Goal: Task Accomplishment & Management: Use online tool/utility

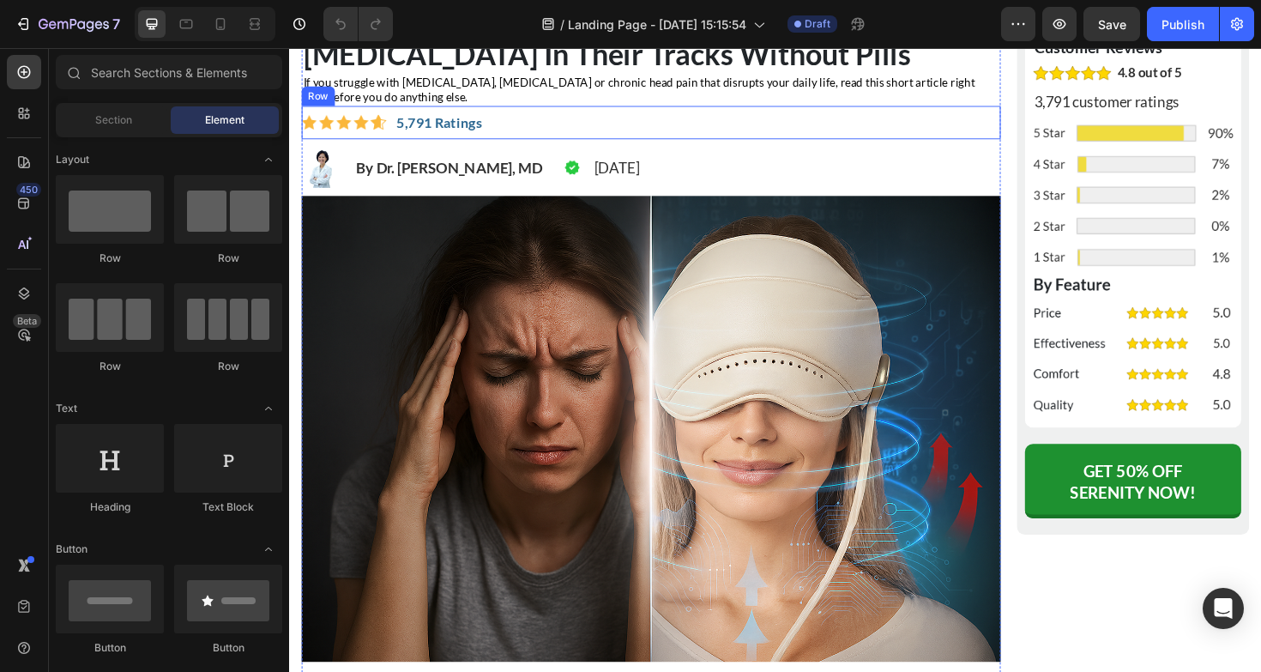
scroll to position [281, 0]
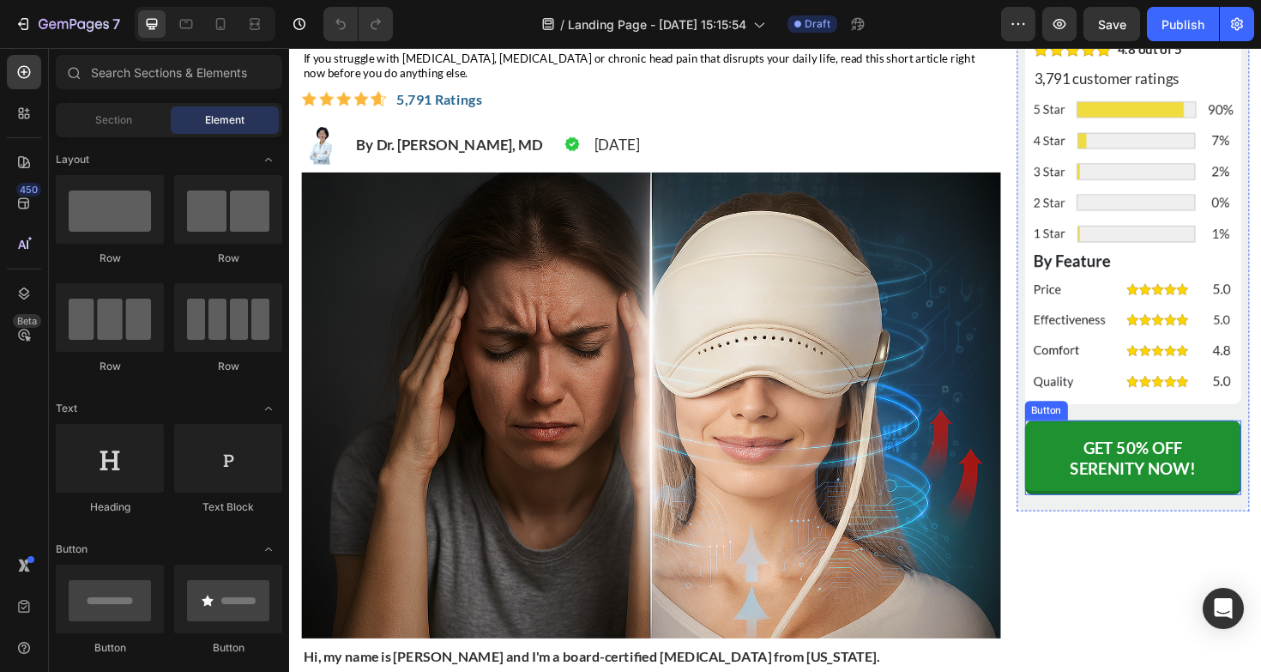
click at [1090, 447] on button "GET 50% OFF SERENITY NOW!" at bounding box center [1183, 481] width 230 height 79
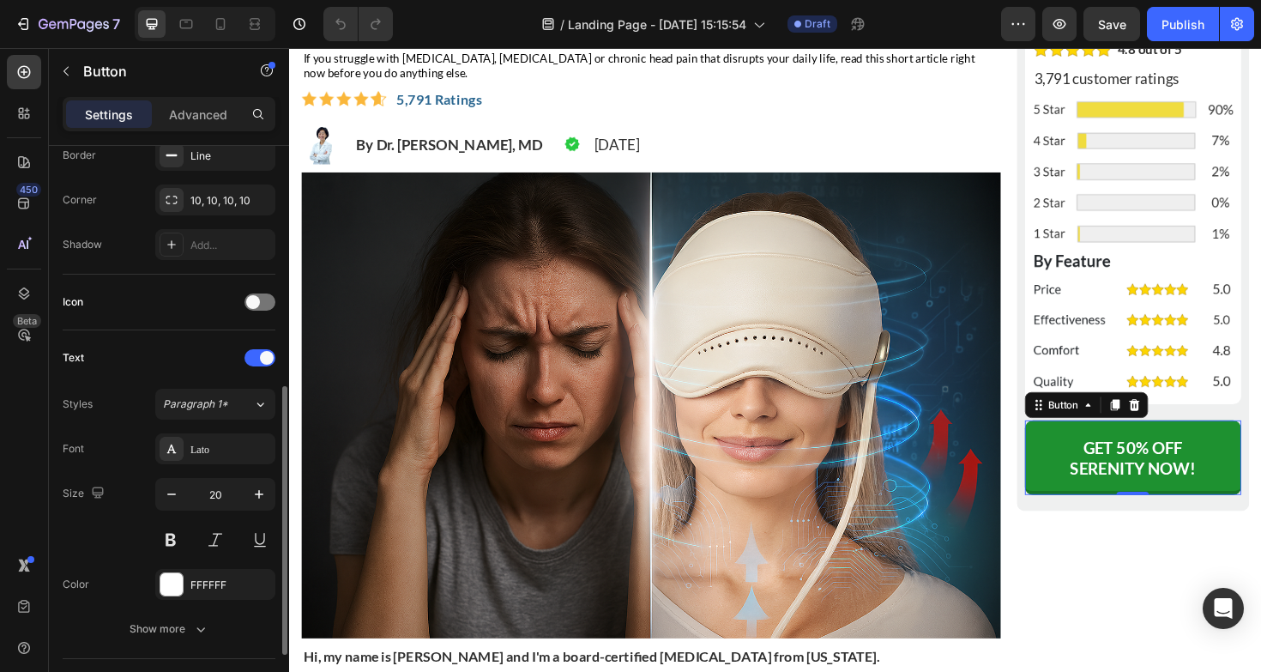
scroll to position [655, 0]
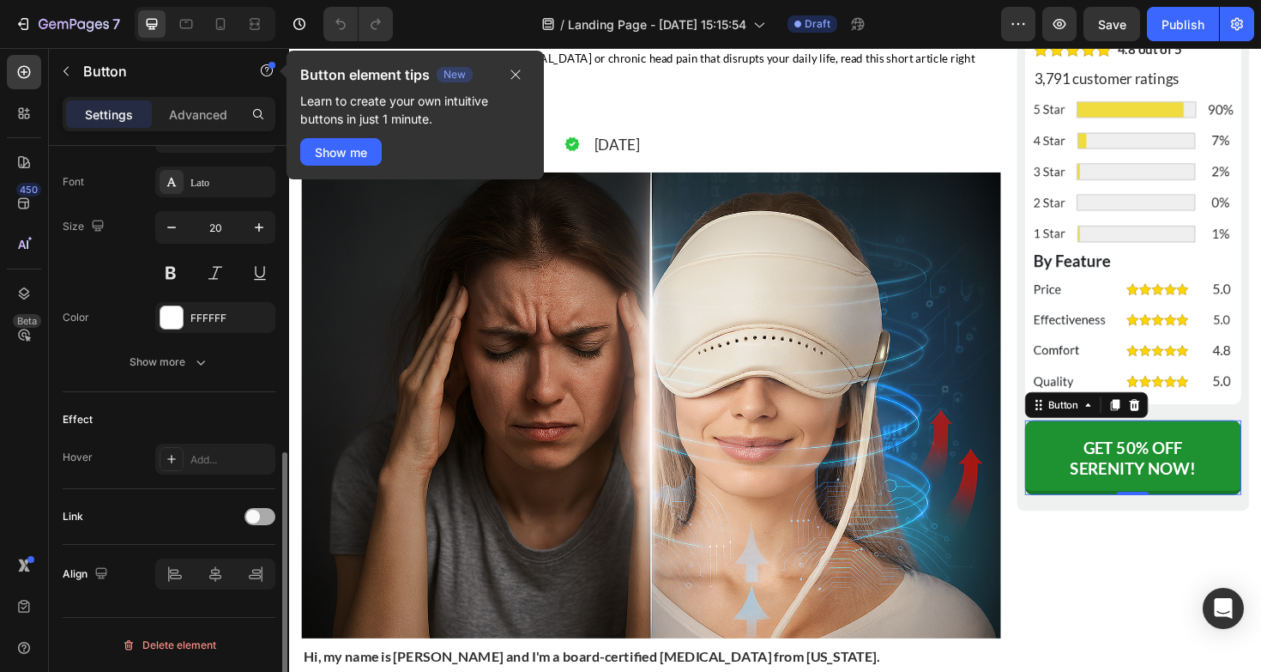
click at [263, 522] on div at bounding box center [259, 516] width 31 height 17
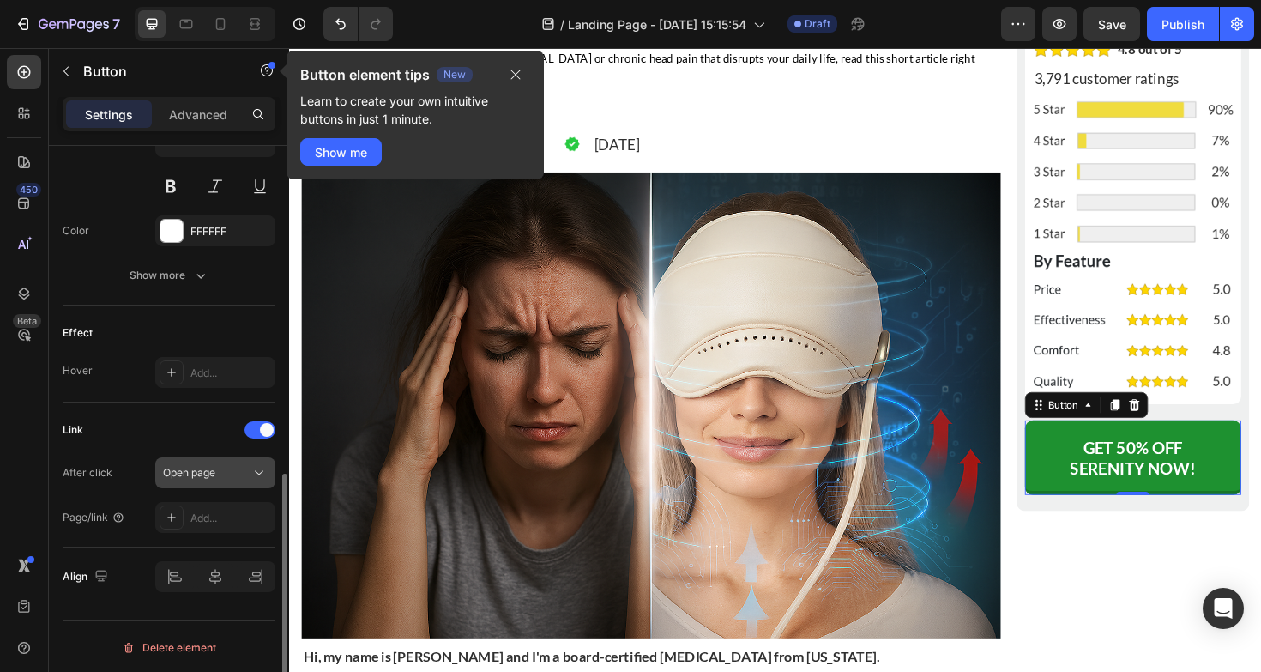
scroll to position [744, 0]
click at [519, 77] on icon "button" at bounding box center [516, 75] width 14 height 14
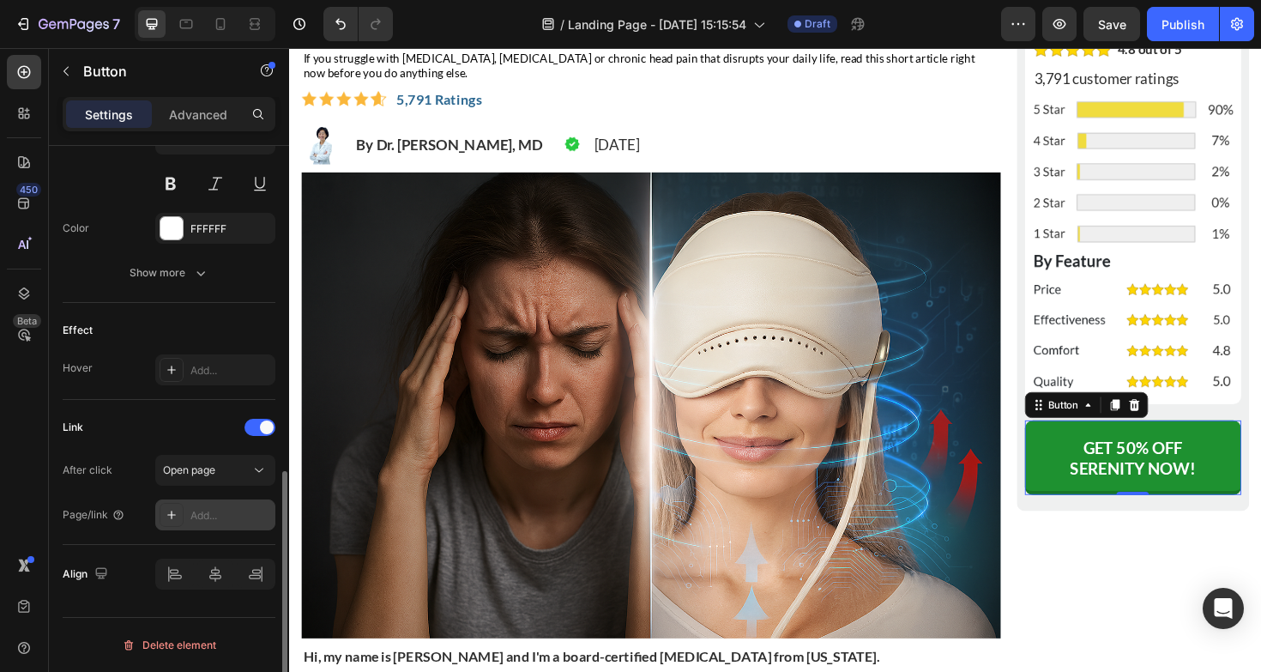
click at [215, 509] on div "Add..." at bounding box center [230, 515] width 81 height 15
click at [189, 467] on span "Open page" at bounding box center [189, 469] width 52 height 13
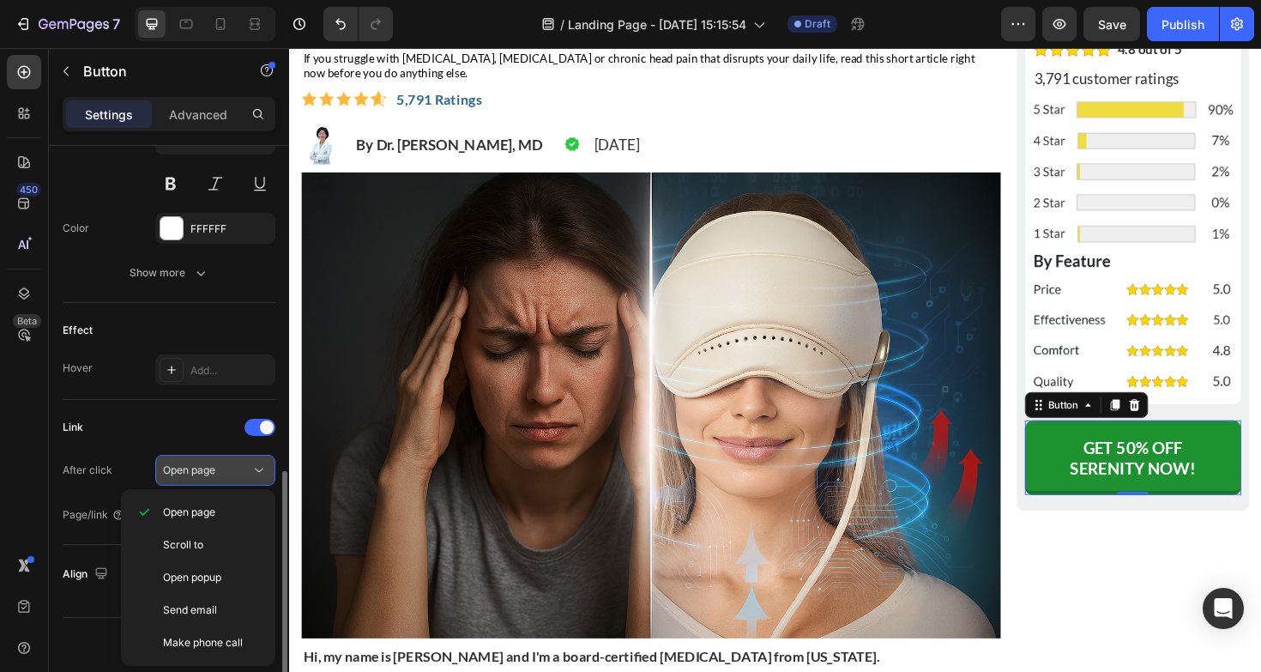
click at [189, 467] on span "Open page" at bounding box center [189, 469] width 52 height 13
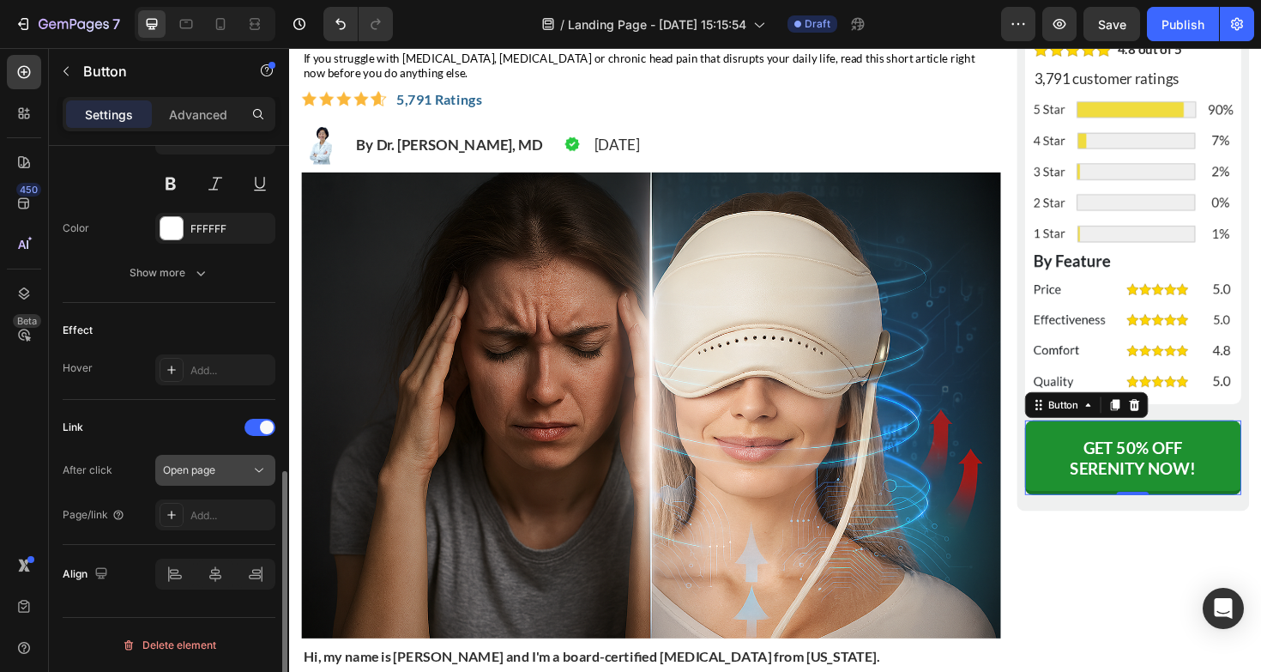
click at [189, 467] on span "Open page" at bounding box center [189, 469] width 52 height 13
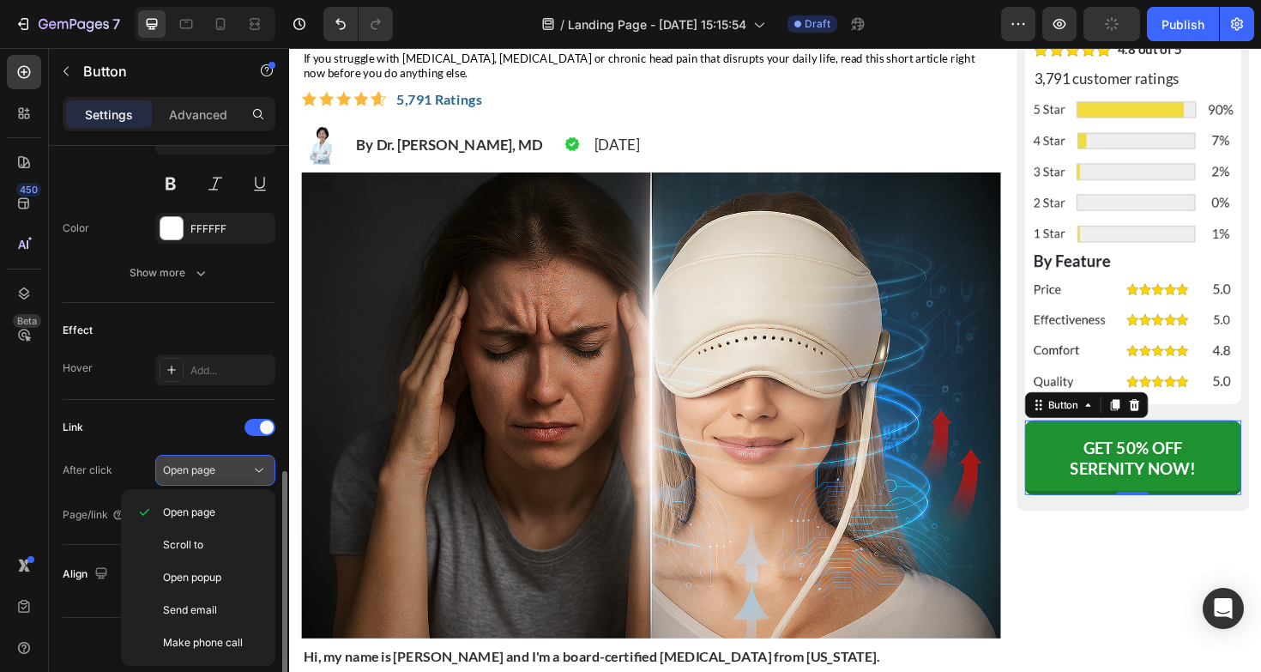
click at [214, 461] on div "Open page" at bounding box center [215, 469] width 105 height 17
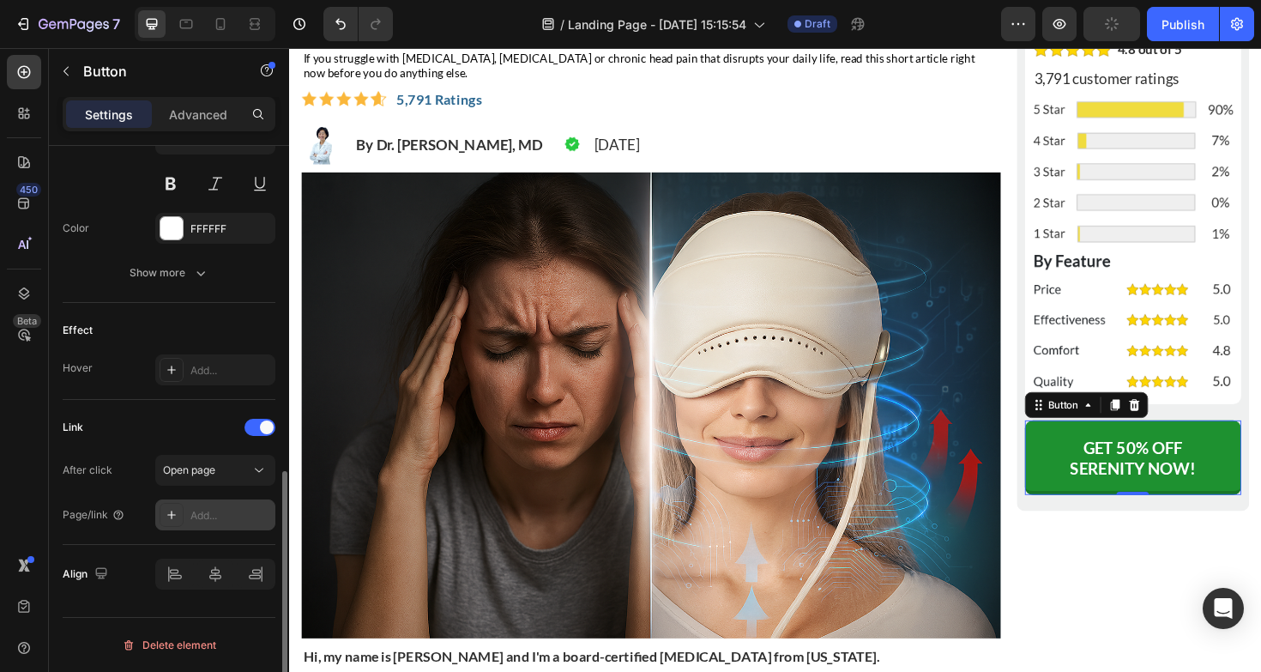
click at [226, 520] on div "Add..." at bounding box center [230, 515] width 81 height 15
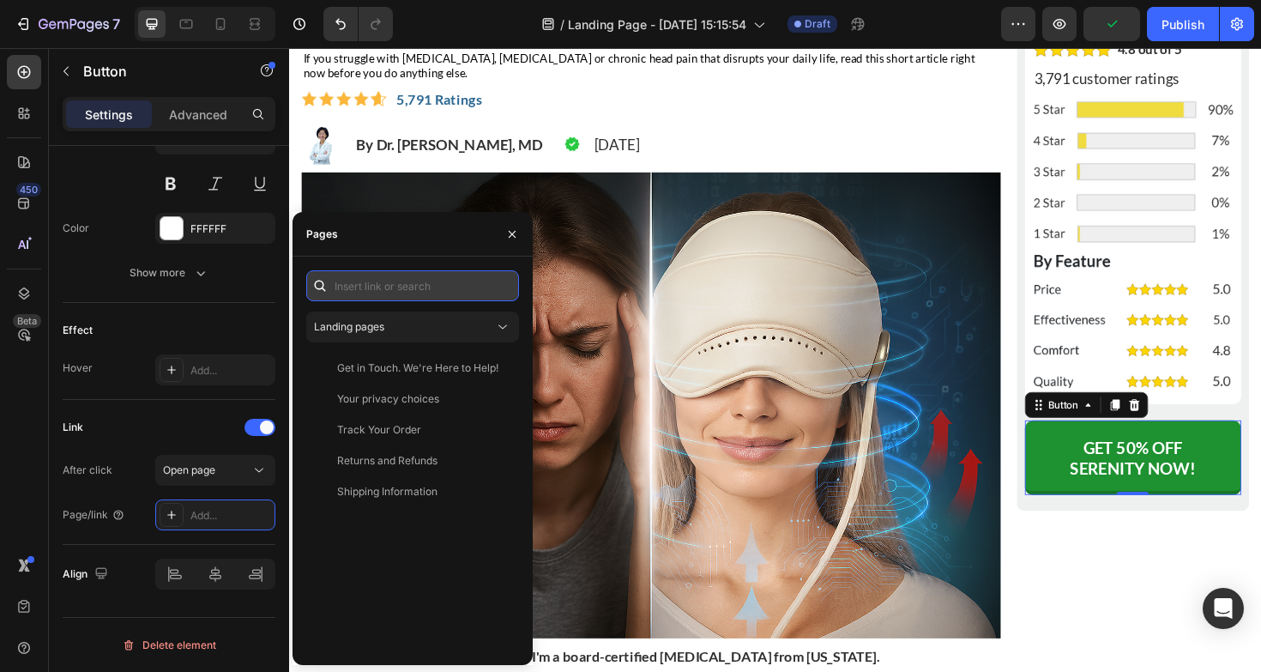
paste input "[URL][DOMAIN_NAME]"
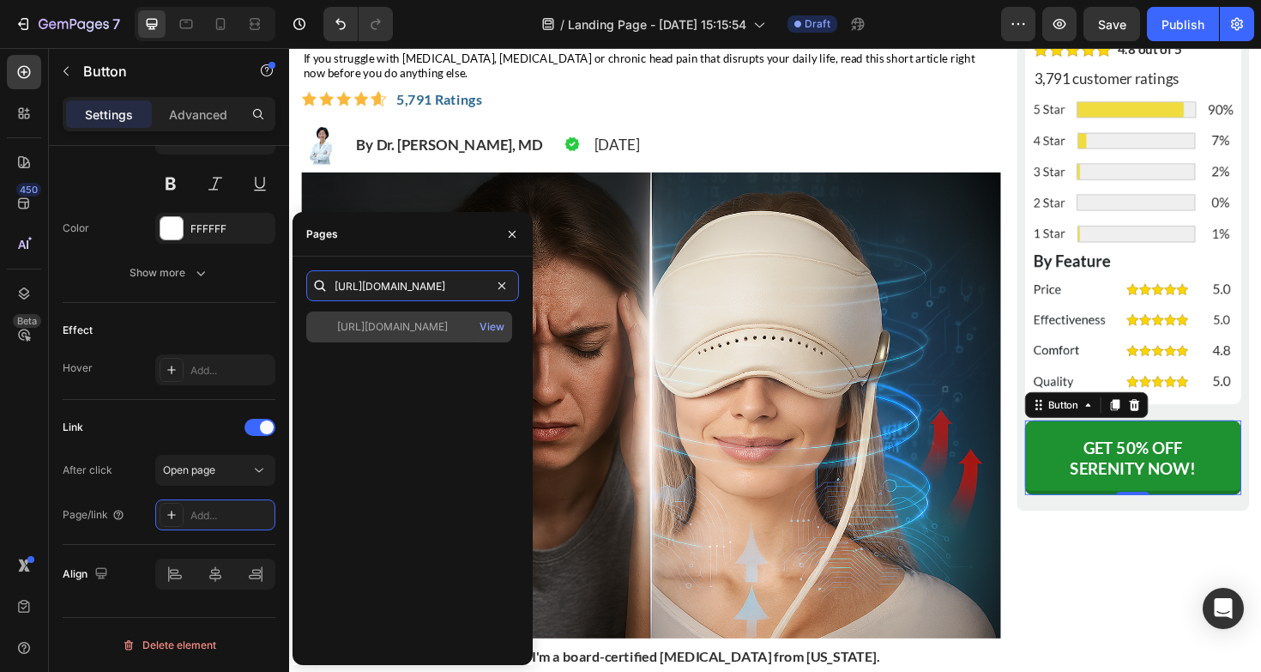
type input "[URL][DOMAIN_NAME]"
click at [433, 328] on div "[URL][DOMAIN_NAME]" at bounding box center [392, 326] width 111 height 15
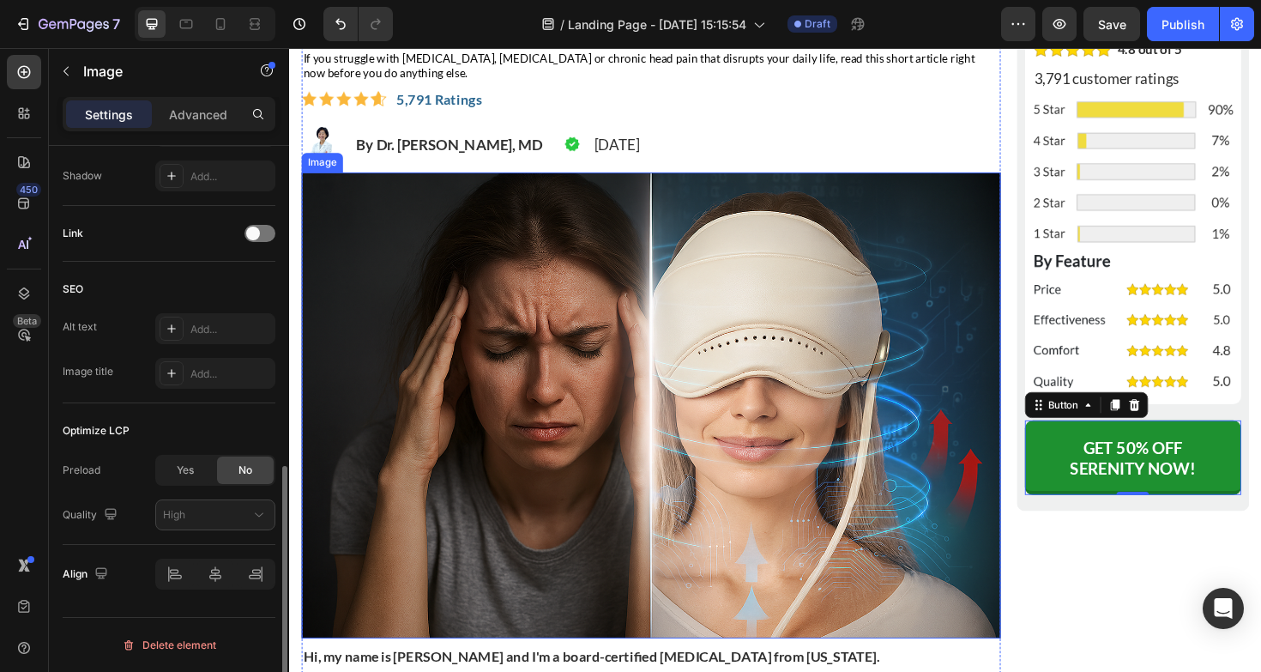
click at [640, 367] on img at bounding box center [672, 425] width 740 height 493
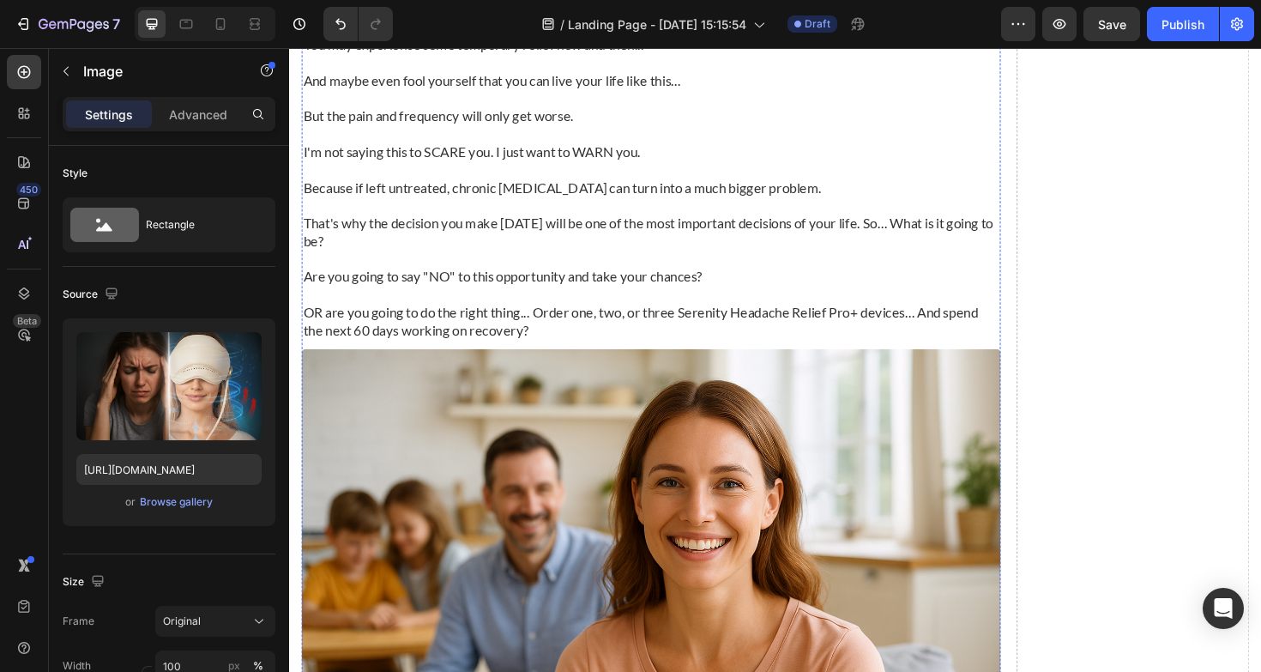
scroll to position [13363, 0]
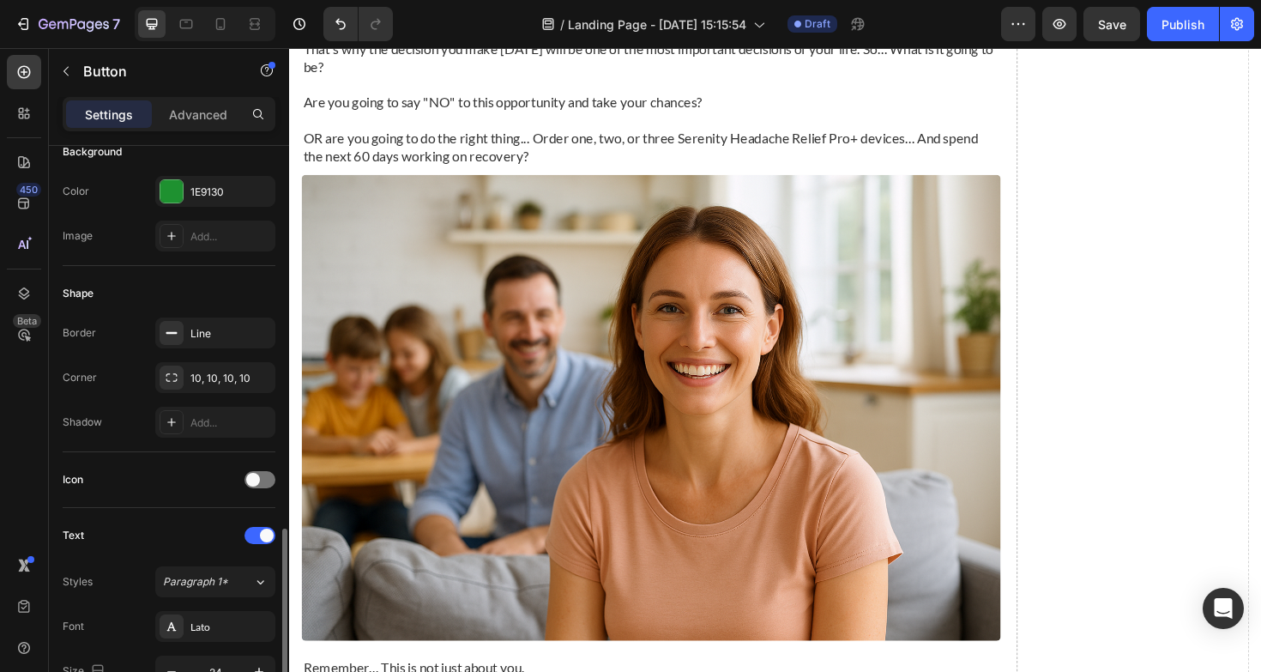
scroll to position [655, 0]
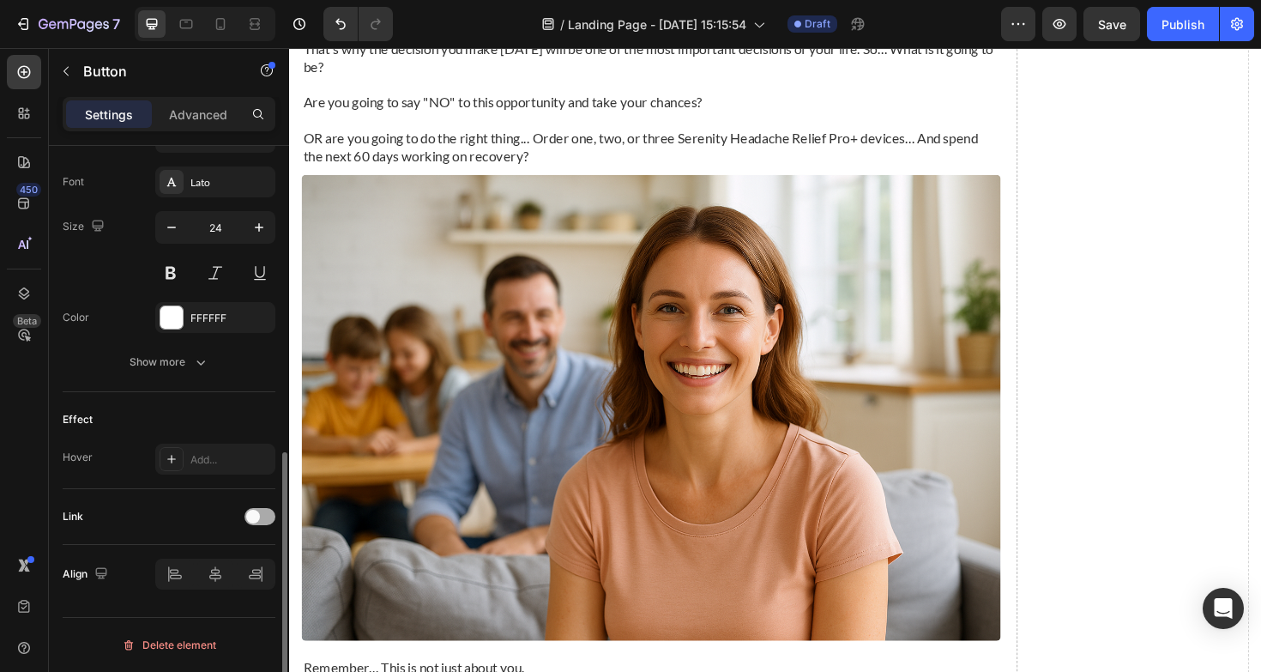
click at [257, 515] on span at bounding box center [253, 516] width 14 height 14
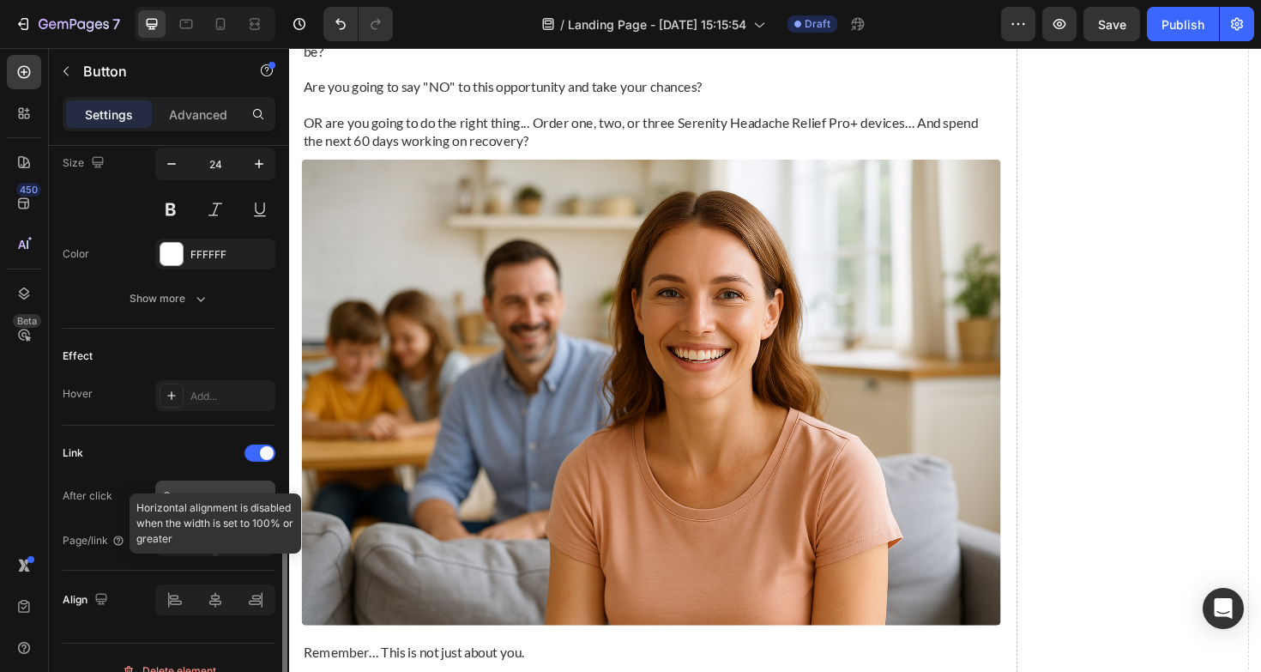
scroll to position [744, 0]
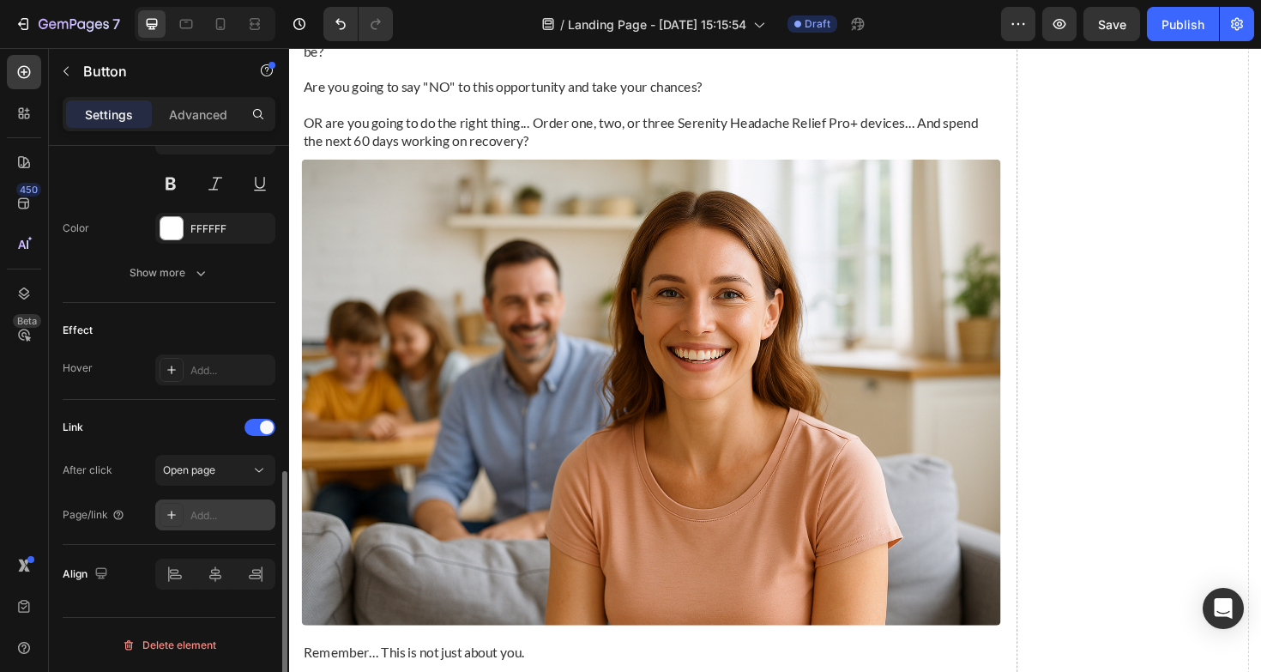
click at [214, 503] on div "Add..." at bounding box center [215, 514] width 120 height 31
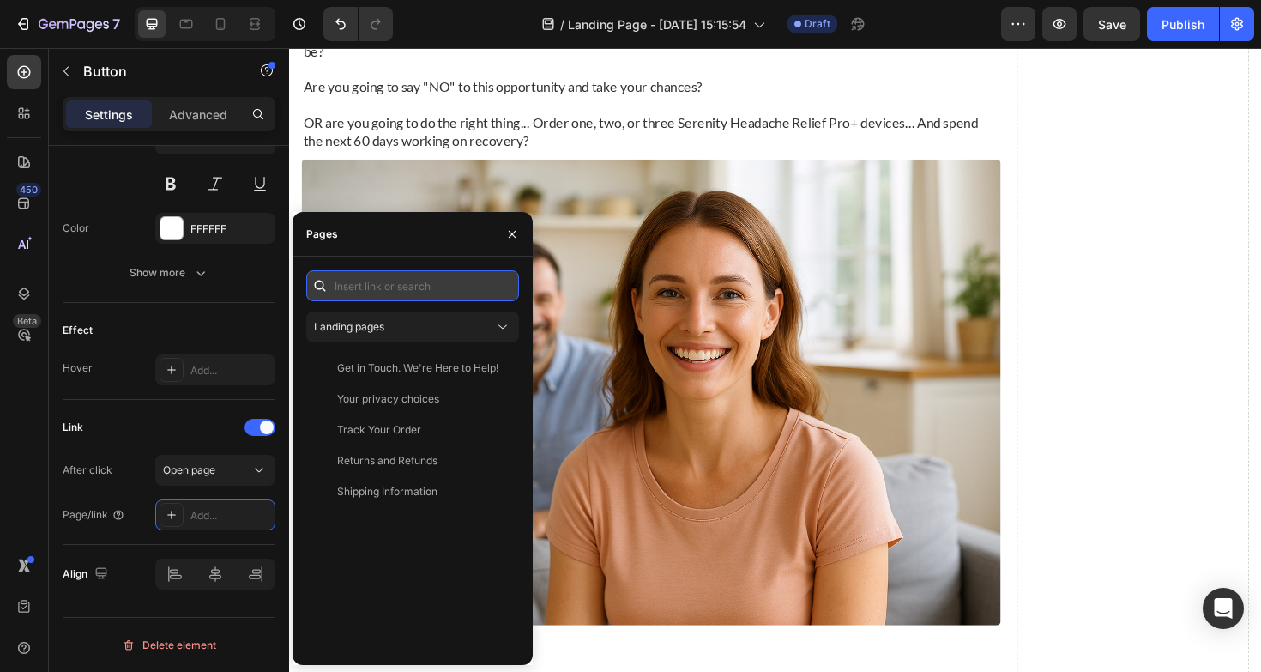
click at [401, 287] on input "text" at bounding box center [412, 285] width 213 height 31
paste input "[URL][DOMAIN_NAME]"
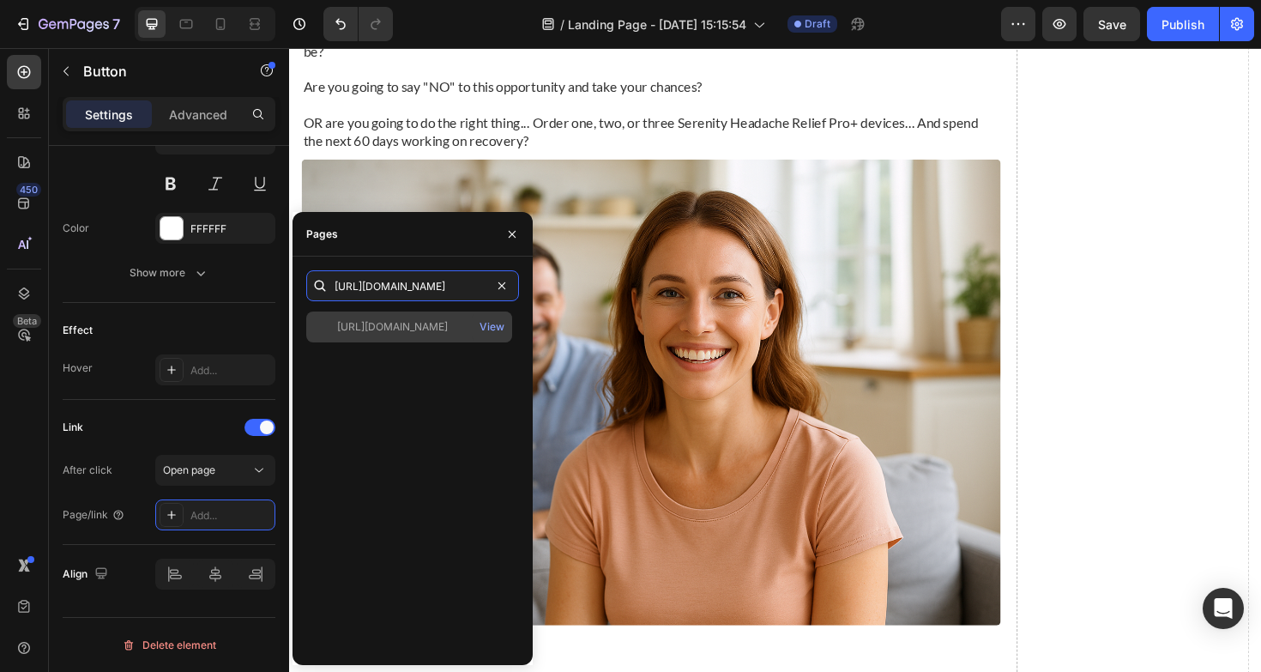
type input "[URL][DOMAIN_NAME]"
click at [431, 327] on div "[URL][DOMAIN_NAME]" at bounding box center [392, 326] width 111 height 15
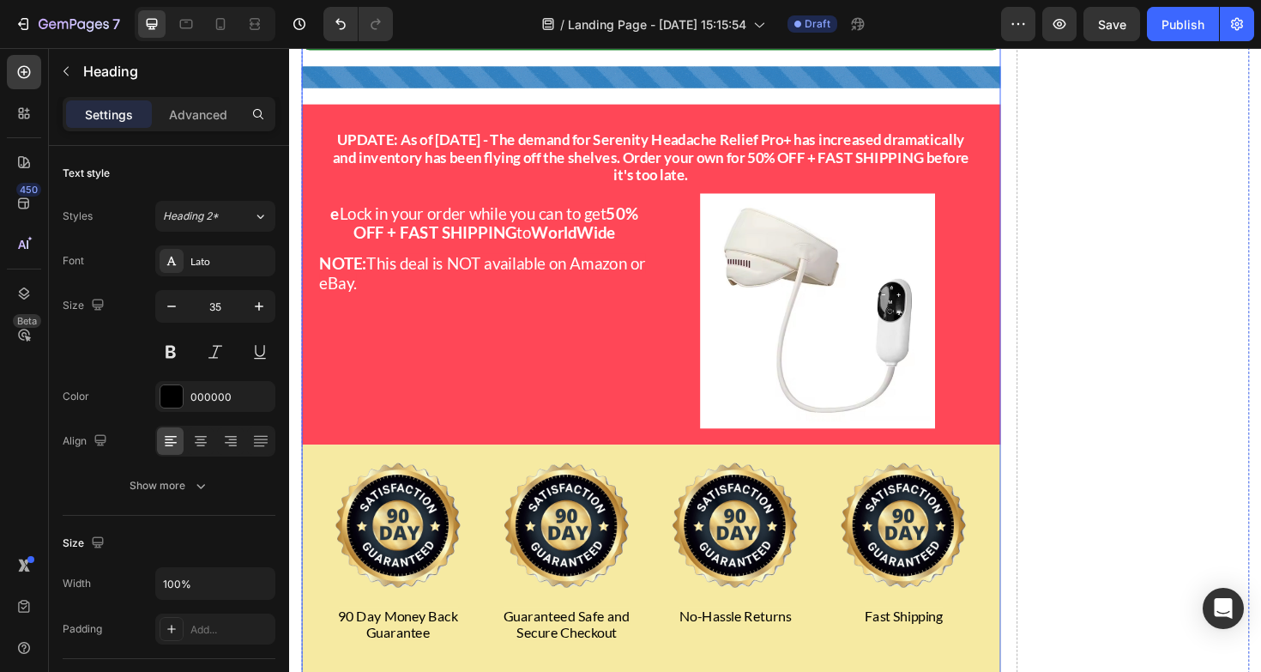
scroll to position [14666, 0]
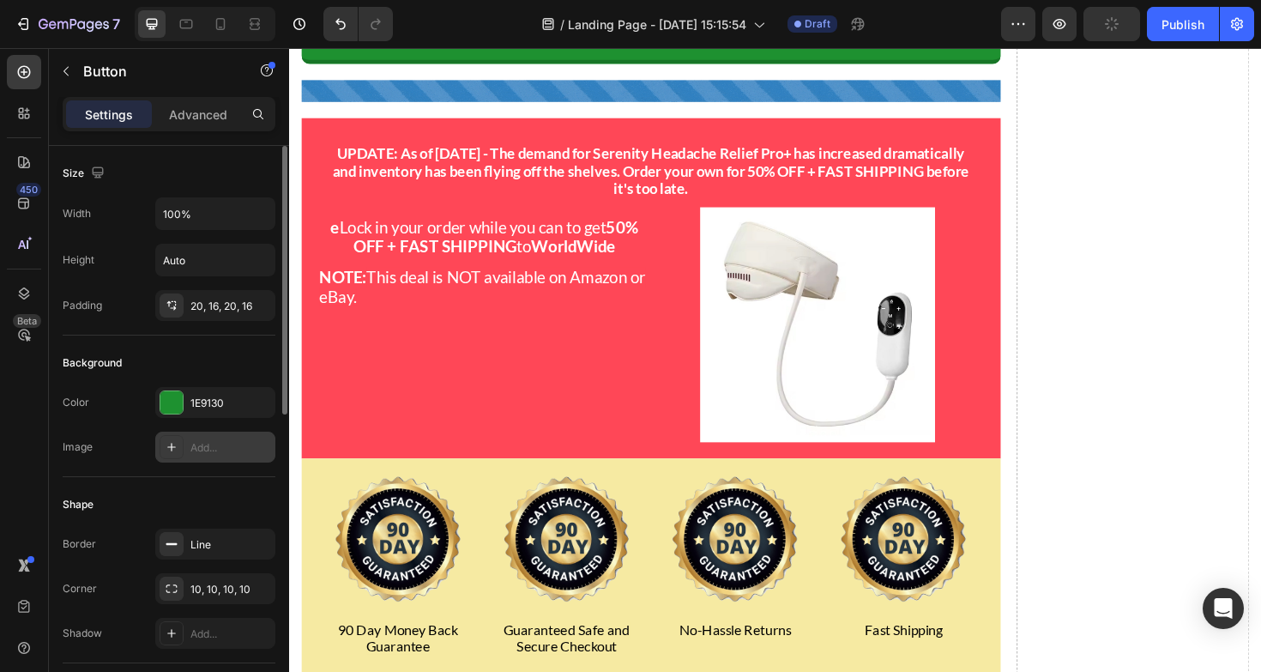
click at [218, 458] on div "Add..." at bounding box center [215, 446] width 120 height 31
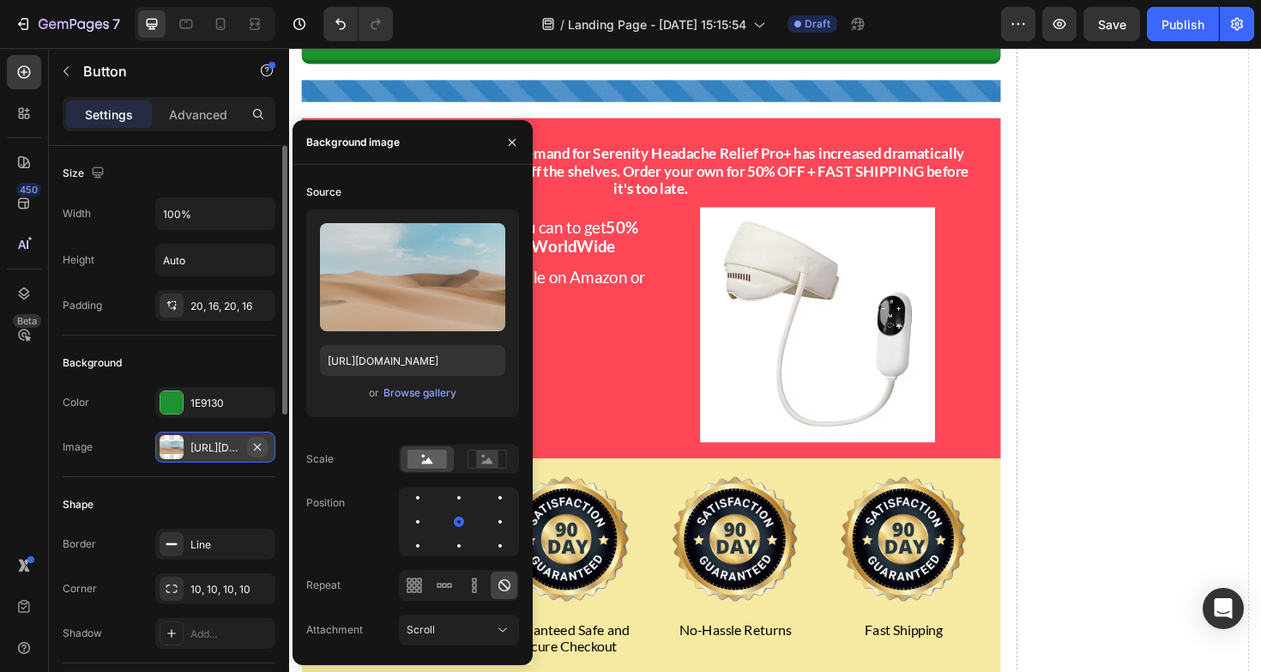
click at [259, 444] on icon "button" at bounding box center [257, 447] width 14 height 14
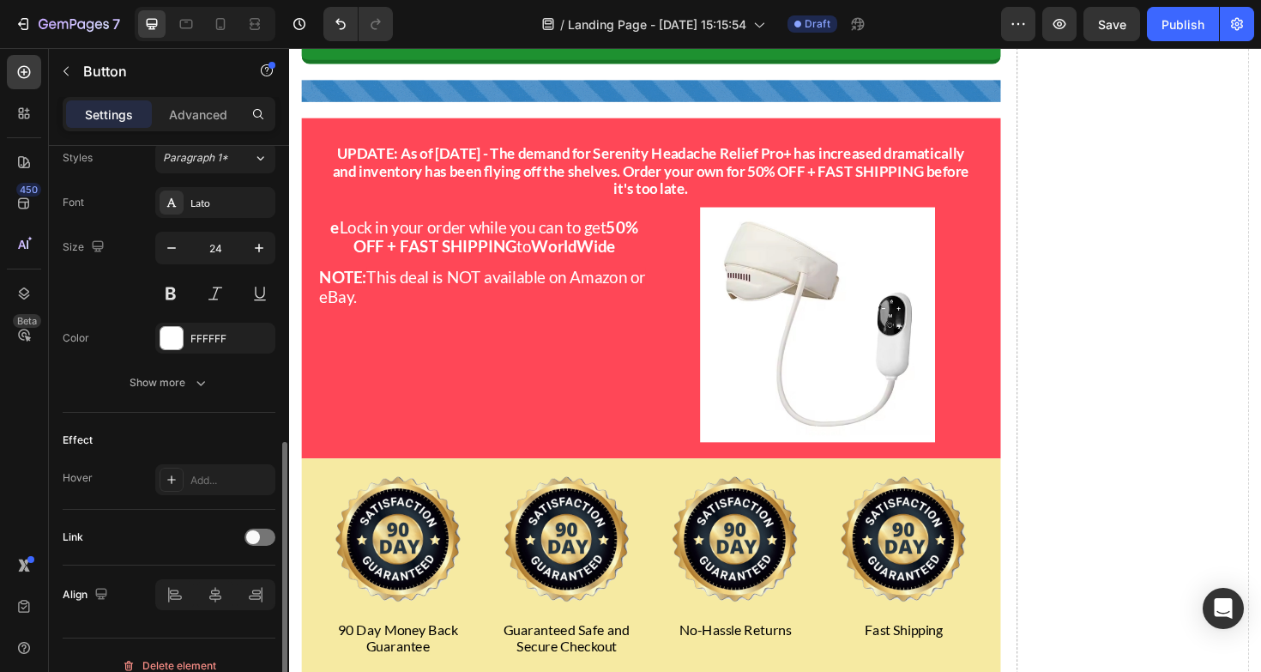
scroll to position [655, 0]
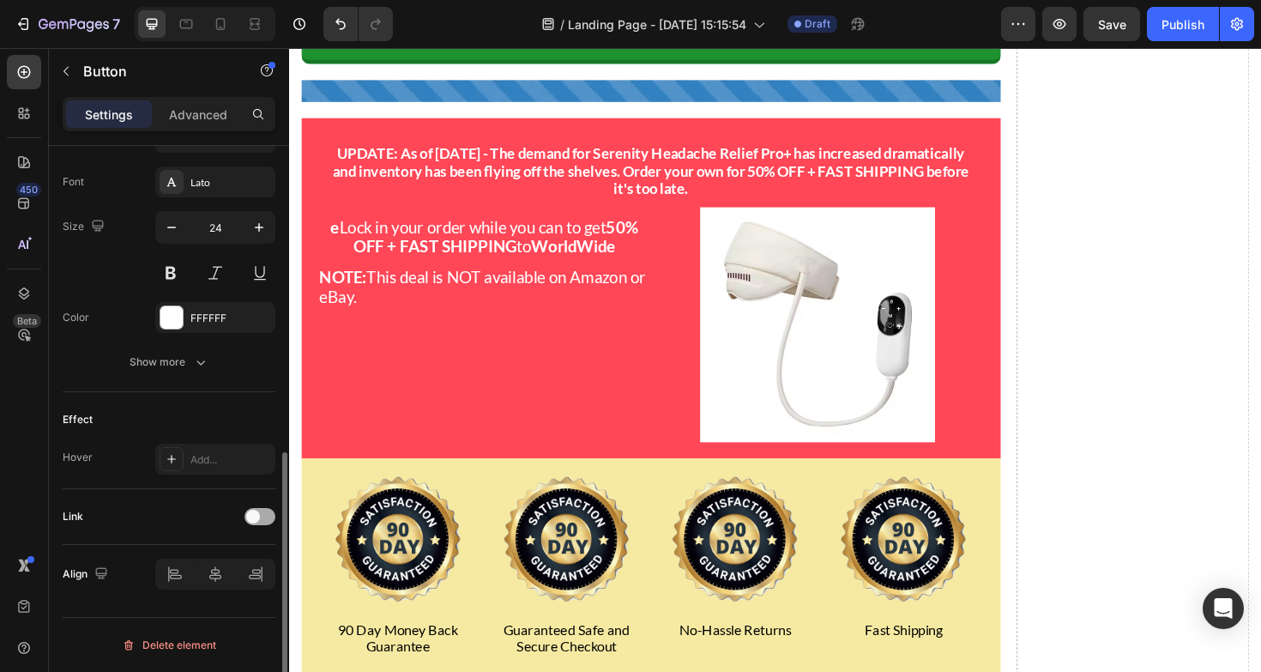
click at [265, 519] on div at bounding box center [259, 516] width 31 height 17
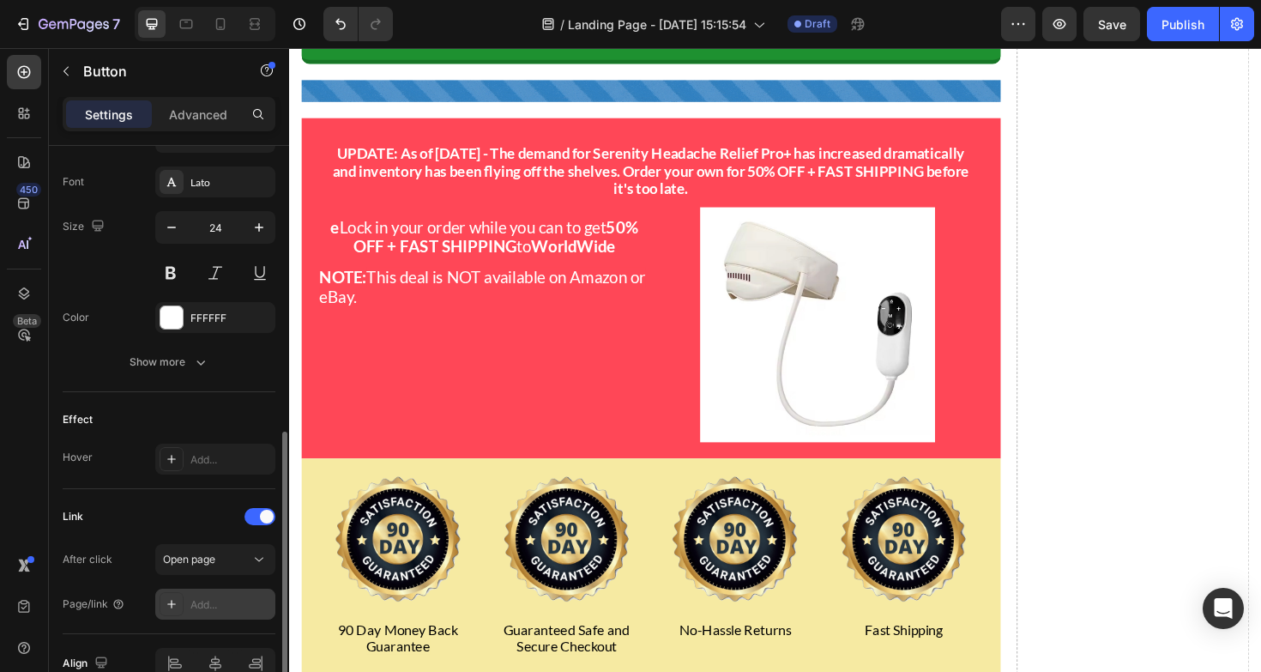
click at [226, 602] on div "Add..." at bounding box center [230, 604] width 81 height 15
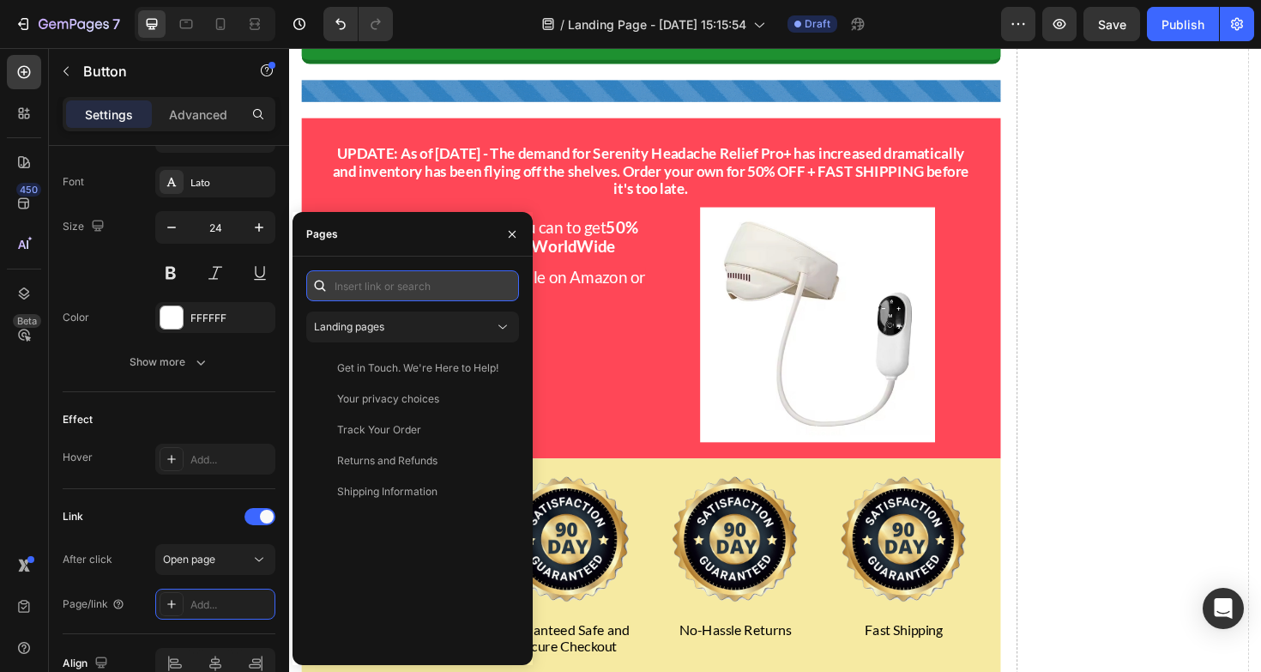
click at [407, 285] on input "text" at bounding box center [412, 285] width 213 height 31
paste input "[URL][DOMAIN_NAME]"
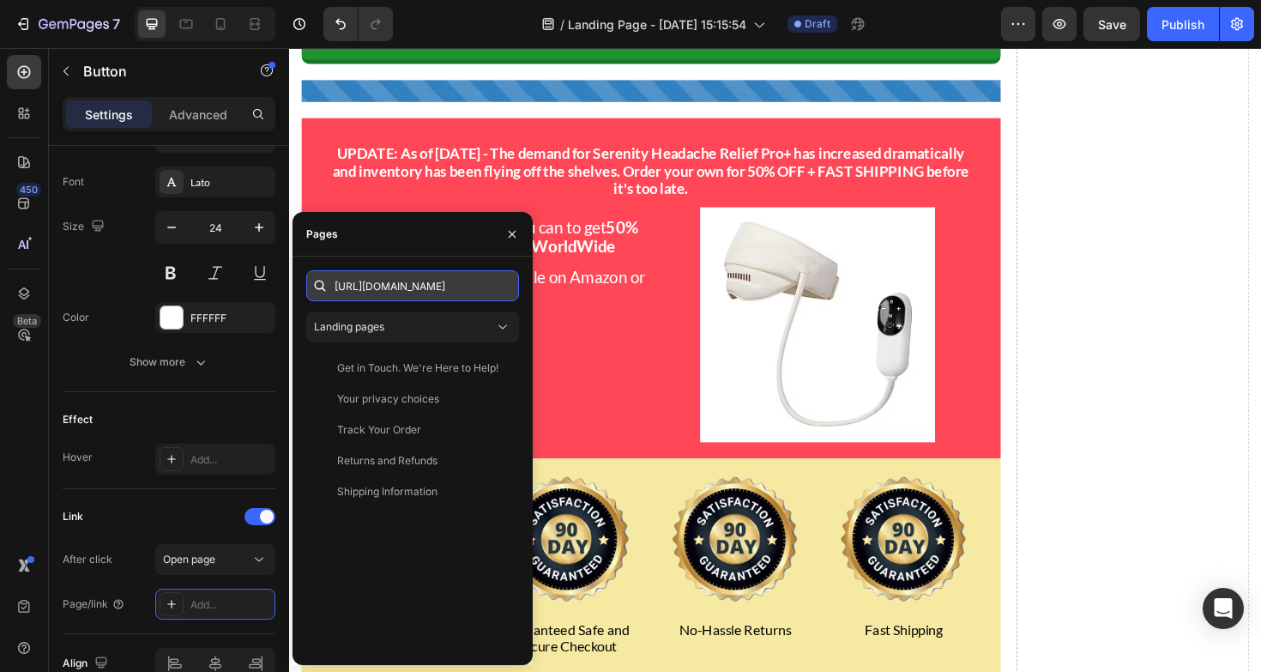
scroll to position [0, 57]
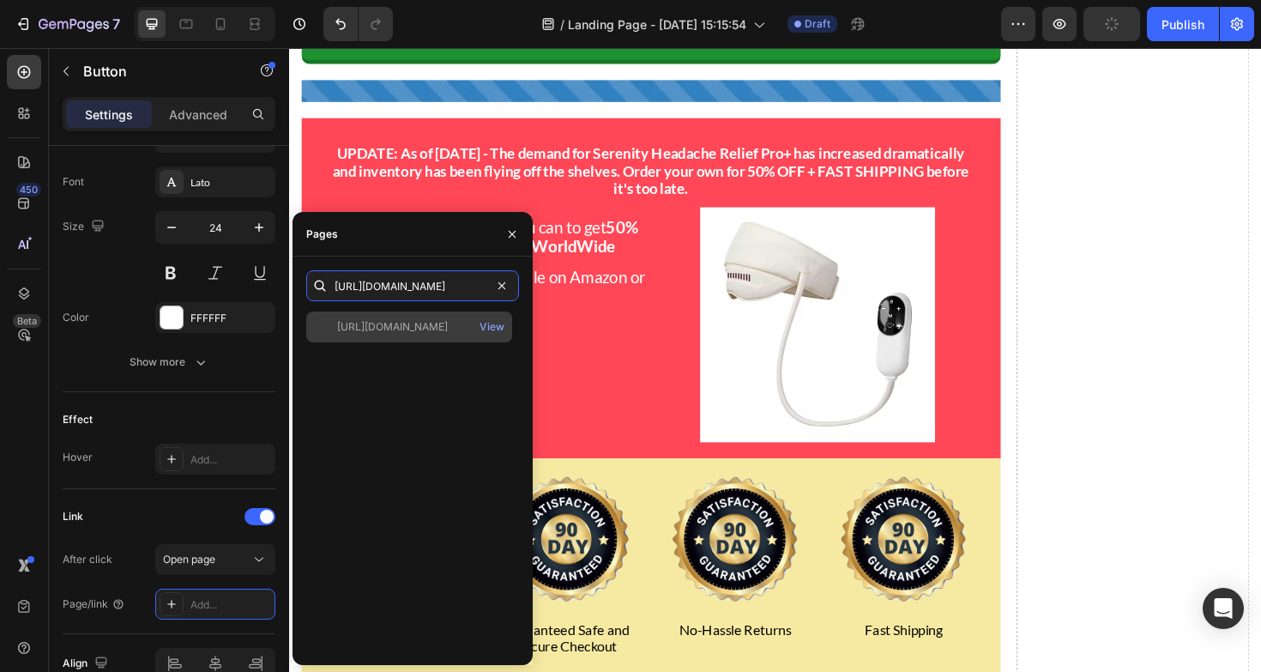
type input "[URL][DOMAIN_NAME]"
click at [448, 334] on div "[URL][DOMAIN_NAME] View" at bounding box center [409, 326] width 206 height 31
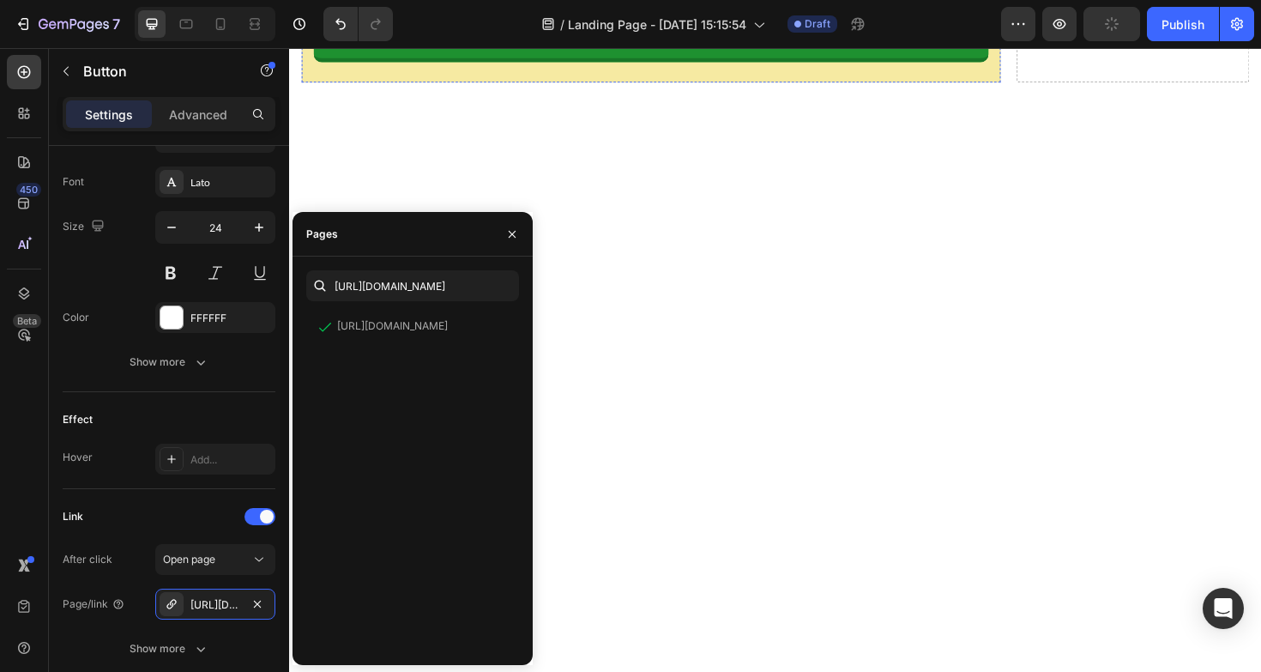
scroll to position [15386, 0]
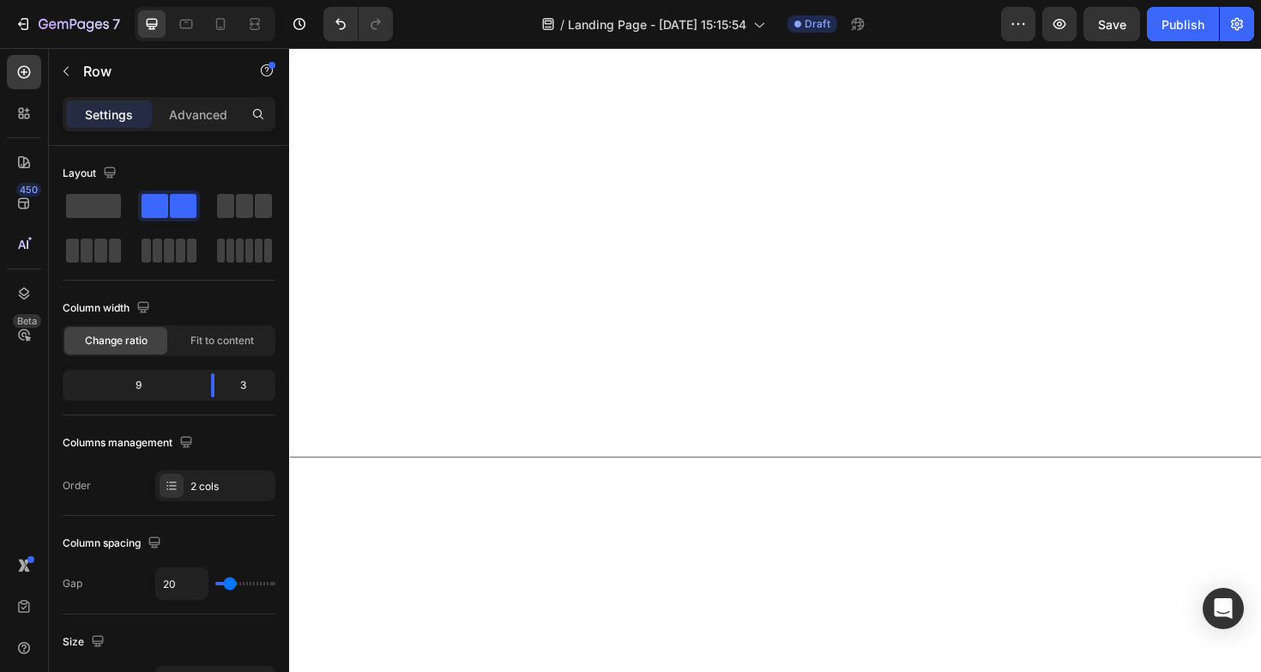
scroll to position [15907, 0]
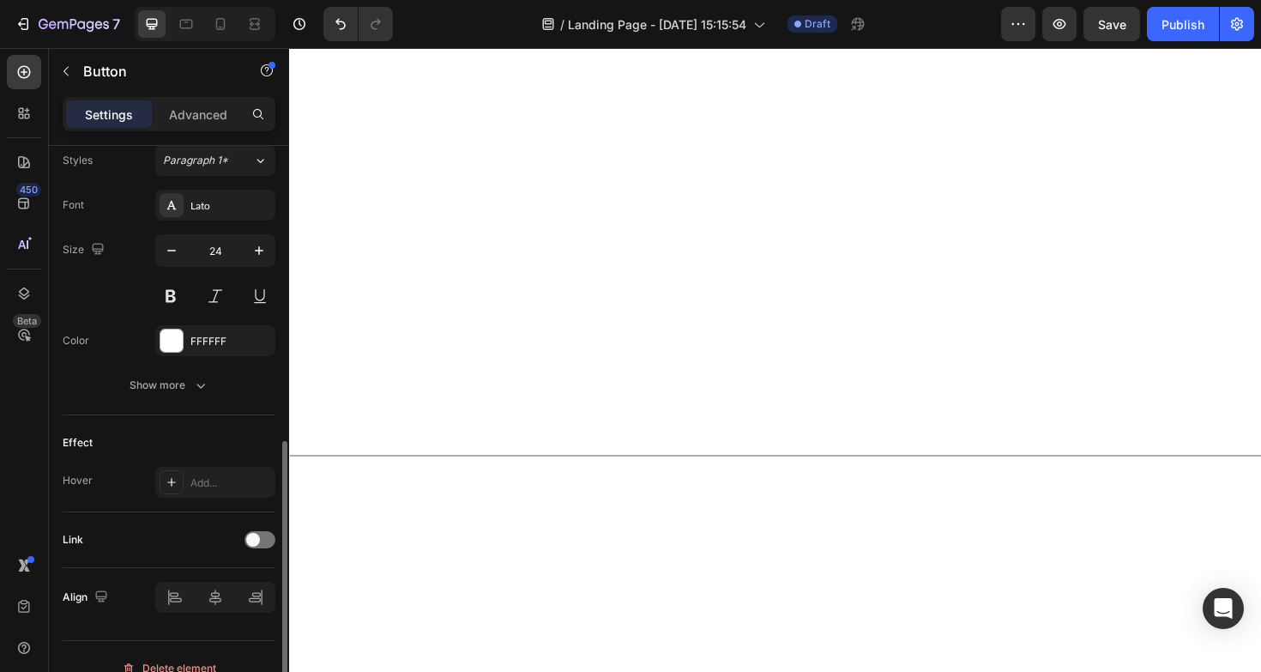
scroll to position [638, 0]
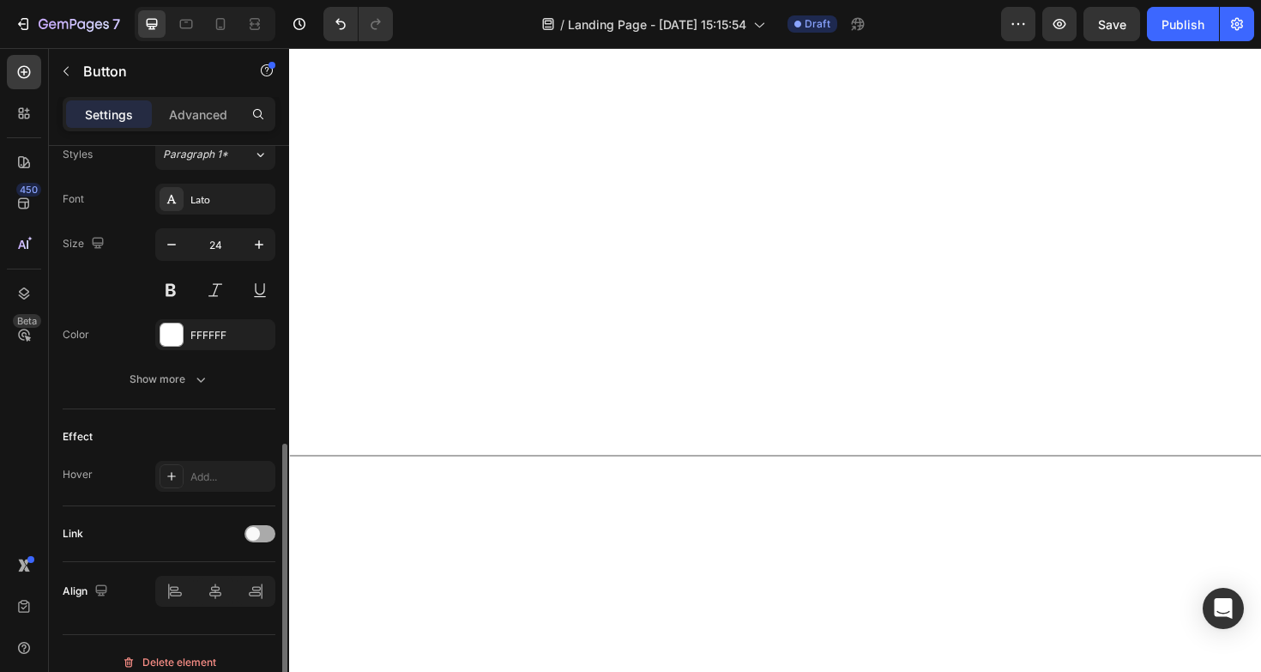
click at [271, 532] on div at bounding box center [259, 533] width 31 height 17
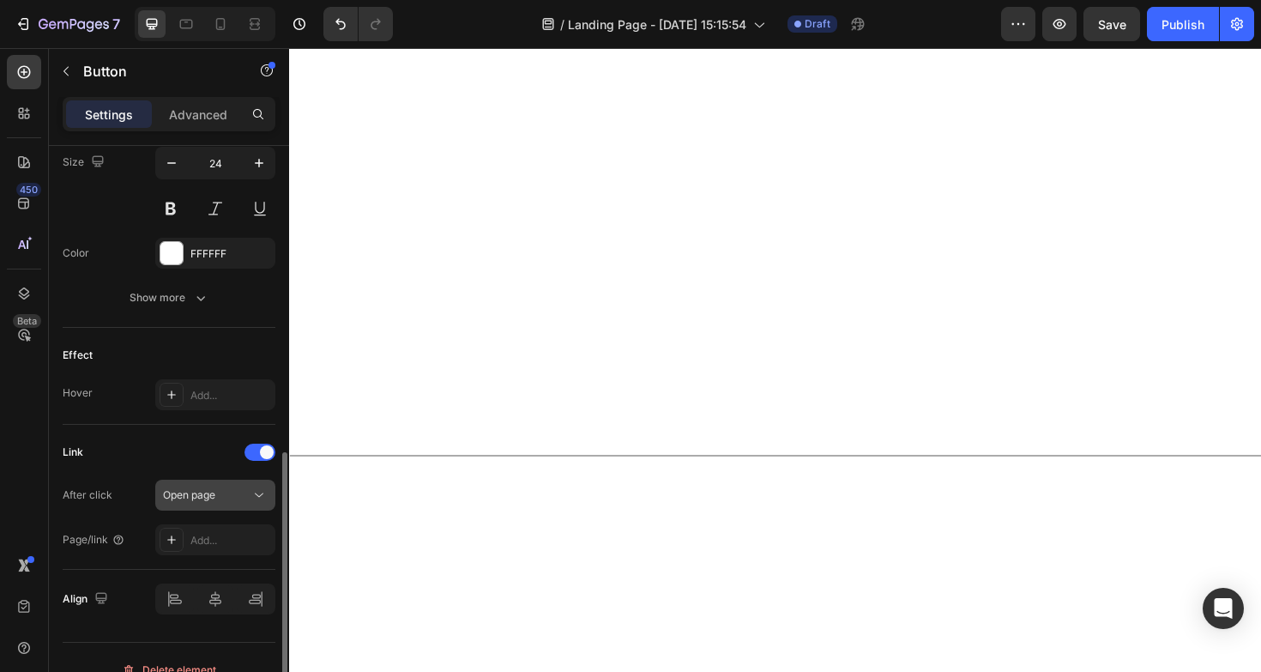
scroll to position [740, 0]
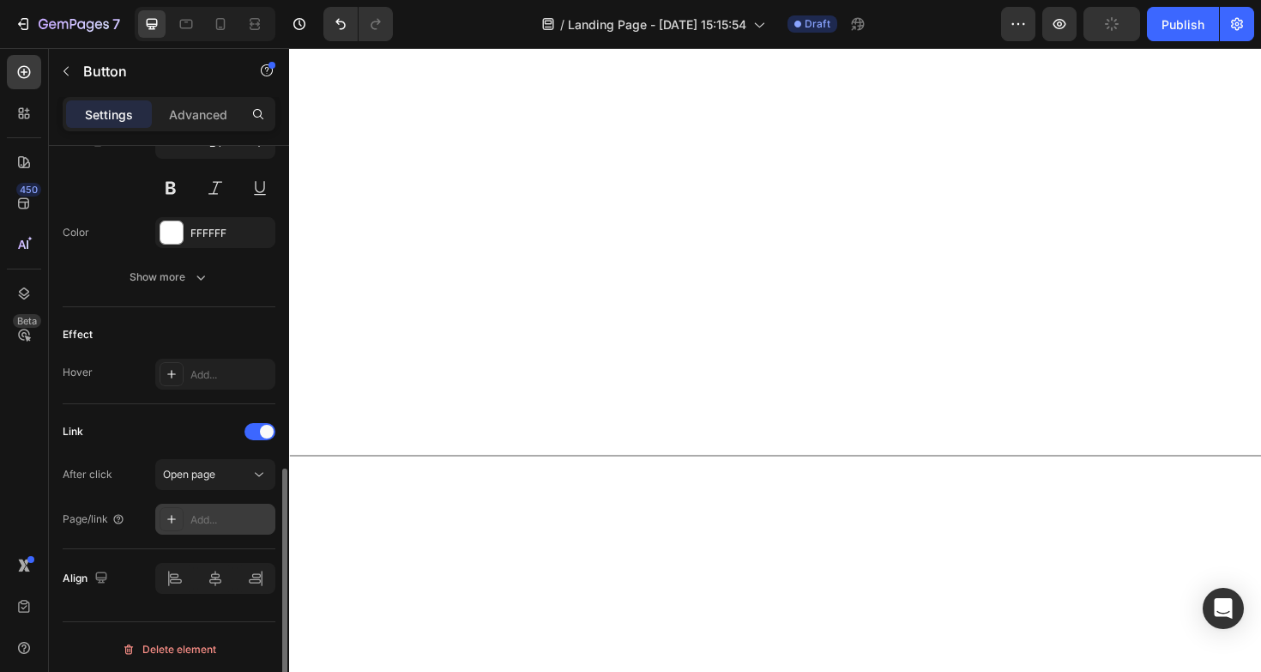
click at [231, 519] on div "Add..." at bounding box center [230, 519] width 81 height 15
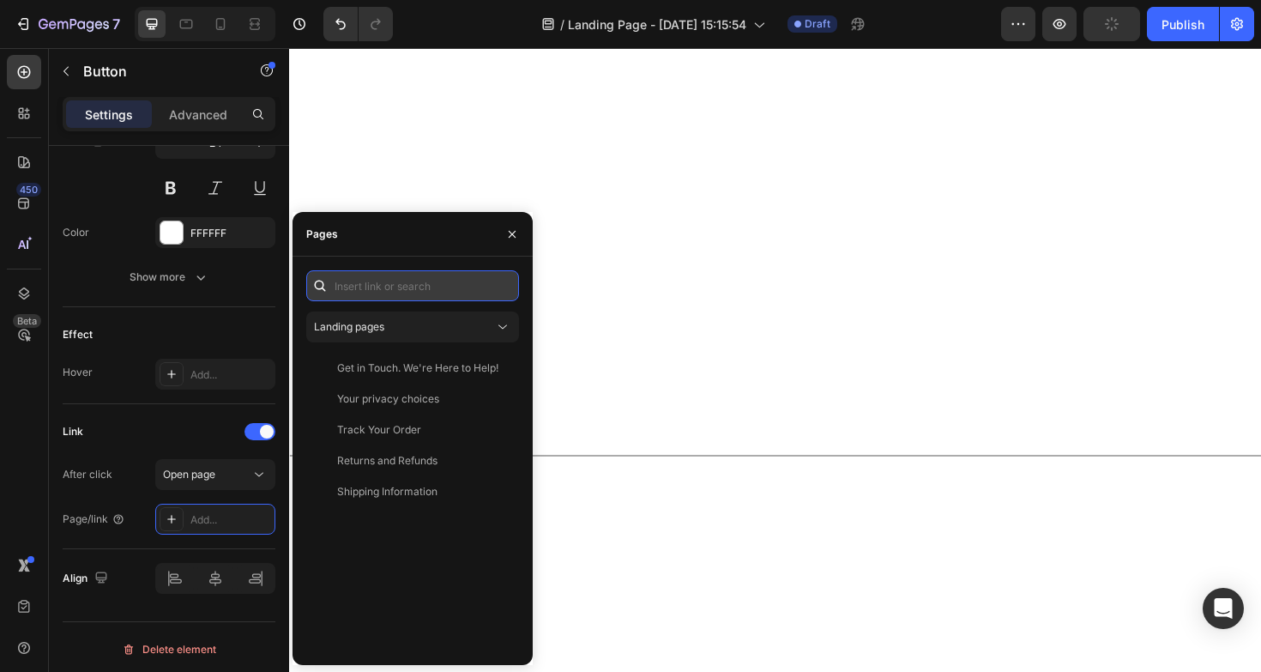
click at [437, 289] on input "text" at bounding box center [412, 285] width 213 height 31
paste input "[URL][DOMAIN_NAME]"
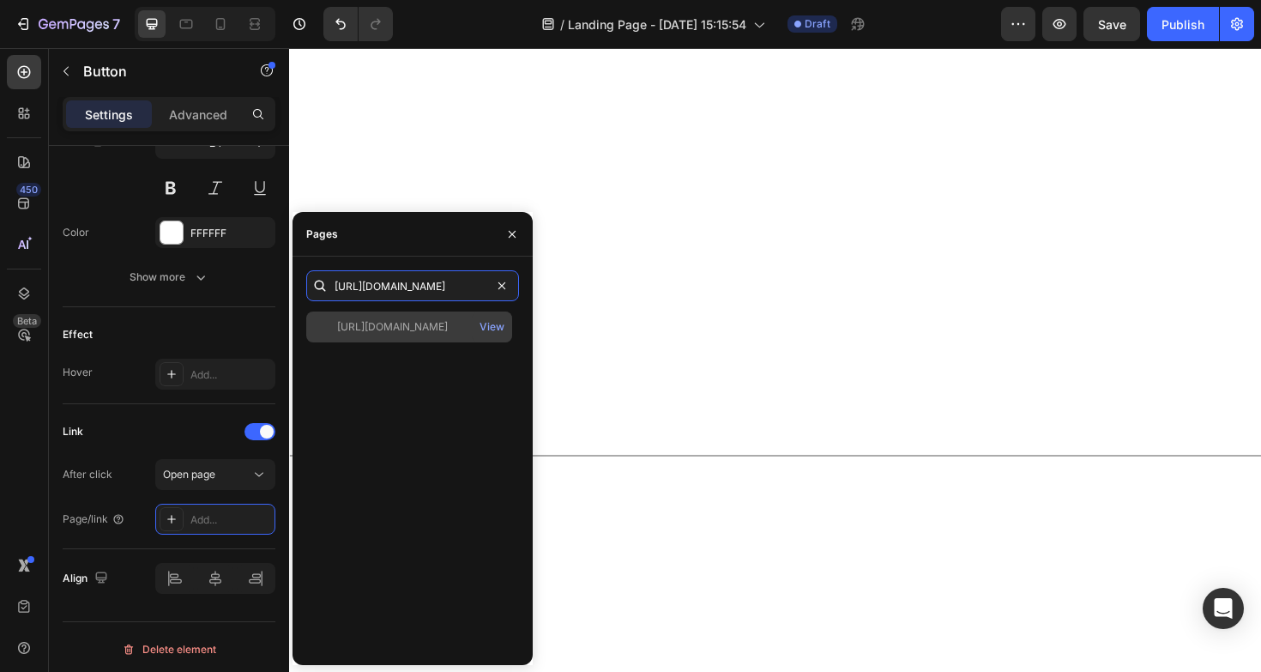
type input "[URL][DOMAIN_NAME]"
click at [432, 321] on div "[URL][DOMAIN_NAME]" at bounding box center [392, 326] width 111 height 15
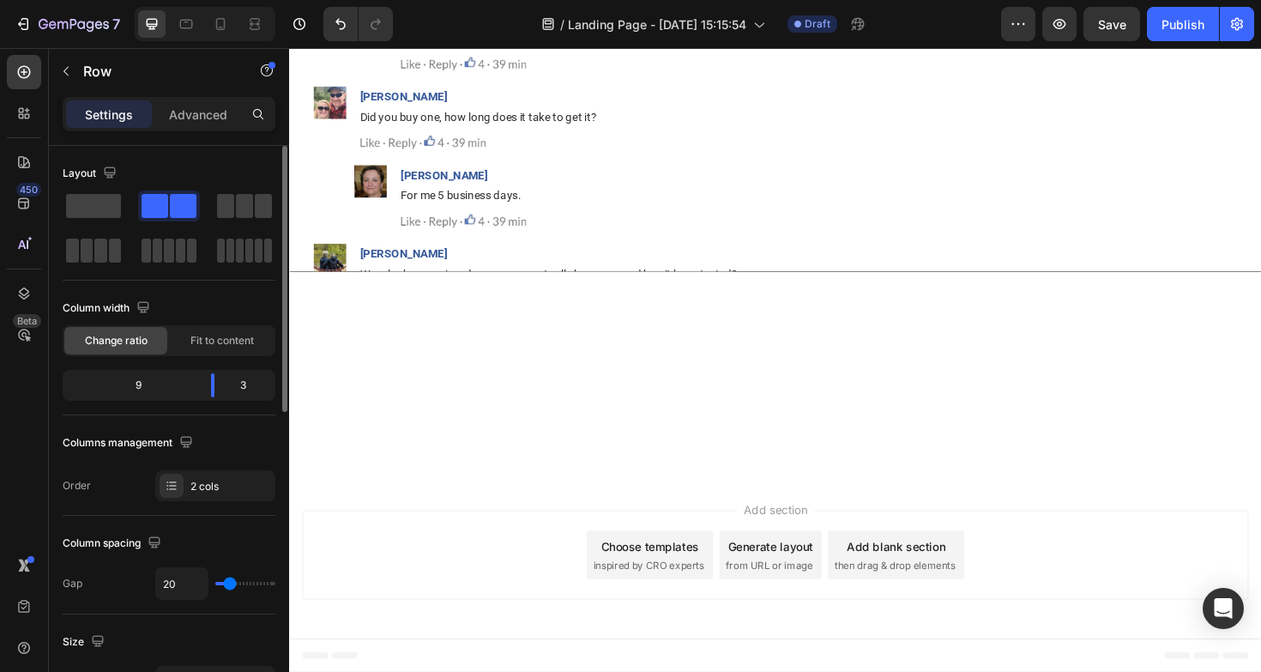
scroll to position [16291, 0]
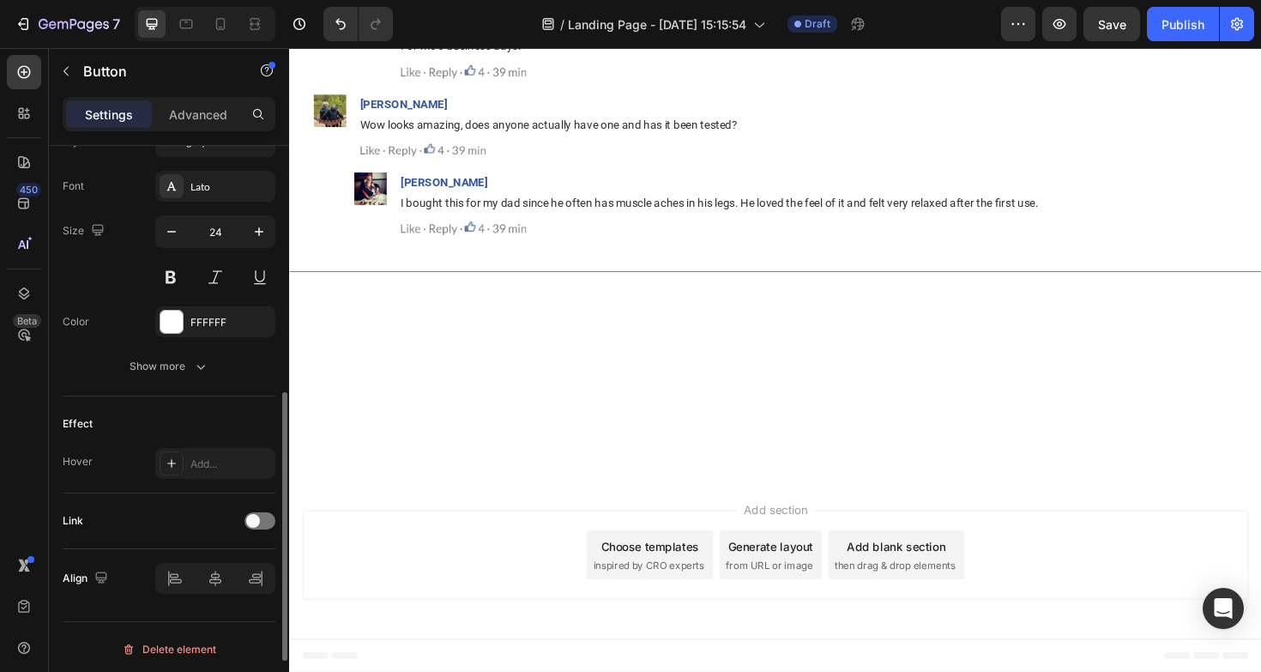
scroll to position [655, 0]
click at [273, 522] on div at bounding box center [259, 516] width 31 height 14
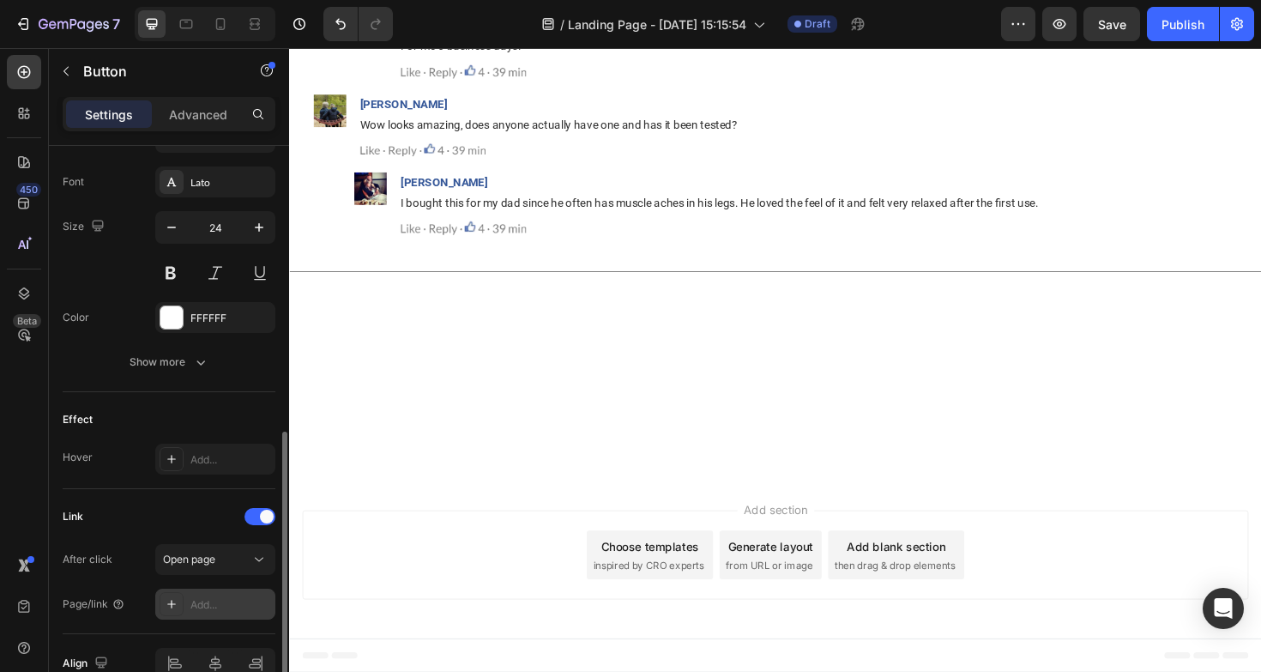
click at [218, 597] on div "Add..." at bounding box center [230, 604] width 81 height 15
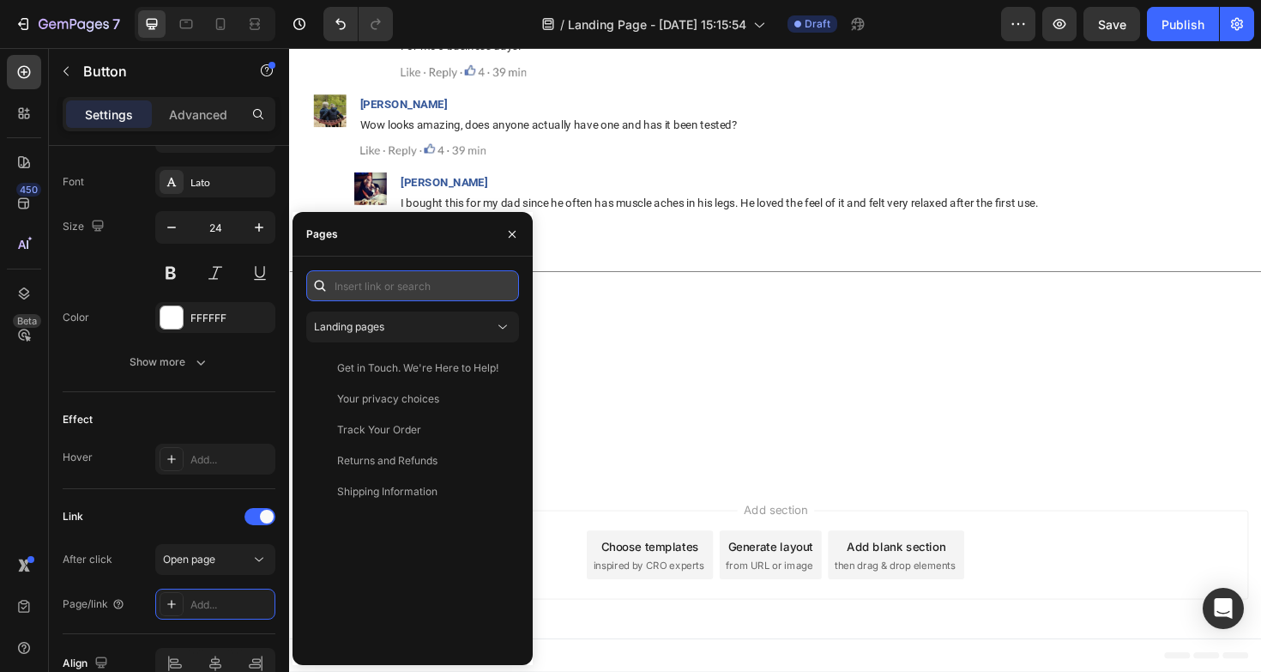
click at [407, 287] on input "text" at bounding box center [412, 285] width 213 height 31
paste input "[URL][DOMAIN_NAME]"
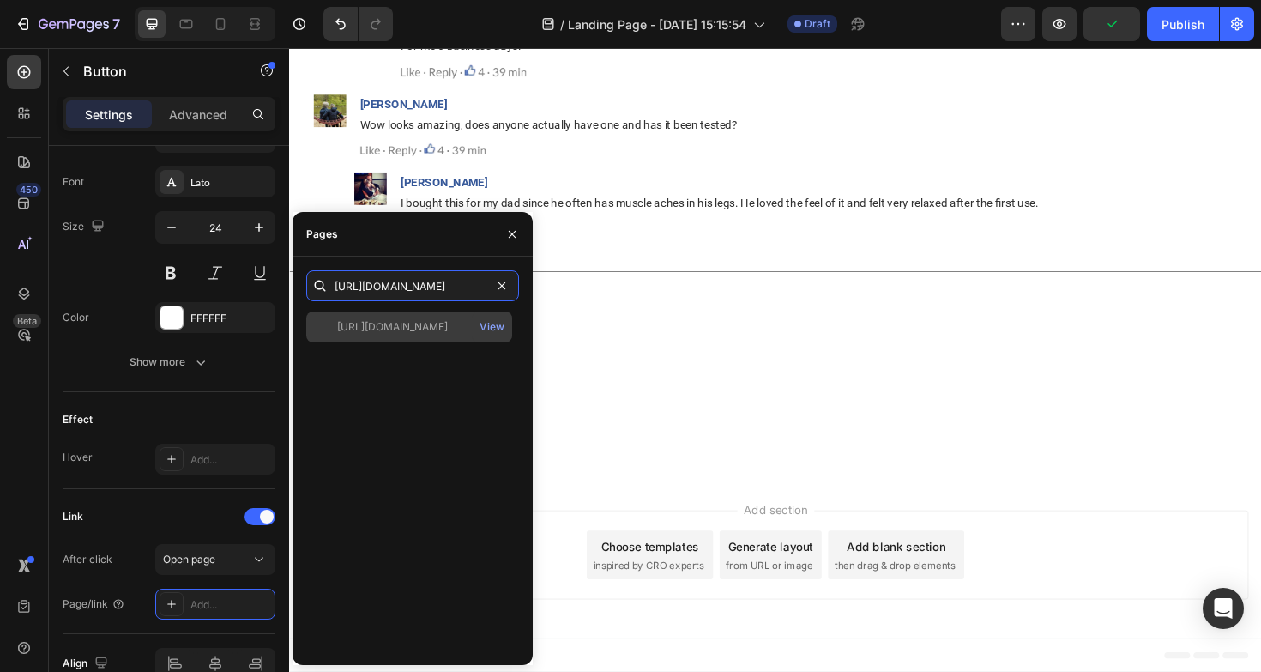
type input "[URL][DOMAIN_NAME]"
click at [416, 327] on div "[URL][DOMAIN_NAME]" at bounding box center [392, 326] width 111 height 15
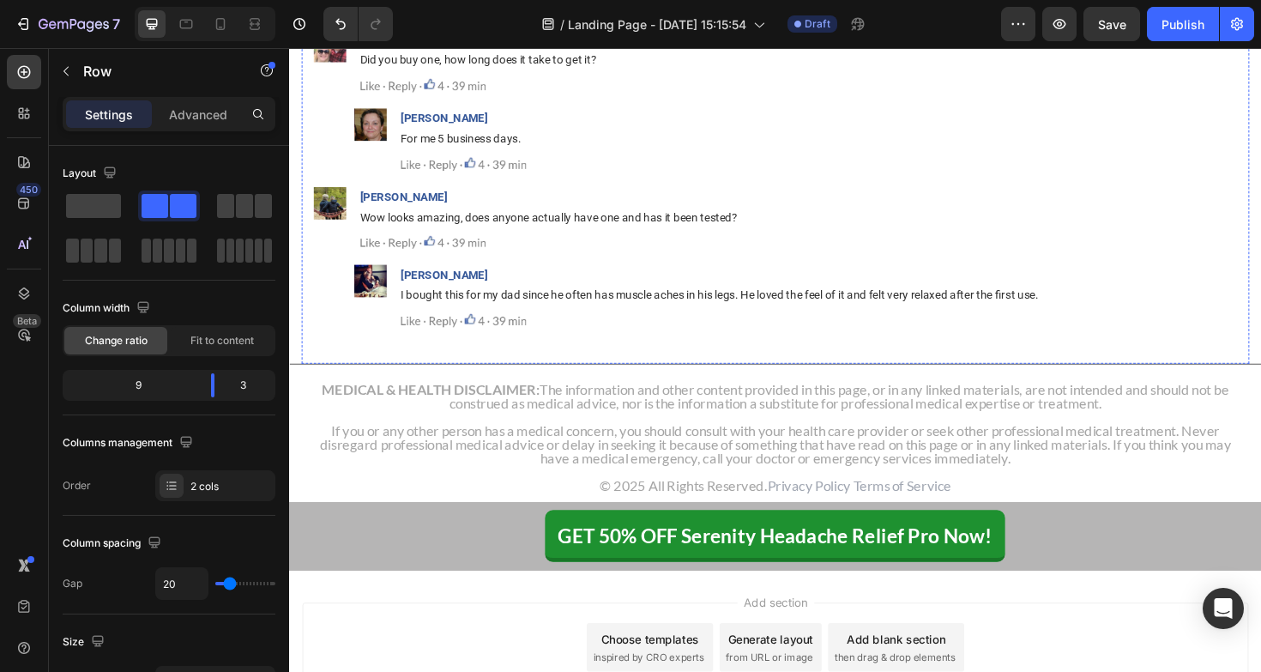
scroll to position [18068, 0]
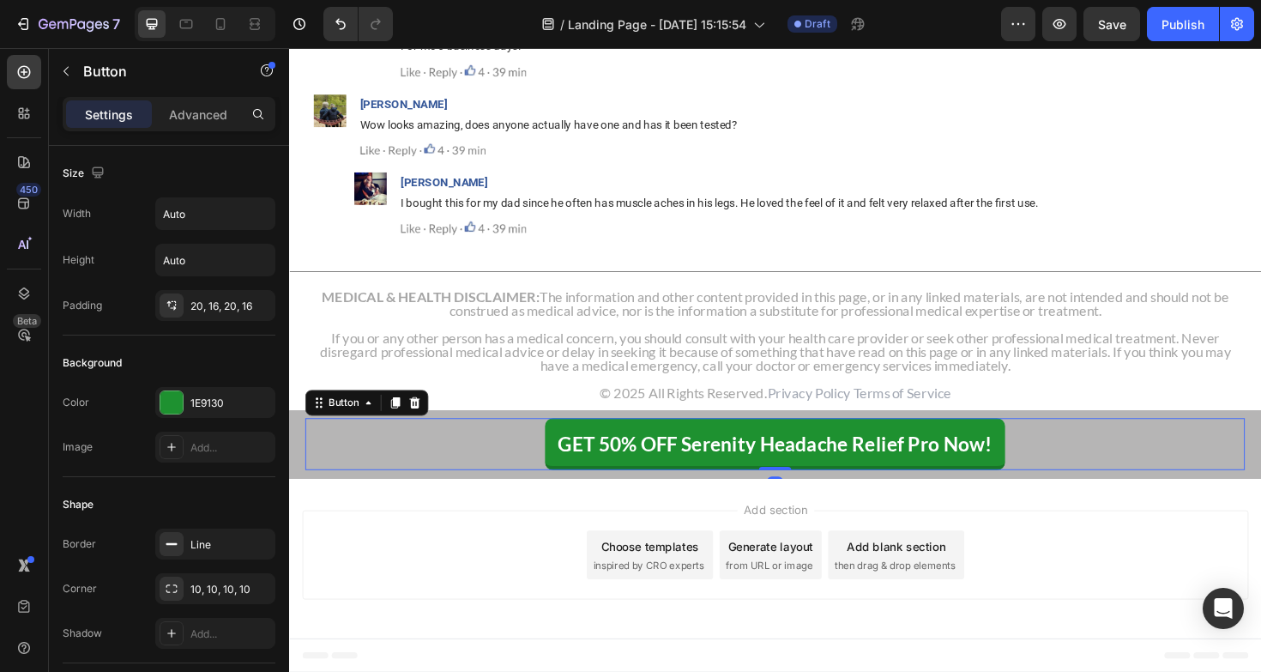
click at [1036, 461] on button "GET 50% OFF Serenity Headache Relief Pro Now!" at bounding box center [803, 466] width 487 height 55
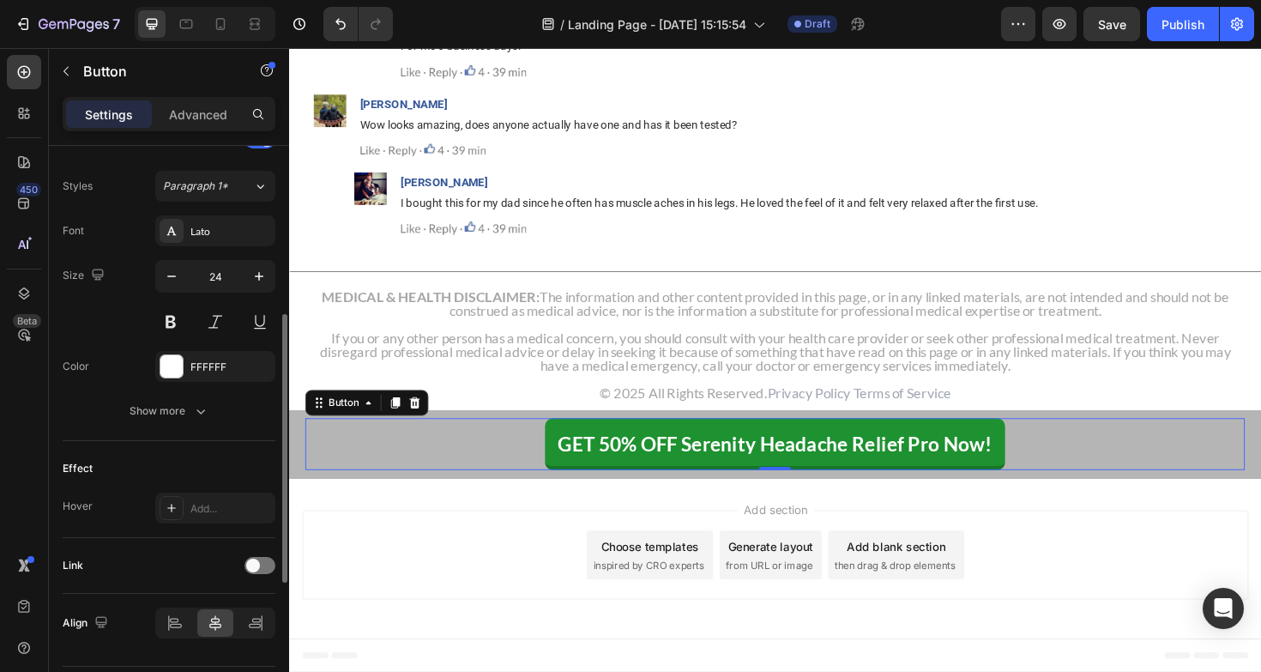
scroll to position [655, 0]
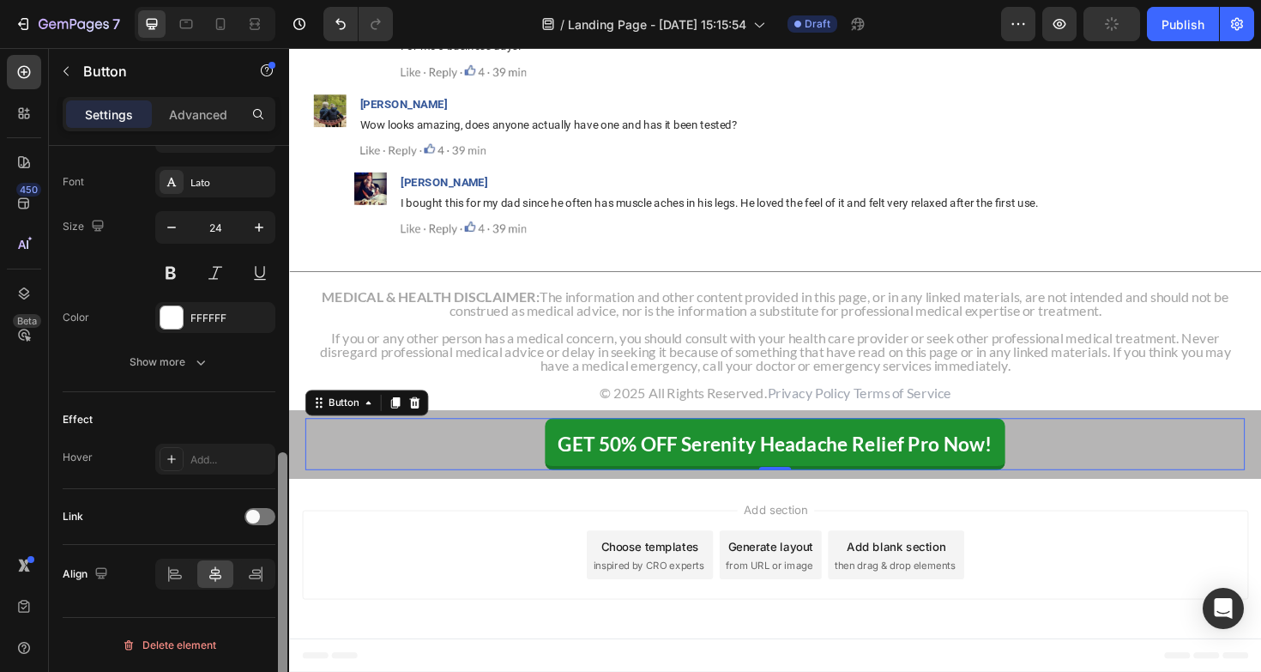
click at [280, 517] on div at bounding box center [282, 586] width 9 height 268
click at [263, 517] on div at bounding box center [259, 516] width 31 height 17
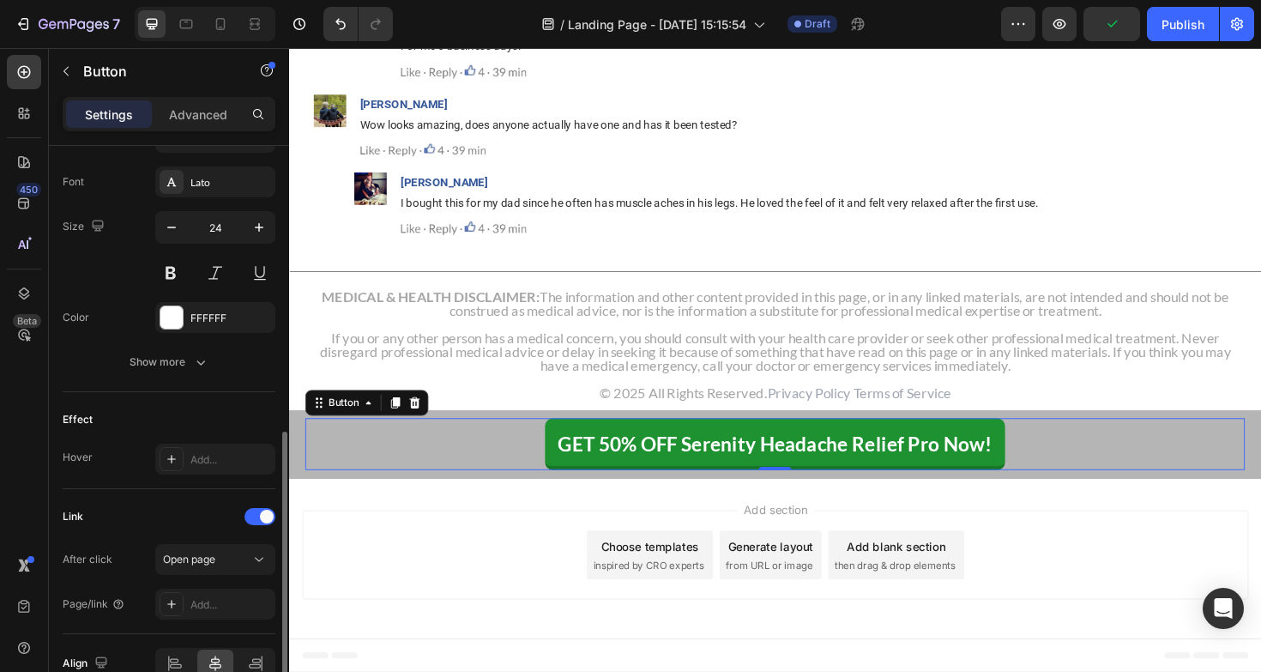
scroll to position [744, 0]
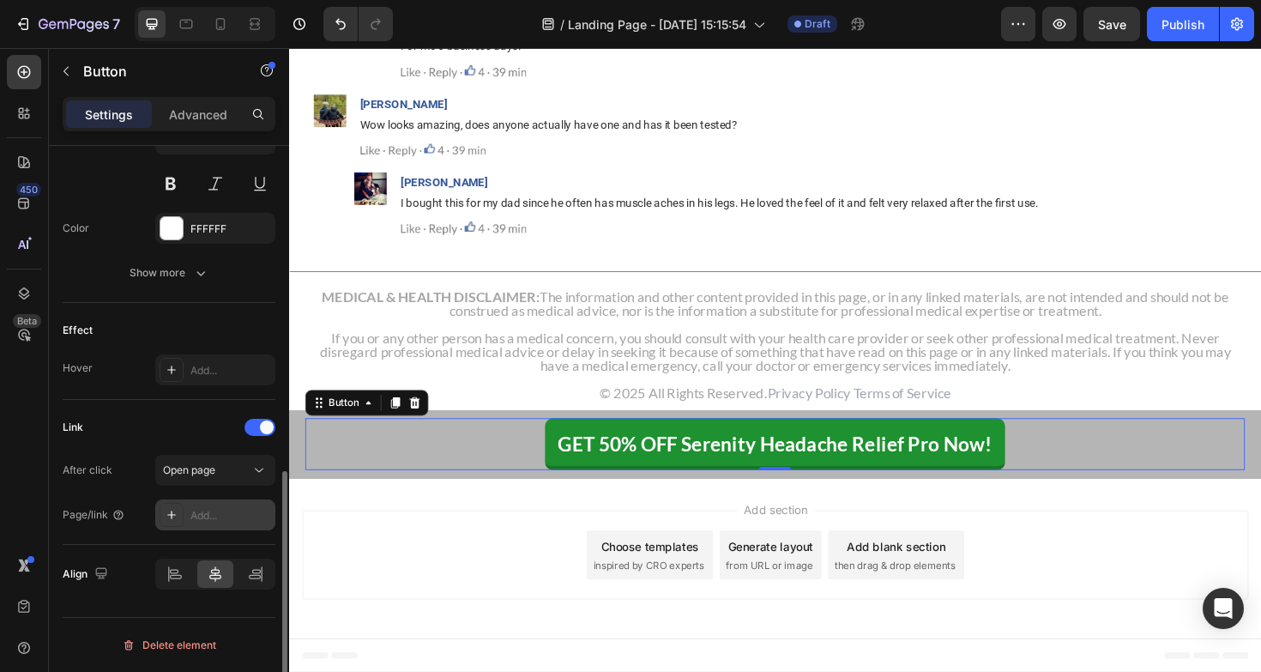
click at [220, 518] on div "Add..." at bounding box center [230, 515] width 81 height 15
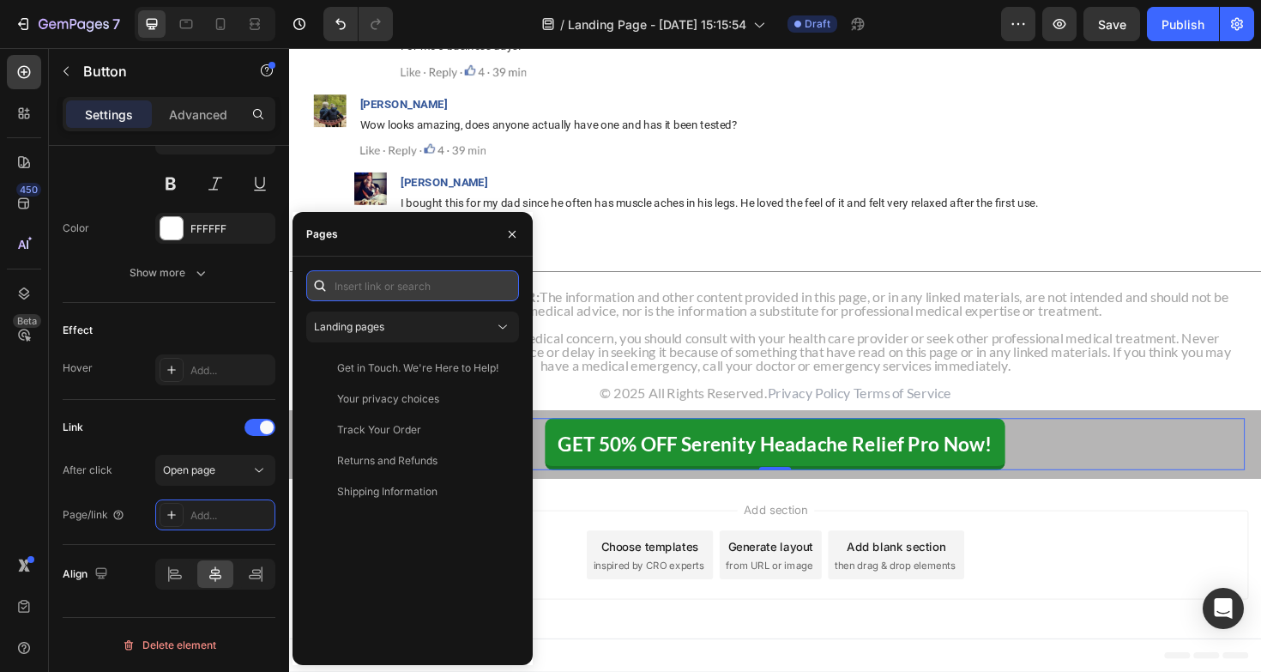
click at [378, 286] on input "text" at bounding box center [412, 285] width 213 height 31
paste input "[URL][DOMAIN_NAME]"
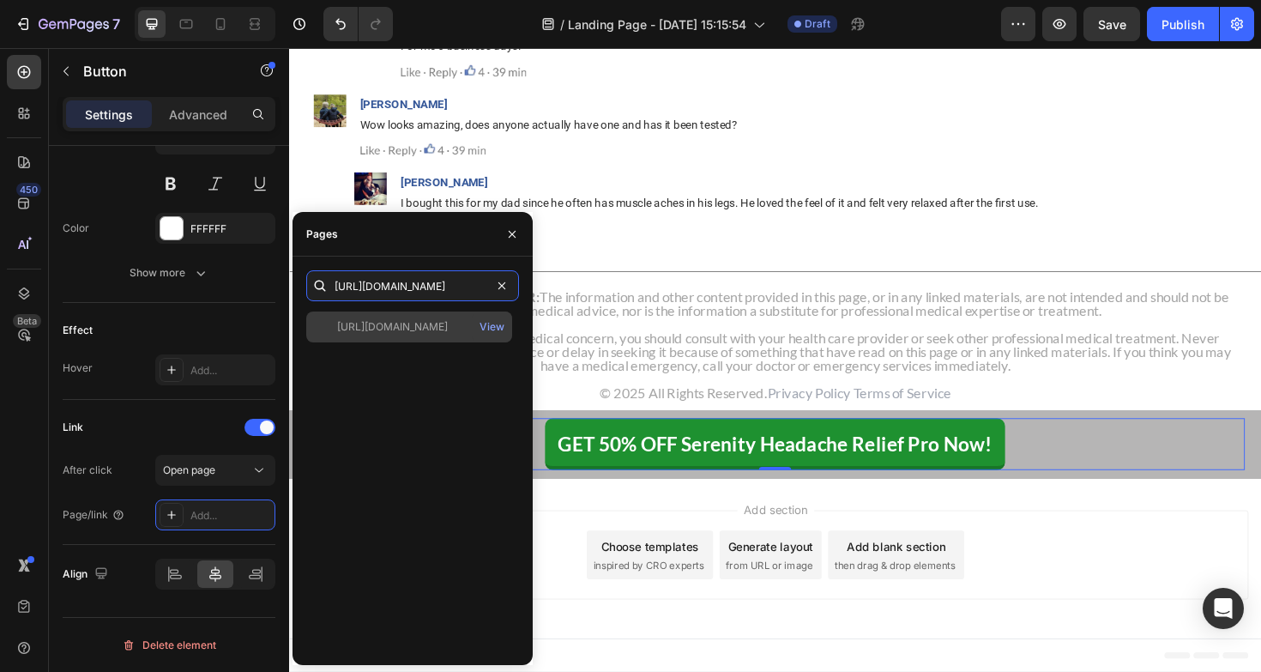
type input "[URL][DOMAIN_NAME]"
click at [396, 326] on div "[URL][DOMAIN_NAME]" at bounding box center [392, 326] width 111 height 15
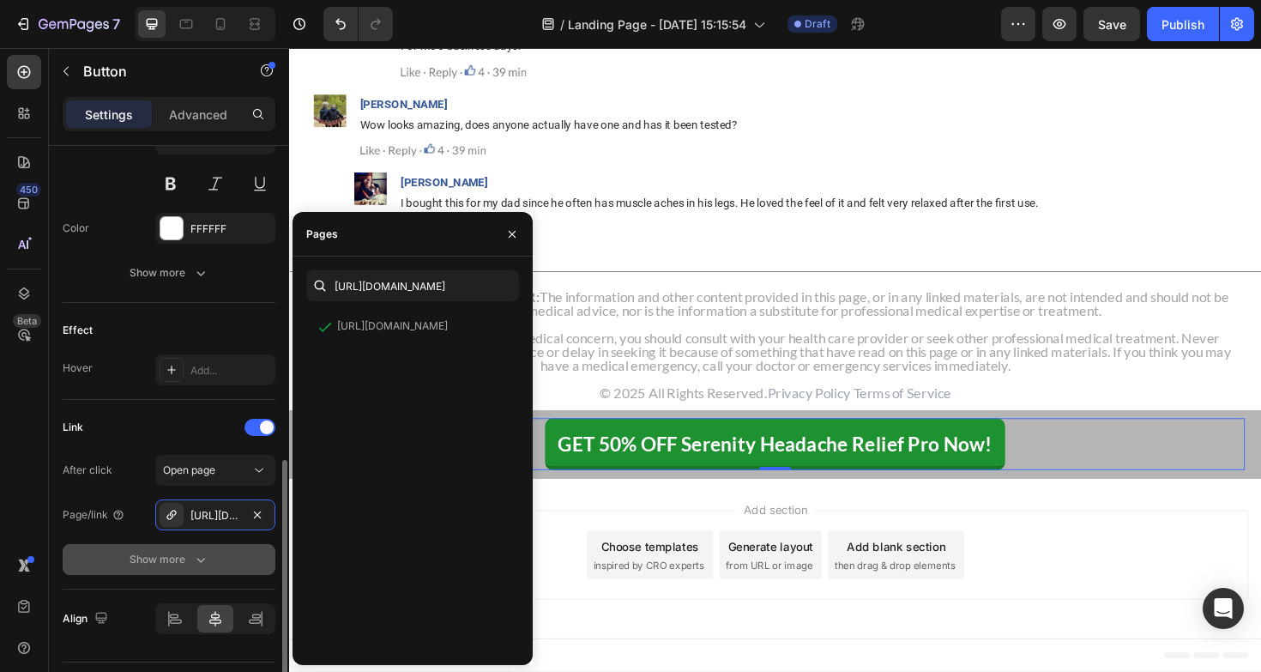
click at [179, 570] on button "Show more" at bounding box center [169, 559] width 213 height 31
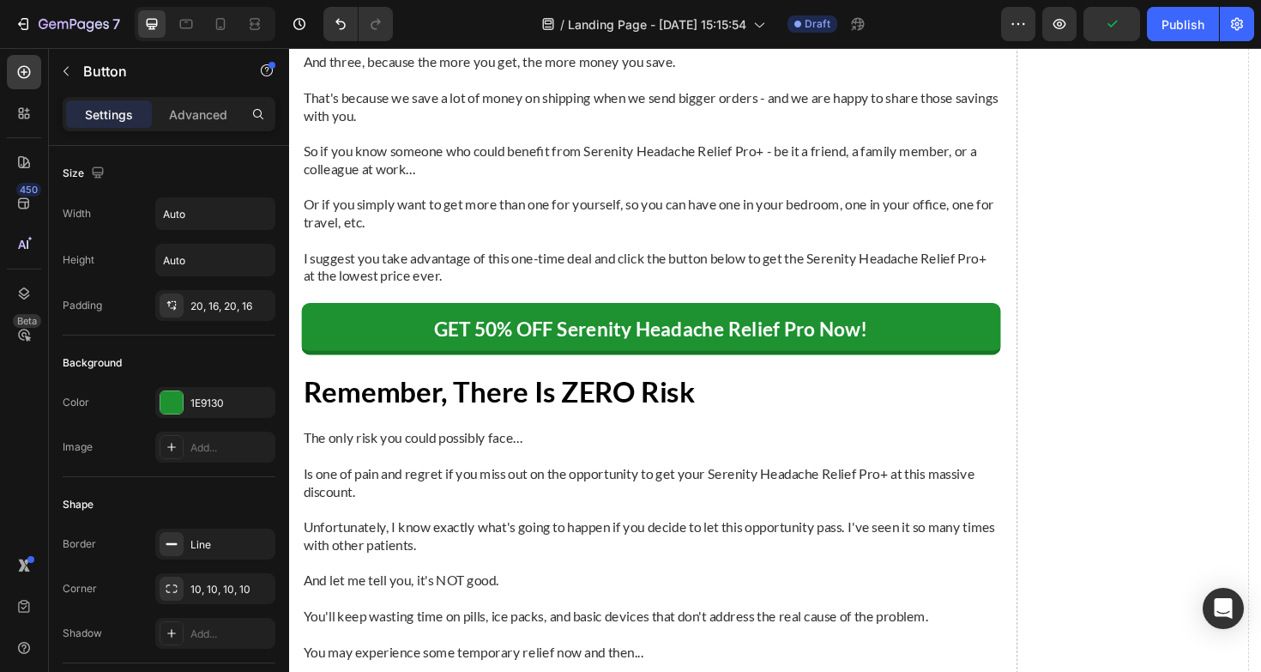
scroll to position [12280, 0]
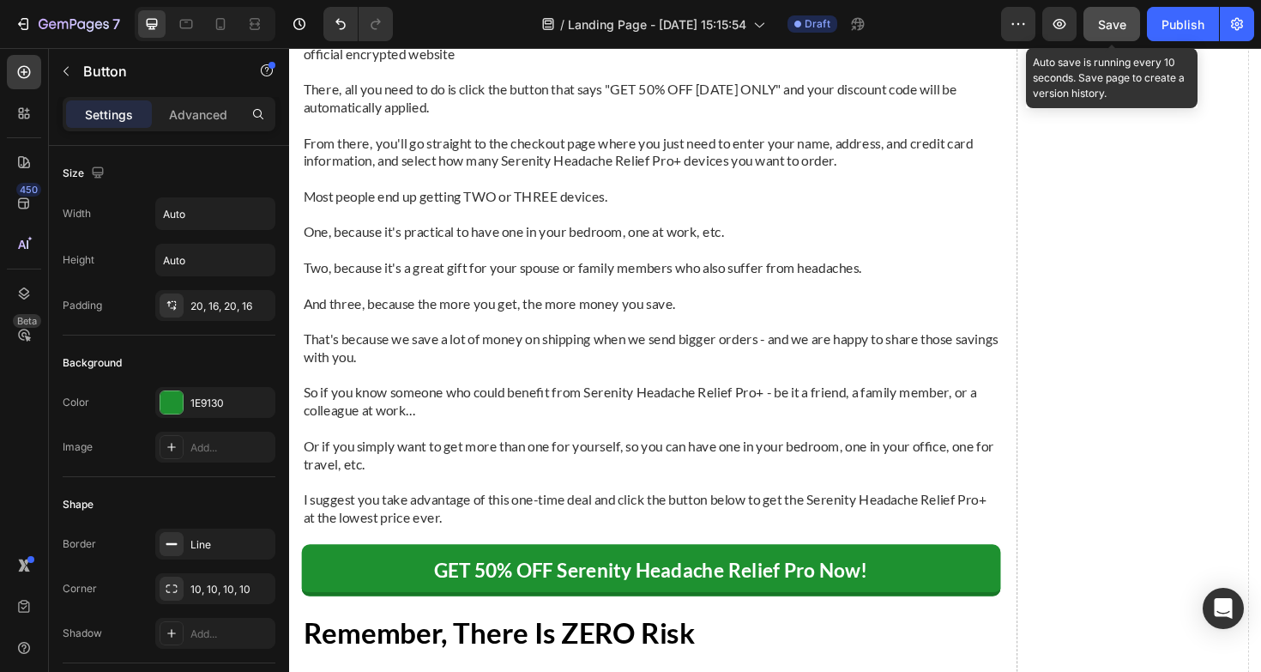
click at [1109, 28] on span "Save" at bounding box center [1112, 24] width 28 height 15
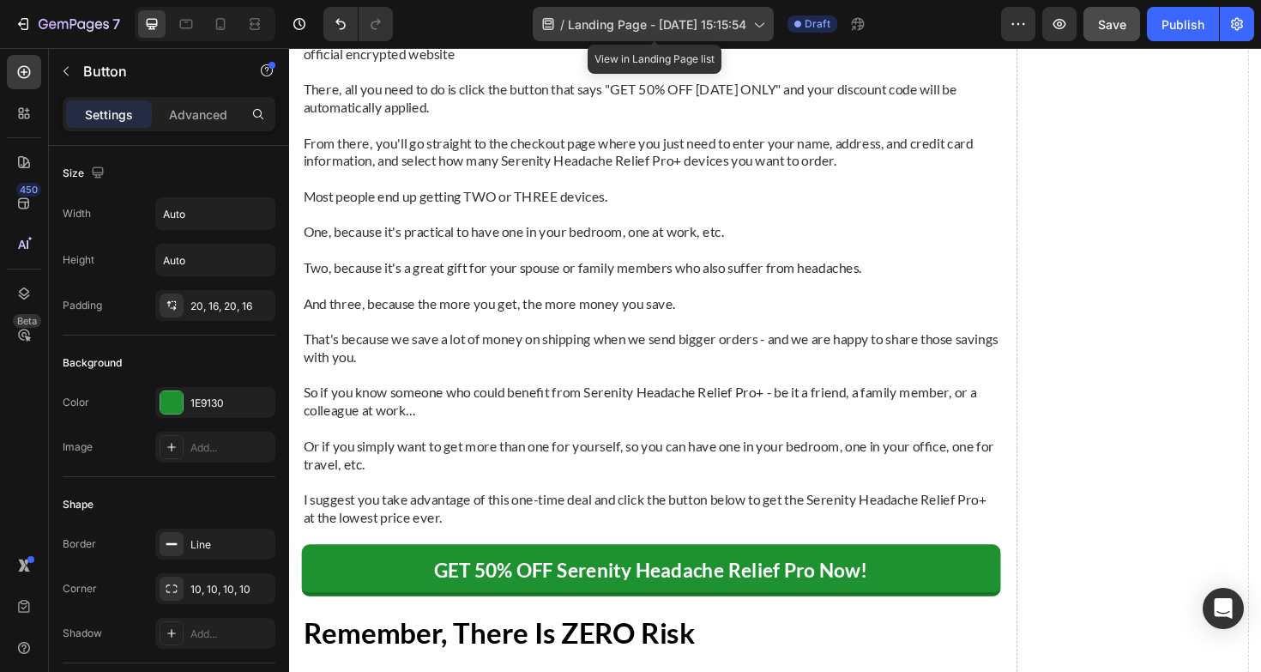
click at [648, 20] on span "Landing Page - [DATE] 15:15:54" at bounding box center [657, 24] width 178 height 18
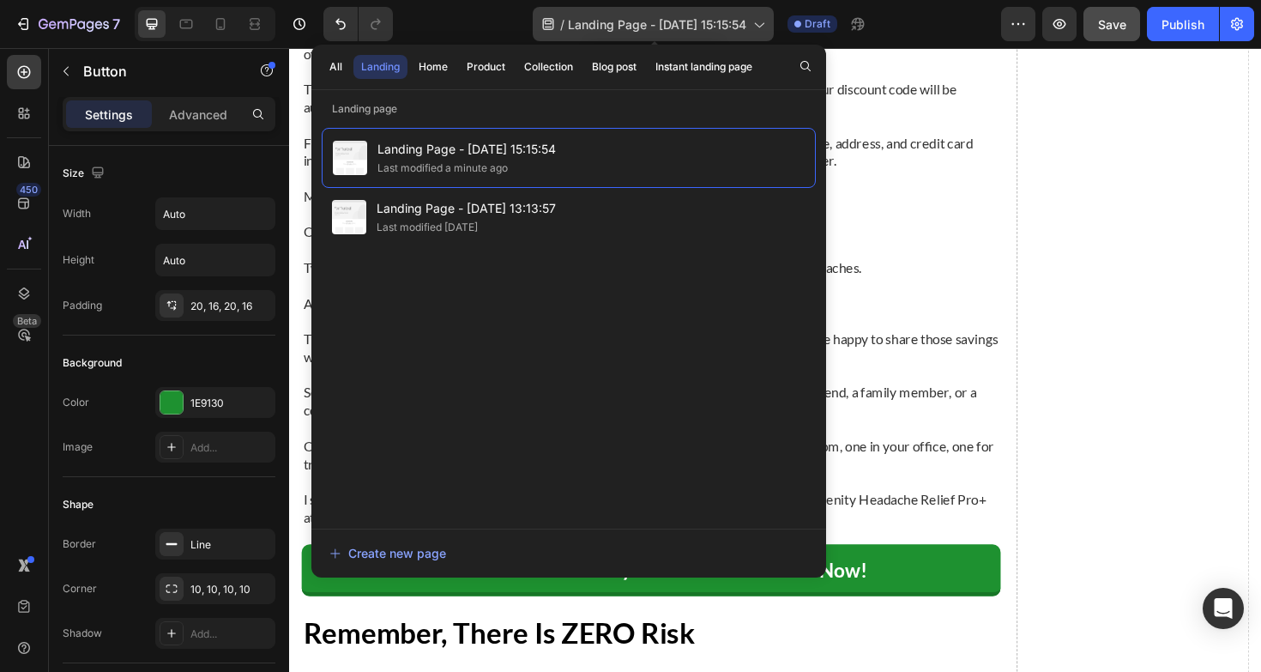
click at [708, 27] on span "Landing Page - [DATE] 15:15:54" at bounding box center [657, 24] width 178 height 18
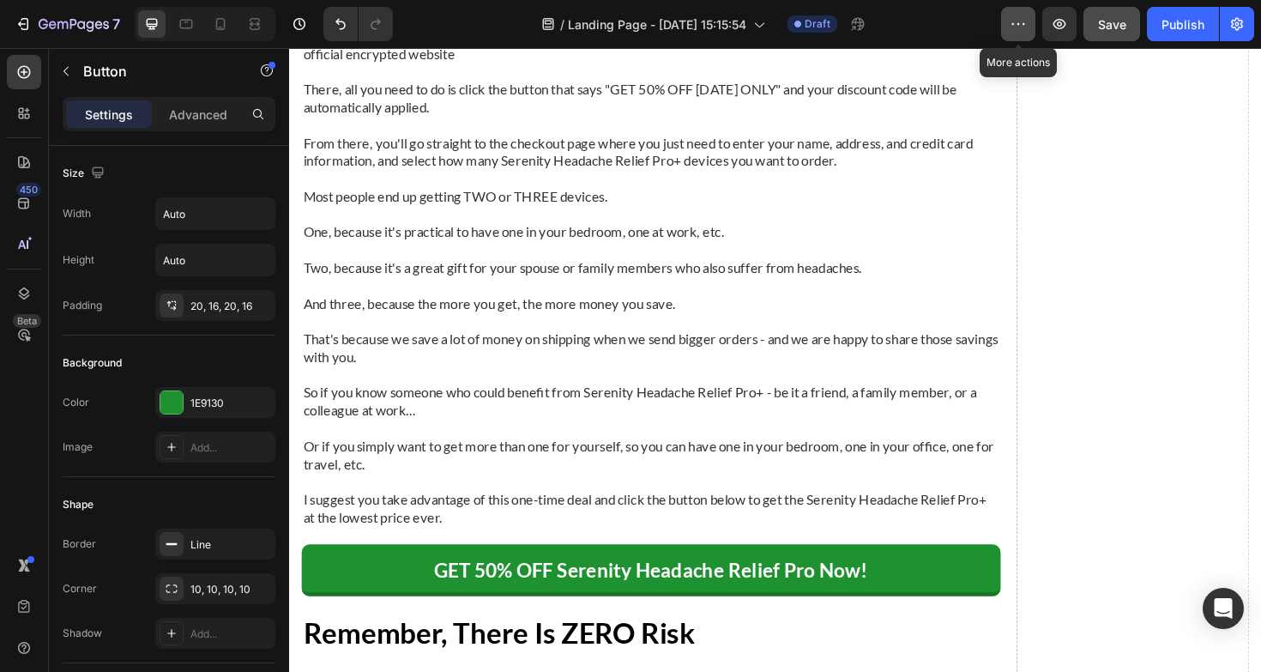
click at [1033, 30] on button "button" at bounding box center [1018, 24] width 34 height 34
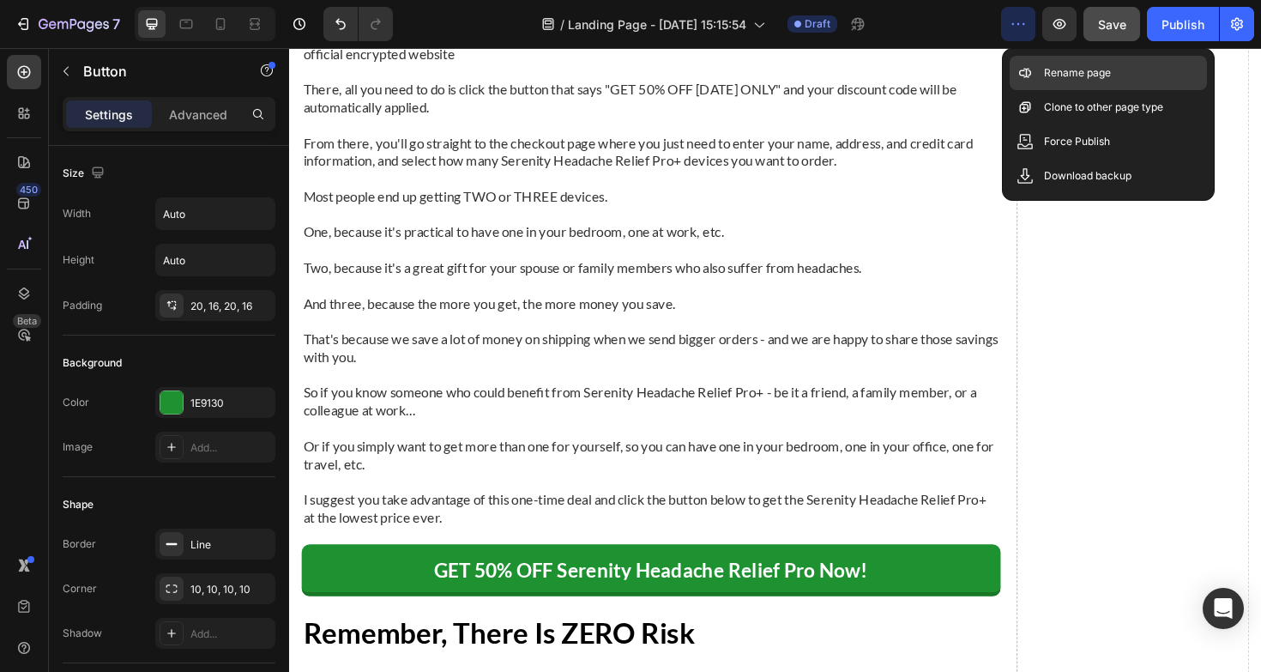
click at [1042, 60] on div "Rename page" at bounding box center [1107, 73] width 197 height 34
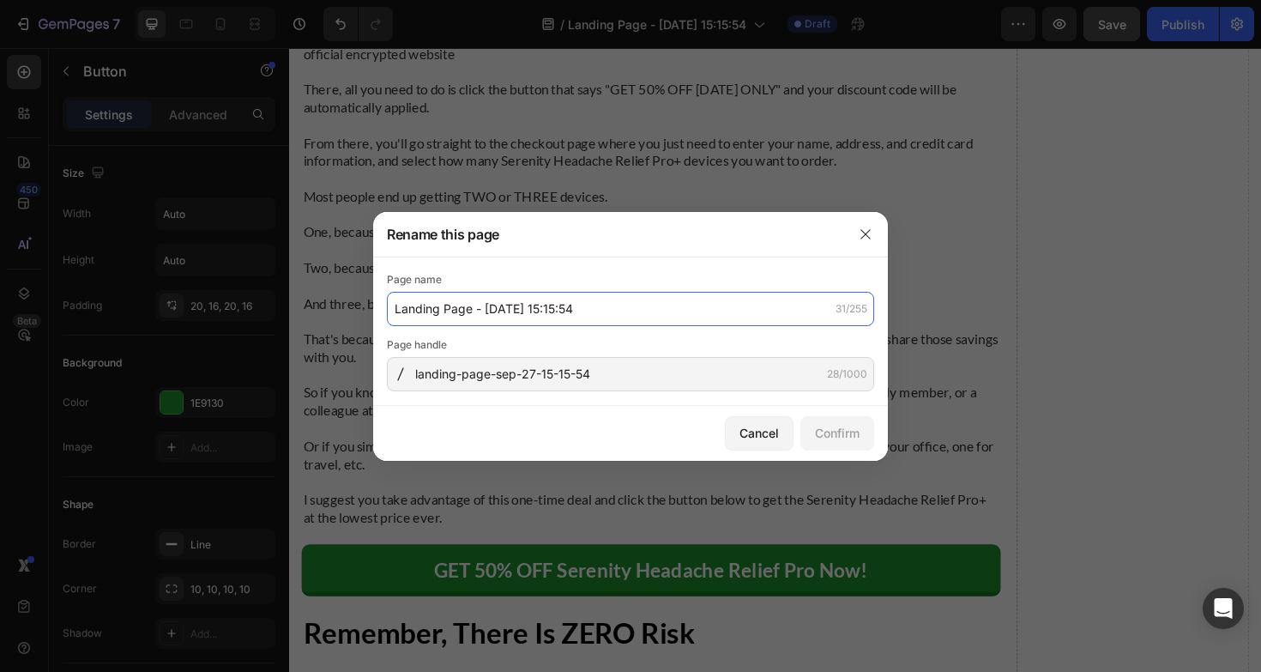
click at [605, 309] on input "Landing Page - [DATE] 15:15:54" at bounding box center [630, 309] width 487 height 34
type input "Advertorial Page"
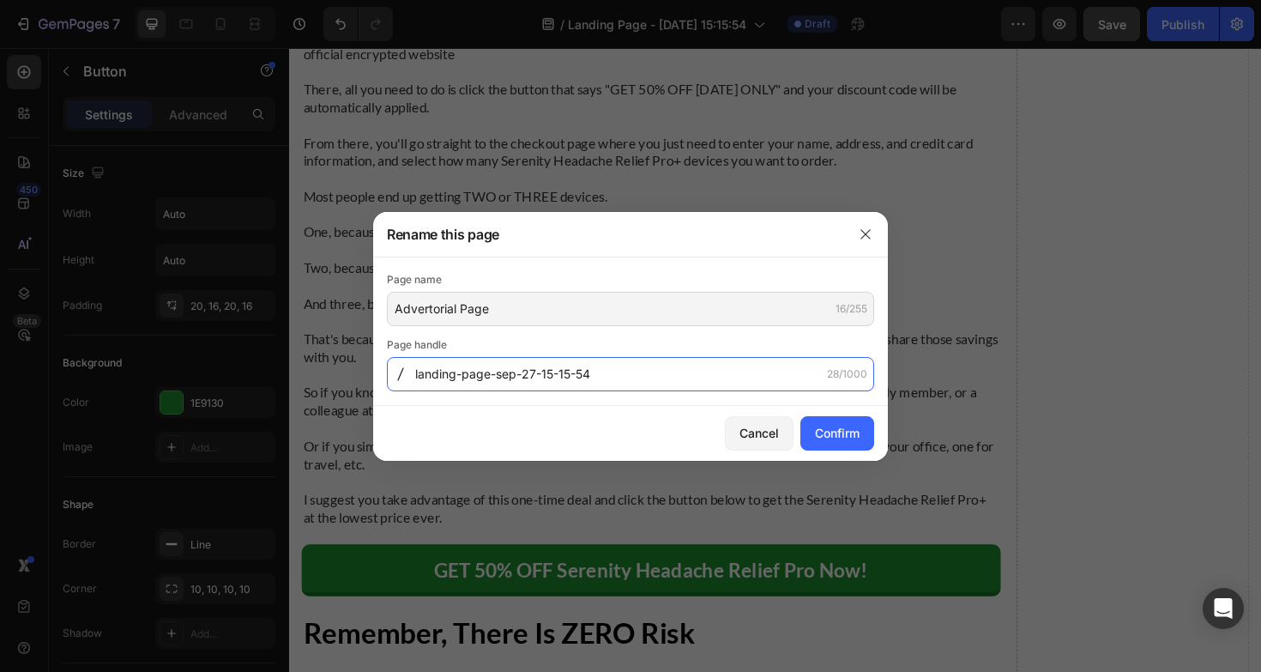
click at [641, 386] on input "landing-page-sep-27-15-15-54" at bounding box center [630, 374] width 487 height 34
type input "advertorial-page"
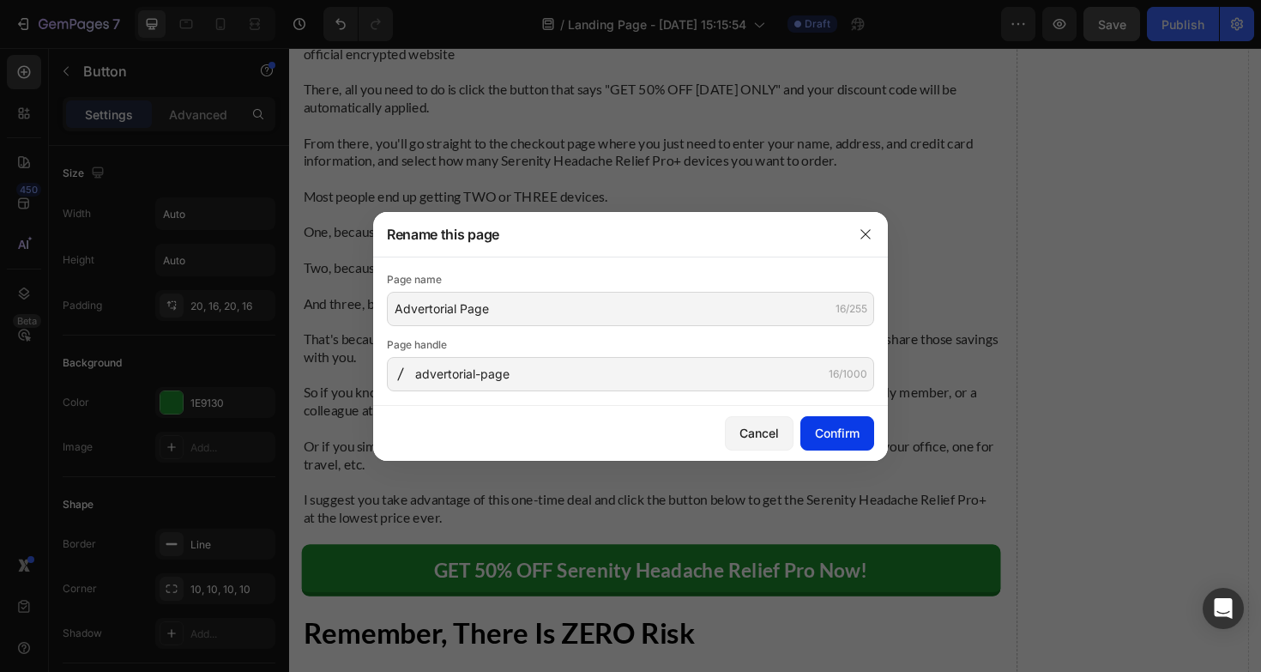
click at [857, 431] on div "Confirm" at bounding box center [837, 433] width 45 height 18
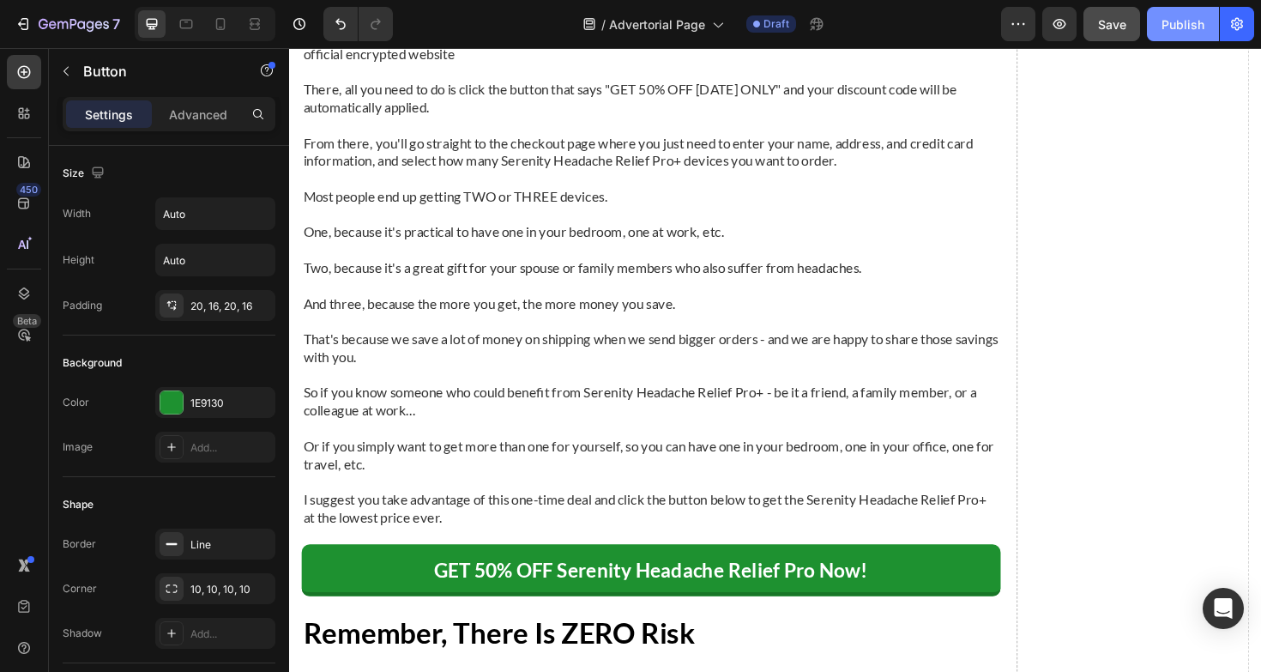
click at [1203, 38] on button "Publish" at bounding box center [1183, 24] width 72 height 34
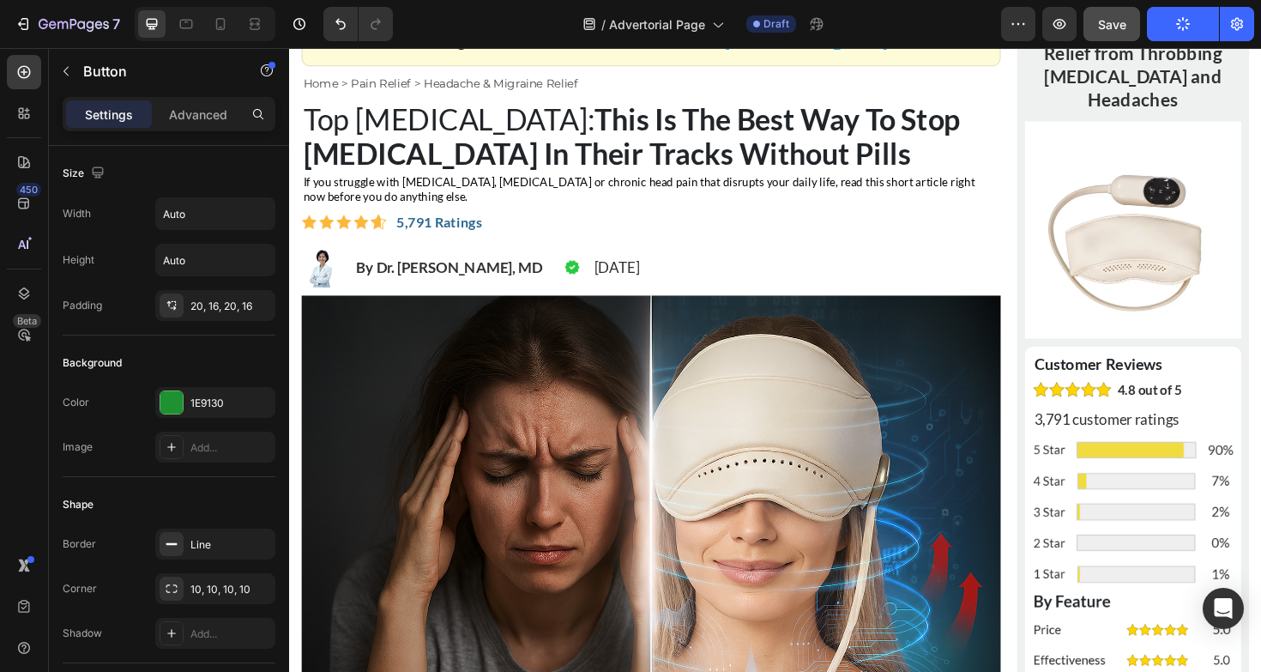
scroll to position [0, 0]
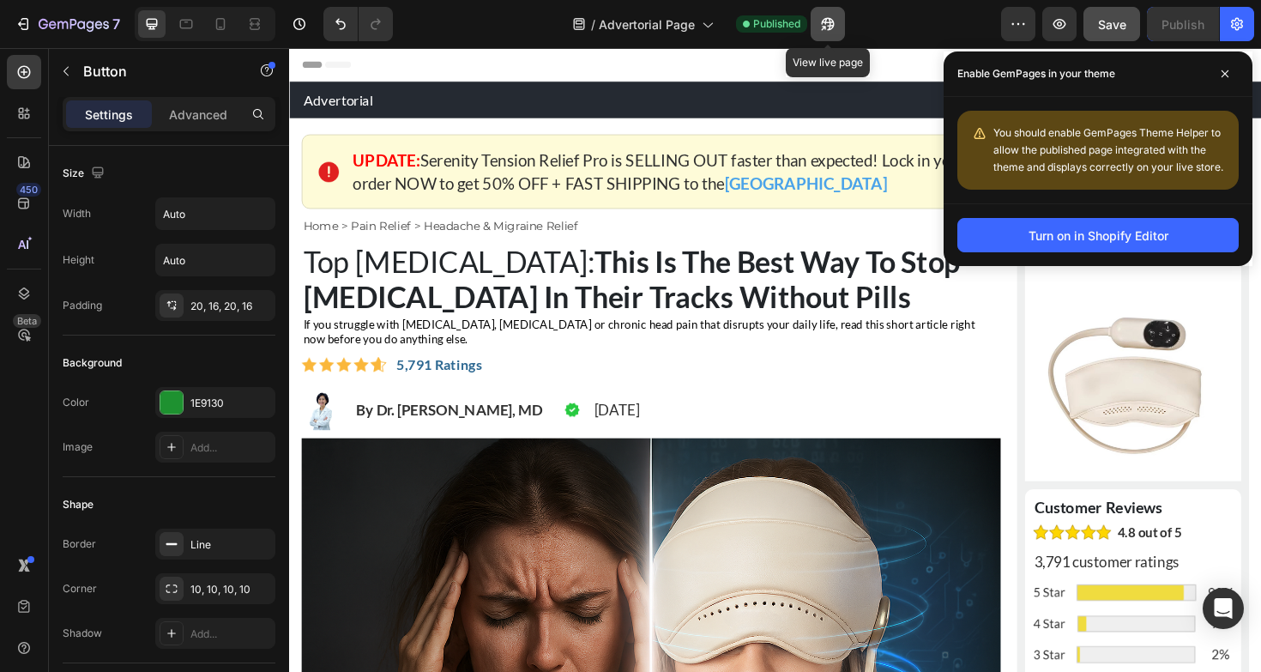
click at [824, 21] on icon "button" at bounding box center [827, 23] width 17 height 17
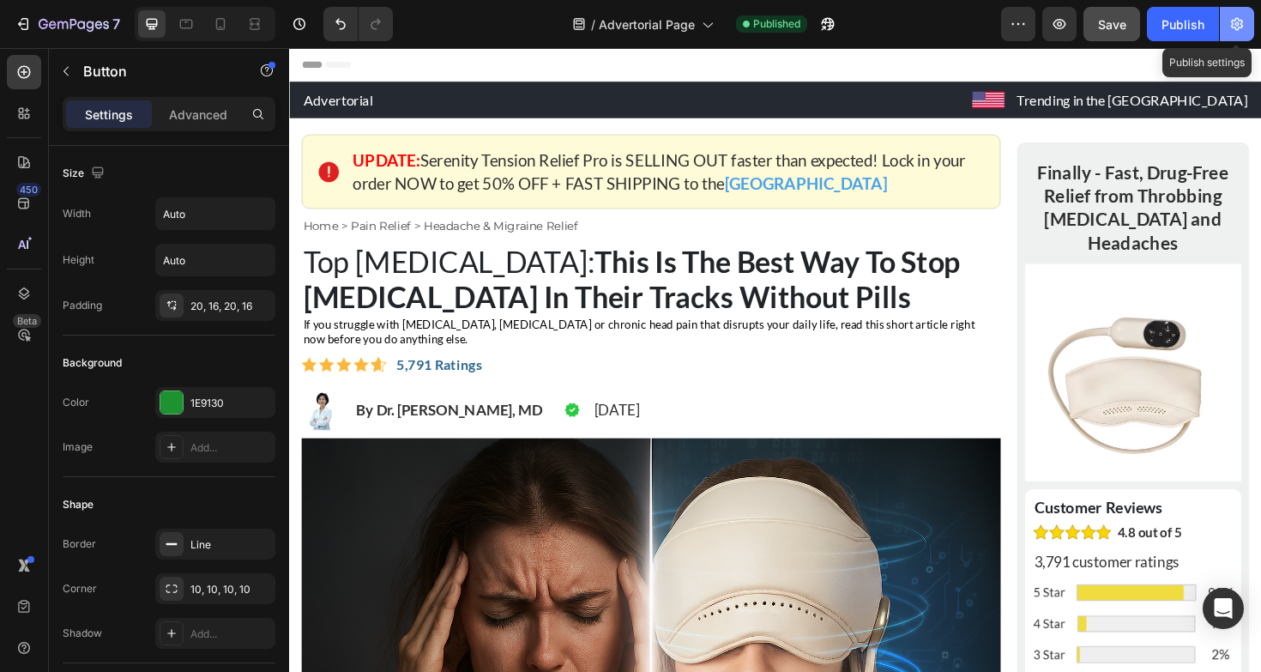
click at [1239, 33] on button "button" at bounding box center [1237, 24] width 34 height 34
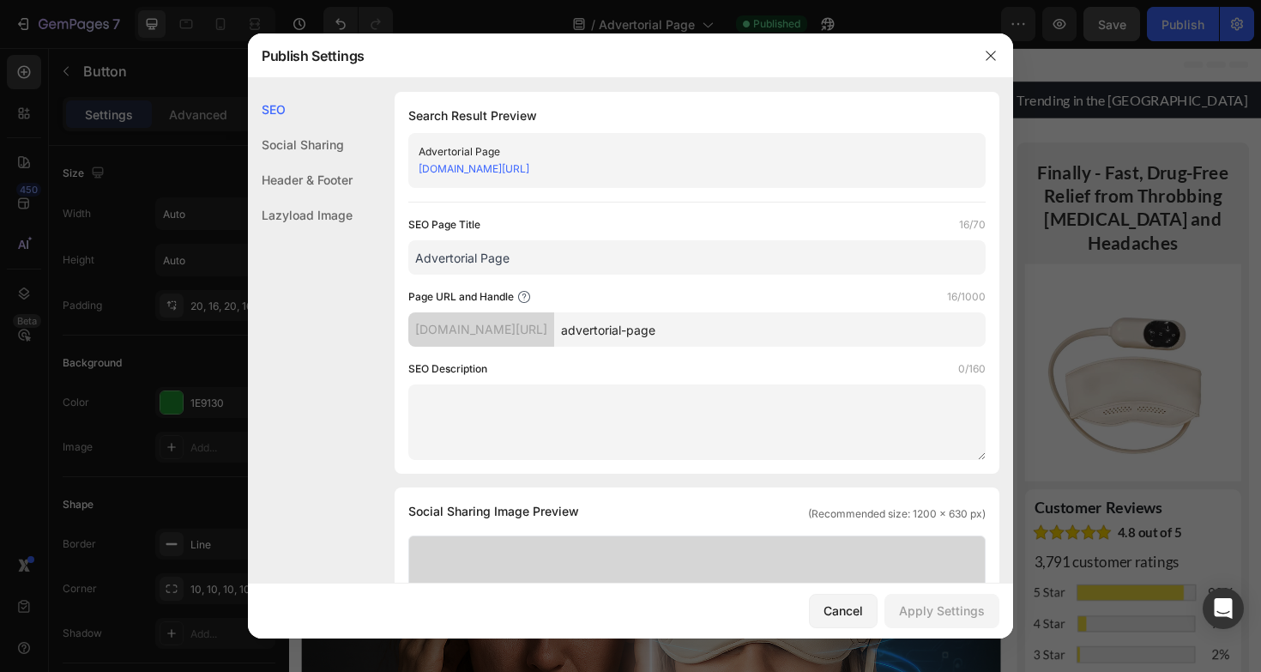
click at [297, 173] on div "Header & Footer" at bounding box center [300, 179] width 105 height 35
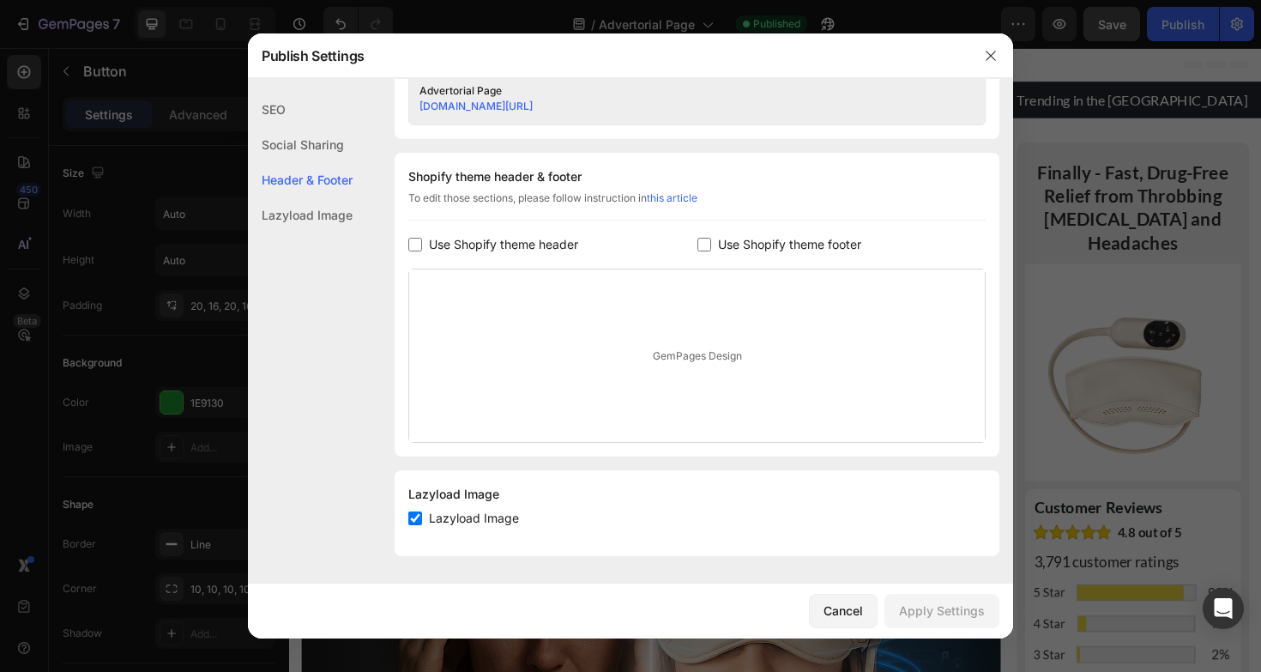
click at [314, 142] on div "Social Sharing" at bounding box center [300, 144] width 105 height 35
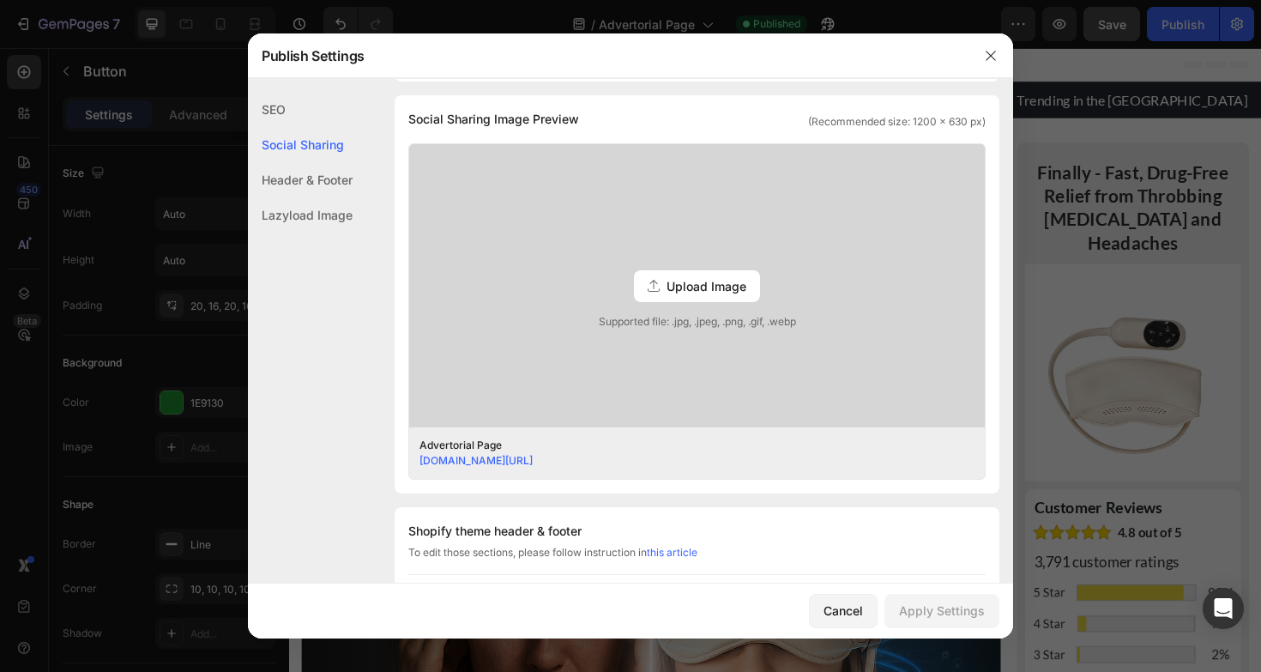
click at [298, 117] on div "SEO" at bounding box center [300, 109] width 105 height 35
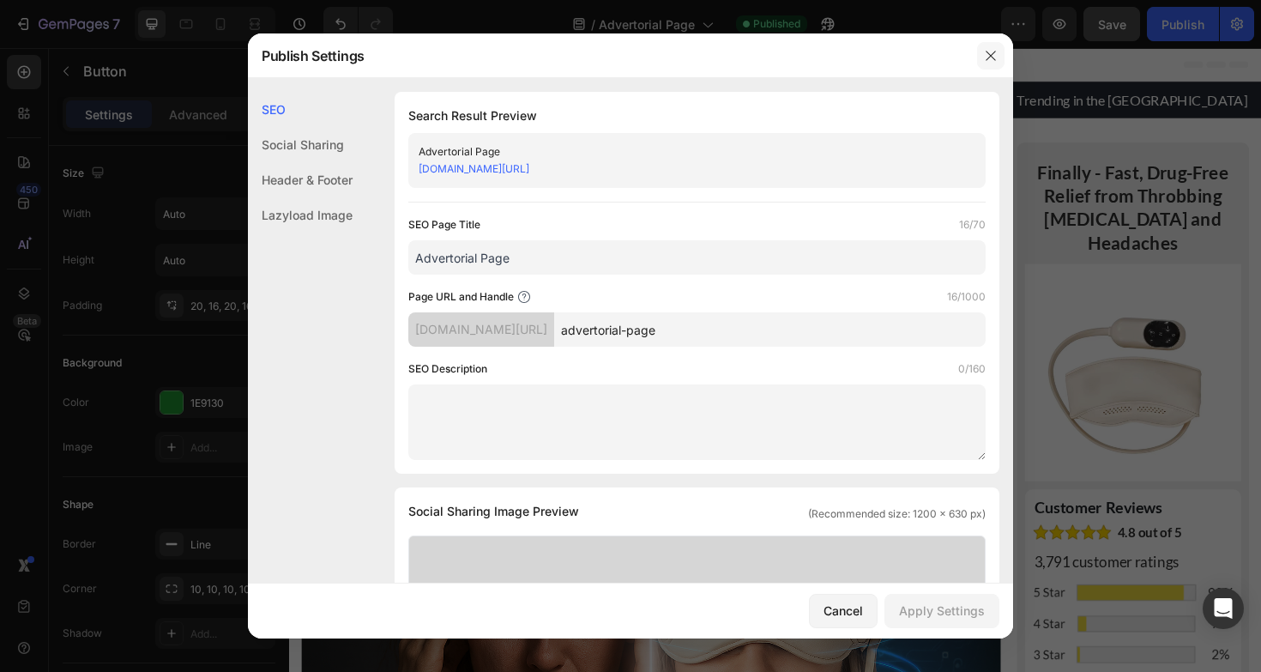
click at [989, 56] on icon "button" at bounding box center [991, 56] width 14 height 14
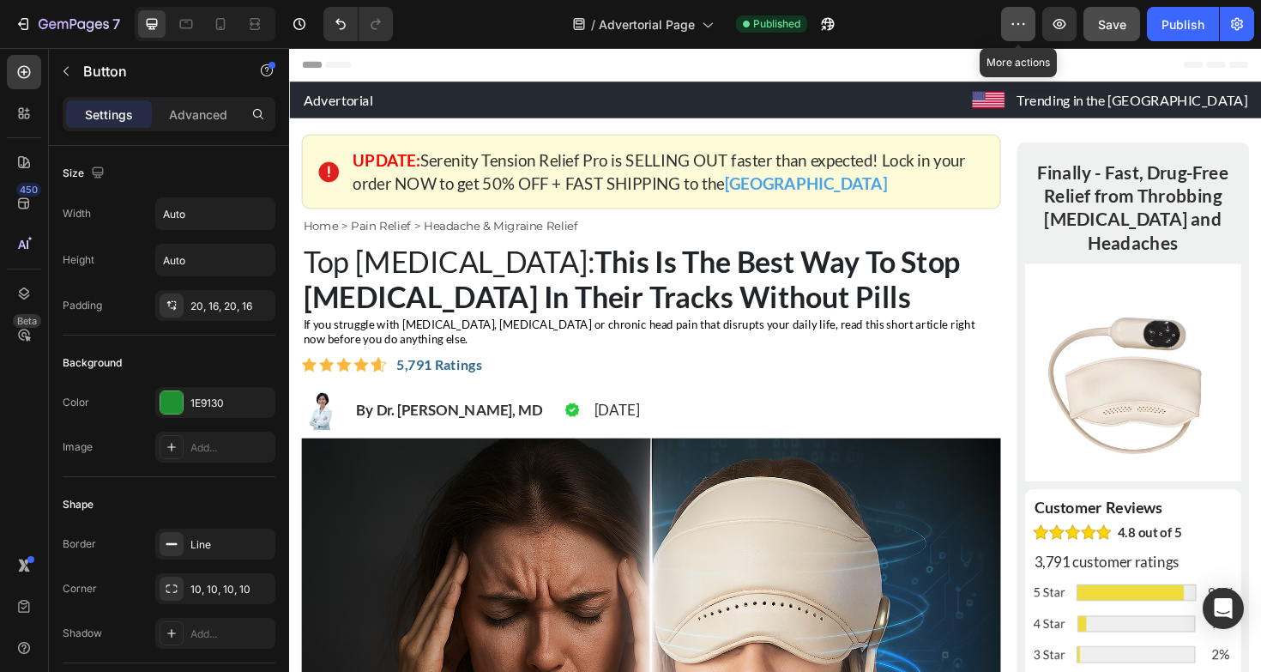
click at [1018, 19] on icon "button" at bounding box center [1017, 23] width 17 height 17
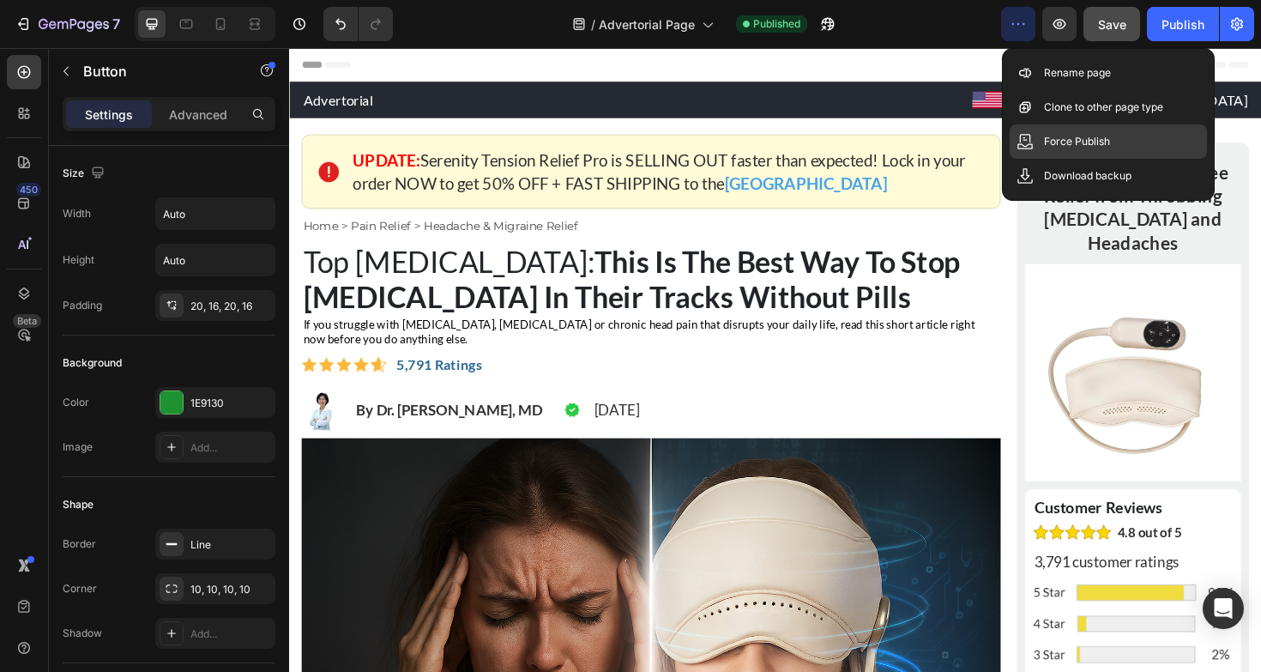
click at [1062, 146] on p "Force Publish" at bounding box center [1077, 141] width 66 height 17
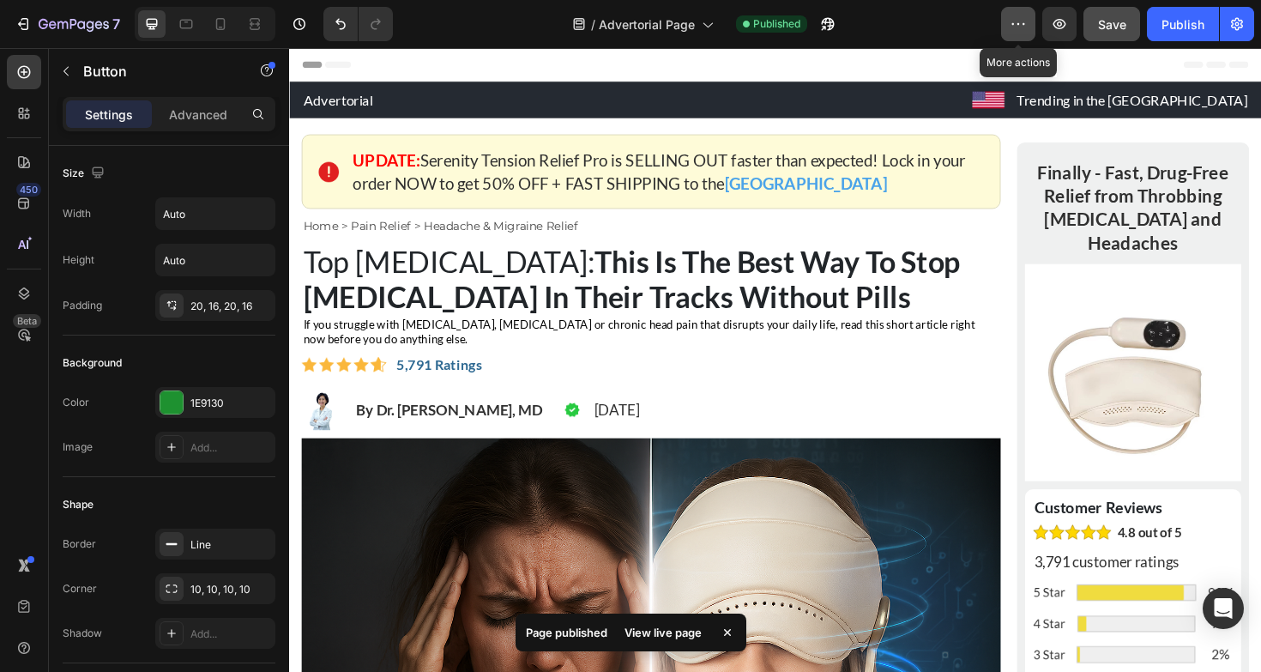
click at [1030, 28] on button "button" at bounding box center [1018, 24] width 34 height 34
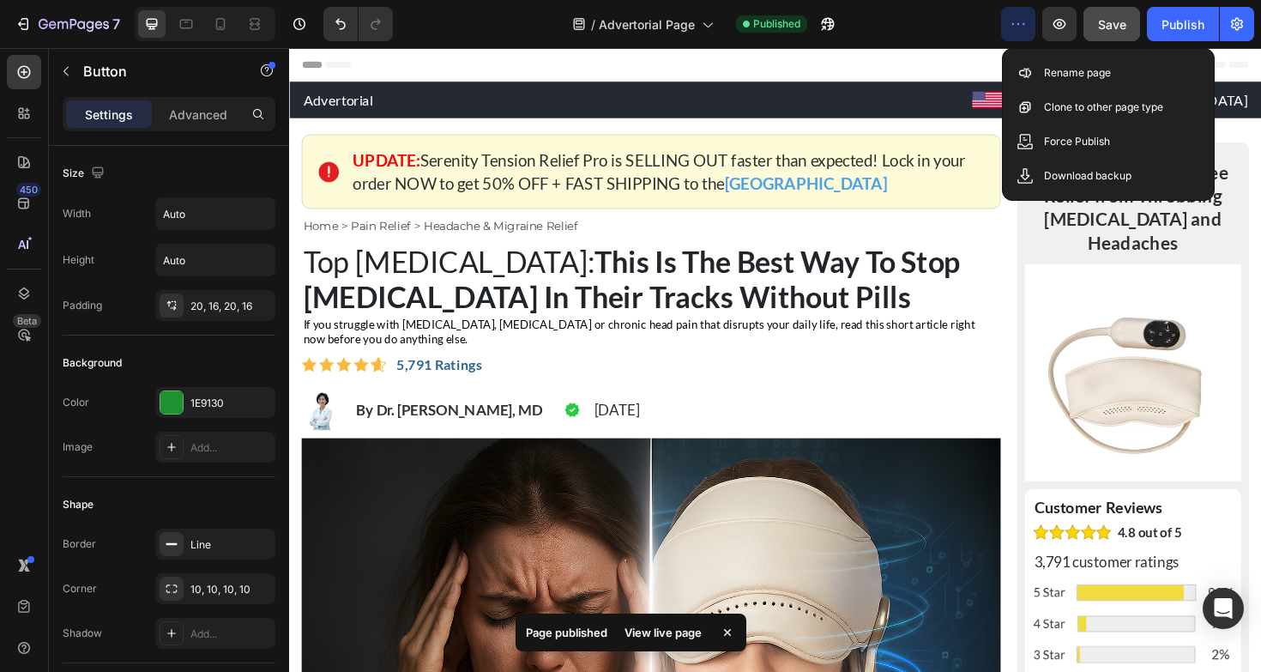
click at [1029, 27] on button "button" at bounding box center [1018, 24] width 34 height 34
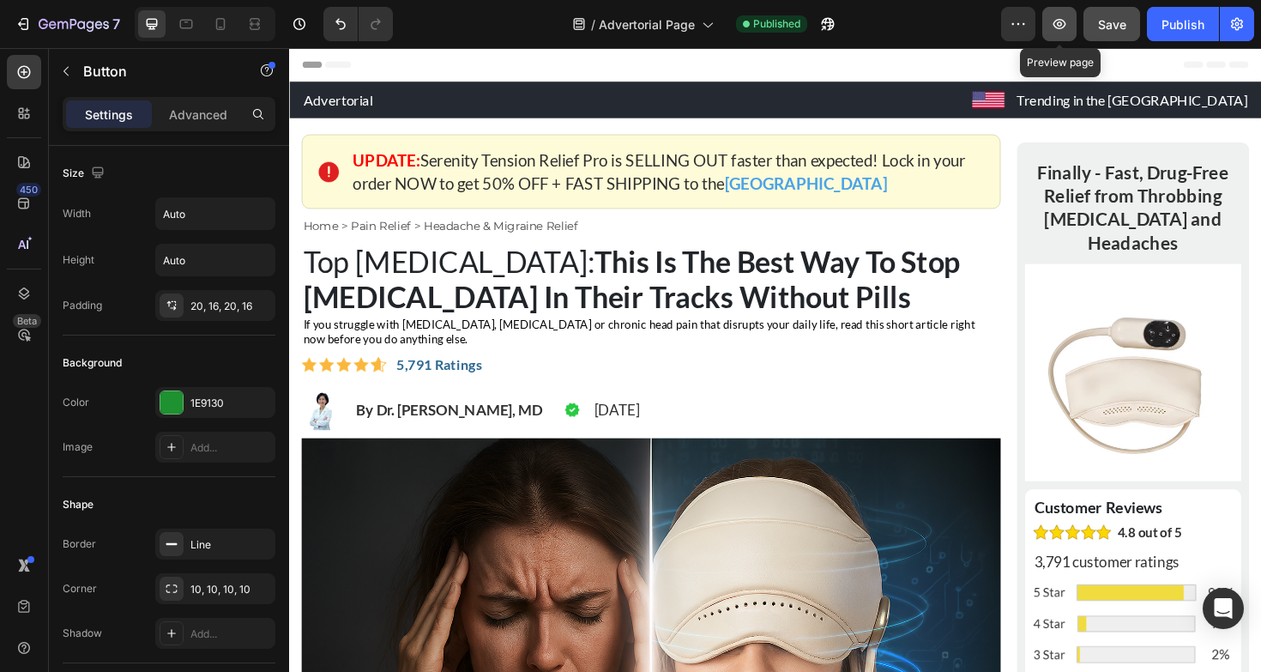
click at [1069, 25] on button "button" at bounding box center [1059, 24] width 34 height 34
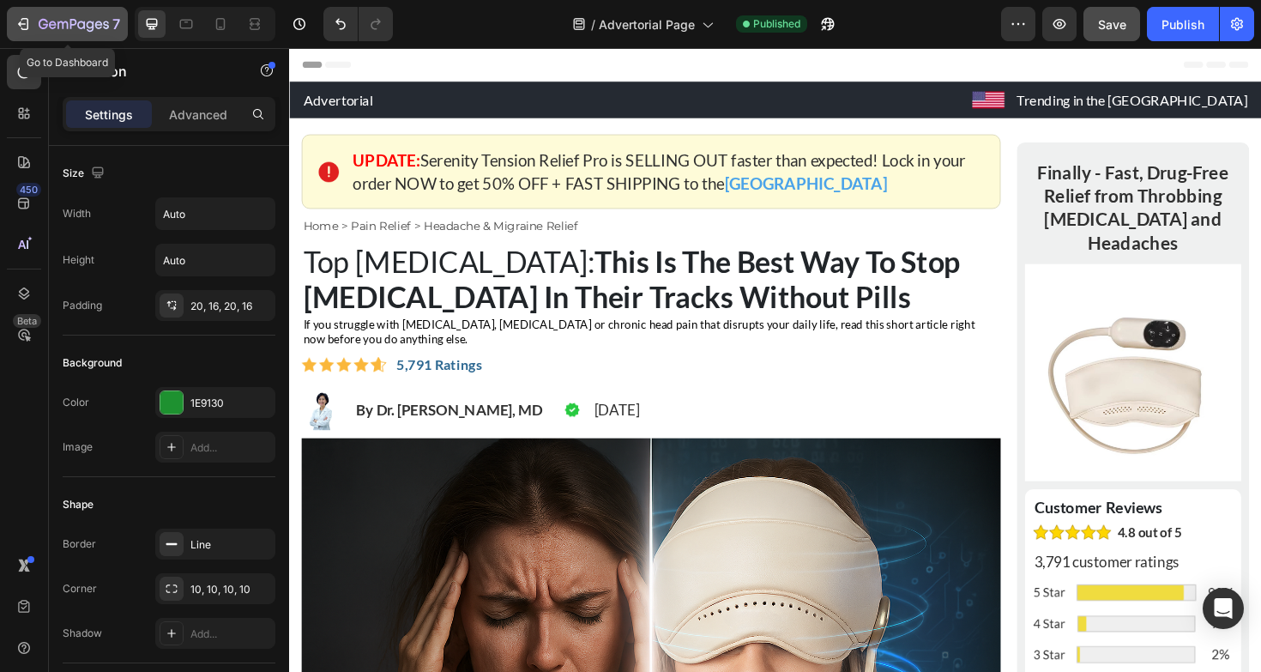
click at [16, 23] on icon "button" at bounding box center [23, 23] width 17 height 17
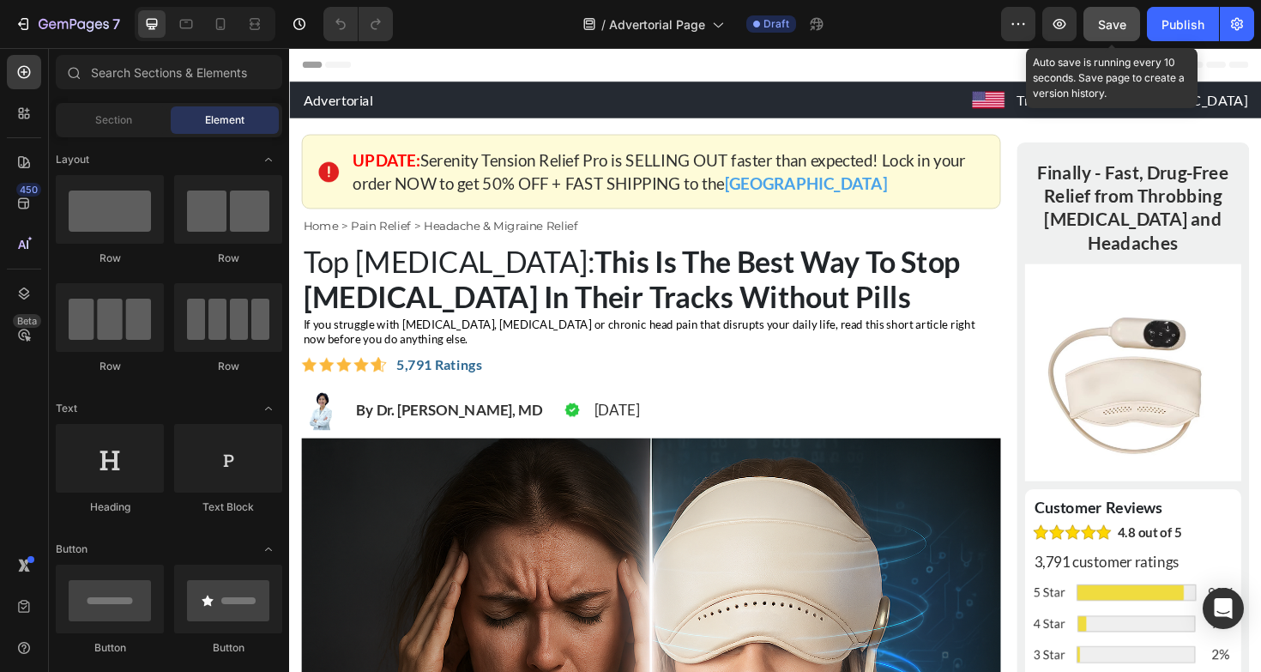
click at [1116, 27] on span "Save" at bounding box center [1112, 24] width 28 height 15
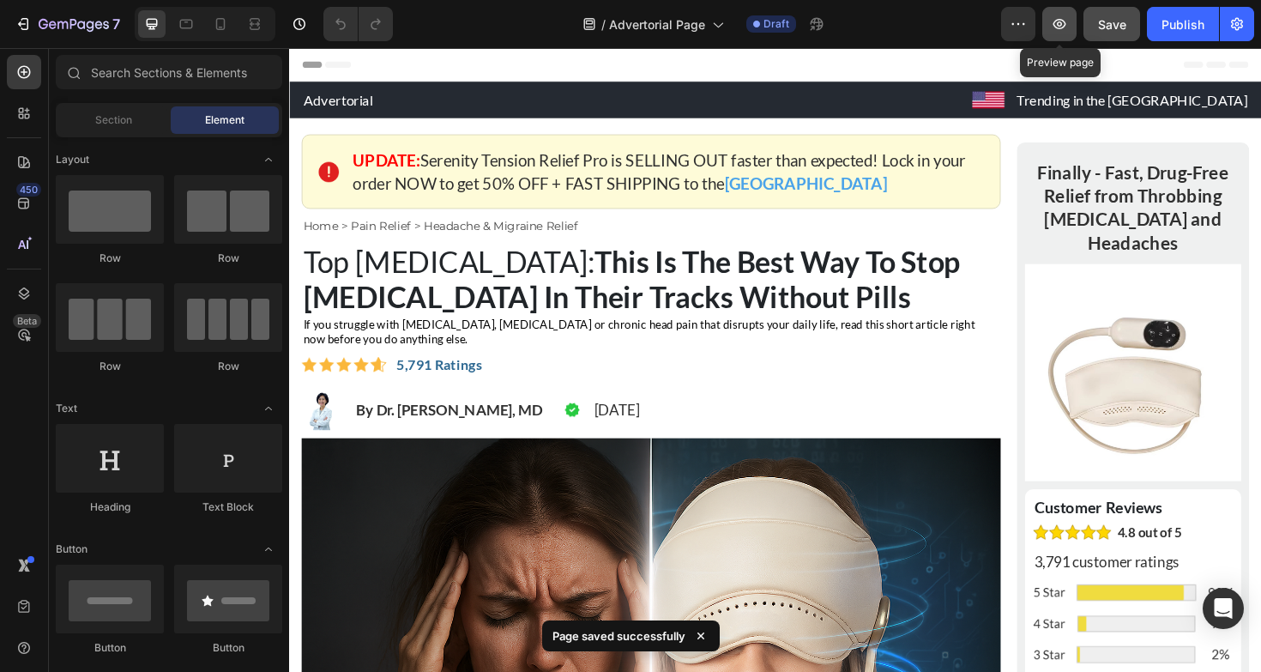
click at [1060, 23] on icon "button" at bounding box center [1059, 23] width 17 height 17
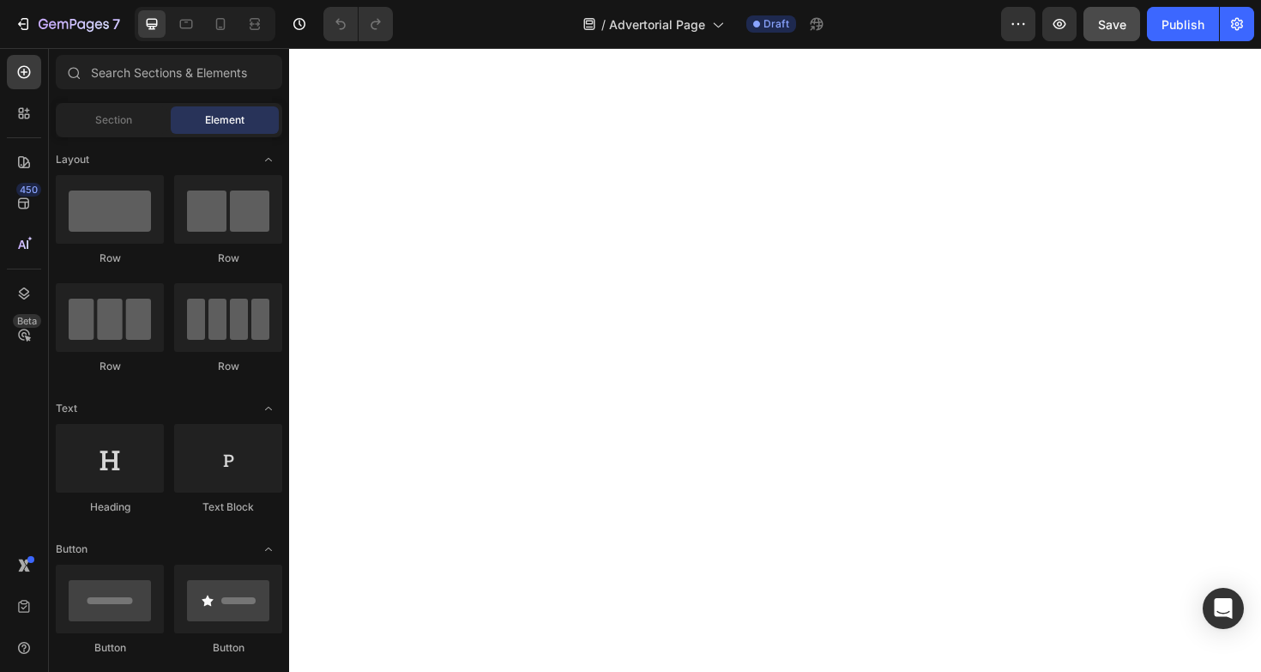
scroll to position [16491, 0]
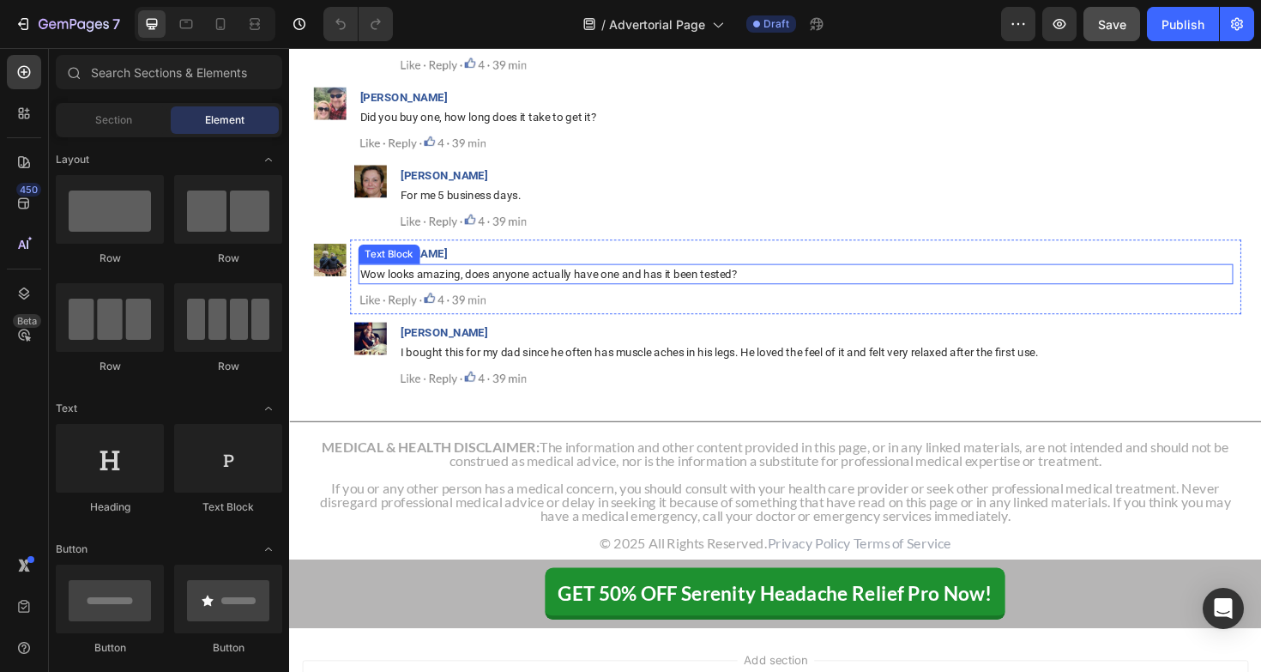
click at [421, 293] on span "Wow looks amazing, does anyone actually have one and has it been tested?" at bounding box center [564, 287] width 400 height 14
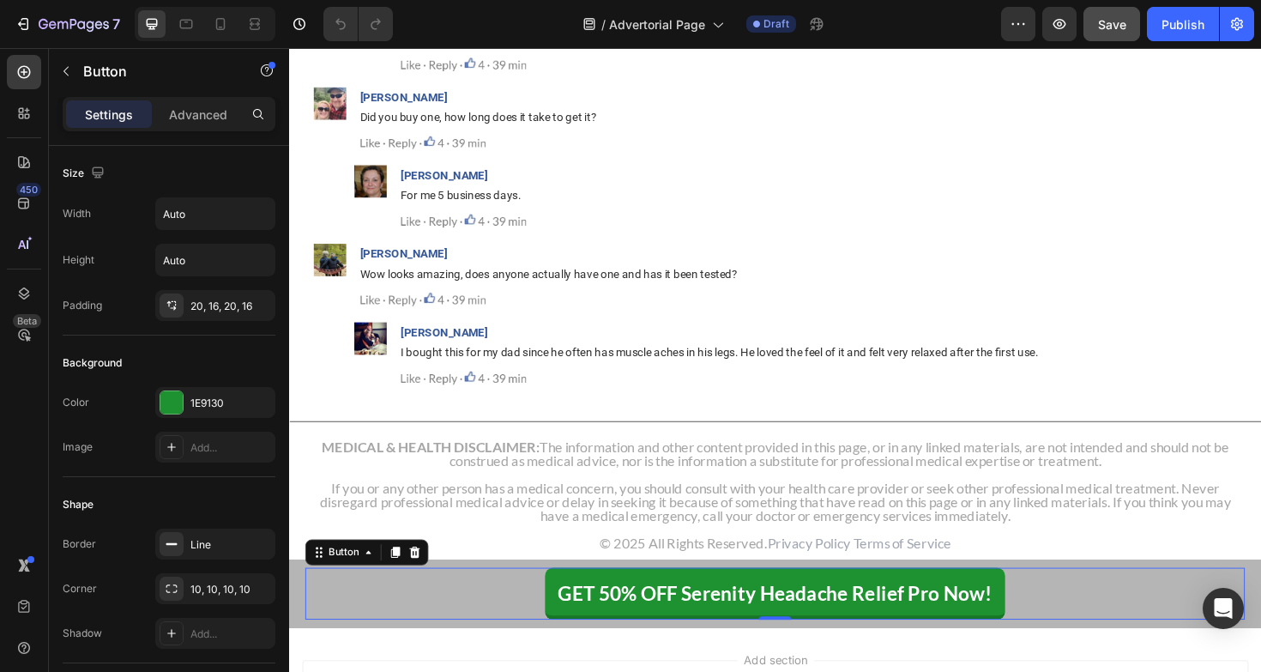
click at [334, 653] on div "GET 50% OFF Serenity Headache Relief Pro Now! Button 0" at bounding box center [803, 625] width 995 height 55
click at [295, 647] on div "GET 50% OFF Serenity Headache Relief Pro Now! Button 0 Row" at bounding box center [803, 625] width 1029 height 72
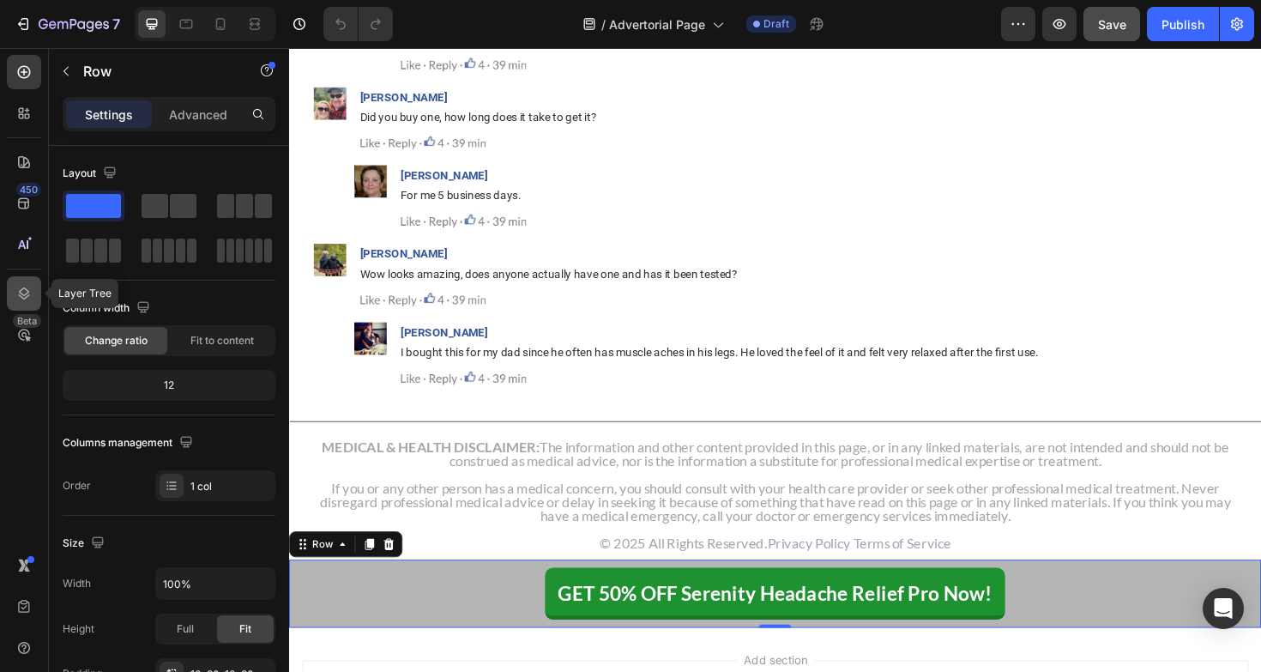
click at [12, 285] on div at bounding box center [24, 293] width 34 height 34
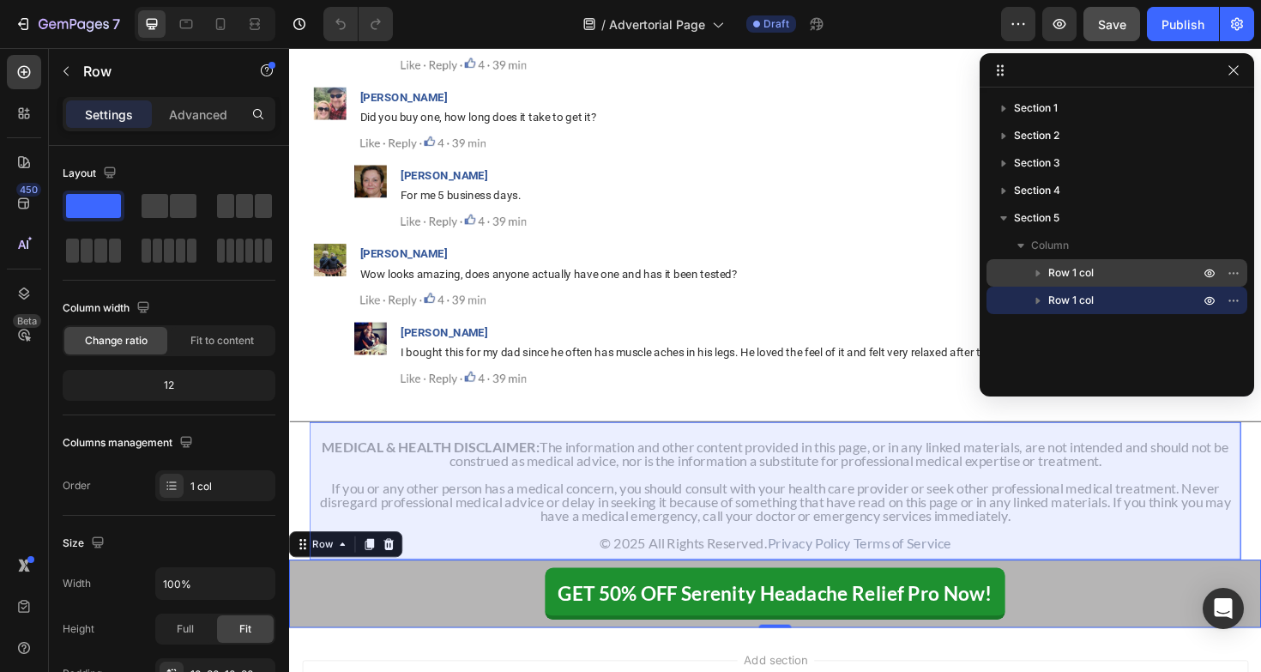
click at [1093, 280] on p "Row 1 col" at bounding box center [1125, 272] width 154 height 17
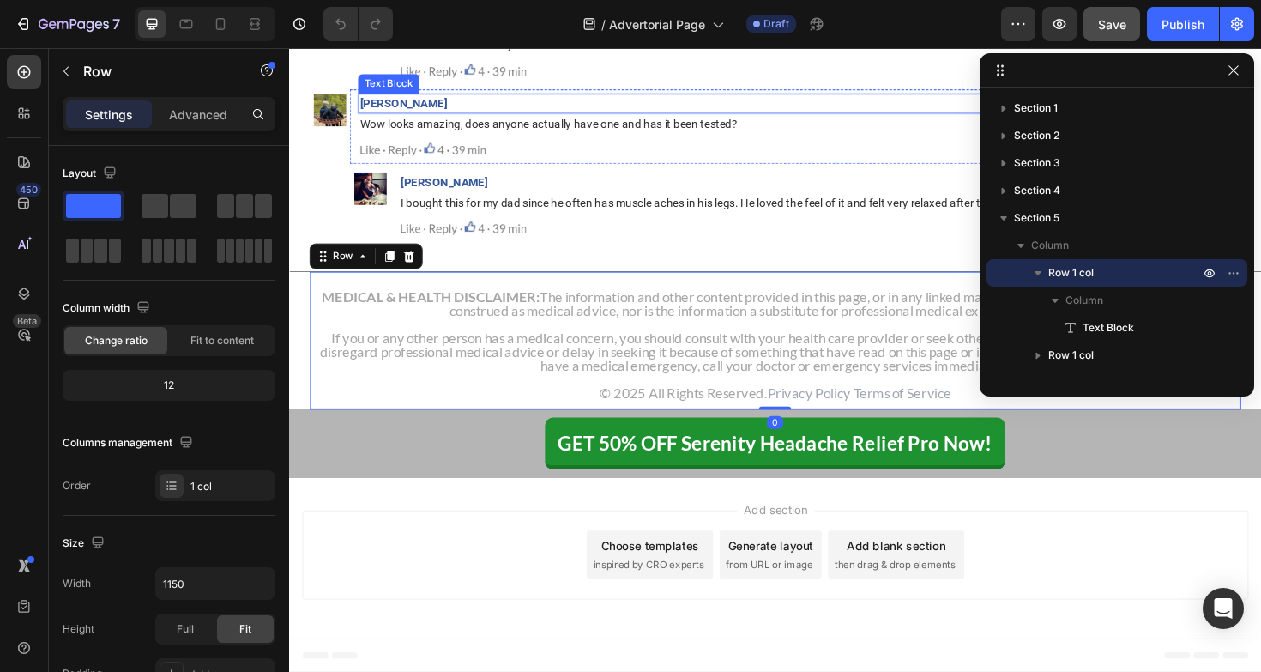
scroll to position [16793, 0]
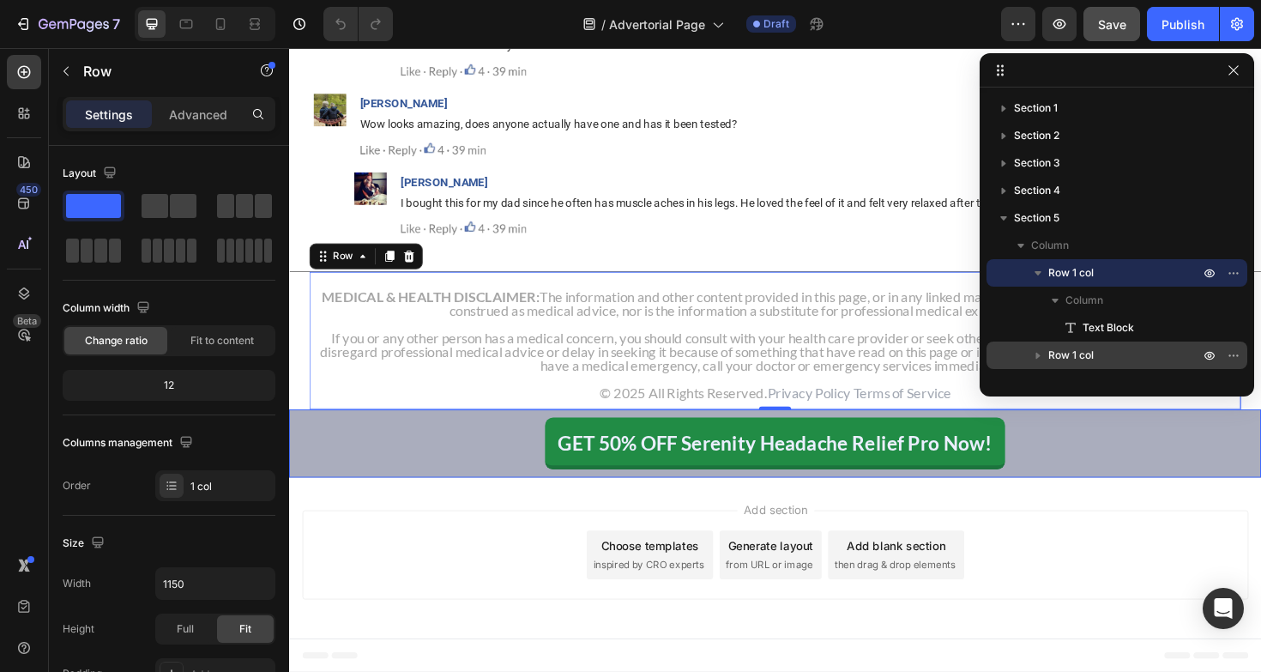
click at [1073, 357] on span "Row 1 col" at bounding box center [1070, 354] width 45 height 17
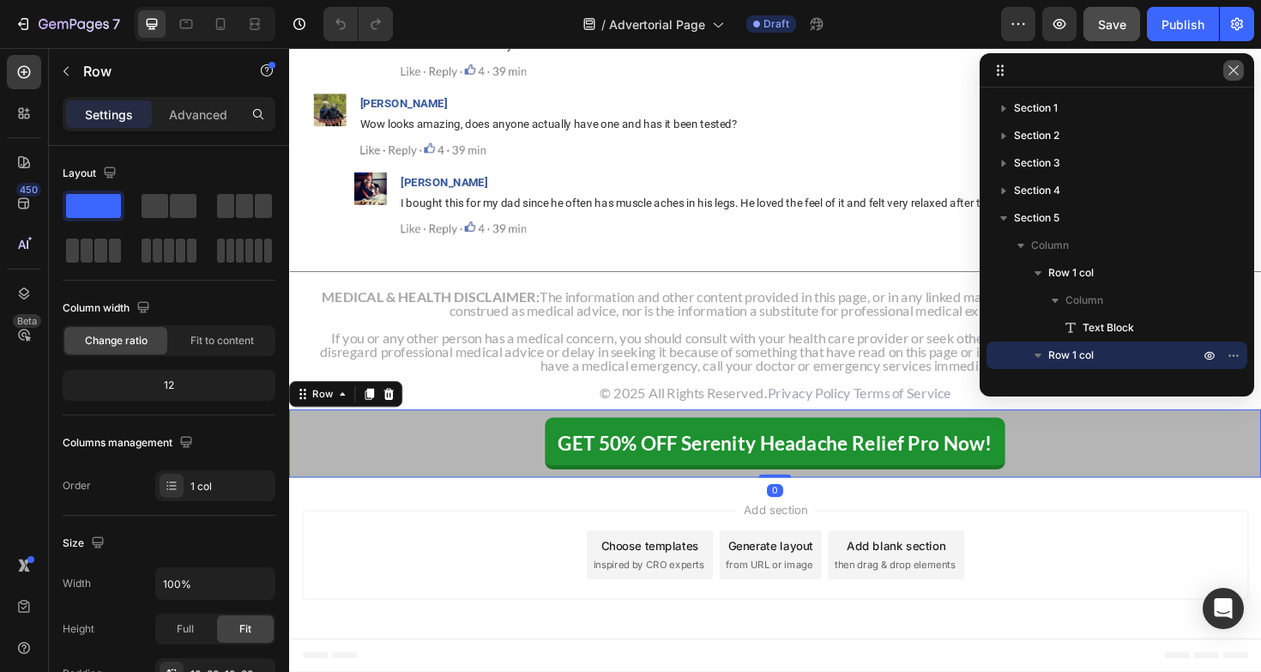
click at [1238, 69] on icon "button" at bounding box center [1233, 70] width 14 height 14
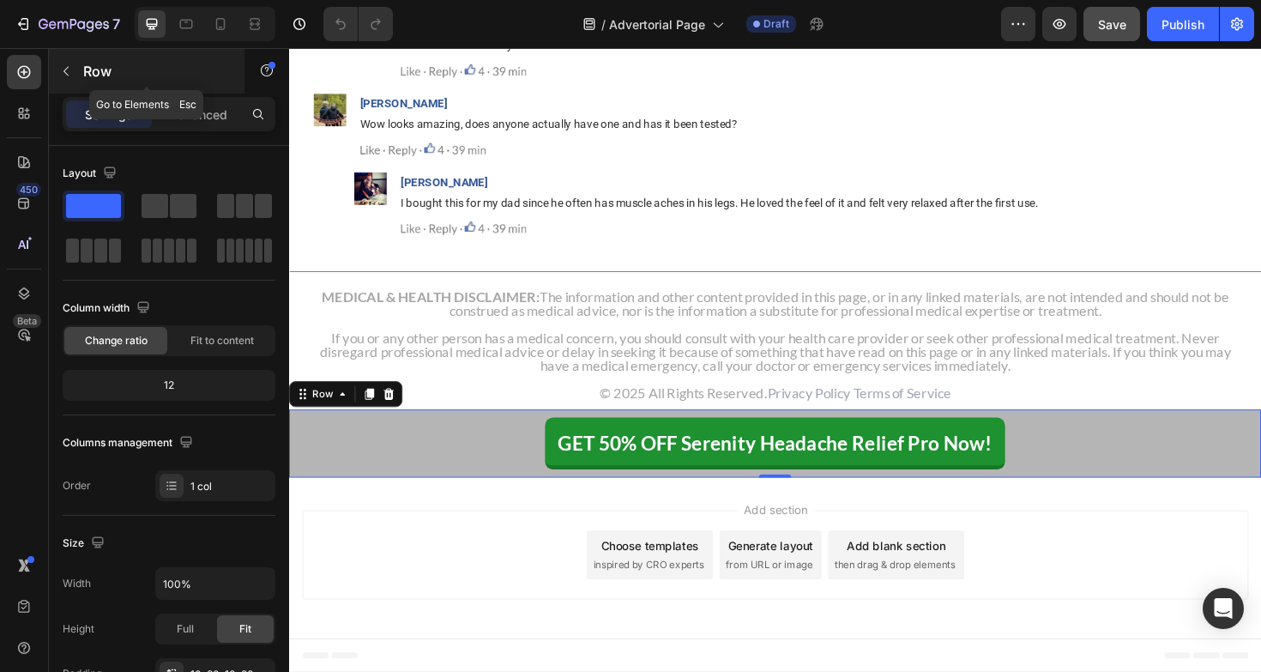
click at [59, 67] on icon "button" at bounding box center [66, 71] width 14 height 14
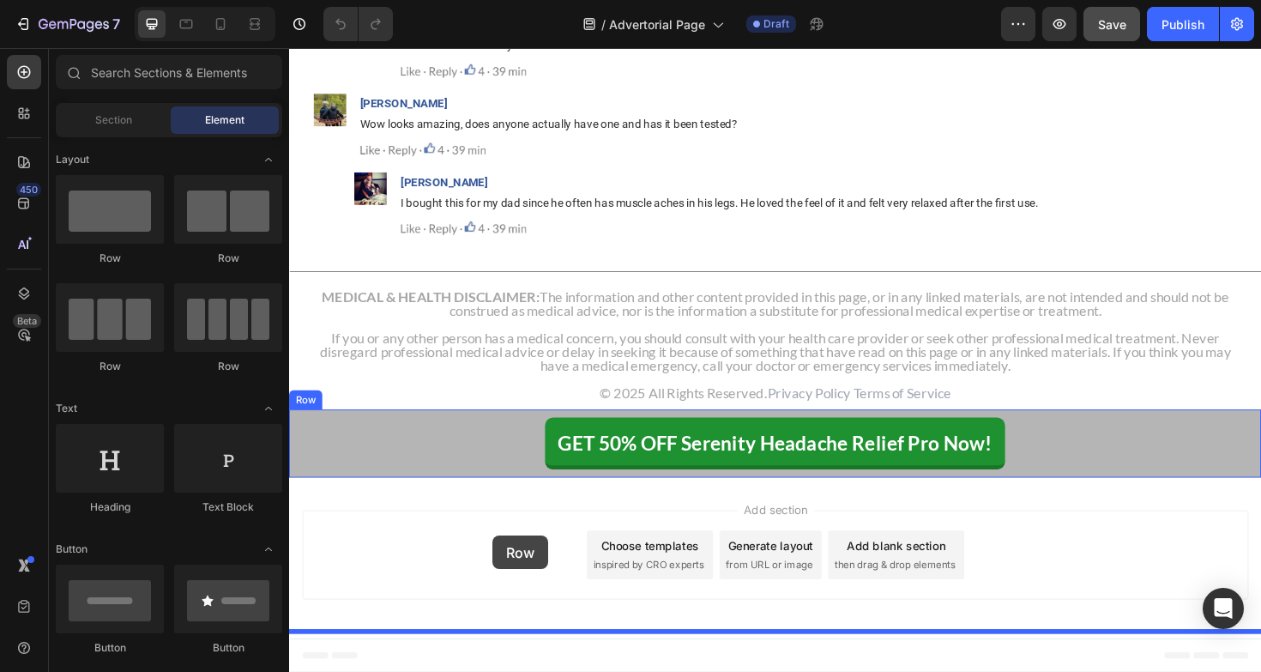
drag, startPoint x: 393, startPoint y: 265, endPoint x: 504, endPoint y: 564, distance: 319.4
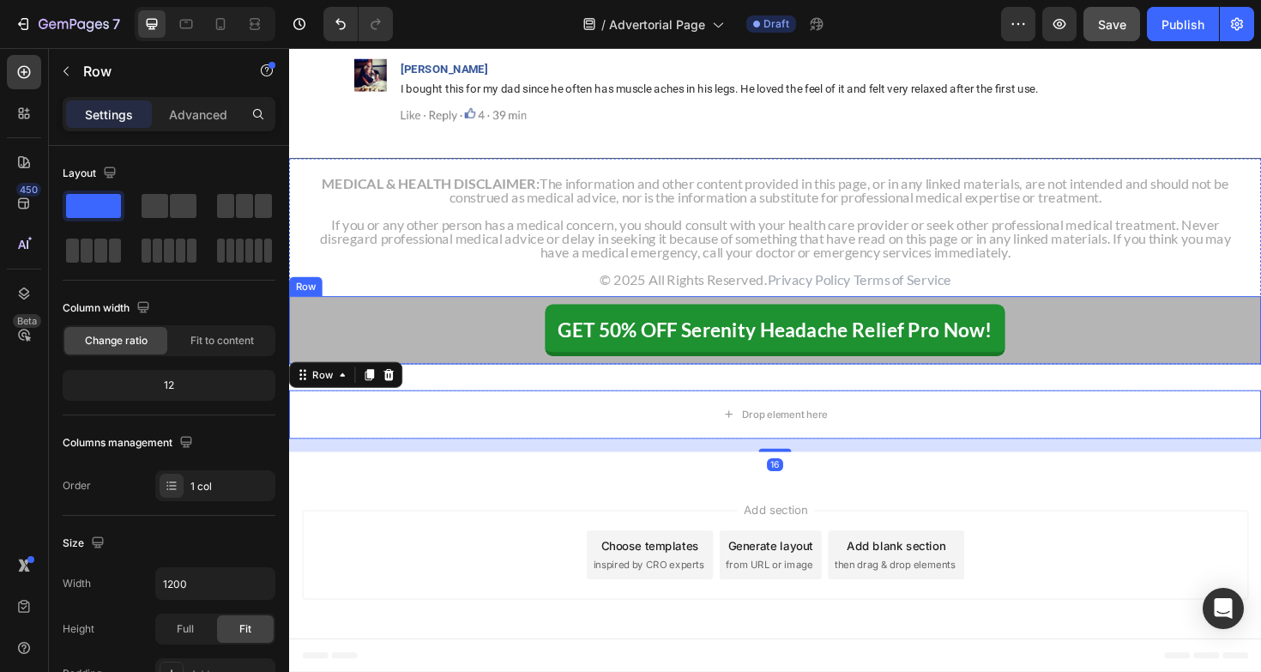
click at [465, 383] on div "GET 50% OFF Serenity Headache Relief Pro Now! Button Row" at bounding box center [803, 346] width 1029 height 72
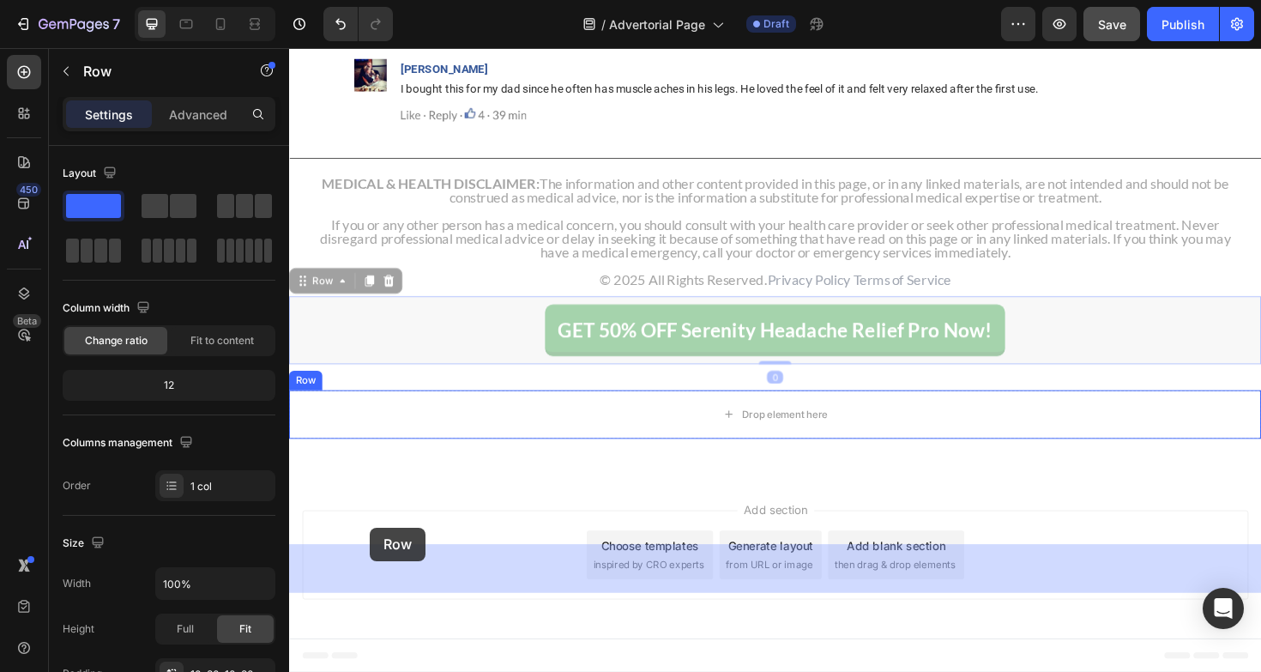
drag, startPoint x: 307, startPoint y: 434, endPoint x: 375, endPoint y: 556, distance: 139.4
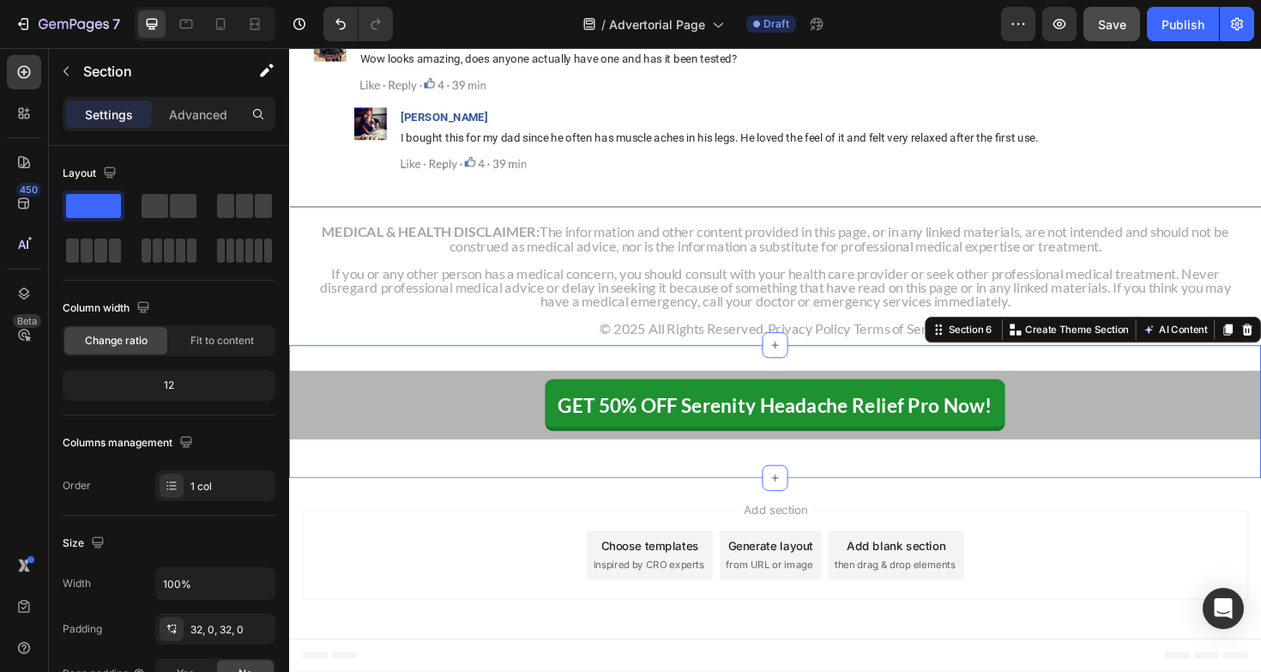
click at [589, 503] on div "GET 50% OFF Serenity Headache Relief Pro Now! Button Row Row Section 6 You can …" at bounding box center [803, 432] width 1029 height 141
click at [212, 100] on div "Advanced" at bounding box center [198, 113] width 86 height 27
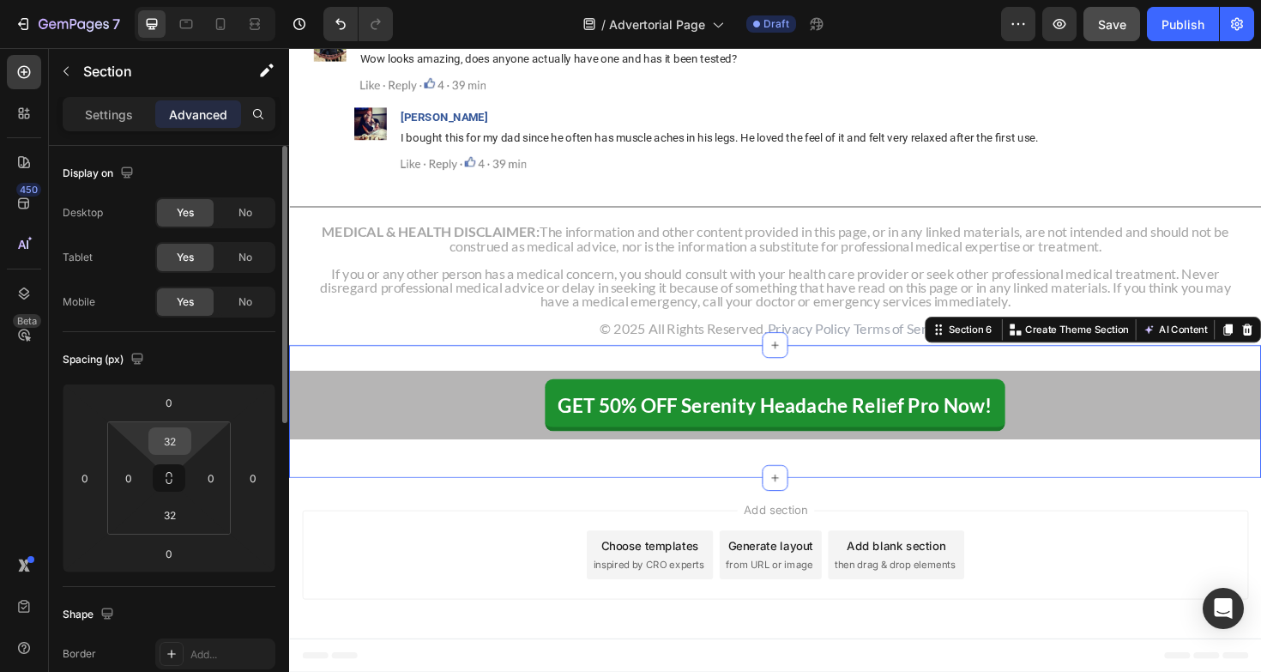
click at [176, 437] on input "32" at bounding box center [170, 441] width 34 height 26
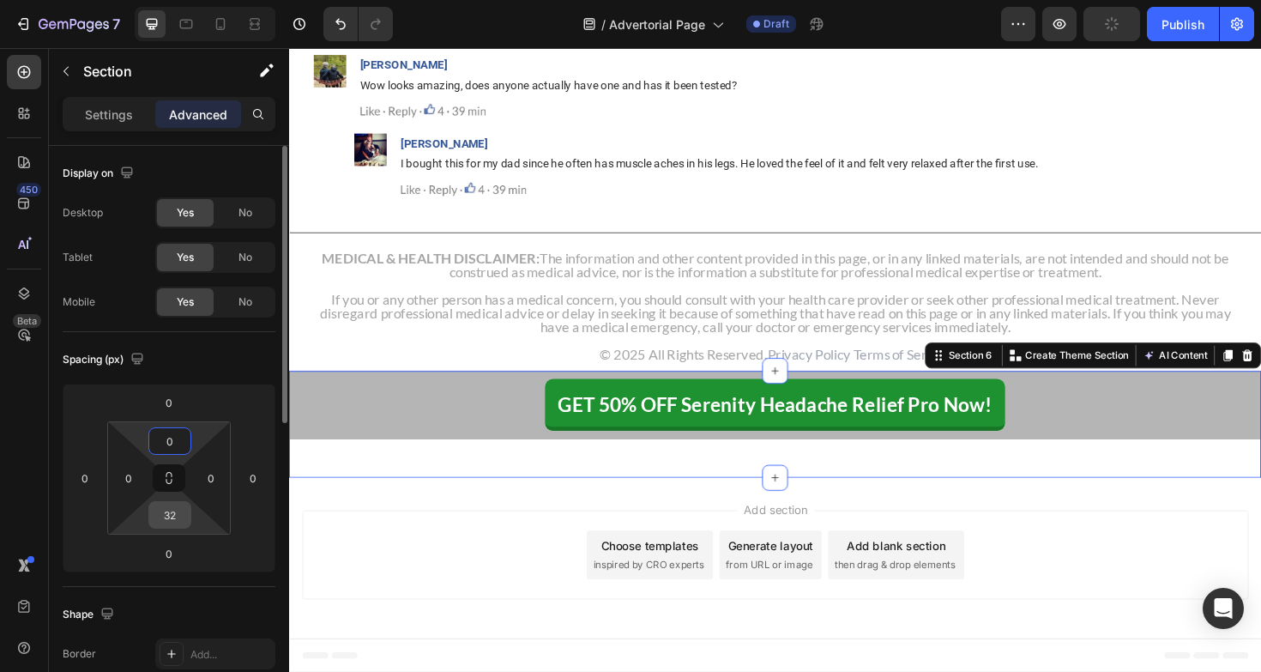
type input "0"
click at [173, 521] on input "32" at bounding box center [170, 515] width 34 height 26
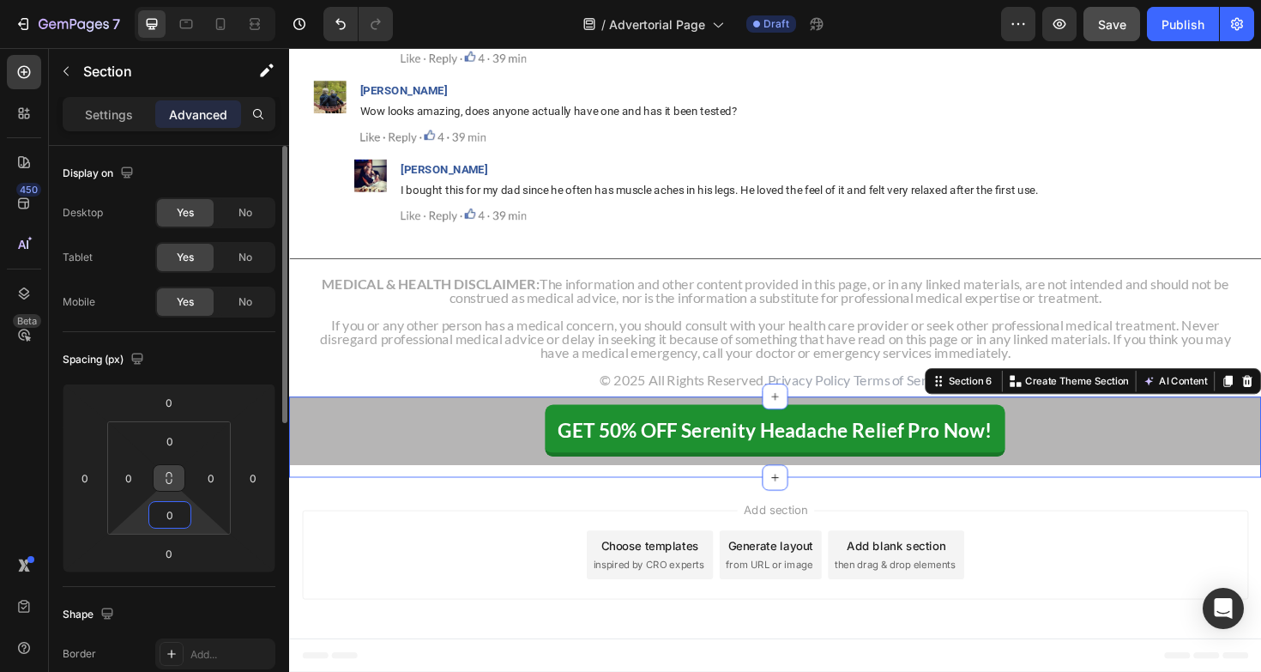
type input "0"
click at [174, 474] on icon at bounding box center [169, 478] width 14 height 14
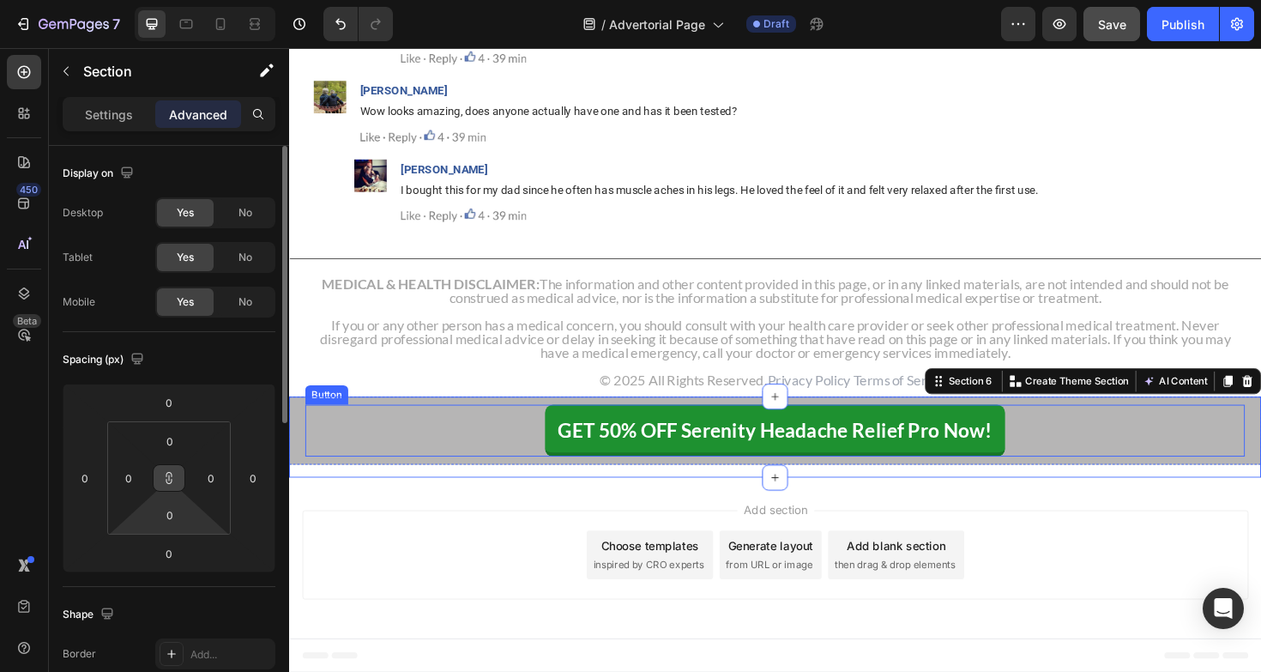
click at [407, 480] on div "GET 50% OFF Serenity Headache Relief Pro Now! Button" at bounding box center [803, 452] width 995 height 55
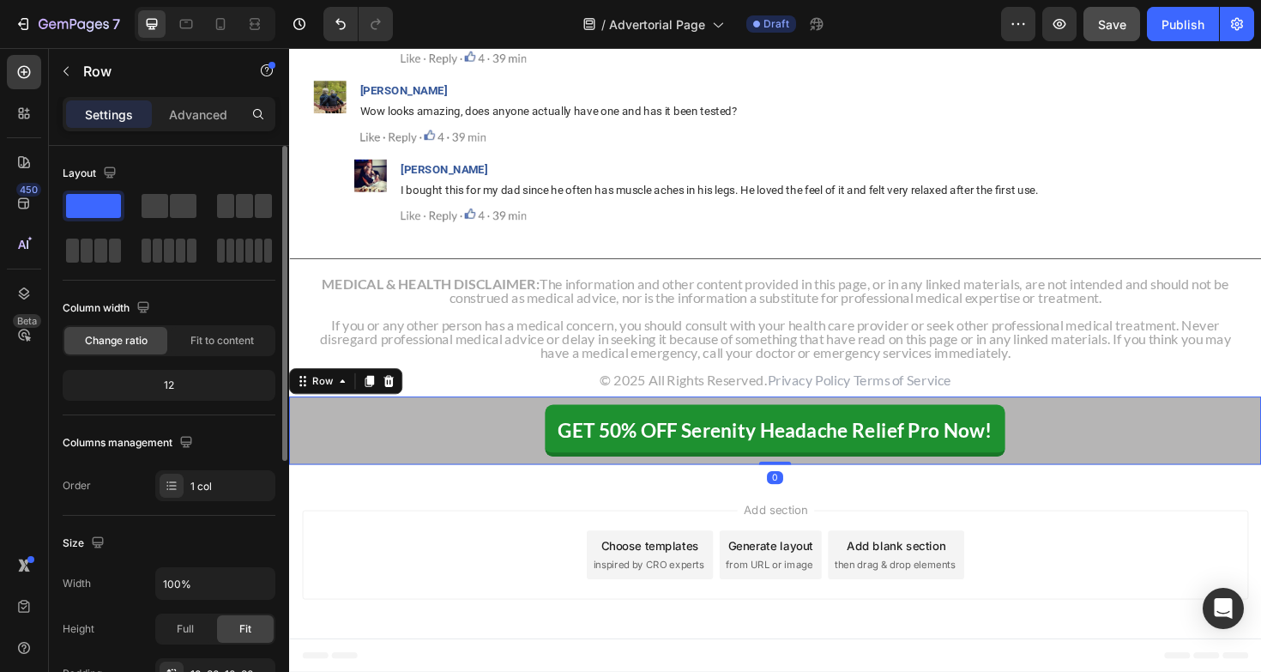
click at [334, 489] on div "GET 50% OFF Serenity Headache Relief Pro Now! Button Row 0" at bounding box center [803, 453] width 1029 height 72
click at [330, 503] on div "GET 50% OFF Serenity Headache Relief Pro Now! Button Row 0 Row" at bounding box center [803, 460] width 1029 height 86
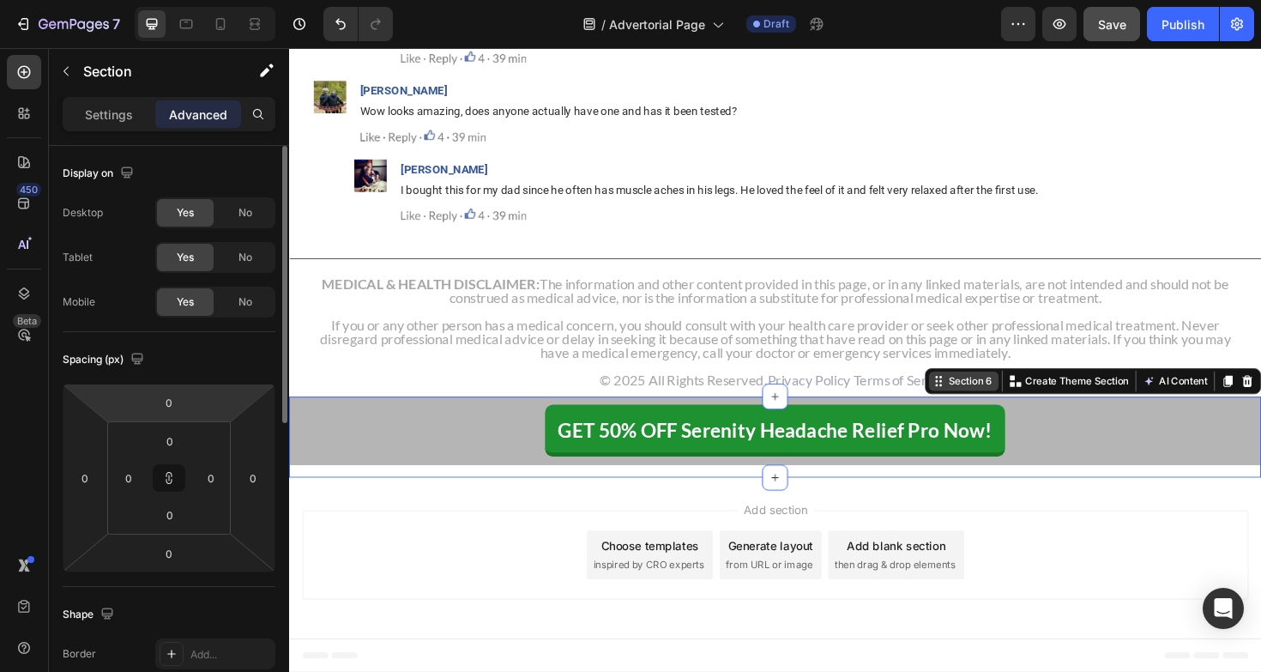
click at [1003, 408] on div "Section 6" at bounding box center [1010, 400] width 53 height 15
click at [123, 122] on p "Settings" at bounding box center [109, 114] width 48 height 18
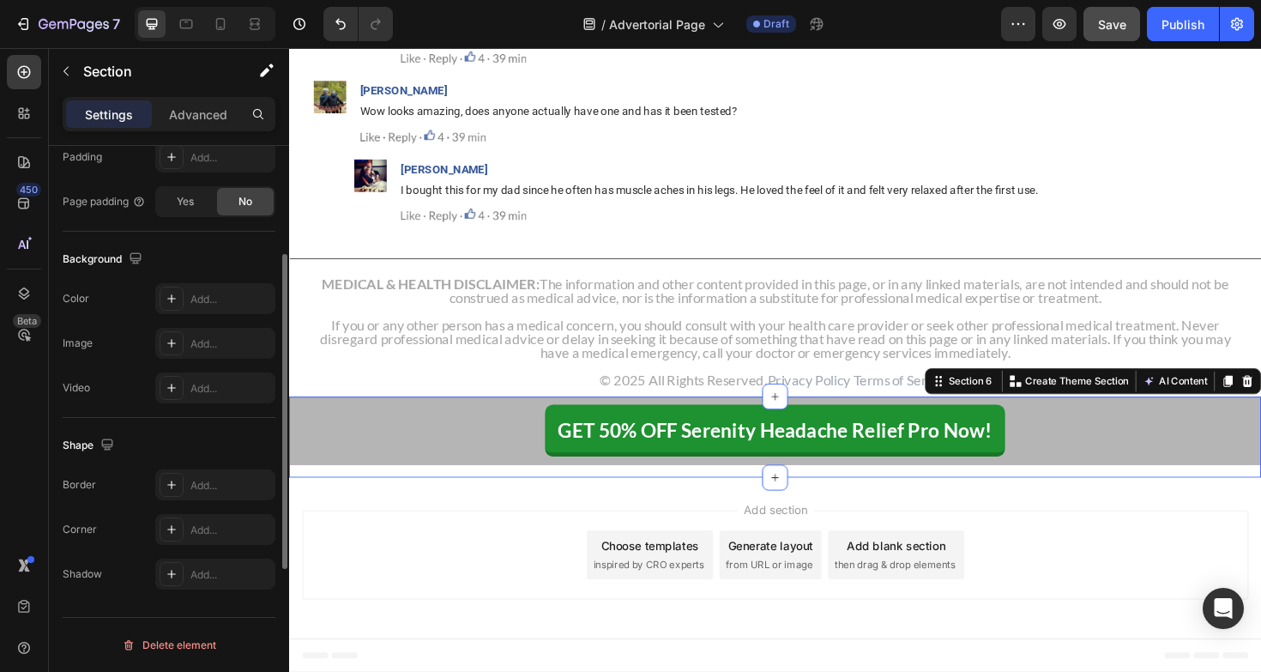
scroll to position [0, 0]
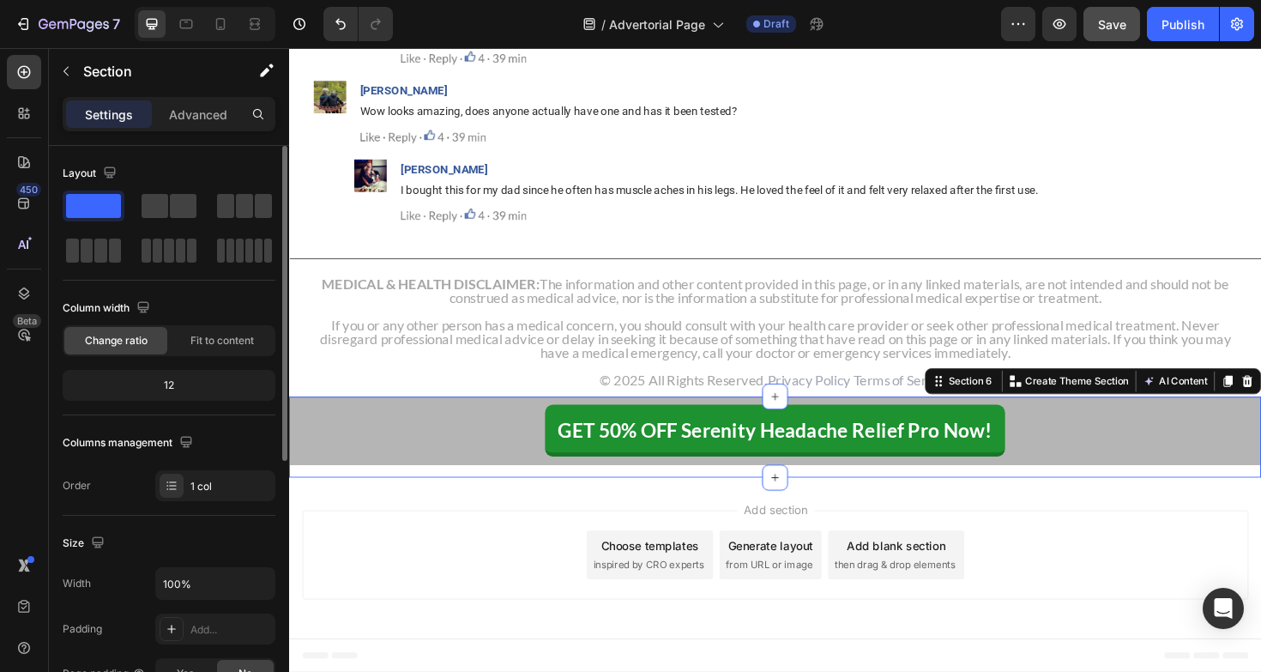
click at [208, 129] on div "Settings Advanced" at bounding box center [169, 114] width 213 height 34
click at [208, 111] on p "Advanced" at bounding box center [198, 114] width 58 height 18
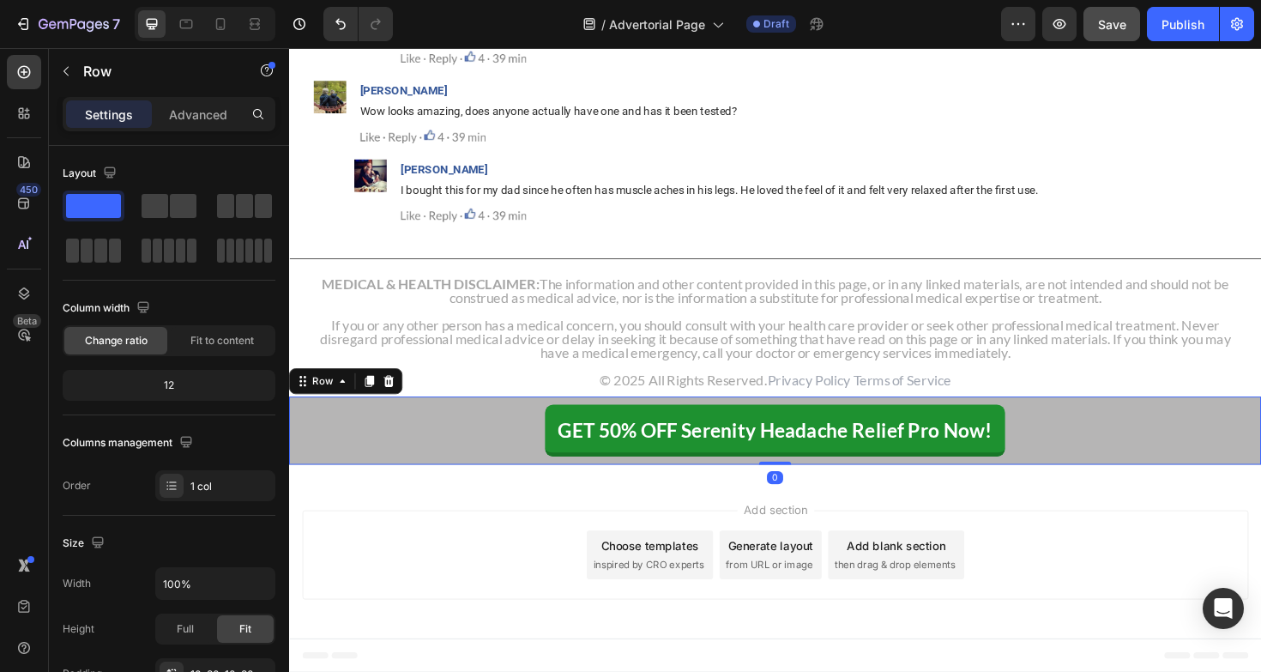
click at [436, 489] on div "GET 50% OFF Serenity Headache Relief Pro Now! Button Row 0" at bounding box center [803, 453] width 1029 height 72
click at [214, 109] on p "Advanced" at bounding box center [198, 114] width 58 height 18
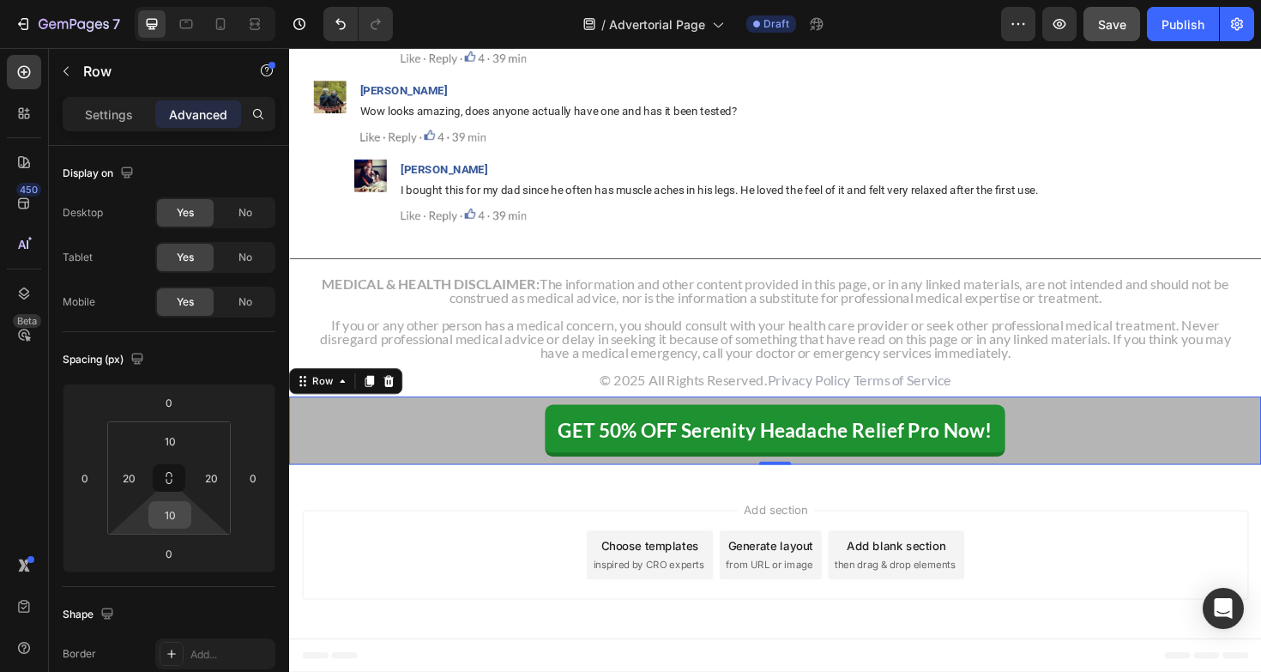
click at [168, 515] on input "10" at bounding box center [170, 515] width 34 height 26
click at [134, 0] on html "7 / Advertorial Page Draft Preview Save Publish 450 Beta Sections(18) Elements(…" at bounding box center [630, 0] width 1261 height 0
click at [504, 503] on div "GET 50% OFF Serenity Headache Relief Pro Now! Button Row 0 Row" at bounding box center [803, 460] width 1029 height 86
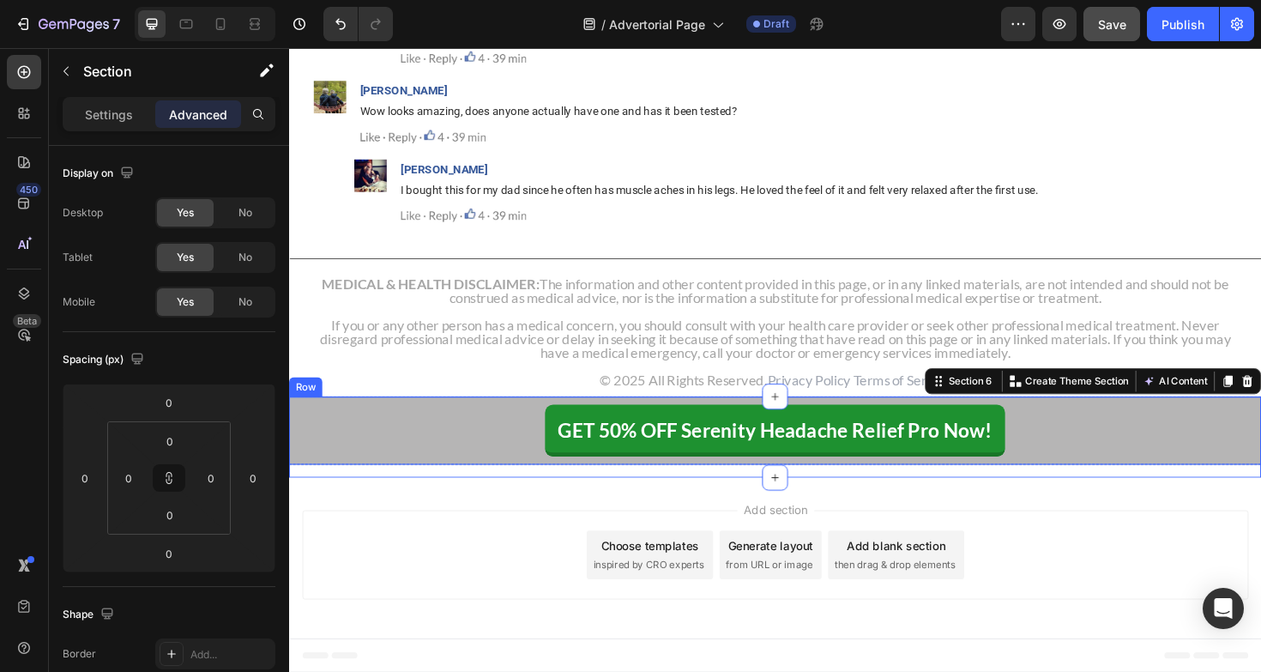
click at [1094, 456] on div "GET 50% OFF Serenity Headache Relief Pro Now! Button Row" at bounding box center [803, 453] width 1029 height 72
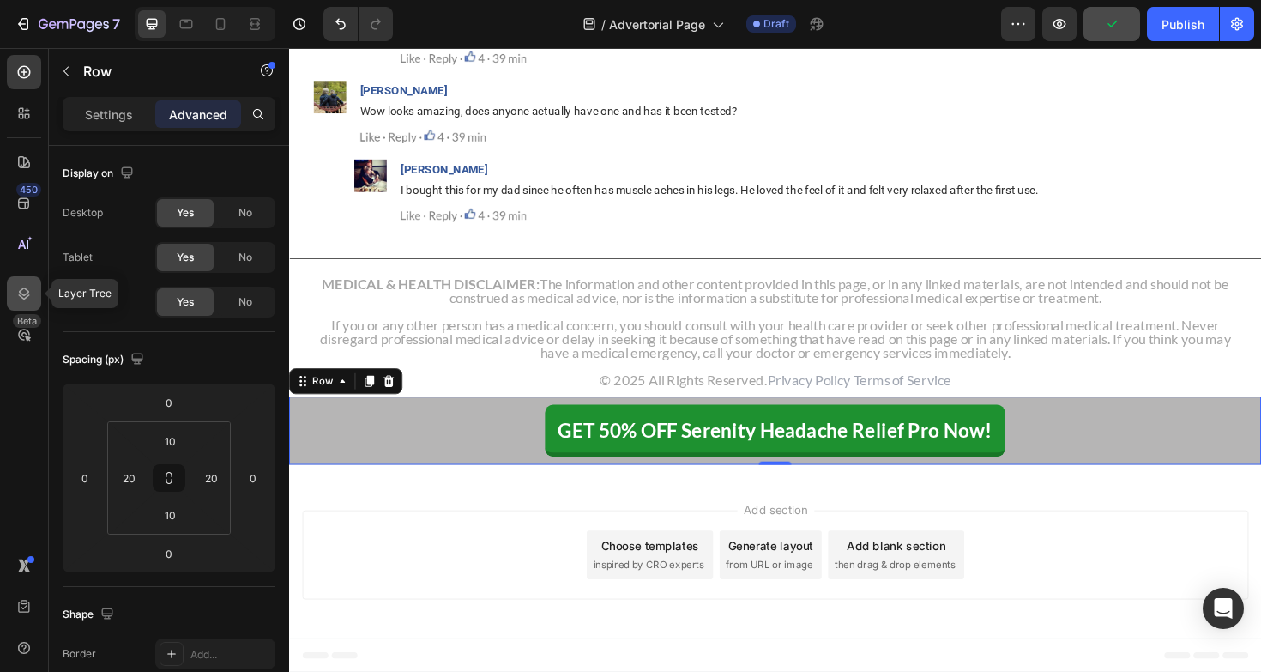
click at [17, 292] on icon at bounding box center [23, 293] width 17 height 17
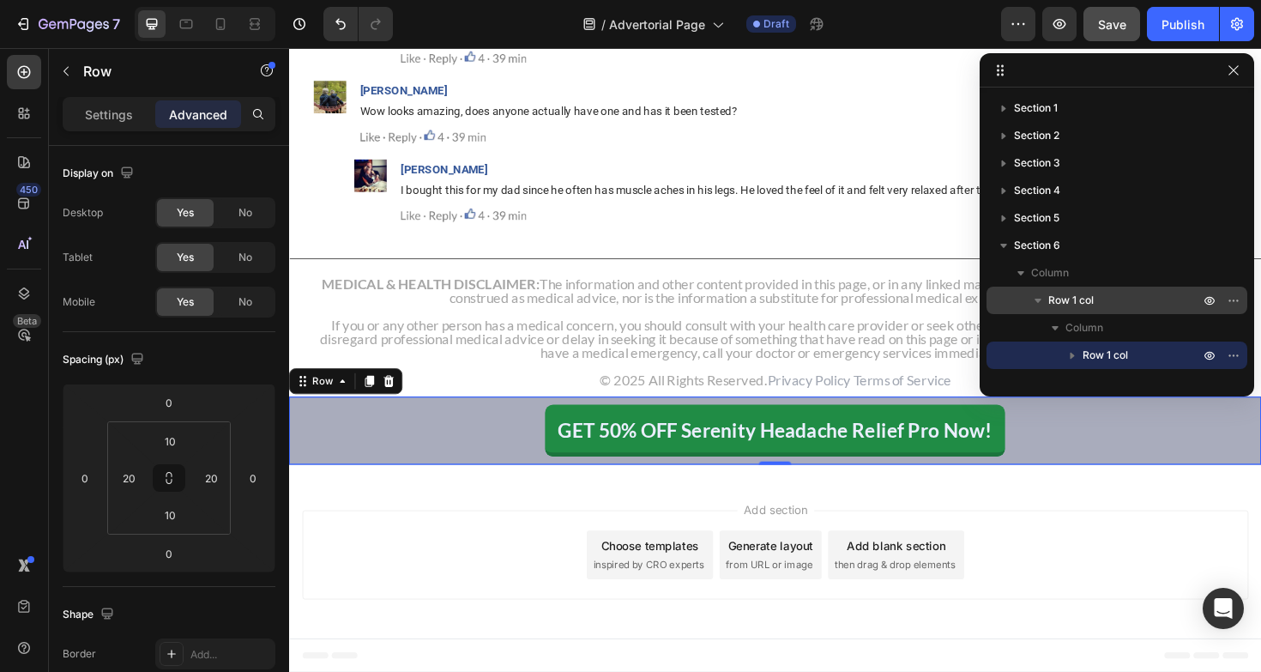
click at [1115, 303] on p "Row 1 col" at bounding box center [1125, 300] width 154 height 17
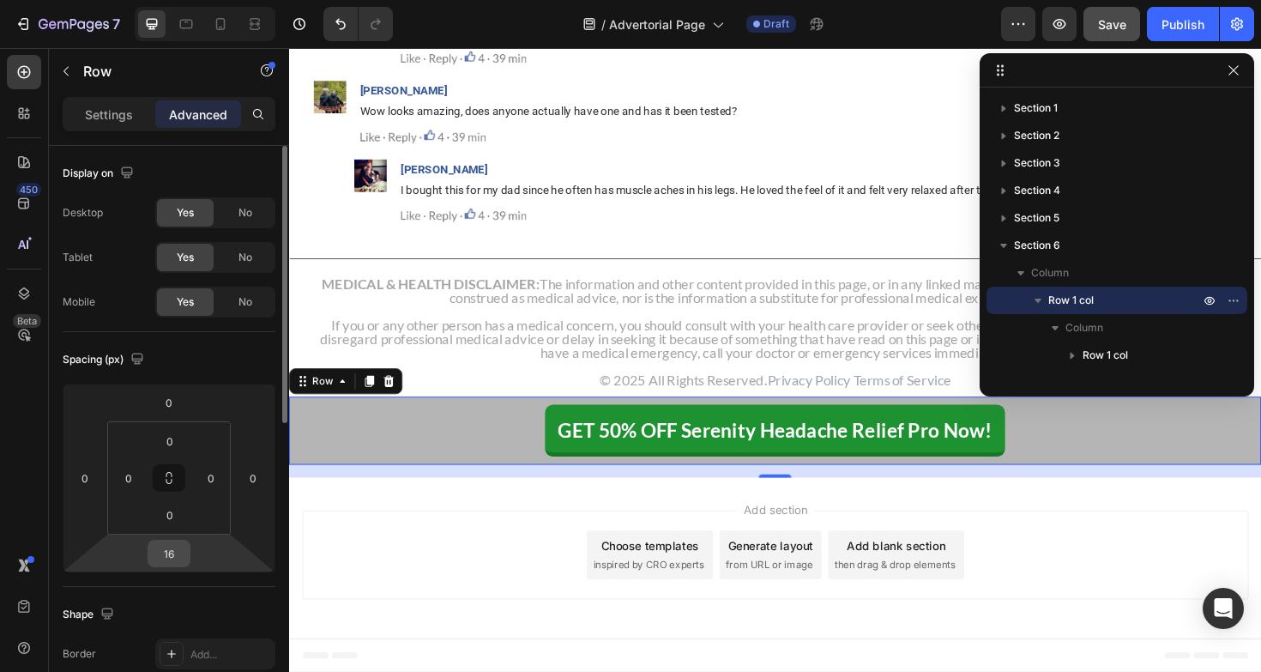
click at [184, 556] on input "16" at bounding box center [169, 553] width 34 height 26
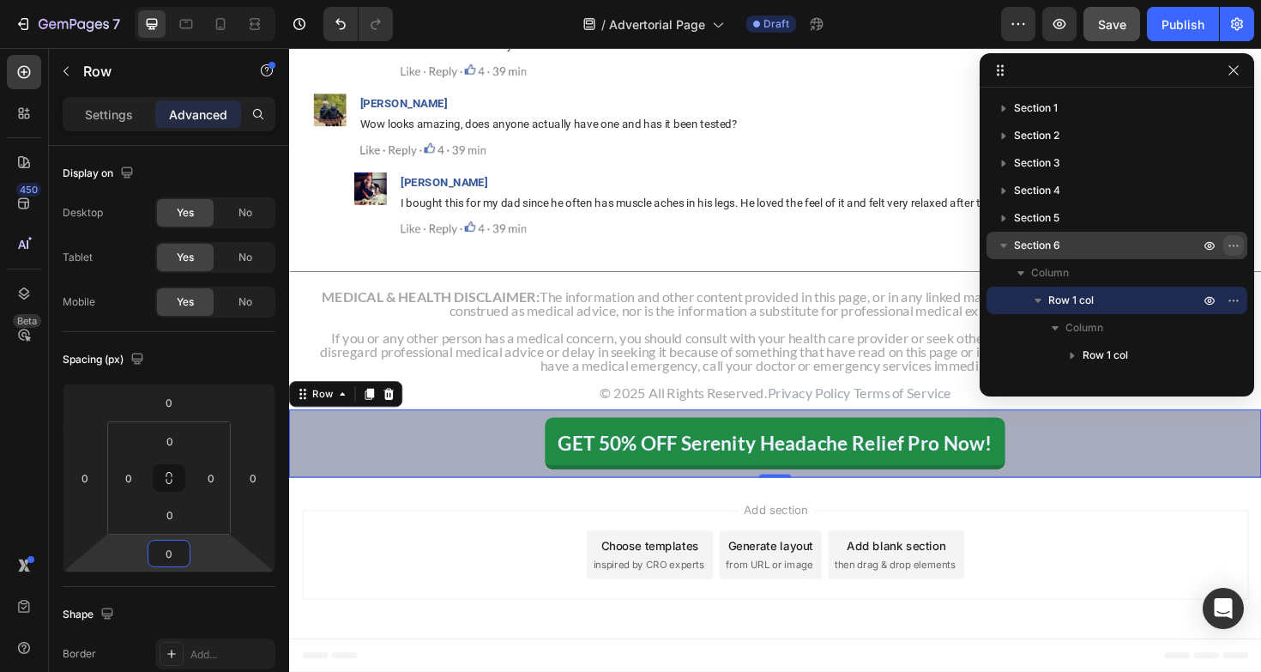
type input "0"
click at [1237, 244] on icon "button" at bounding box center [1233, 245] width 14 height 14
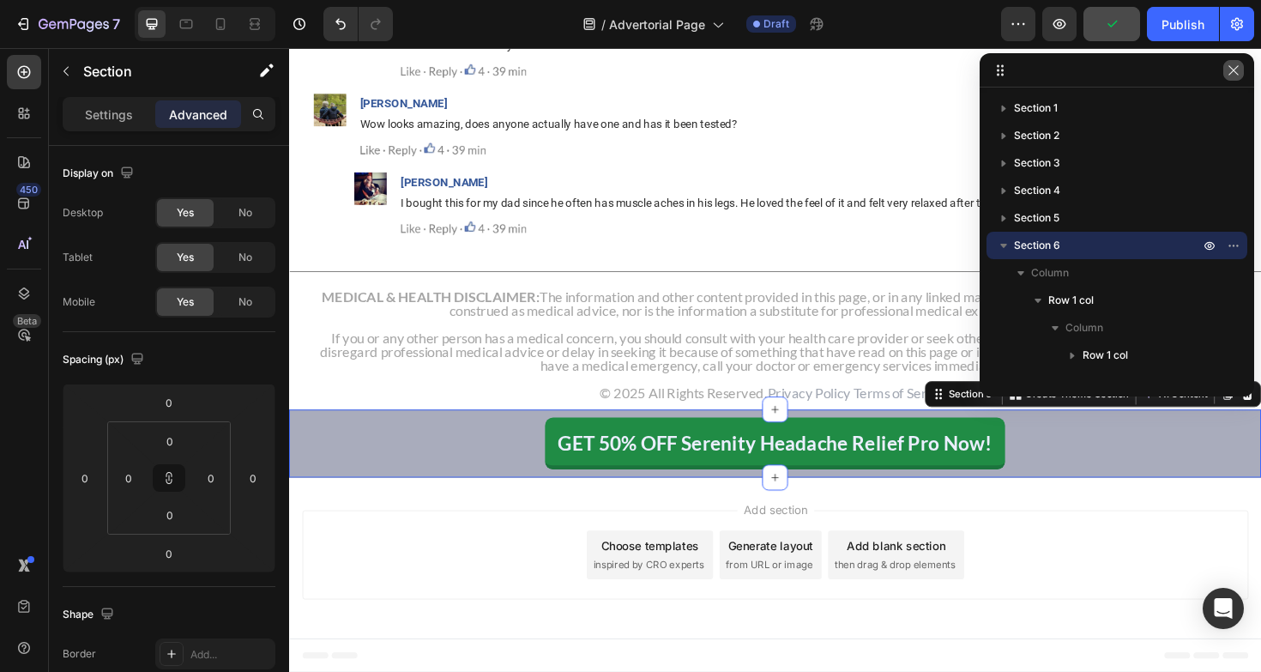
click at [1241, 77] on button "button" at bounding box center [1233, 70] width 21 height 21
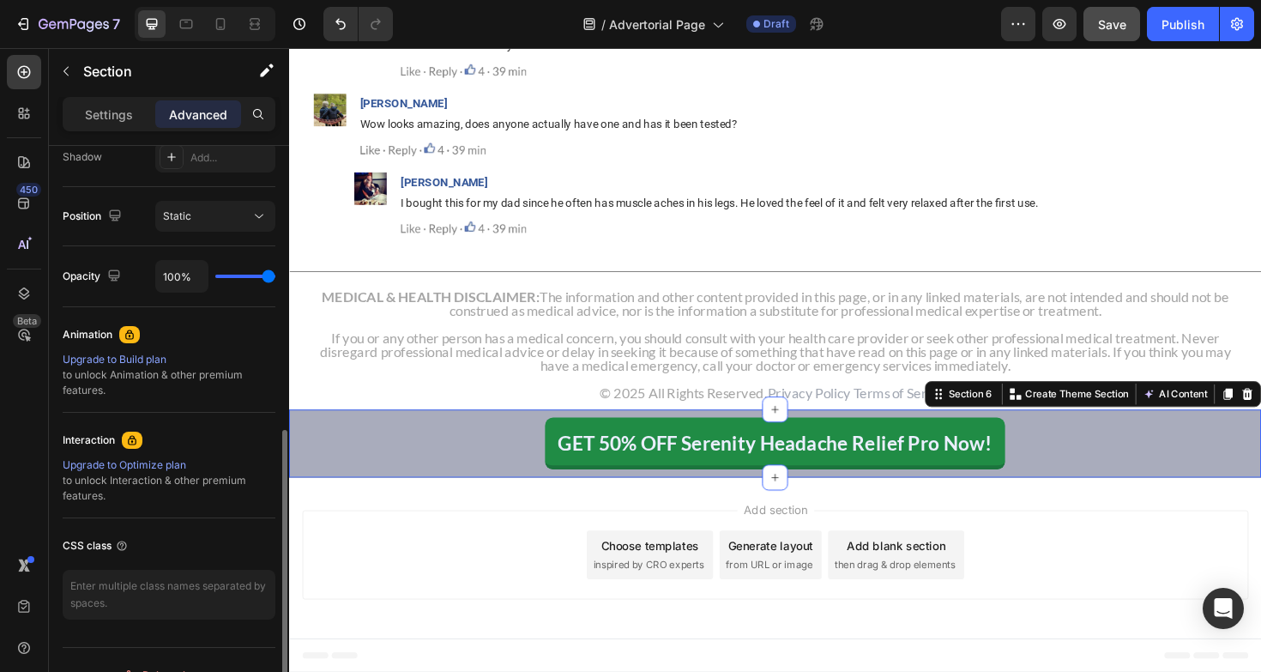
scroll to position [587, 0]
click at [223, 203] on button "Static" at bounding box center [215, 215] width 120 height 31
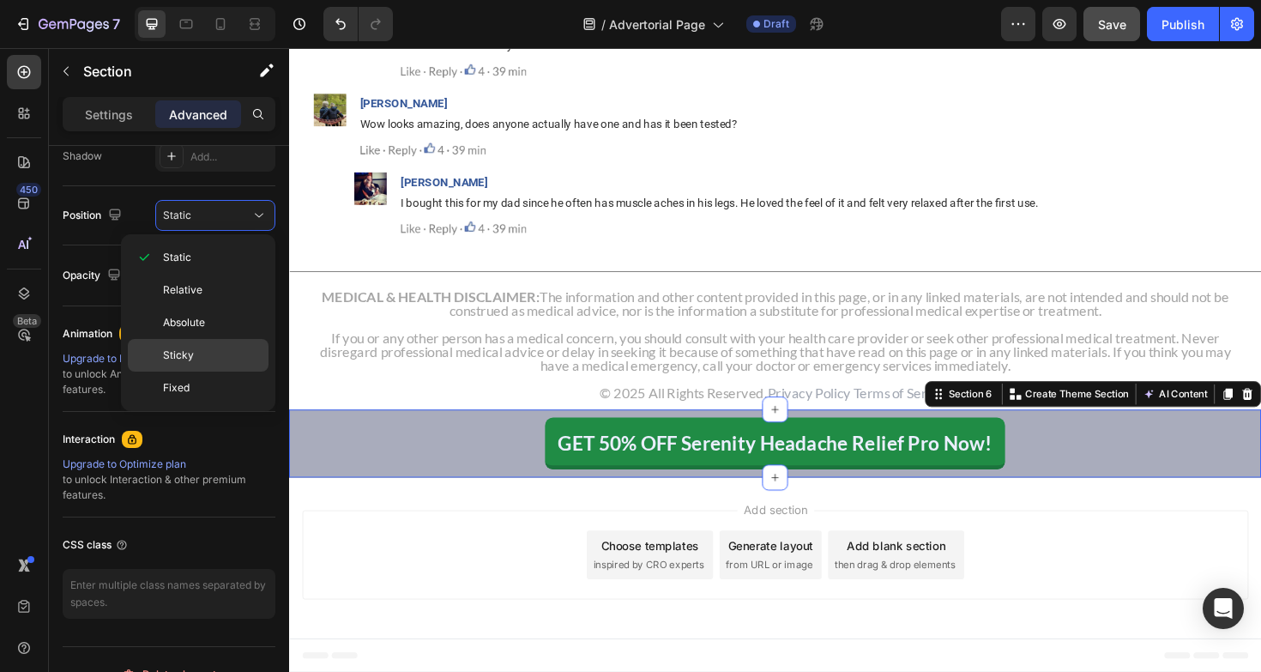
click at [214, 352] on p "Sticky" at bounding box center [212, 354] width 98 height 15
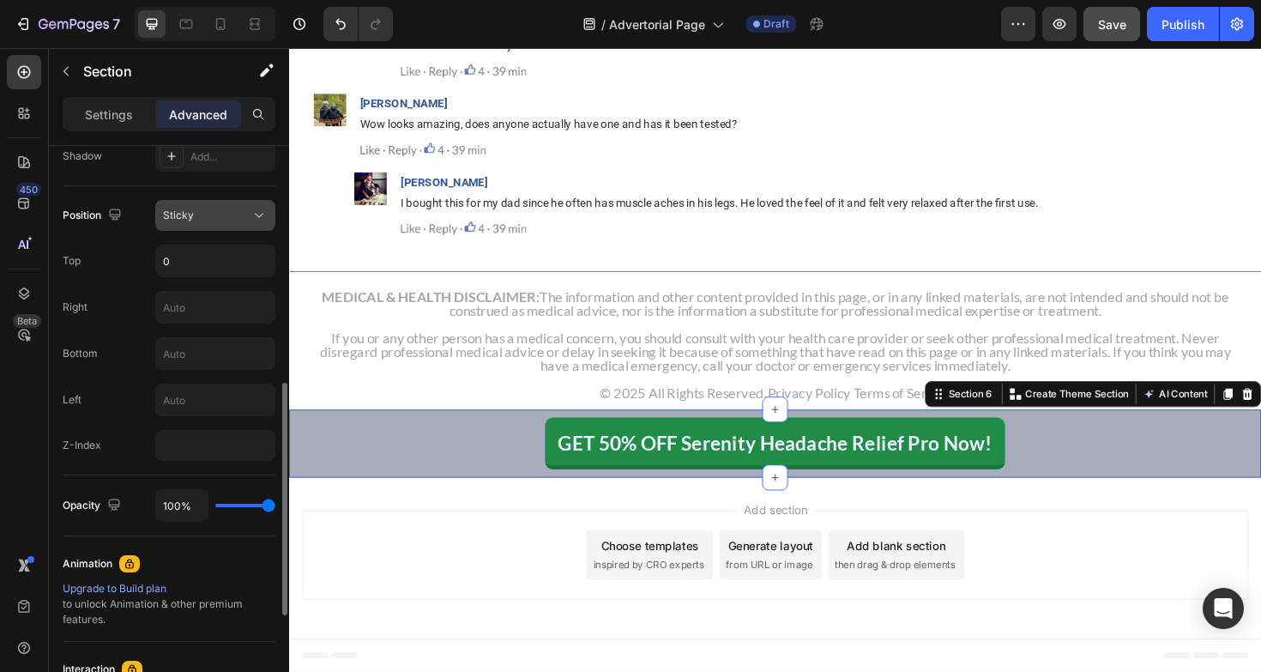
click at [225, 221] on div "Sticky" at bounding box center [206, 215] width 87 height 15
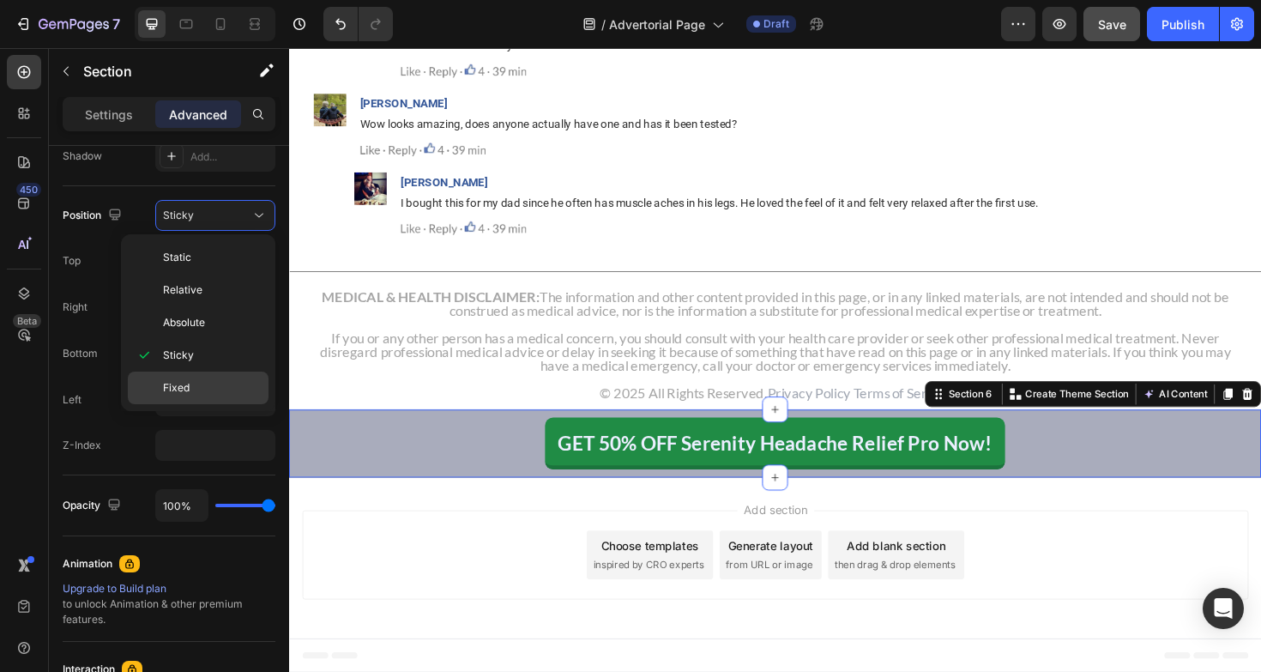
click at [184, 382] on span "Fixed" at bounding box center [176, 387] width 27 height 15
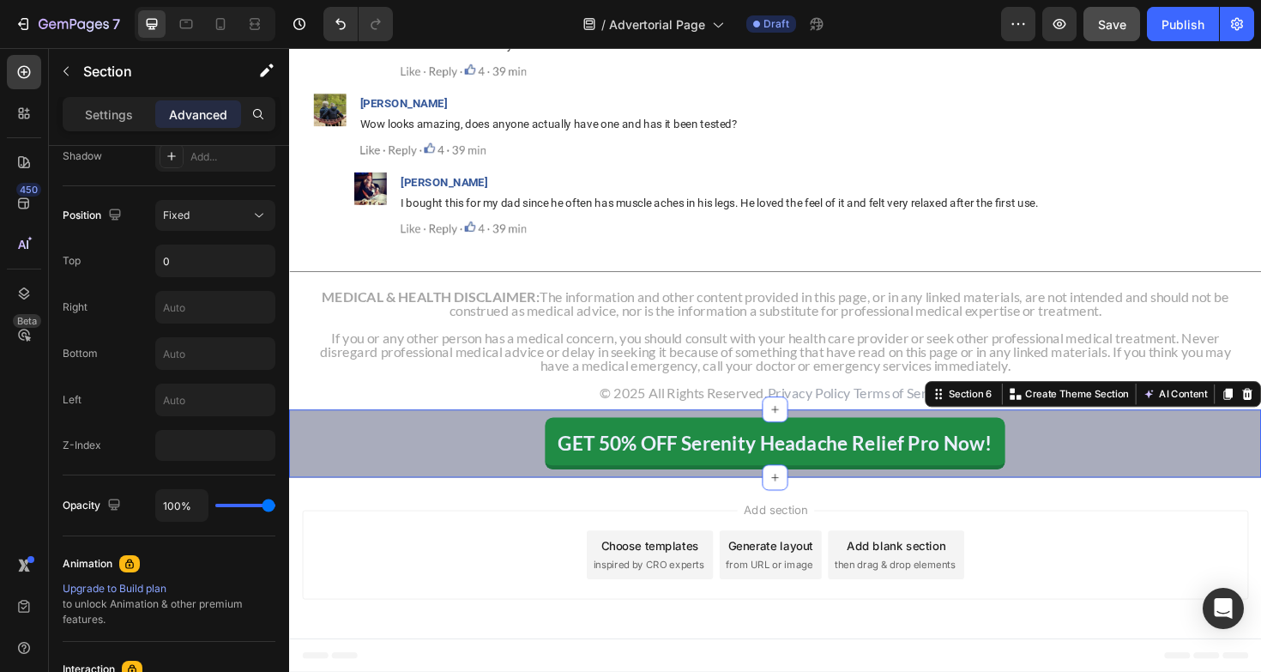
scroll to position [16740, 0]
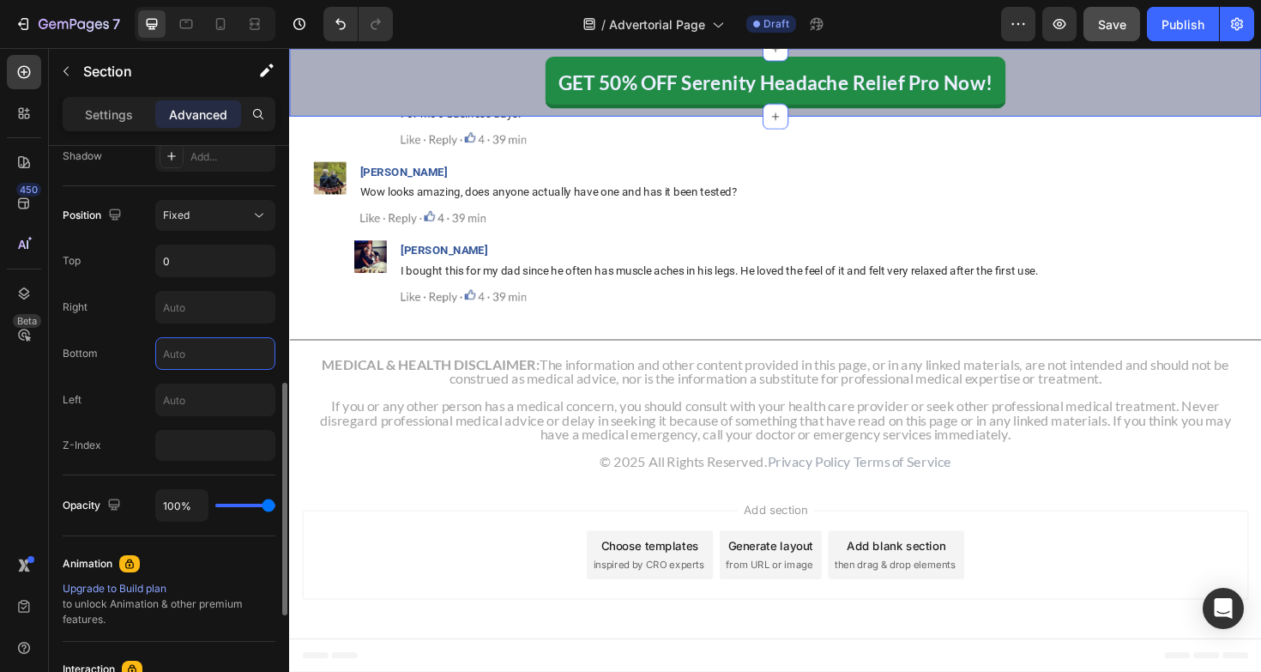
click at [220, 359] on input "text" at bounding box center [215, 353] width 118 height 31
type input "0"
click at [249, 214] on div "Fixed" at bounding box center [206, 215] width 87 height 15
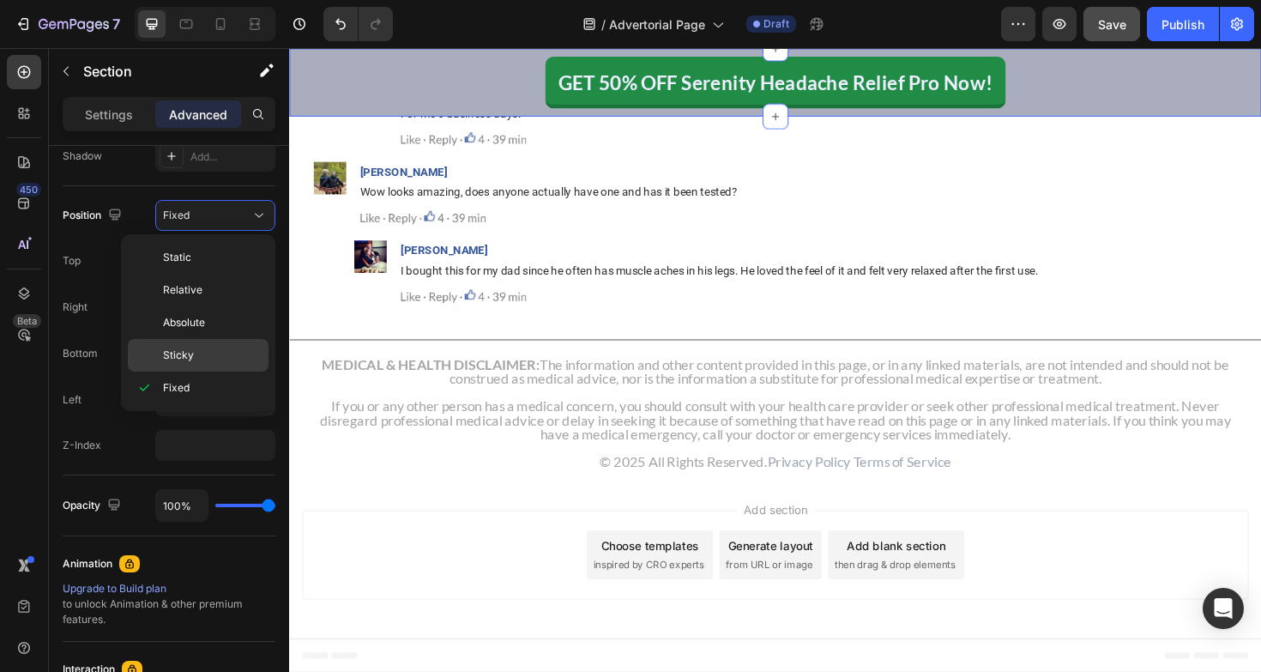
click at [205, 356] on p "Sticky" at bounding box center [212, 354] width 98 height 15
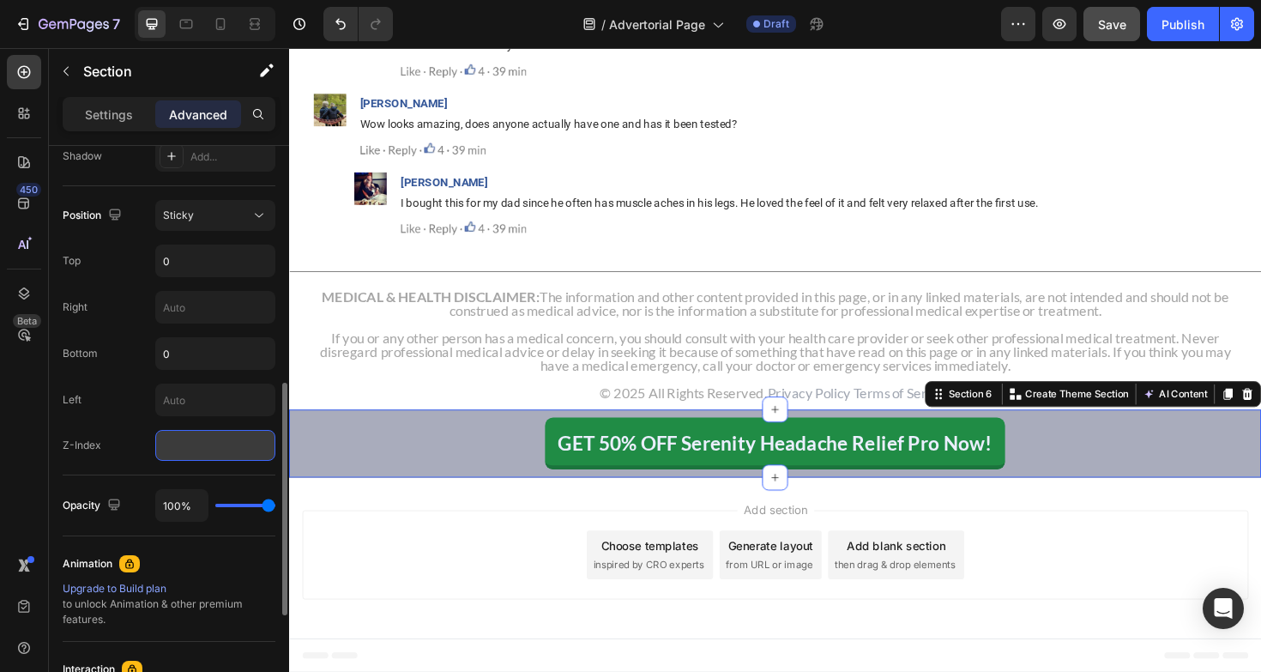
click at [234, 451] on input "number" at bounding box center [215, 445] width 120 height 31
type input "999"
click at [31, 455] on div "450 Beta" at bounding box center [24, 301] width 34 height 493
click at [164, 262] on input "0" at bounding box center [215, 260] width 118 height 31
type input "0"
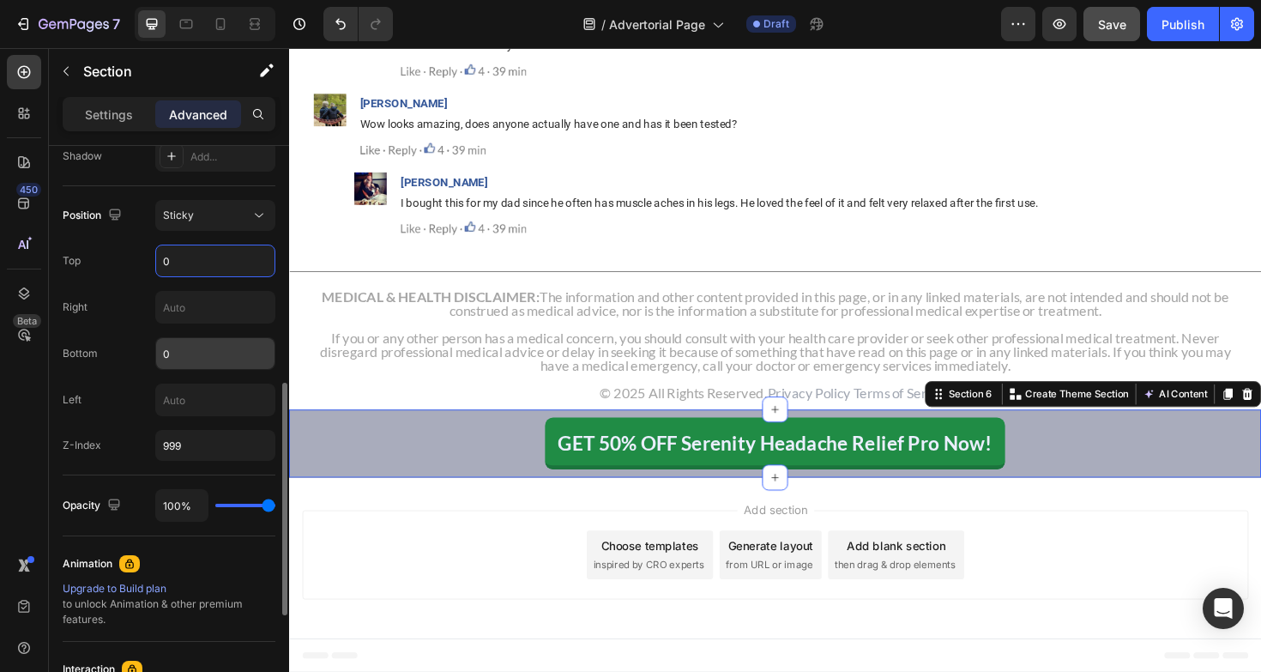
click at [196, 361] on input "0" at bounding box center [215, 353] width 118 height 31
click at [18, 449] on div "450 Beta" at bounding box center [24, 301] width 34 height 493
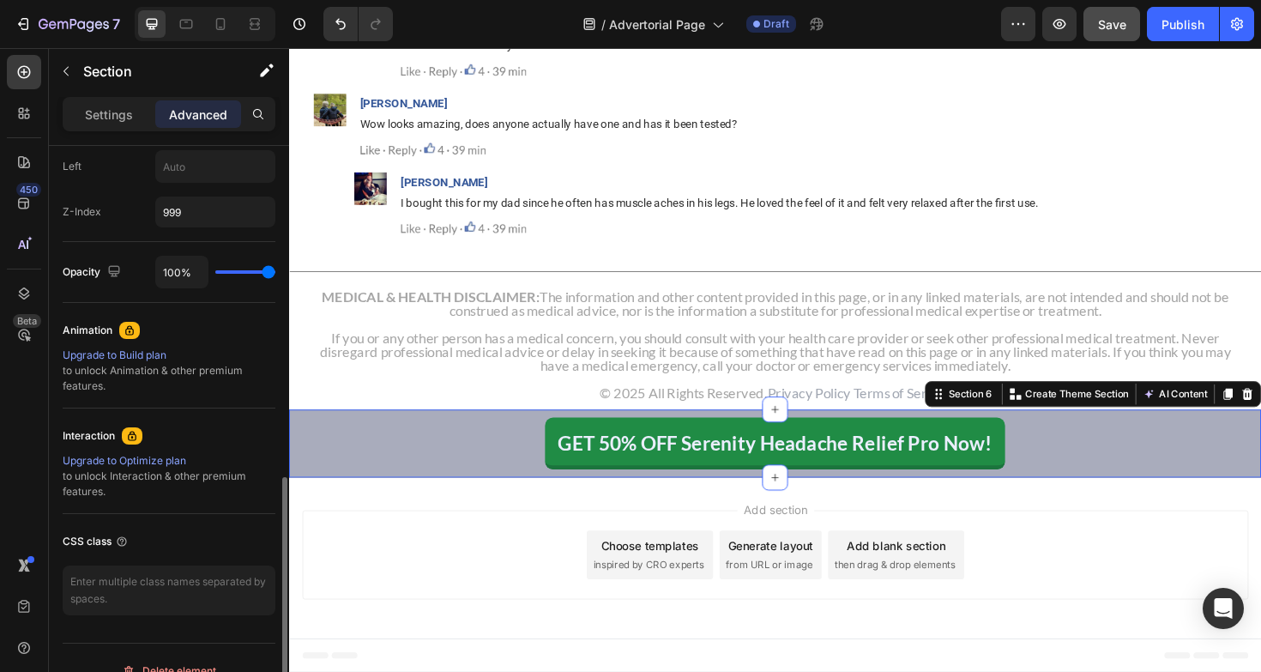
scroll to position [846, 0]
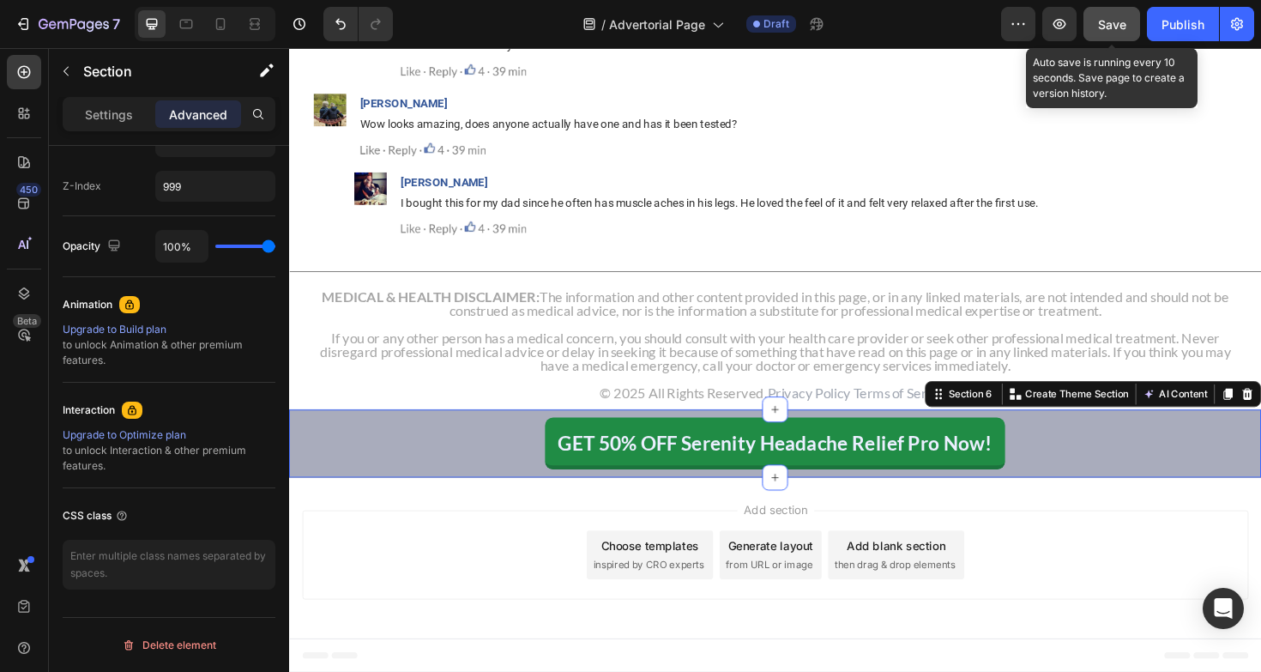
click at [1112, 28] on span "Save" at bounding box center [1112, 24] width 28 height 15
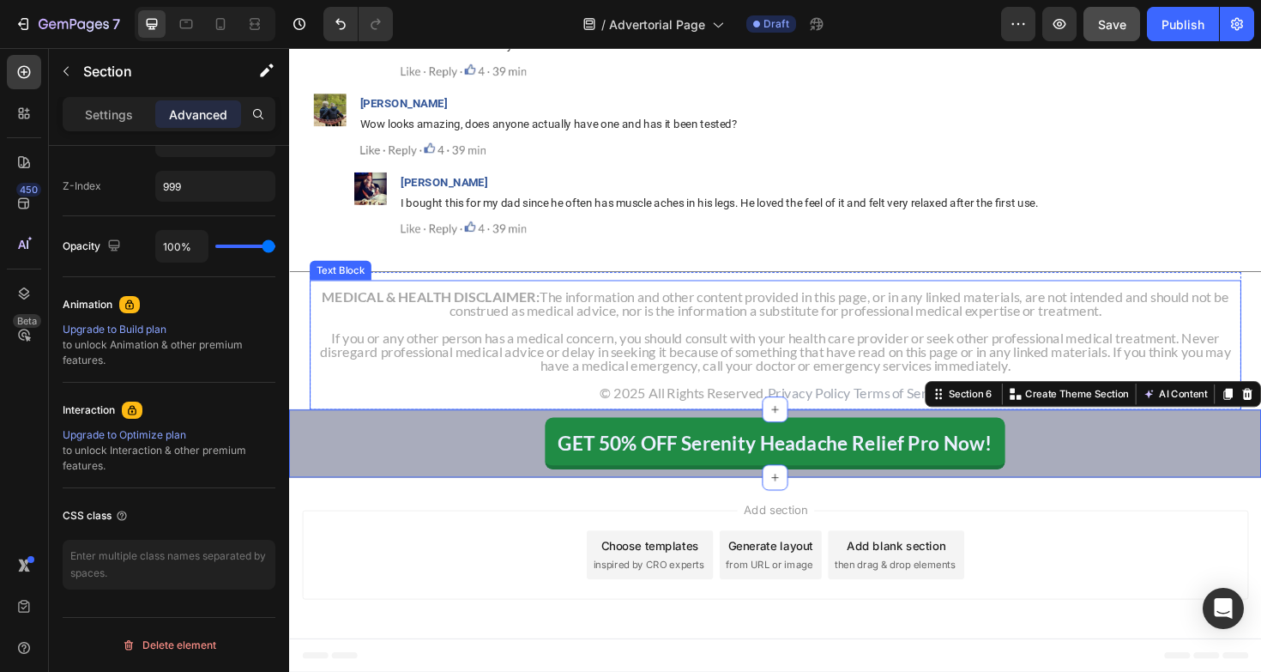
scroll to position [16812, 0]
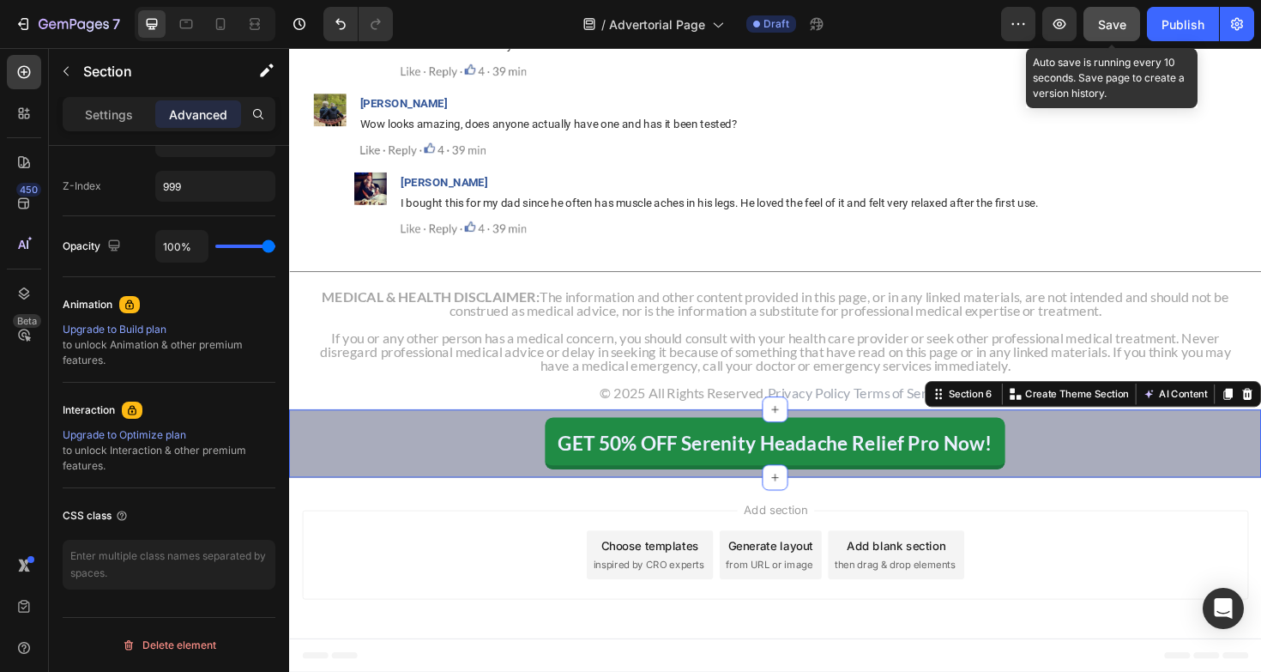
click at [1095, 23] on button "Save" at bounding box center [1111, 24] width 57 height 34
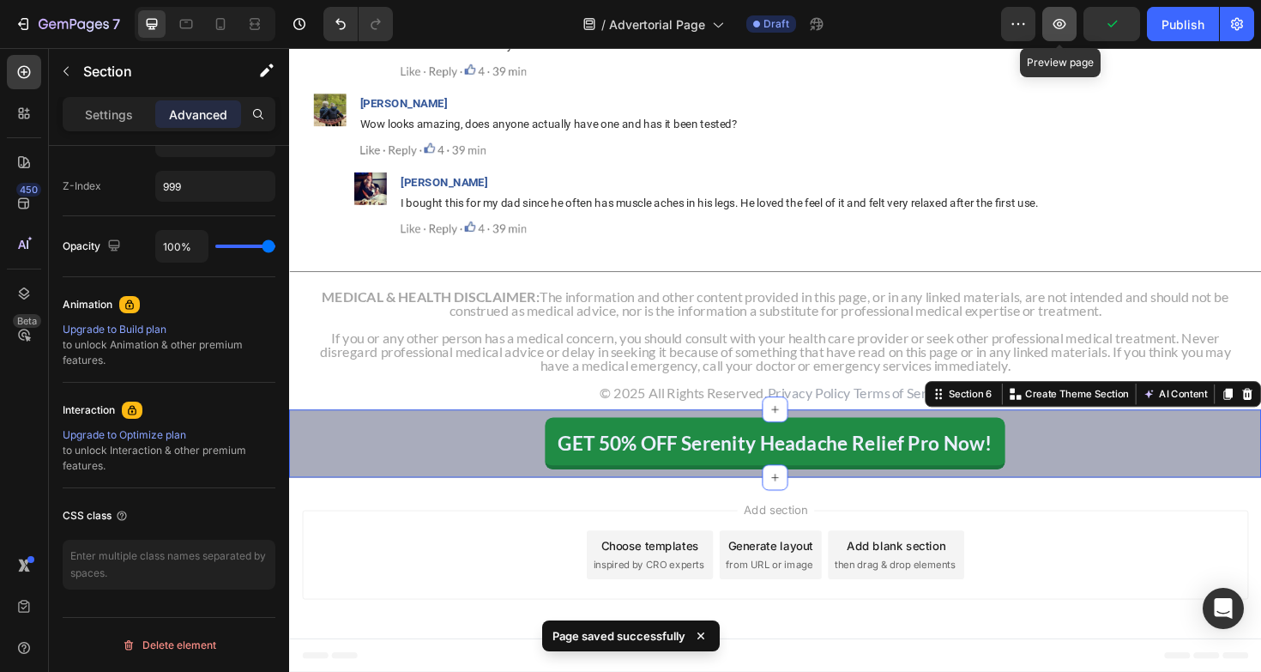
click at [1067, 30] on icon "button" at bounding box center [1059, 23] width 17 height 17
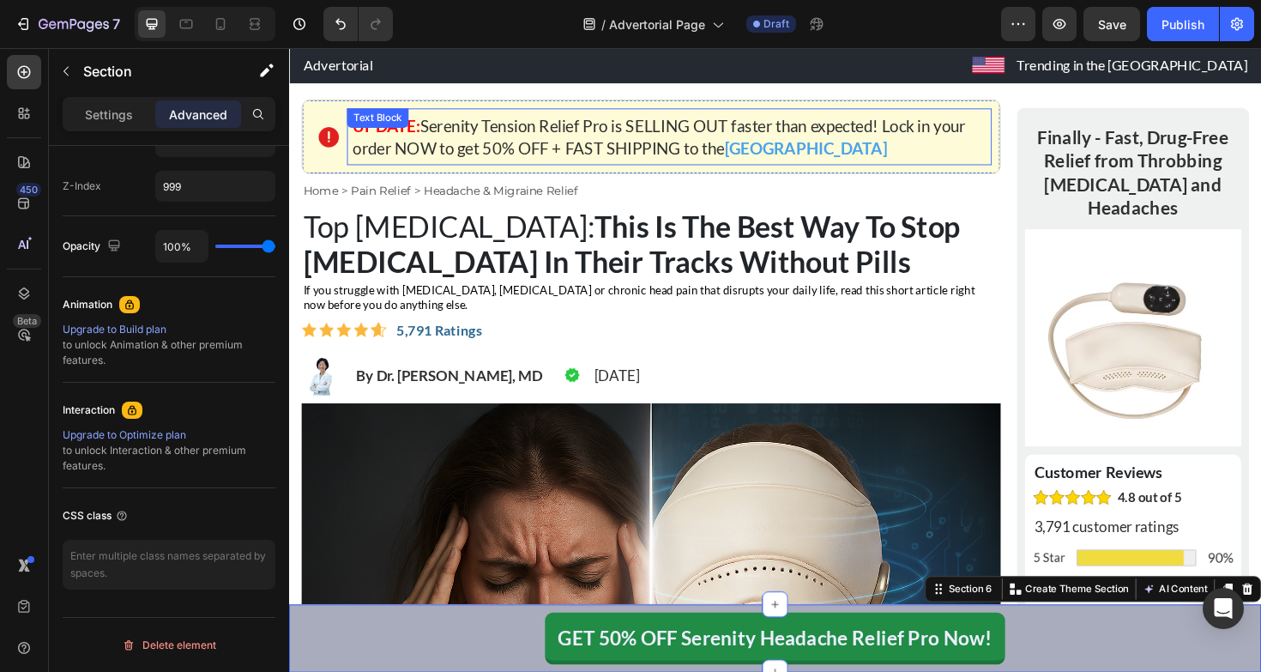
scroll to position [0, 0]
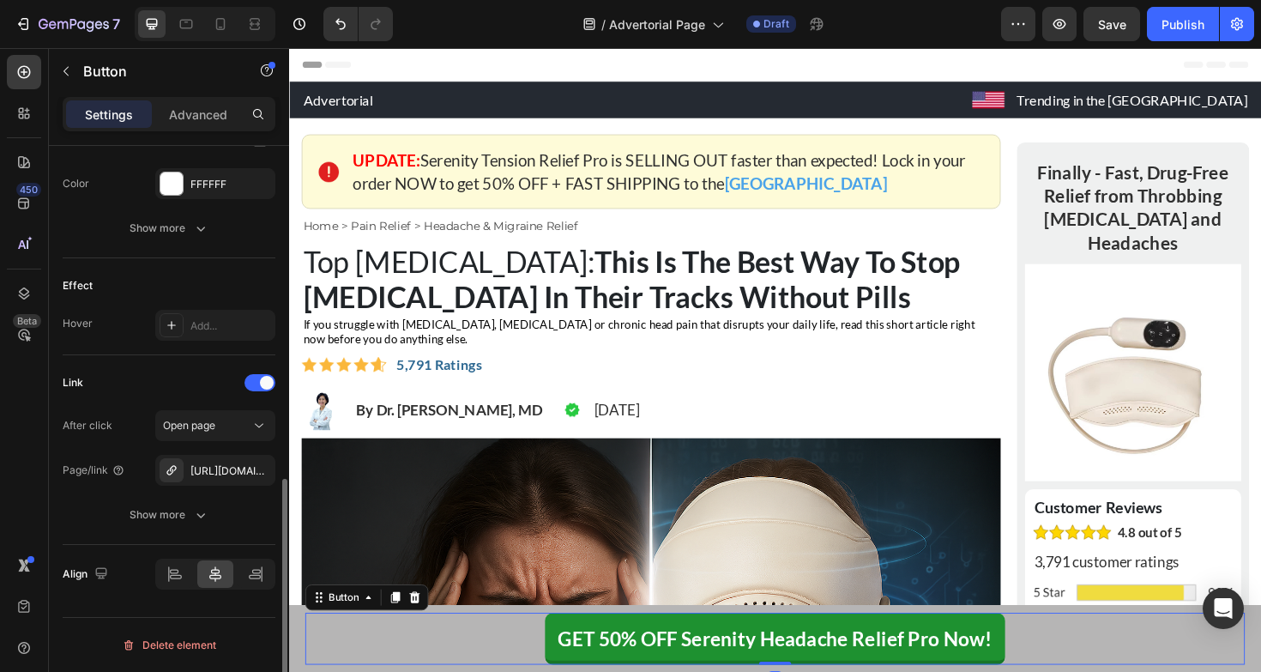
click at [316, 664] on div "GET 50% OFF Serenity Headache Relief Pro Now! Button 0" at bounding box center [803, 672] width 995 height 55
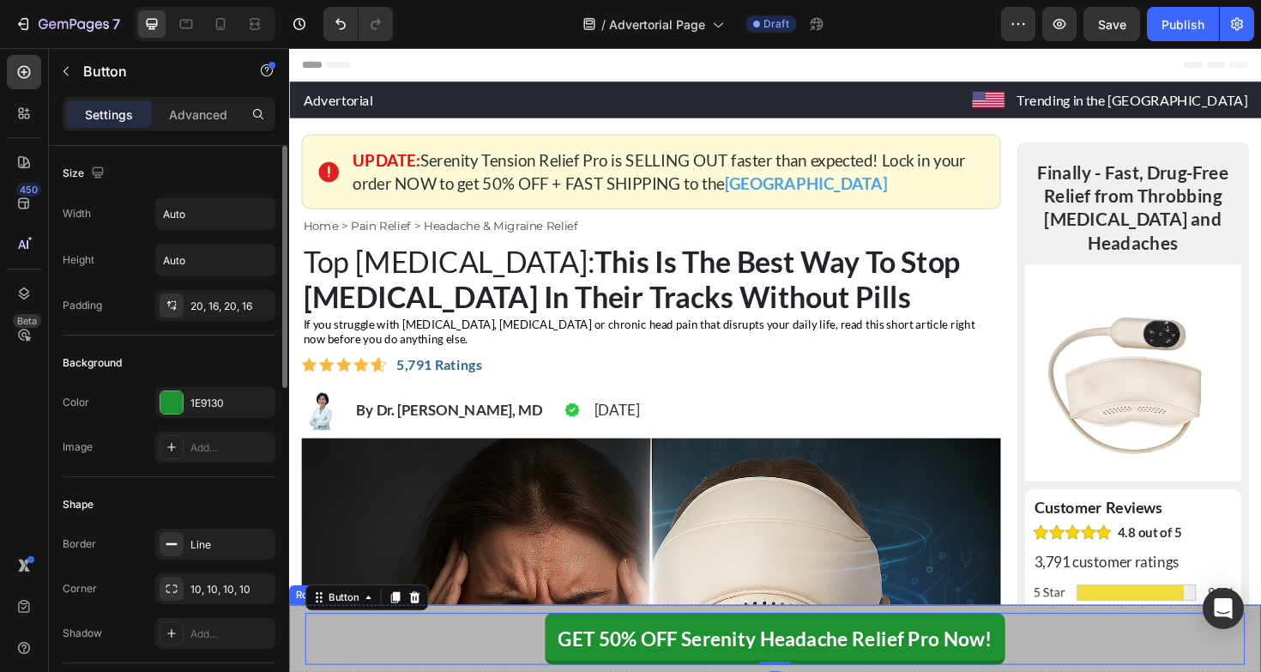
click at [292, 654] on div "GET 50% OFF Serenity Headache Relief Pro Now! Button 0 Row" at bounding box center [803, 672] width 1029 height 72
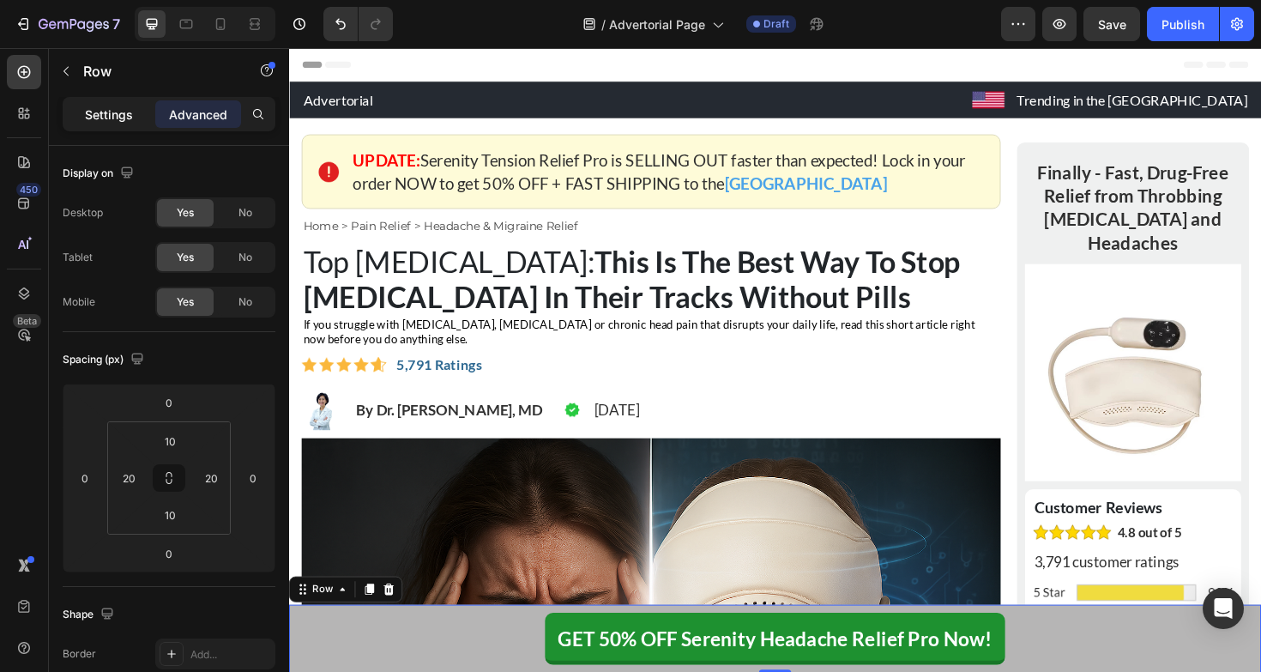
click at [120, 119] on p "Settings" at bounding box center [109, 114] width 48 height 18
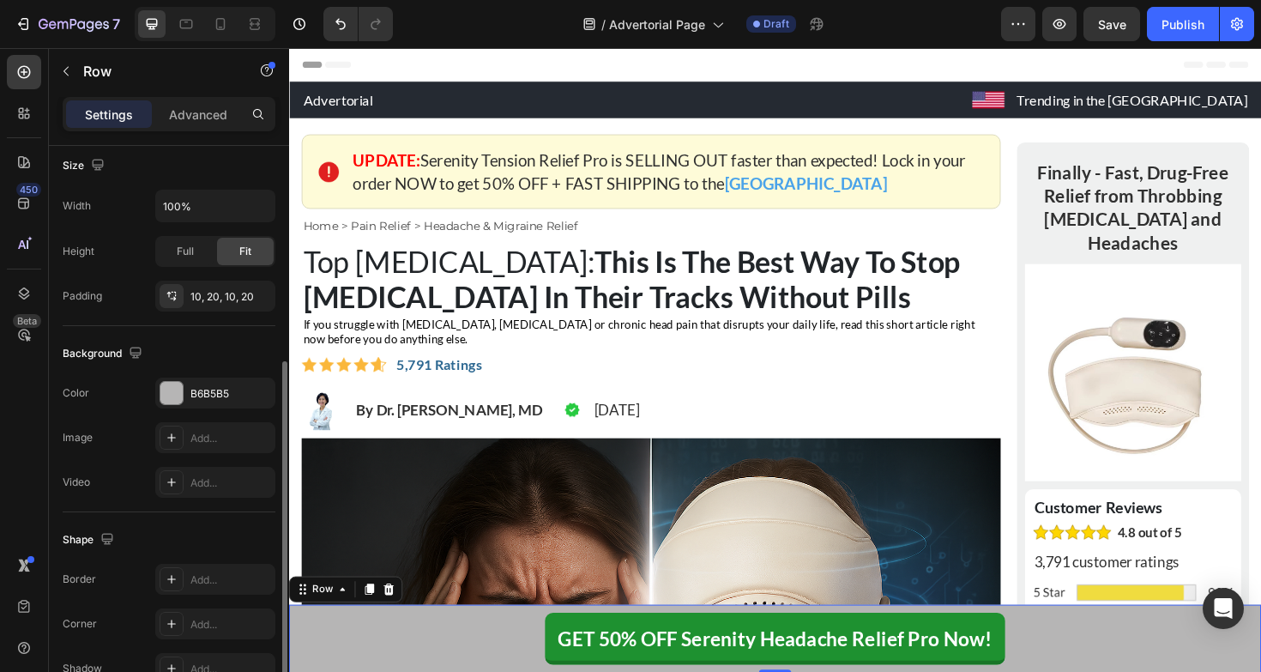
scroll to position [357, 0]
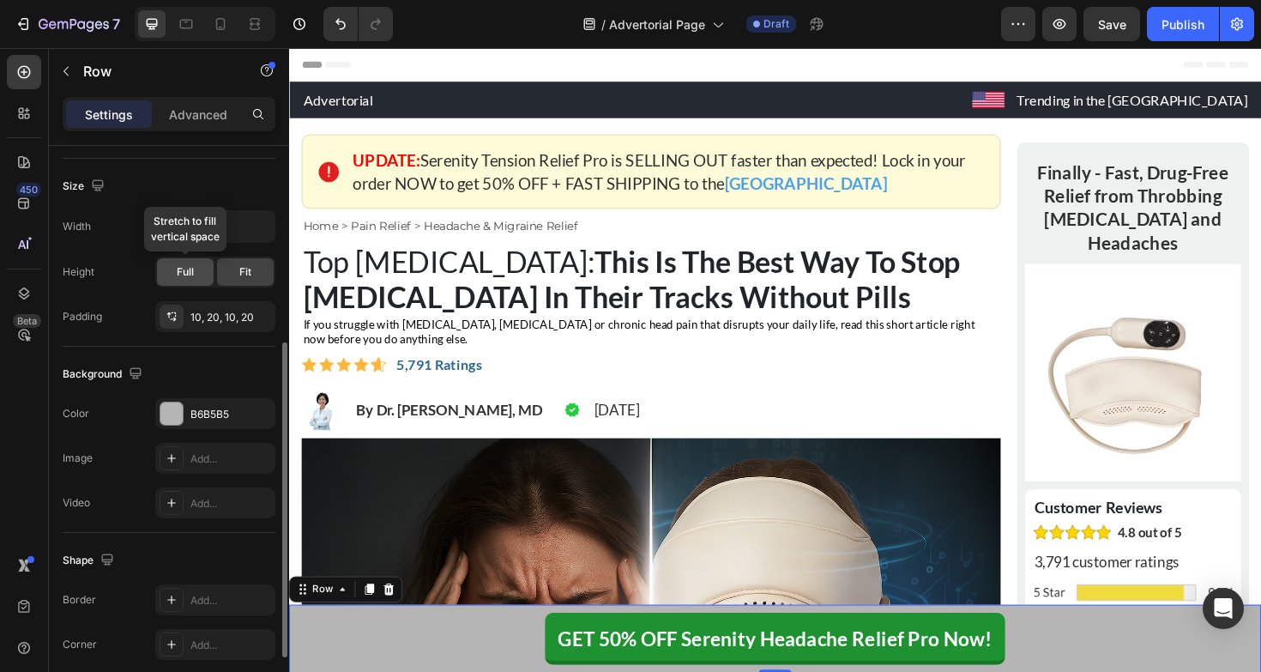
click at [197, 271] on div "Full" at bounding box center [185, 271] width 57 height 27
click at [234, 274] on div "Fit" at bounding box center [245, 271] width 57 height 27
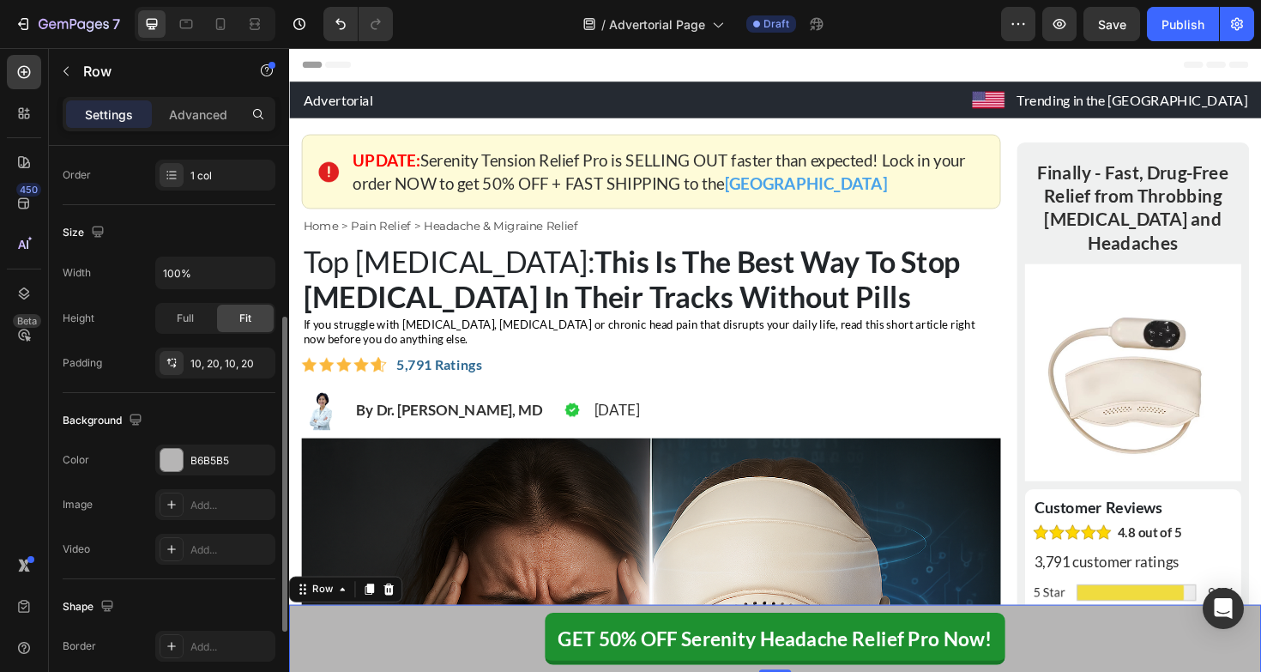
scroll to position [0, 0]
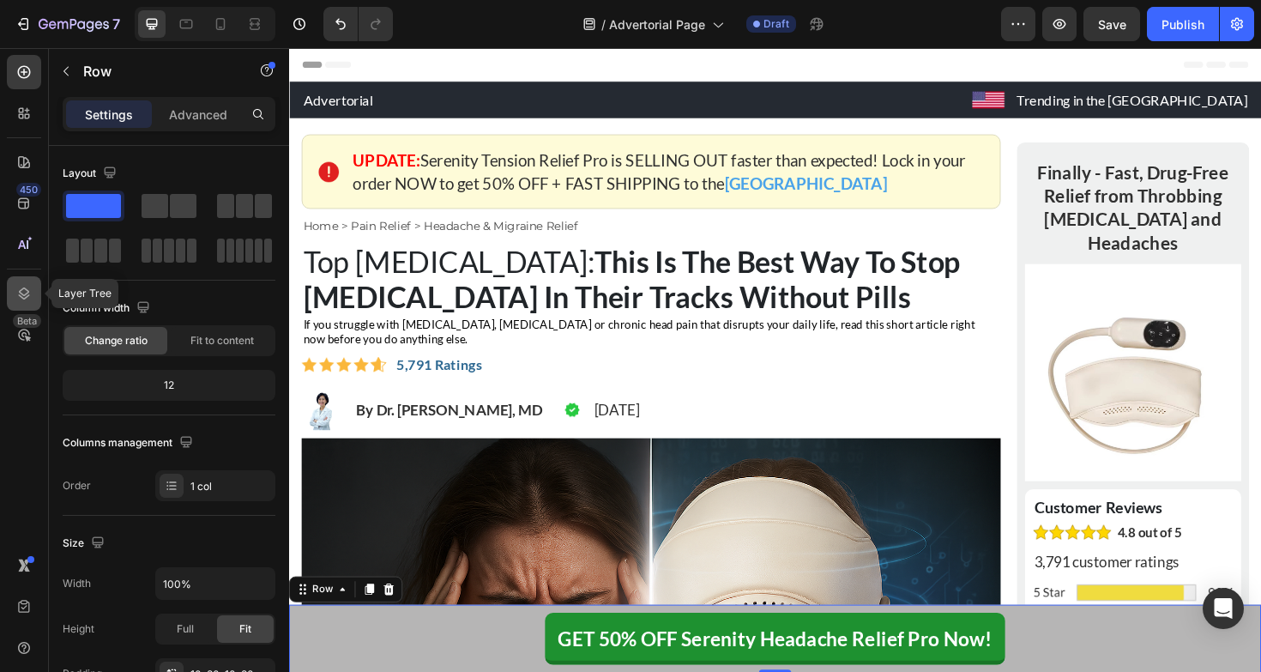
click at [26, 289] on icon at bounding box center [24, 293] width 11 height 12
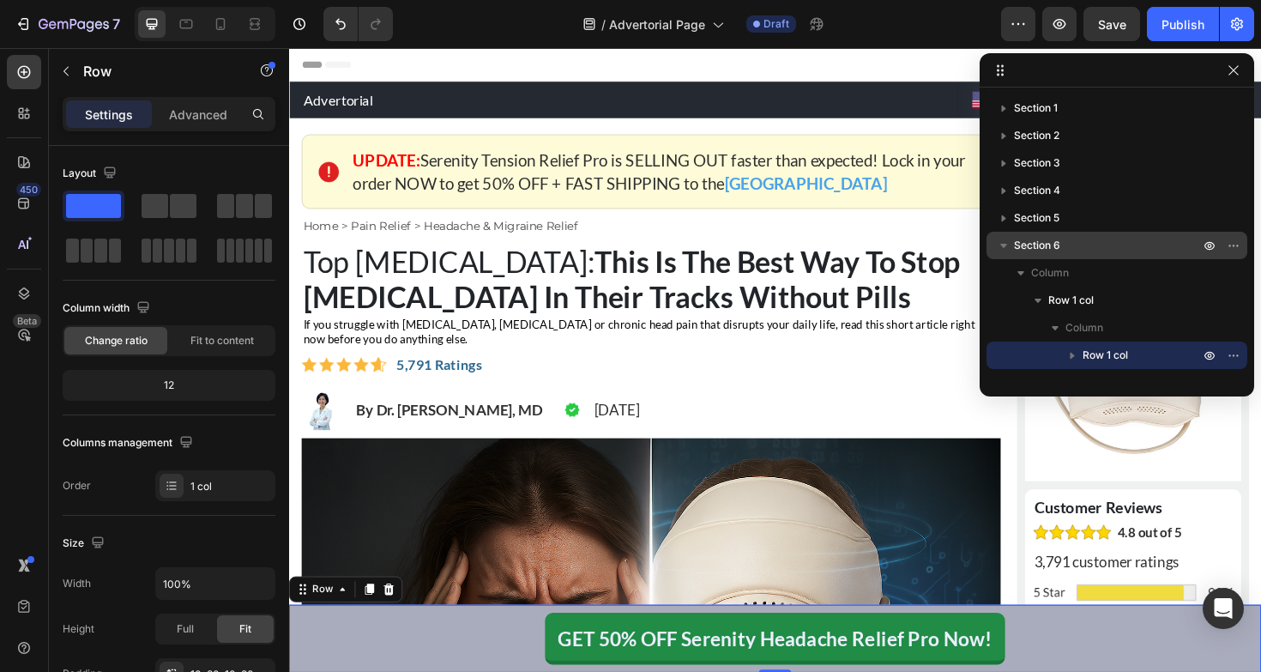
click at [1060, 249] on p "Section 6" at bounding box center [1108, 245] width 189 height 17
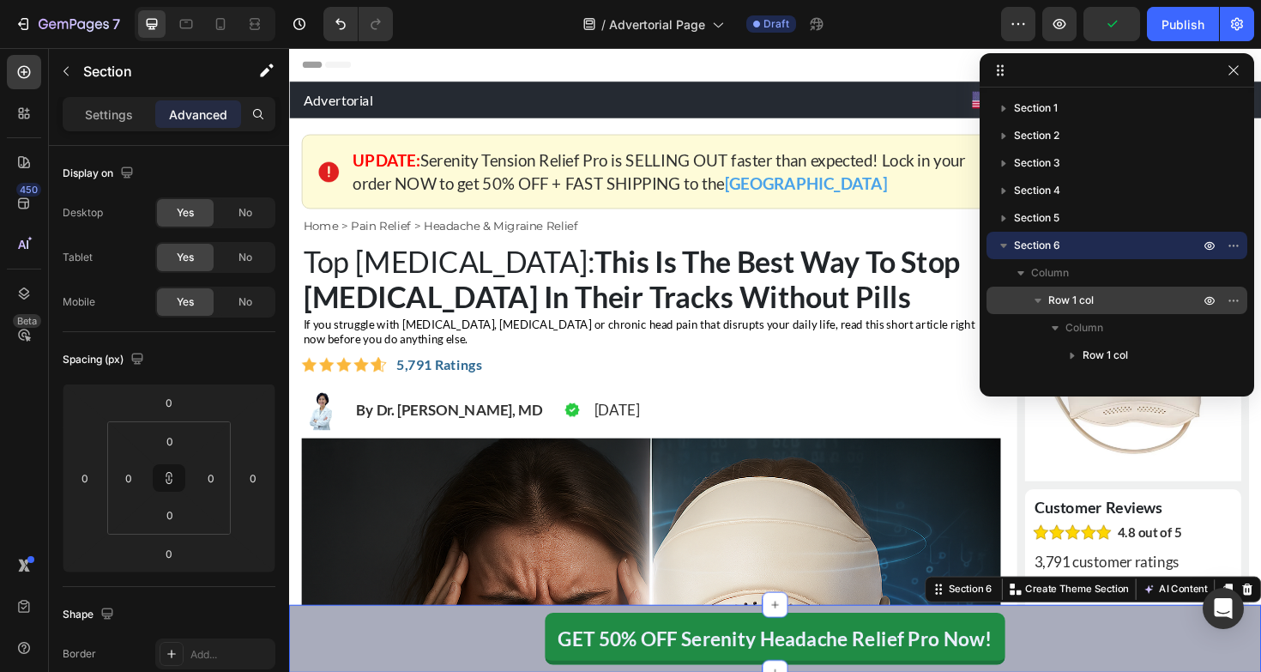
click at [1090, 297] on span "Row 1 col" at bounding box center [1070, 300] width 45 height 17
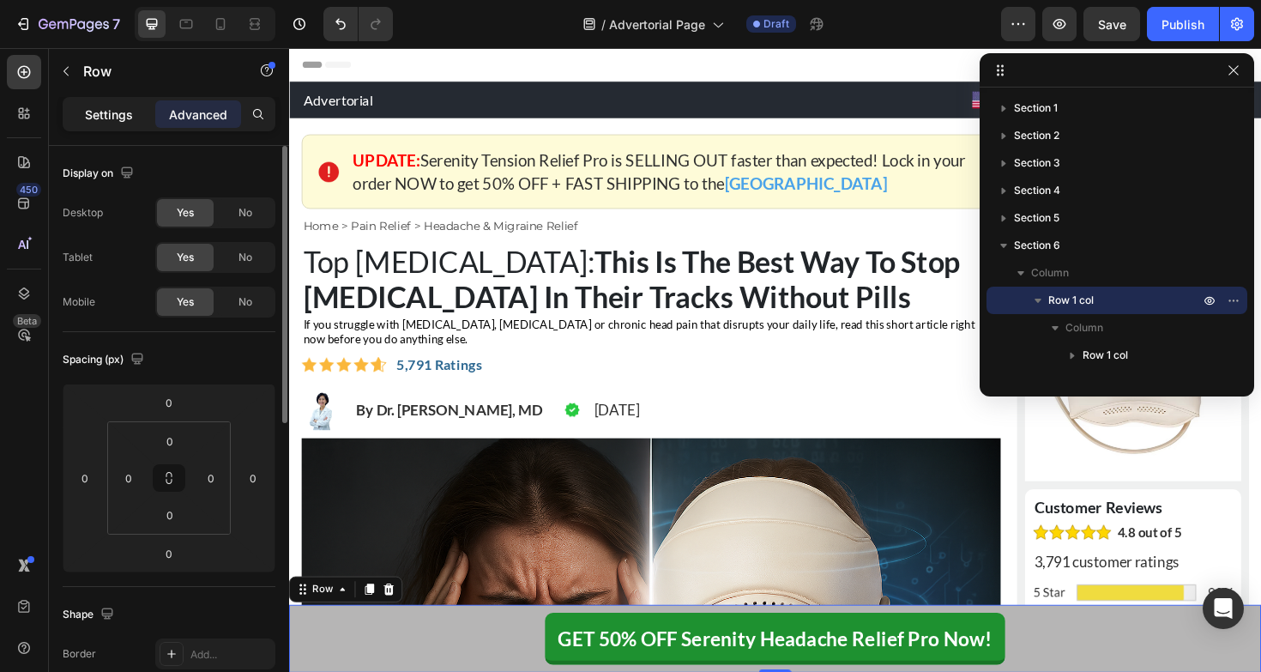
click at [122, 117] on p "Settings" at bounding box center [109, 114] width 48 height 18
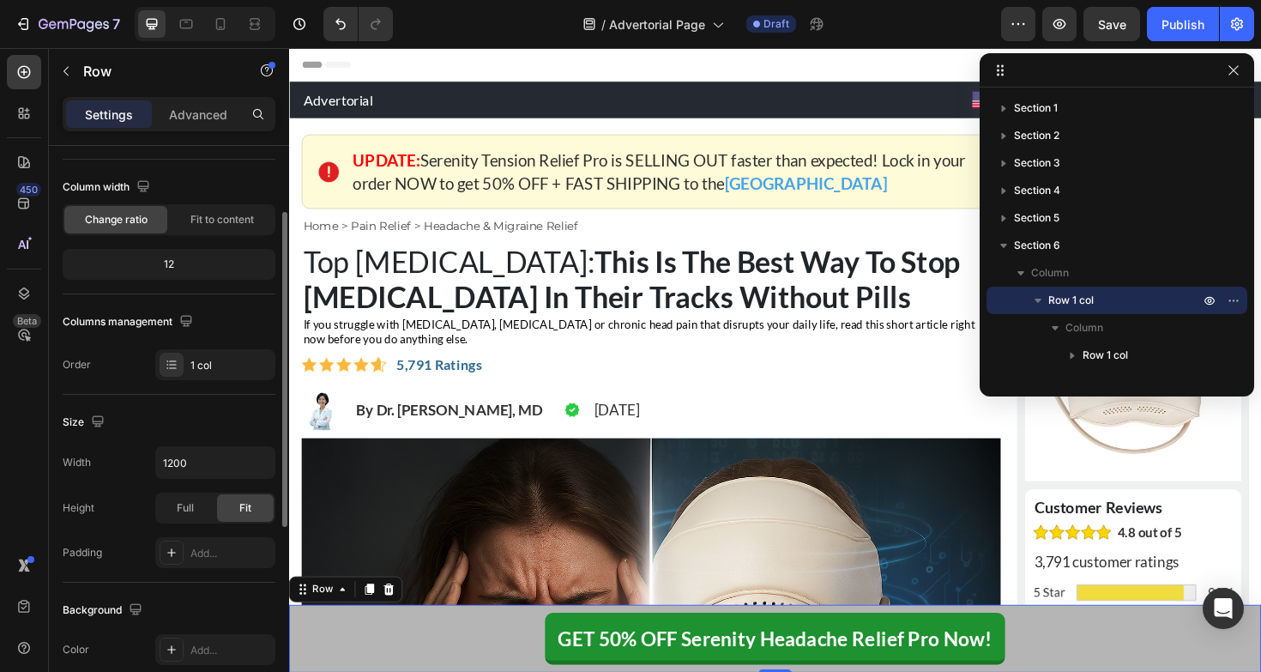
scroll to position [125, 0]
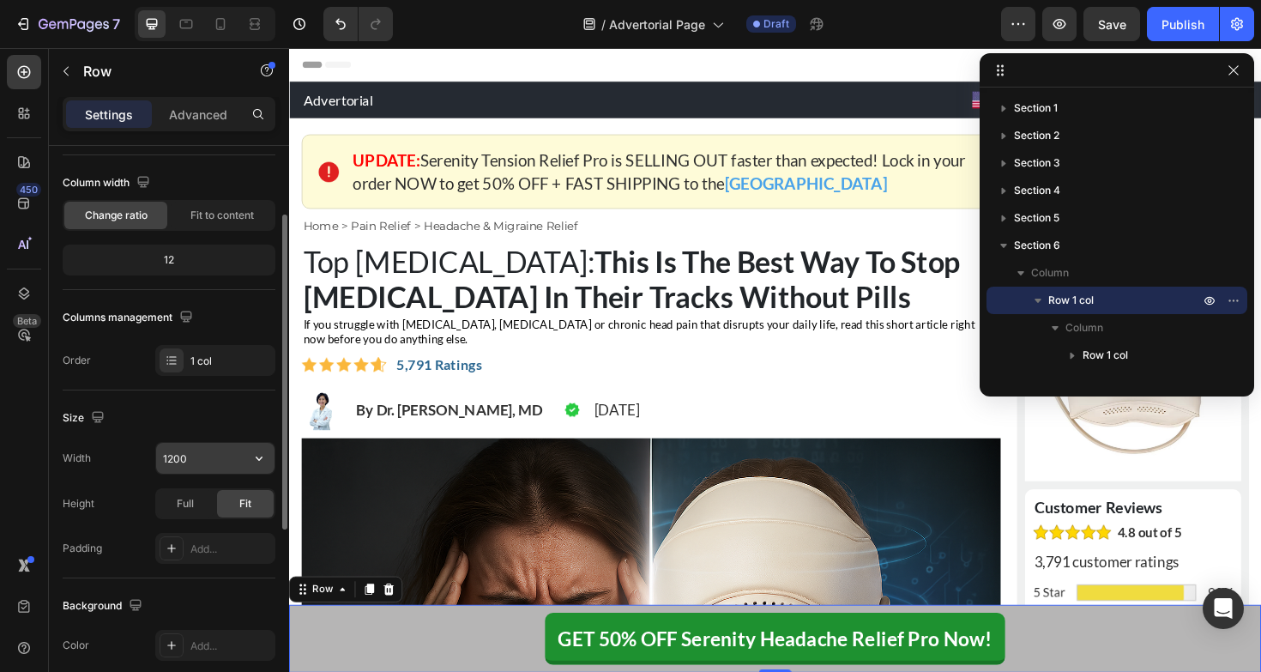
click at [189, 458] on input "1200" at bounding box center [215, 458] width 118 height 31
click at [264, 463] on icon "button" at bounding box center [258, 457] width 17 height 17
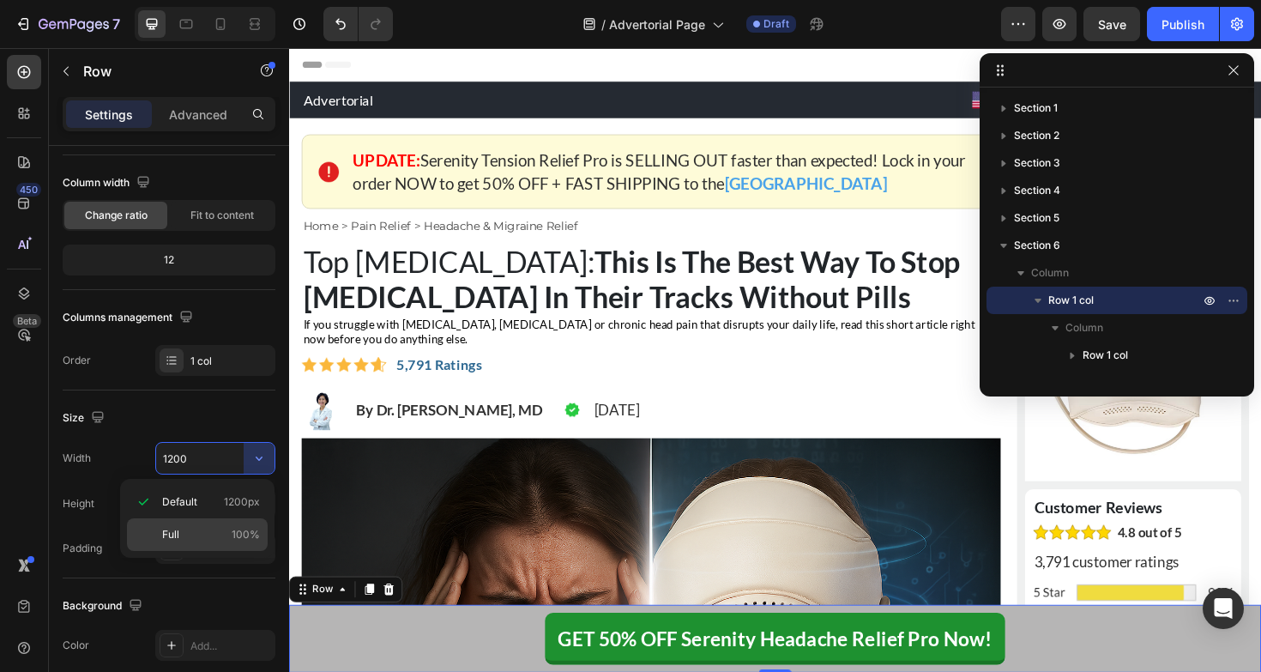
click at [209, 530] on p "Full 100%" at bounding box center [211, 534] width 98 height 15
type input "100%"
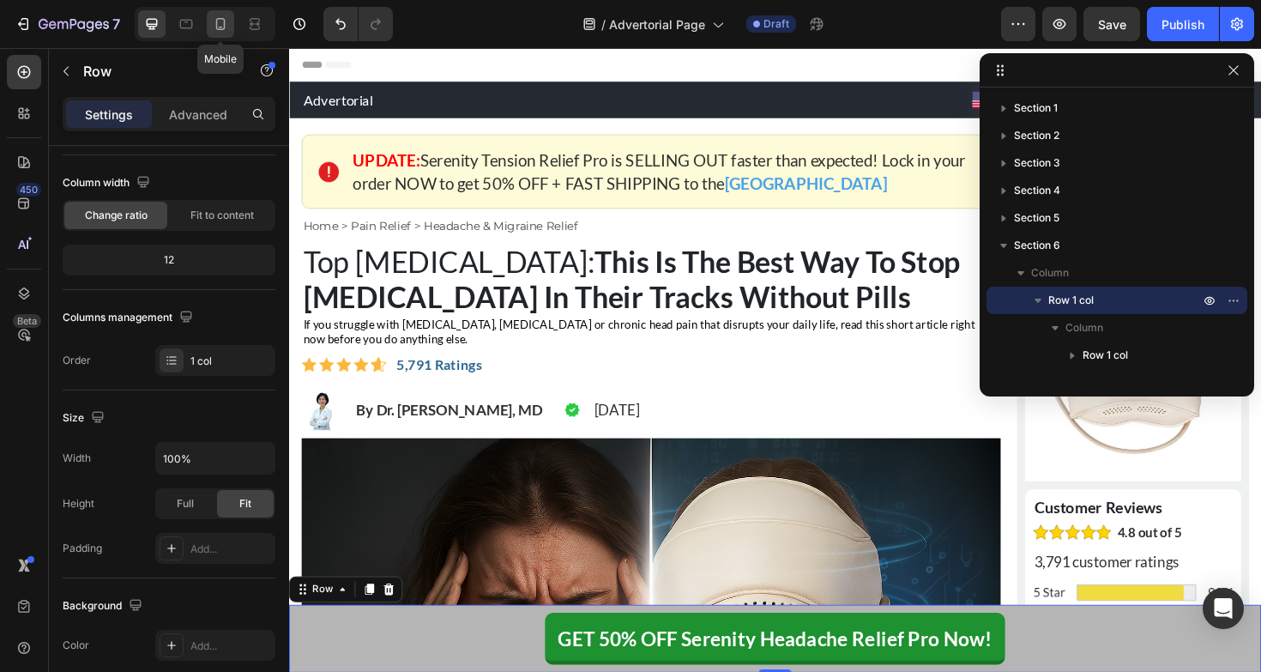
click at [216, 18] on icon at bounding box center [220, 23] width 17 height 17
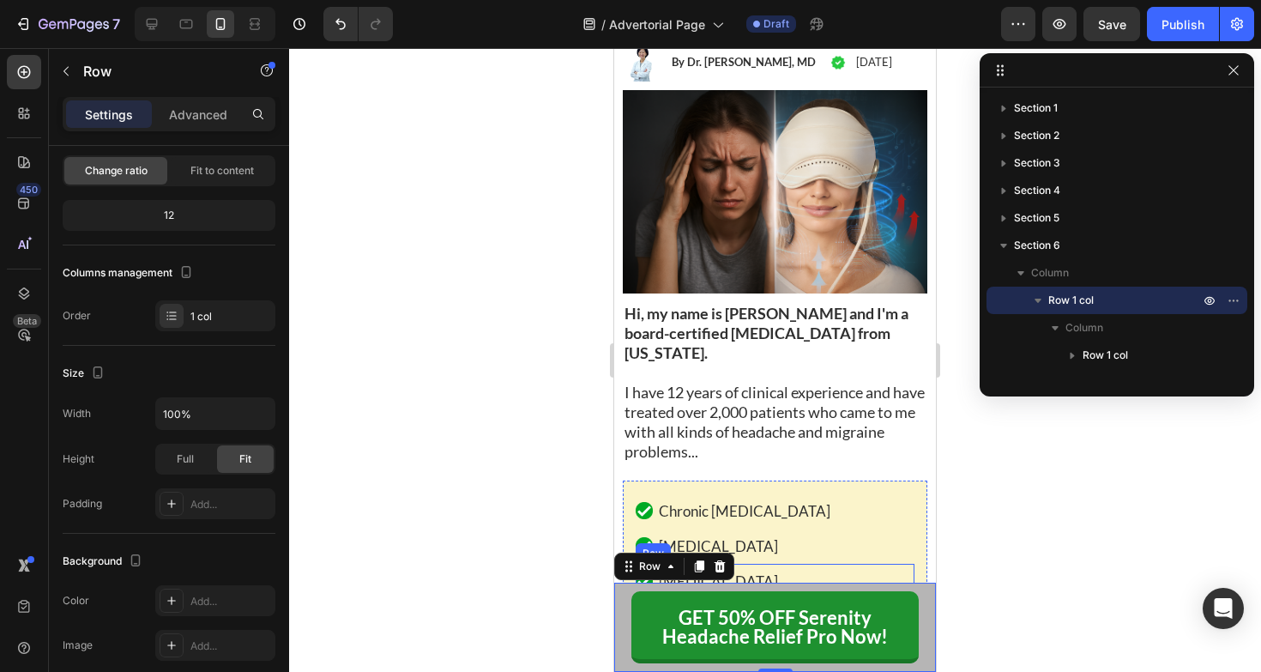
scroll to position [474, 0]
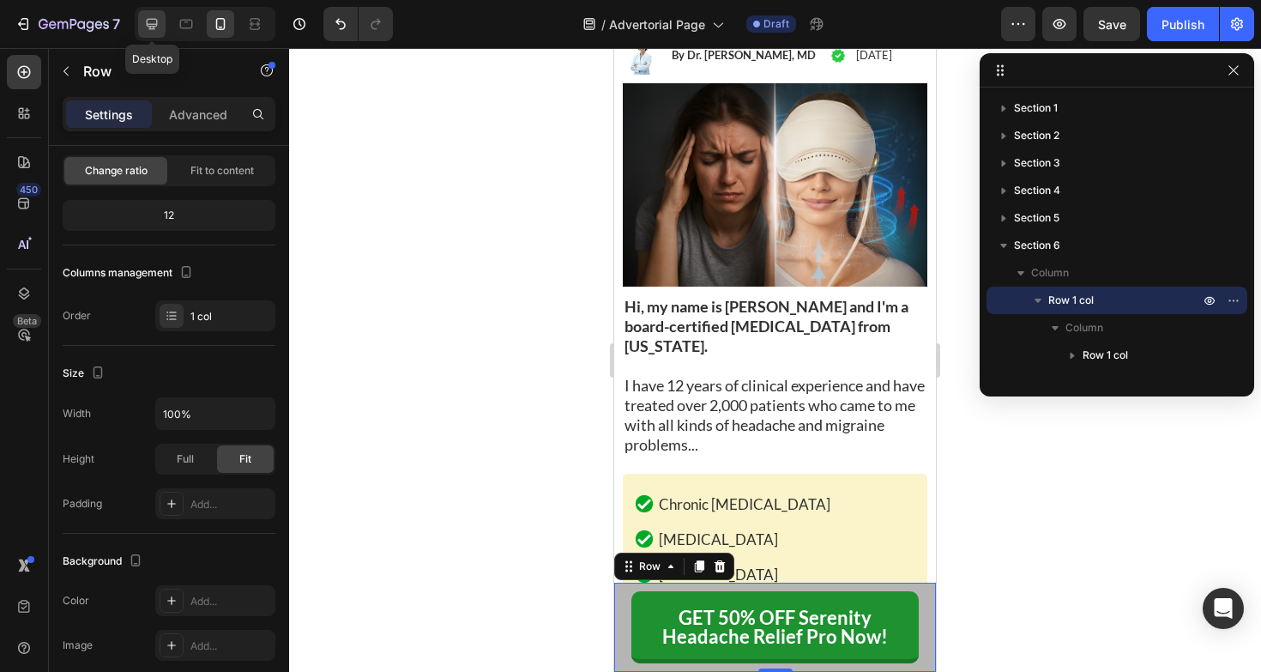
click at [149, 18] on icon at bounding box center [151, 23] width 17 height 17
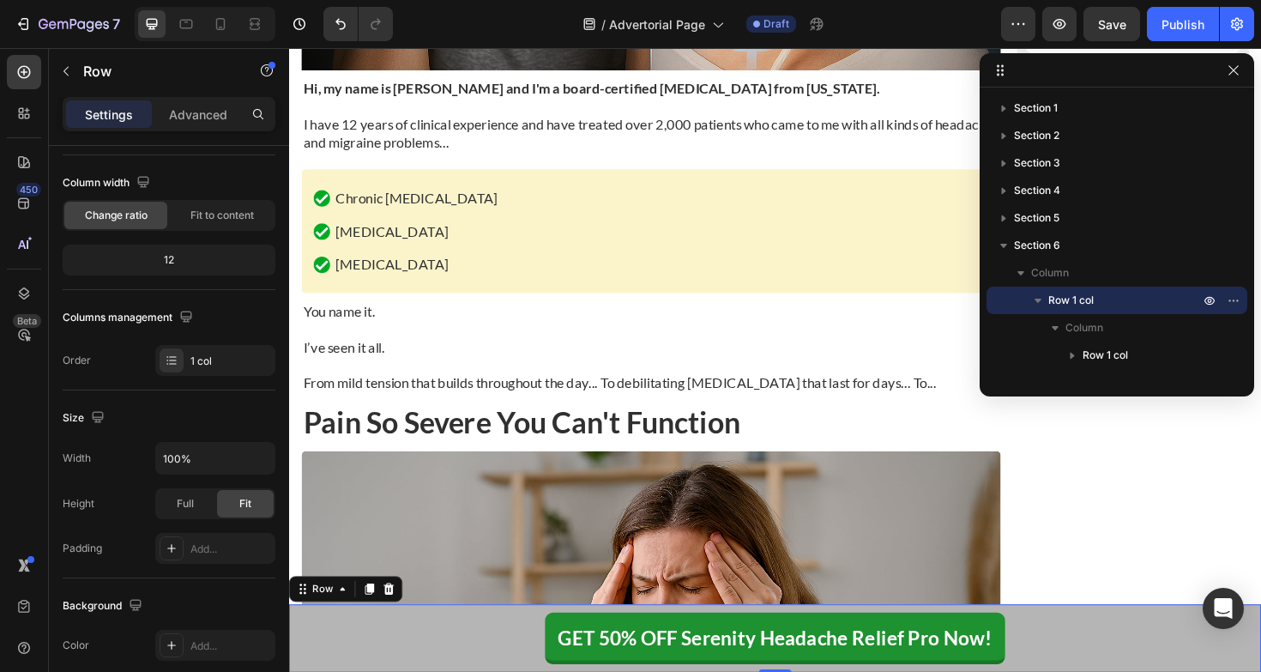
scroll to position [883, 0]
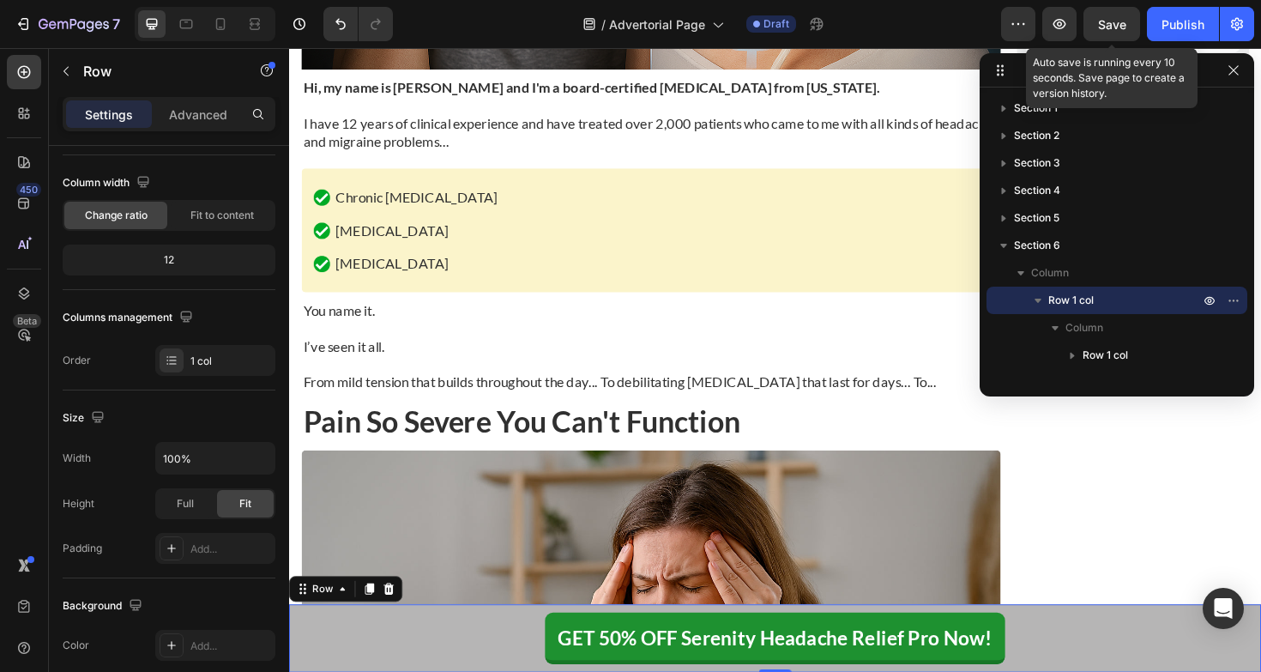
click at [1093, 26] on button "Save" at bounding box center [1111, 24] width 57 height 34
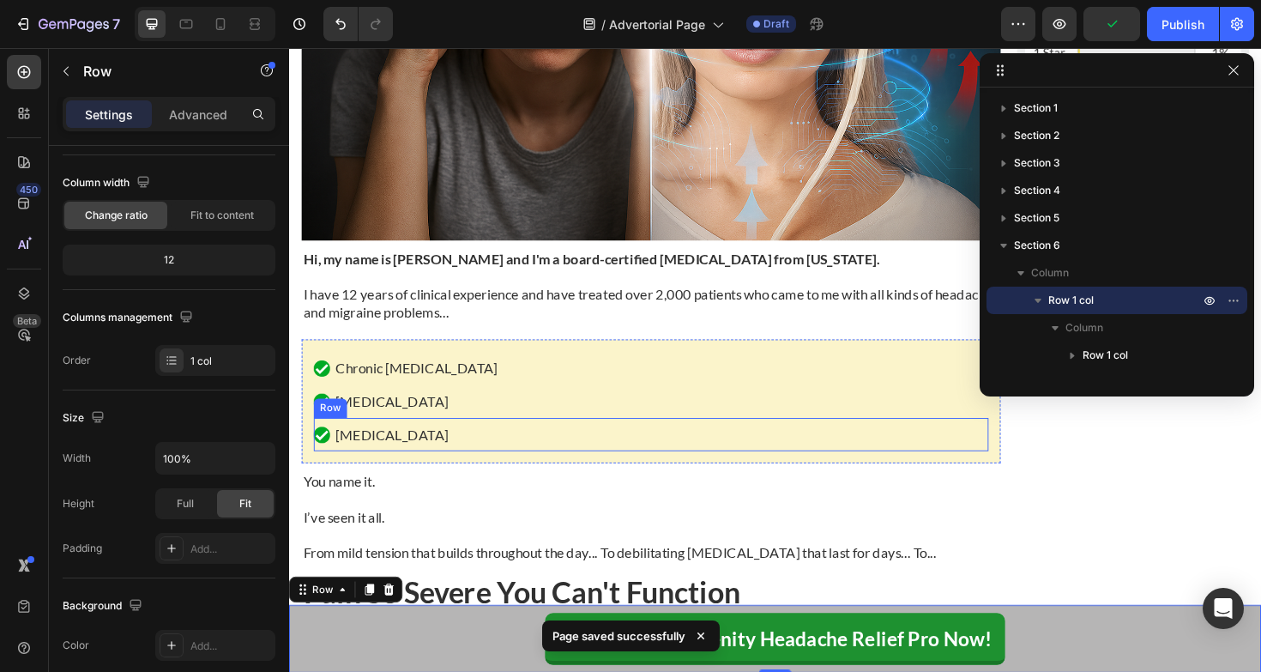
scroll to position [663, 0]
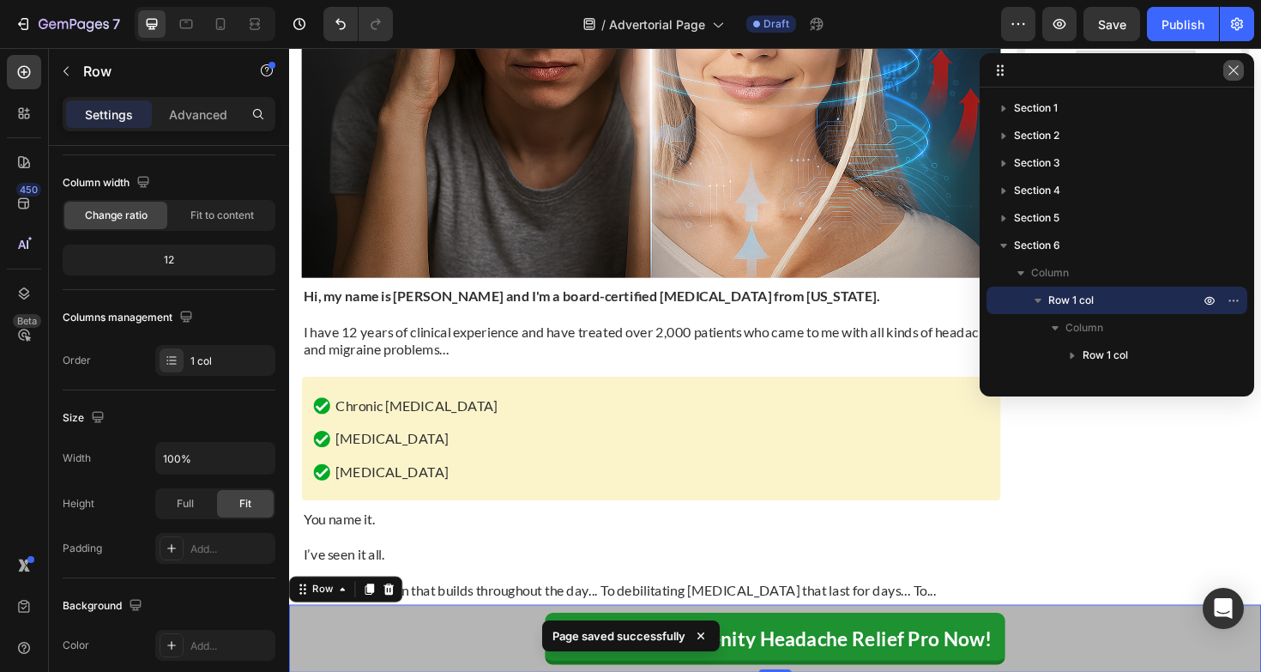
click at [1235, 74] on icon "button" at bounding box center [1233, 70] width 14 height 14
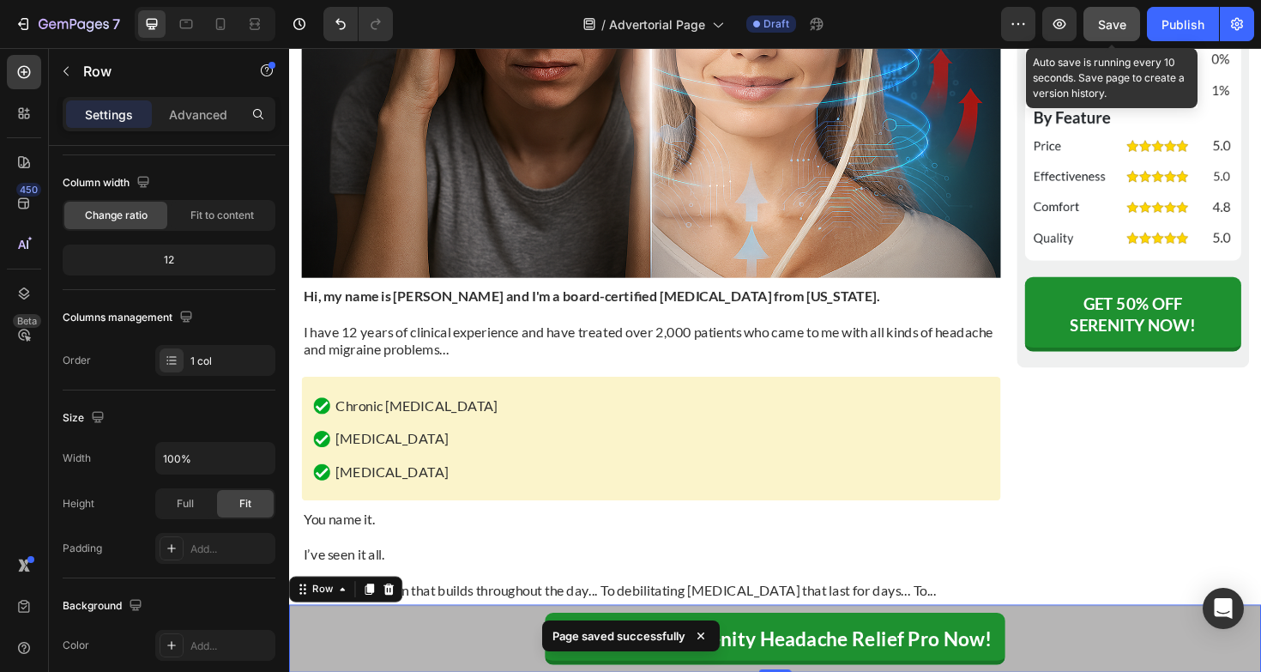
click at [1113, 31] on div "Save" at bounding box center [1112, 24] width 28 height 18
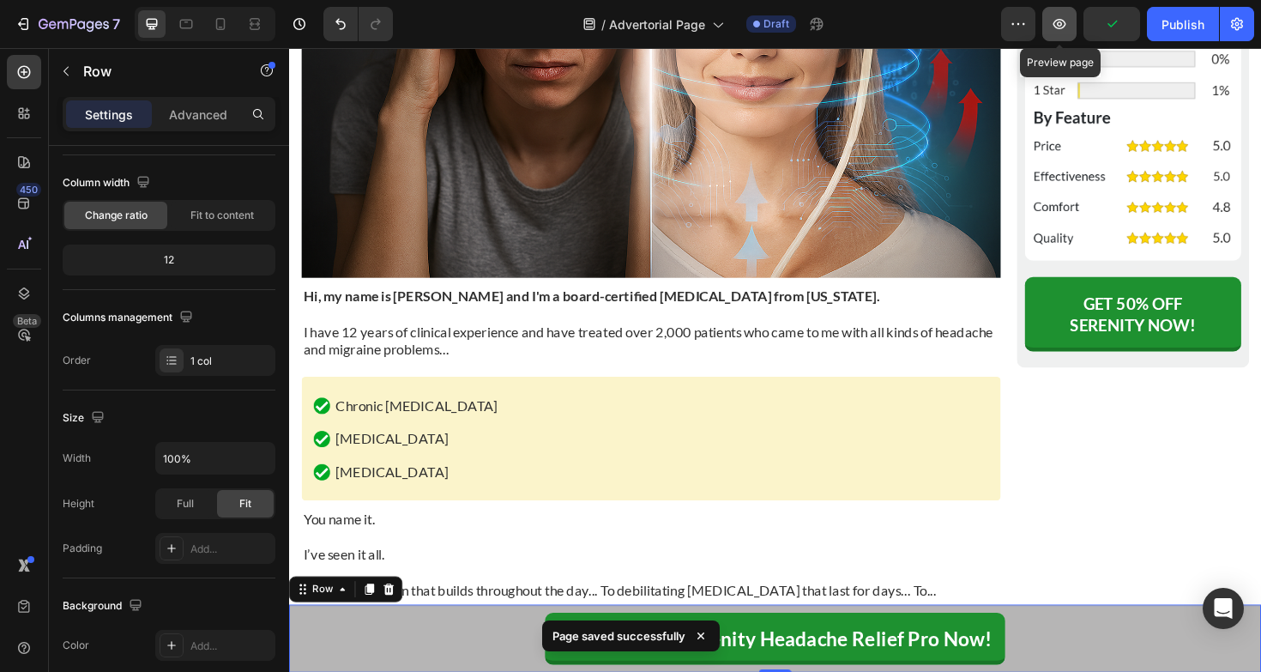
click at [1061, 21] on icon "button" at bounding box center [1059, 23] width 5 height 5
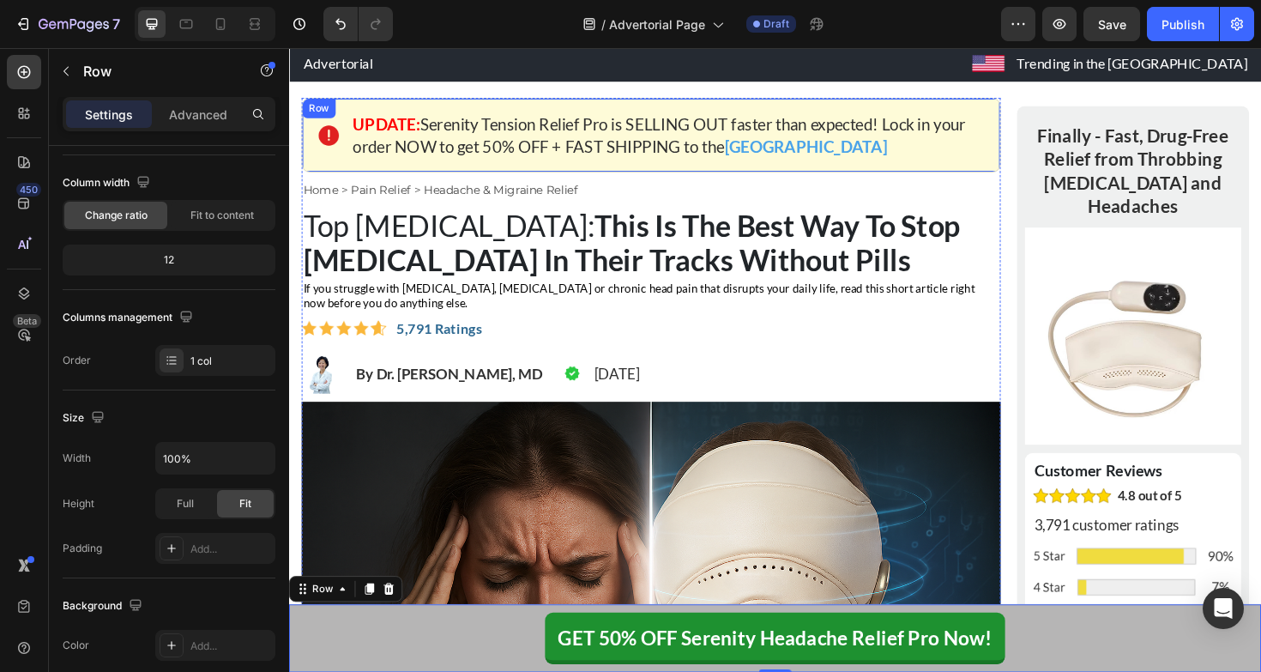
scroll to position [43, 0]
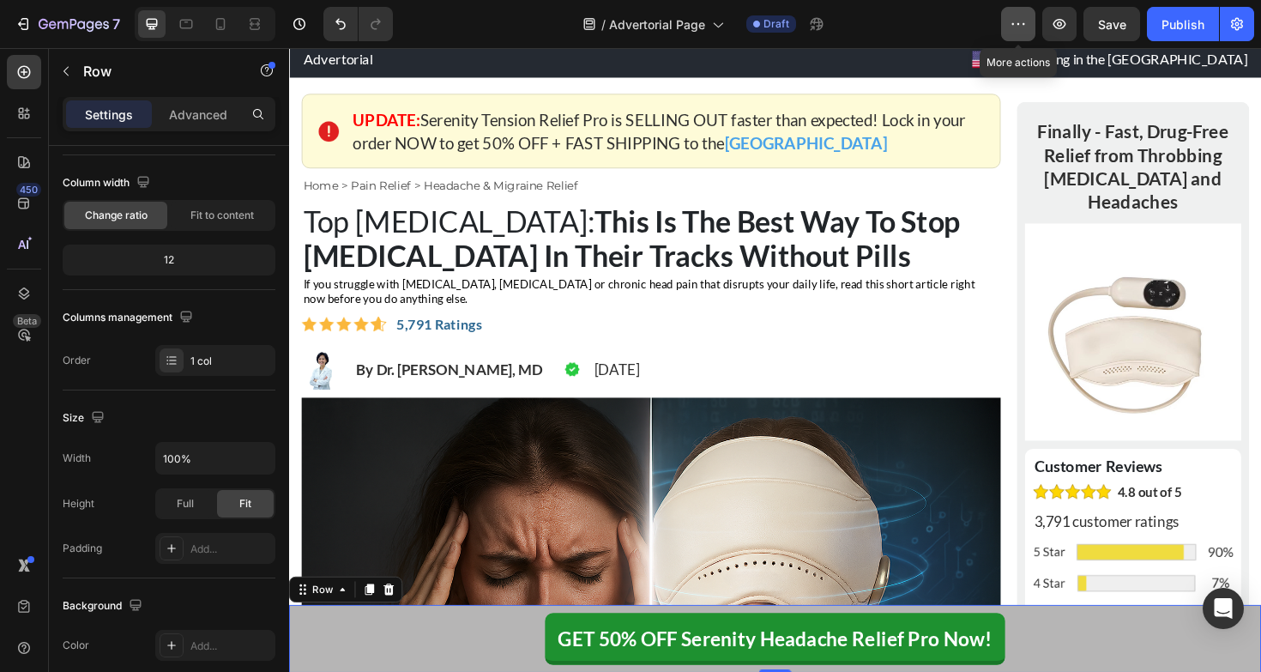
click at [1020, 26] on icon "button" at bounding box center [1017, 23] width 17 height 17
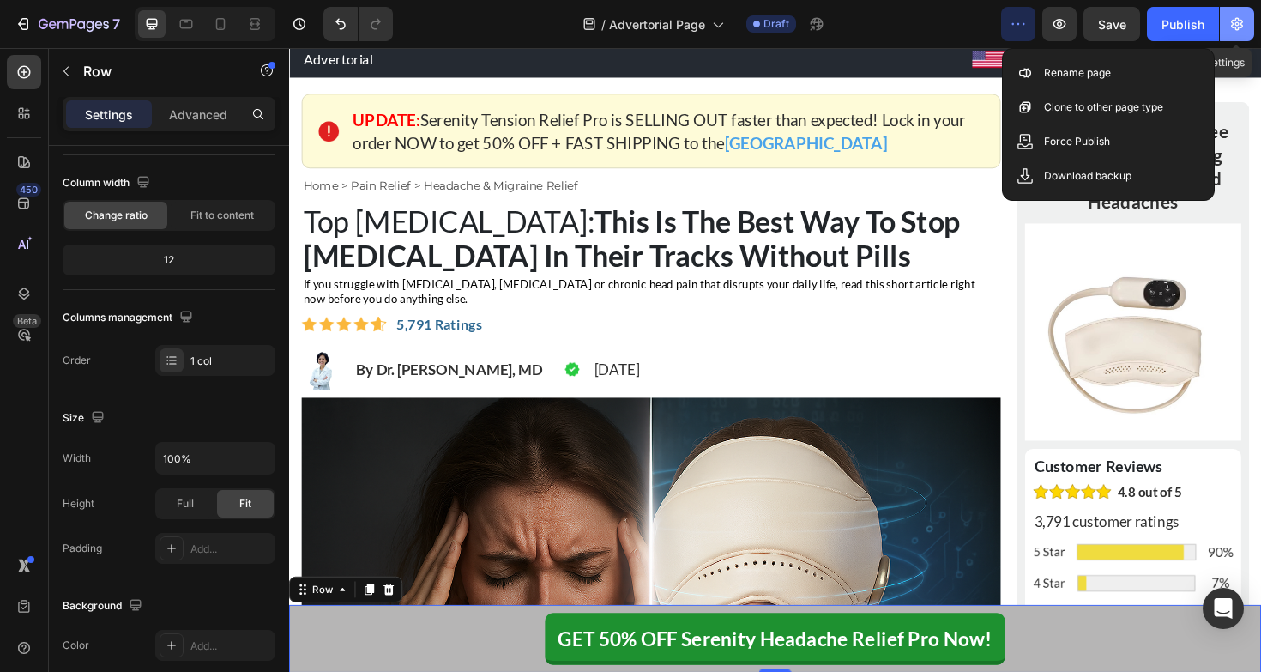
click at [1240, 27] on icon "button" at bounding box center [1237, 24] width 12 height 13
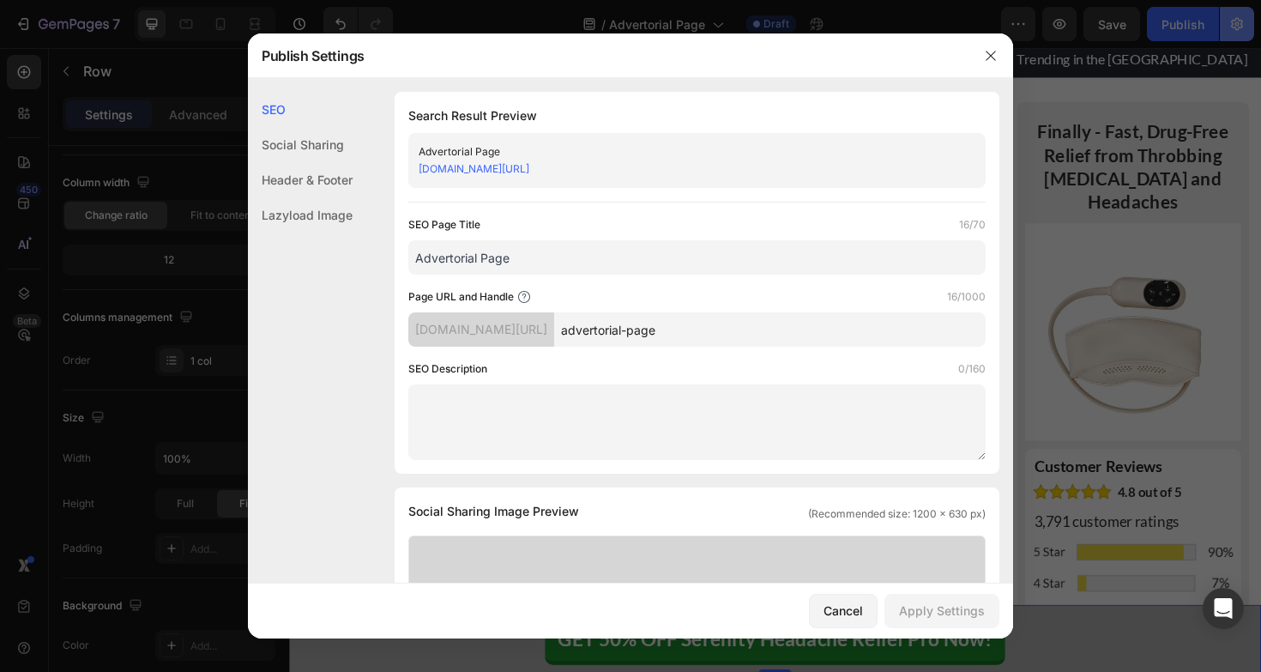
click at [1240, 27] on div at bounding box center [630, 336] width 1261 height 672
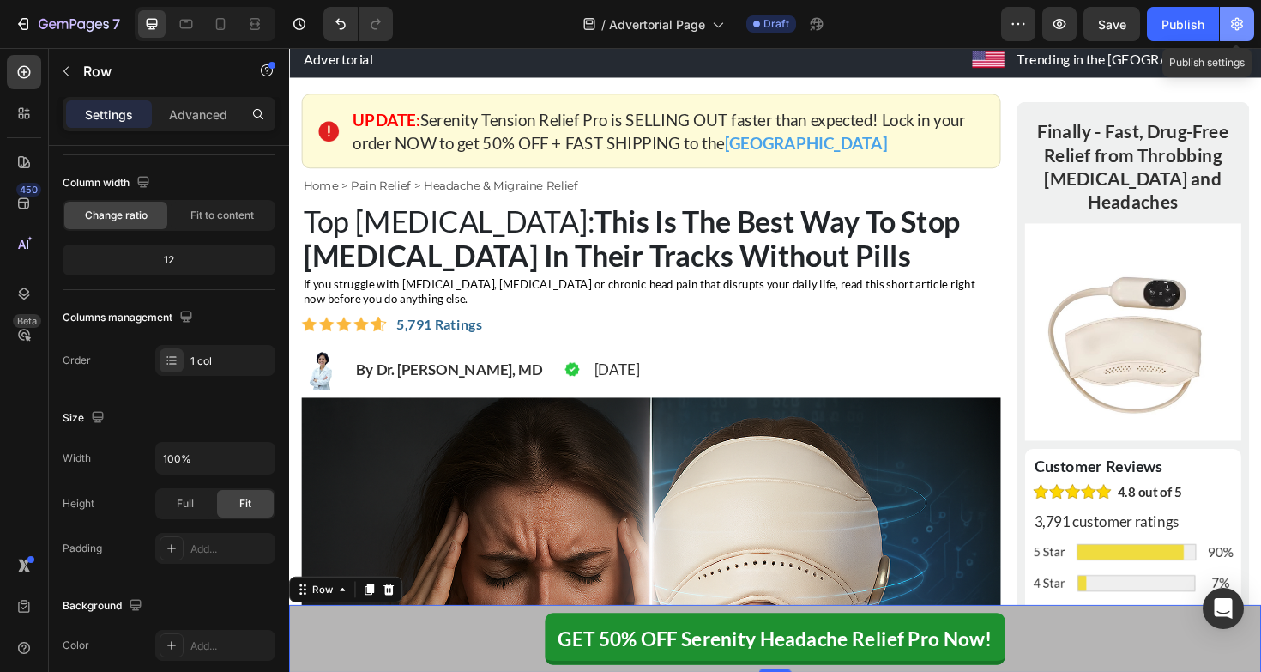
click at [1240, 27] on icon "button" at bounding box center [1237, 24] width 12 height 13
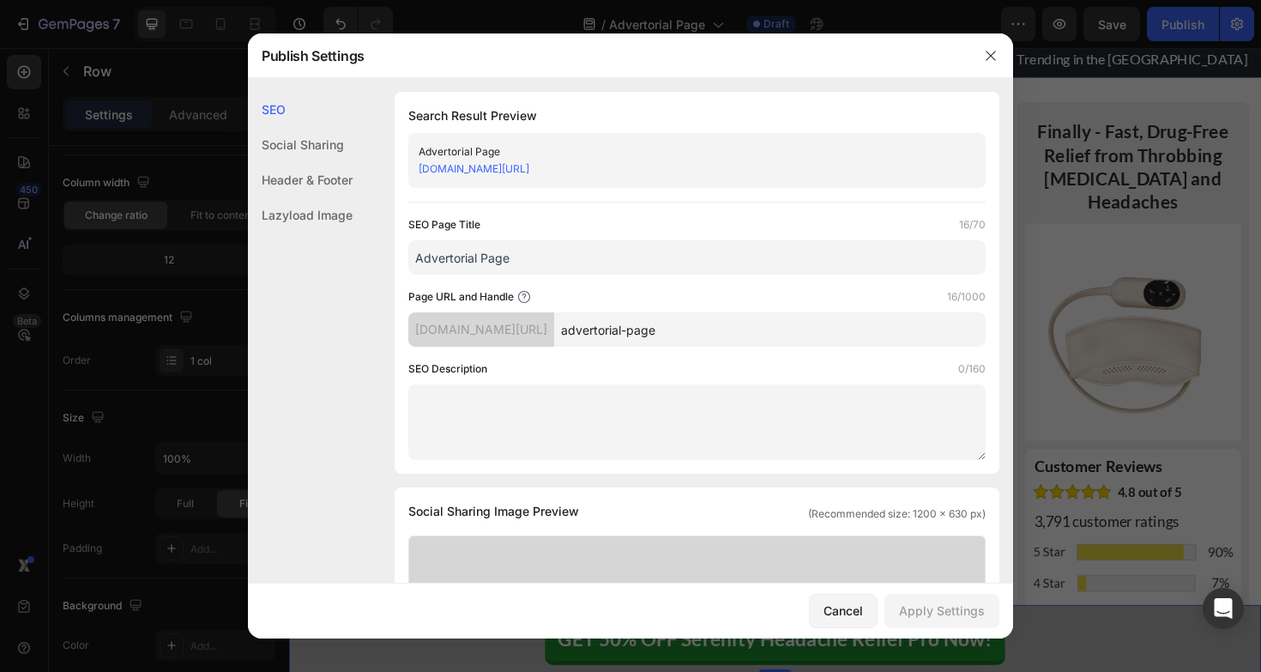
click at [334, 163] on div "Header & Footer" at bounding box center [300, 179] width 105 height 35
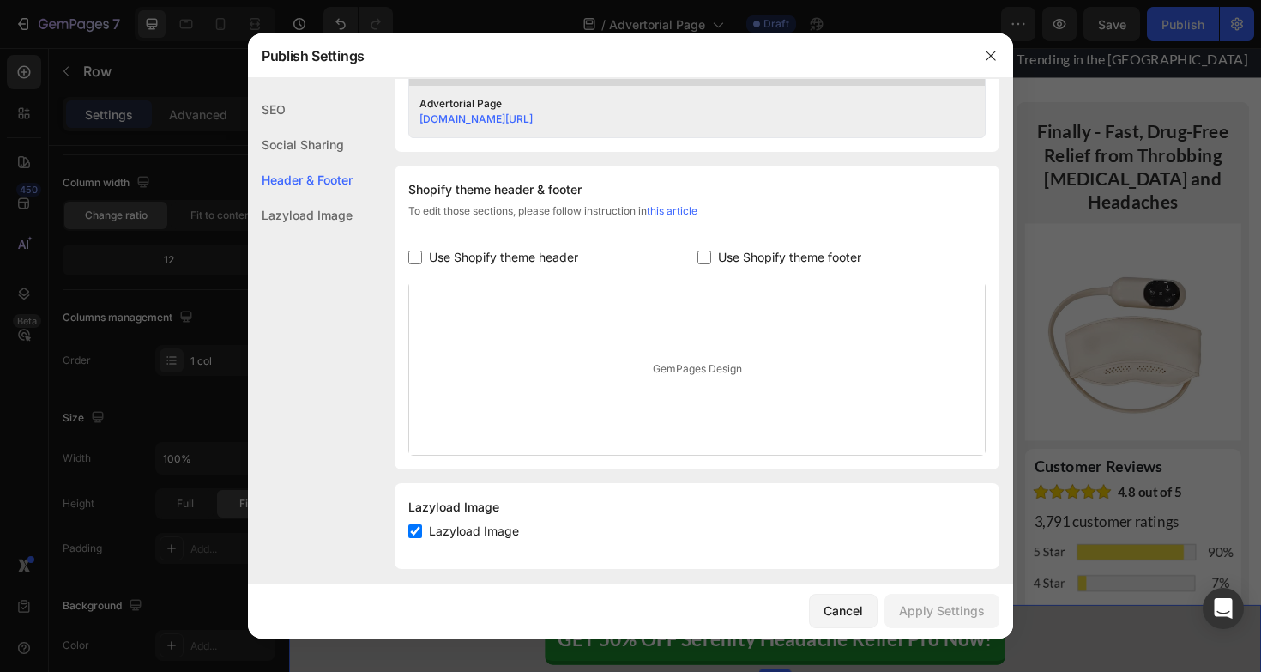
scroll to position [746, 0]
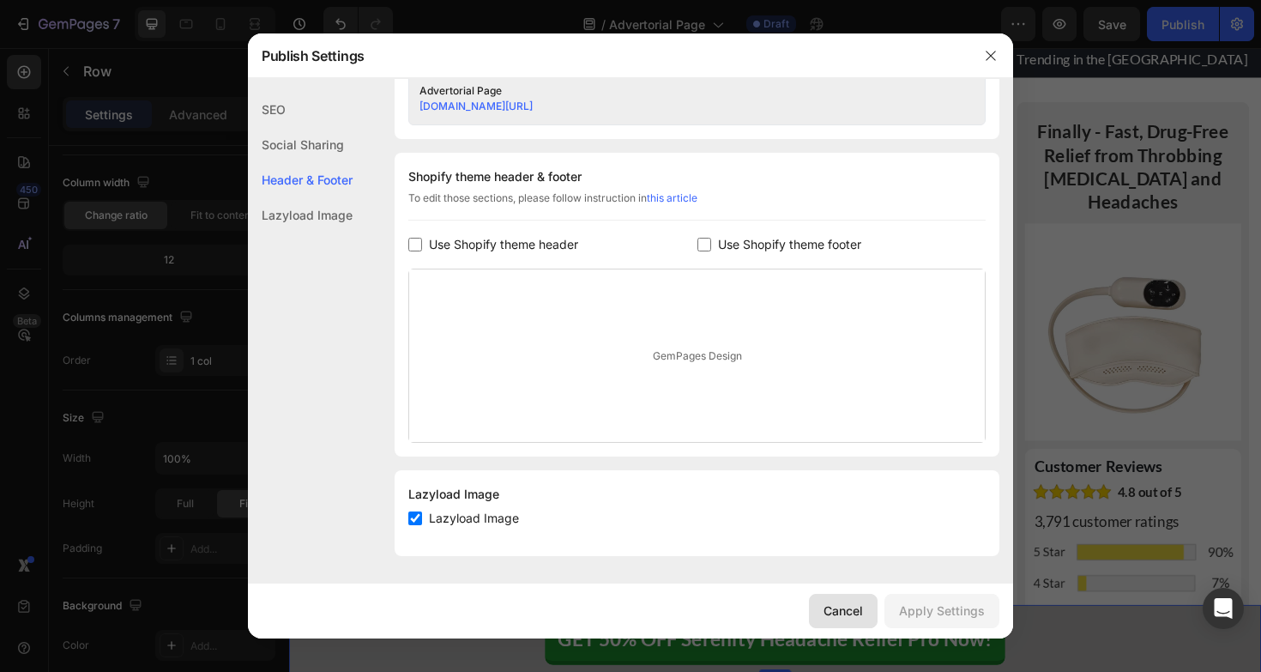
click at [846, 614] on div "Cancel" at bounding box center [842, 610] width 39 height 18
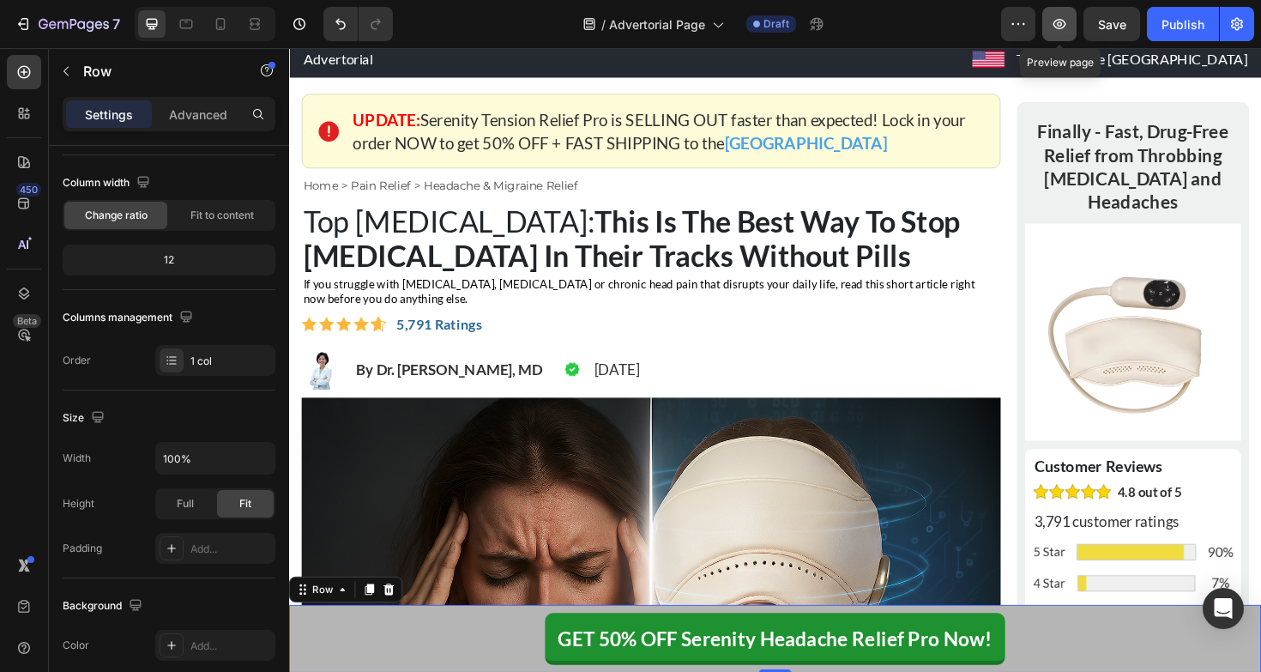
click at [1063, 27] on icon "button" at bounding box center [1059, 24] width 13 height 10
click at [1124, 27] on span "Save" at bounding box center [1112, 24] width 28 height 15
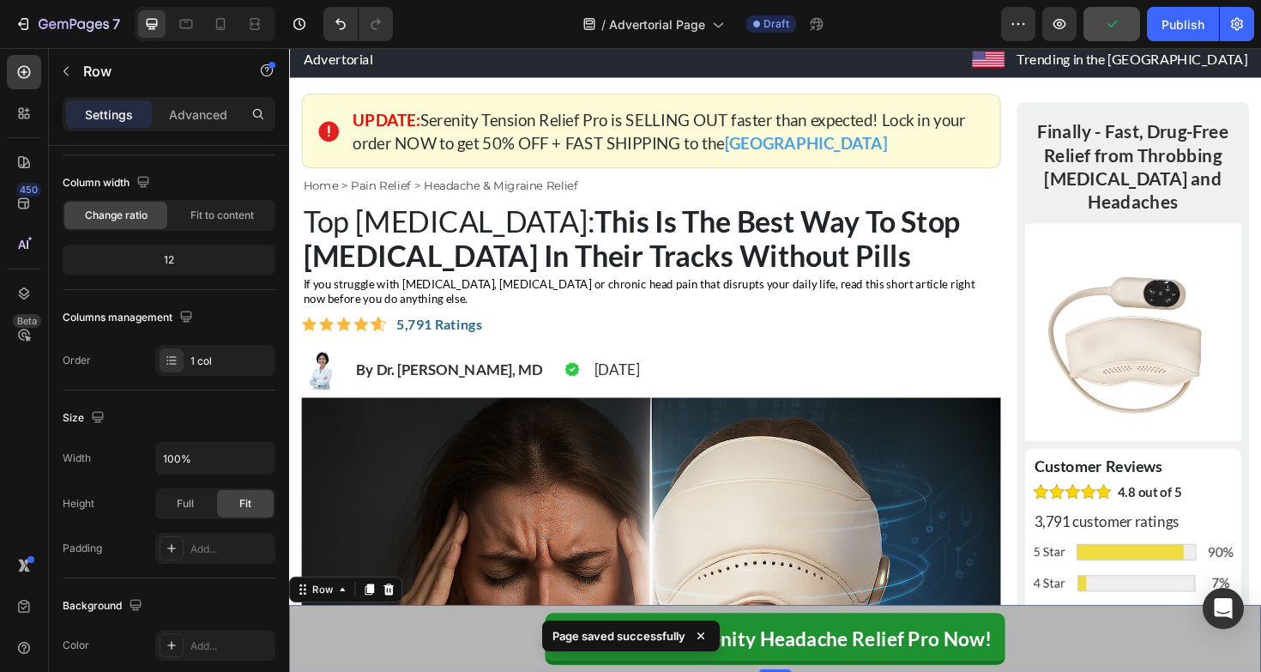
click at [1079, 29] on div "Preview Publish" at bounding box center [1127, 24] width 253 height 34
click at [1069, 29] on button "button" at bounding box center [1059, 24] width 34 height 34
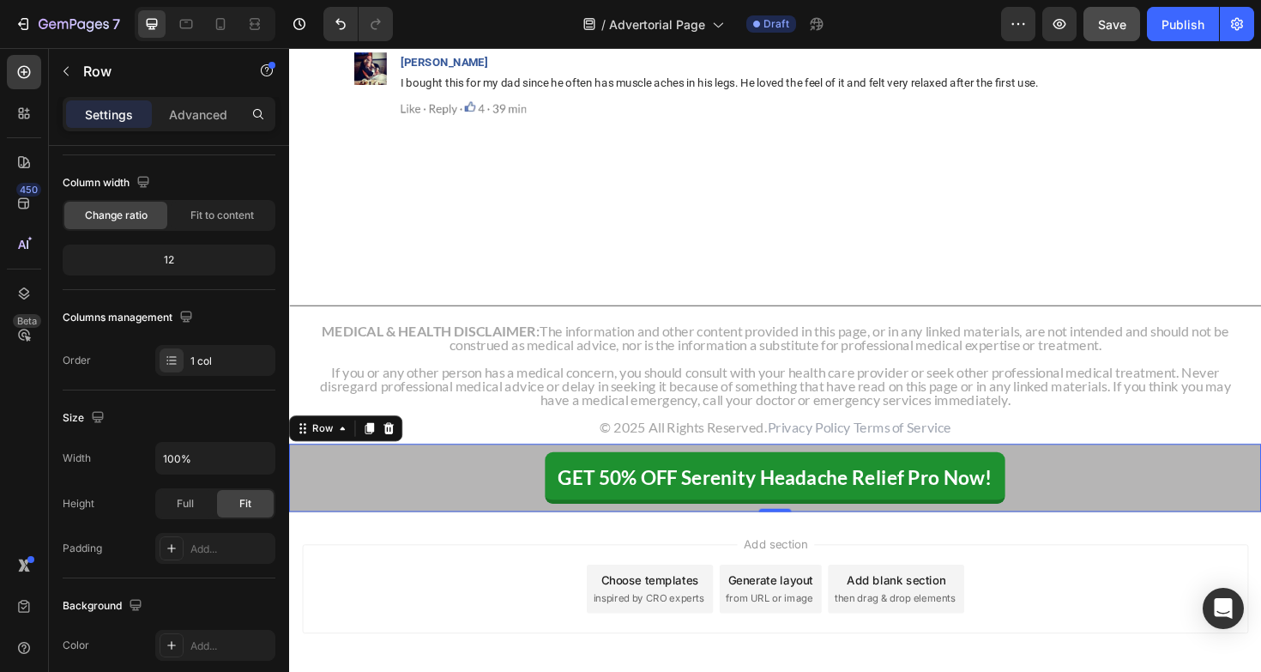
scroll to position [21810, 0]
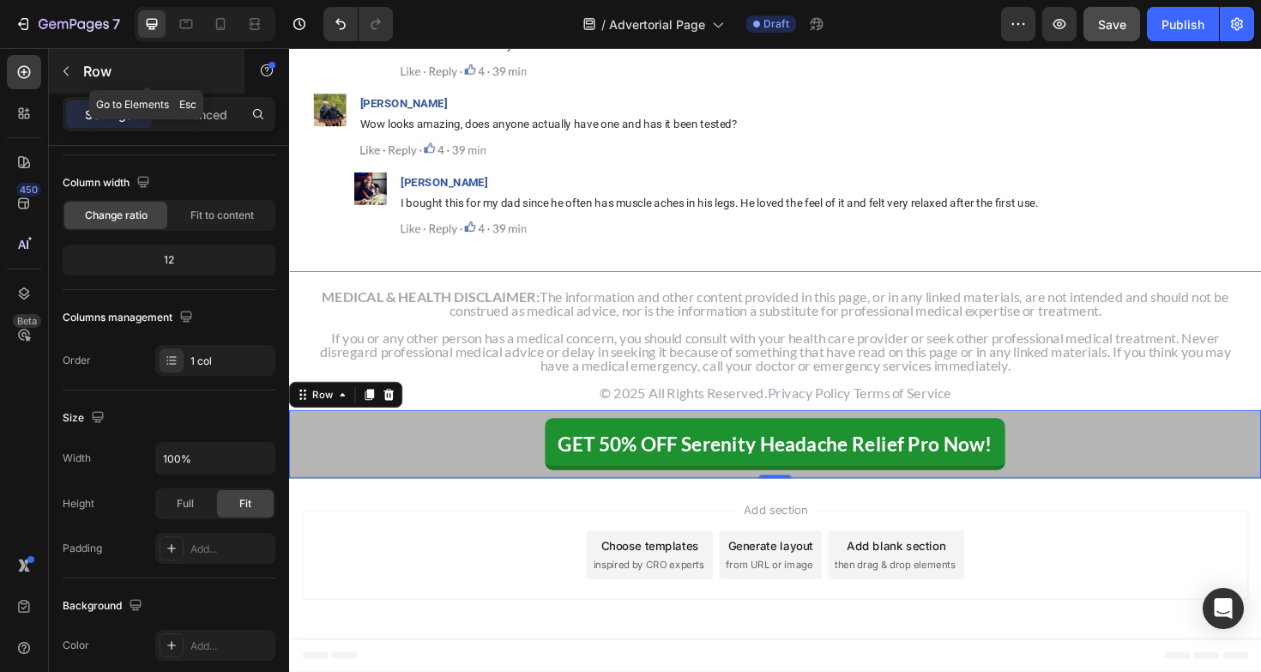
click at [65, 61] on button "button" at bounding box center [65, 70] width 27 height 27
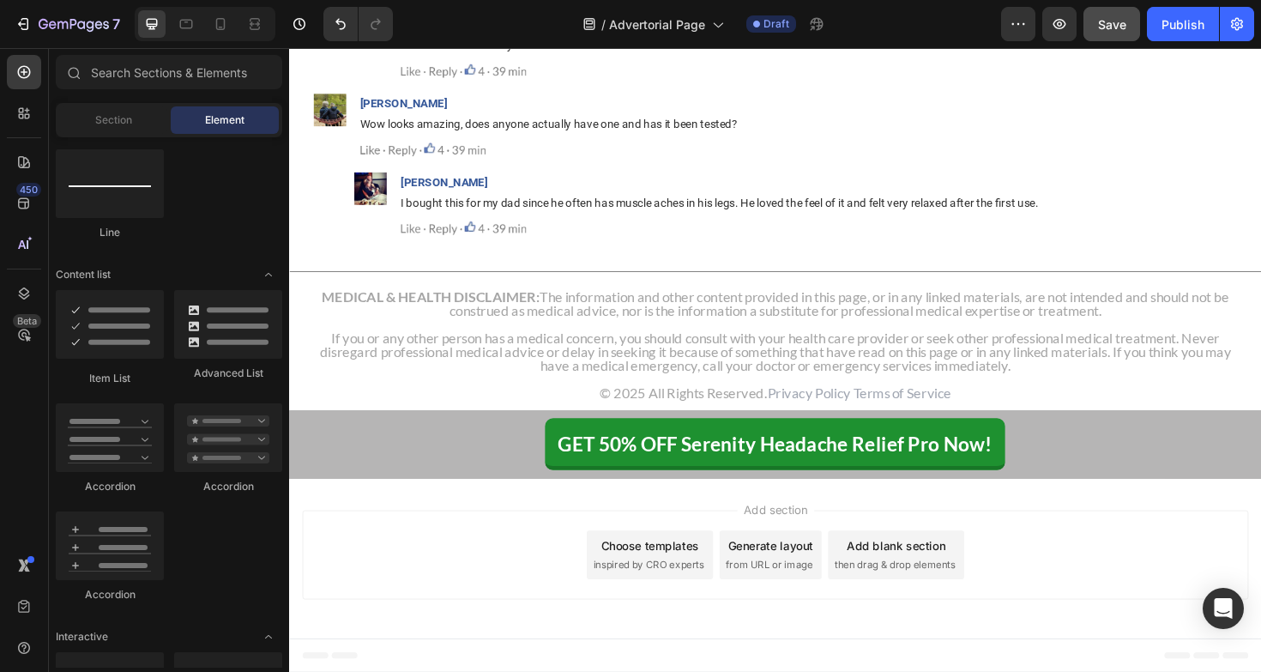
scroll to position [0, 0]
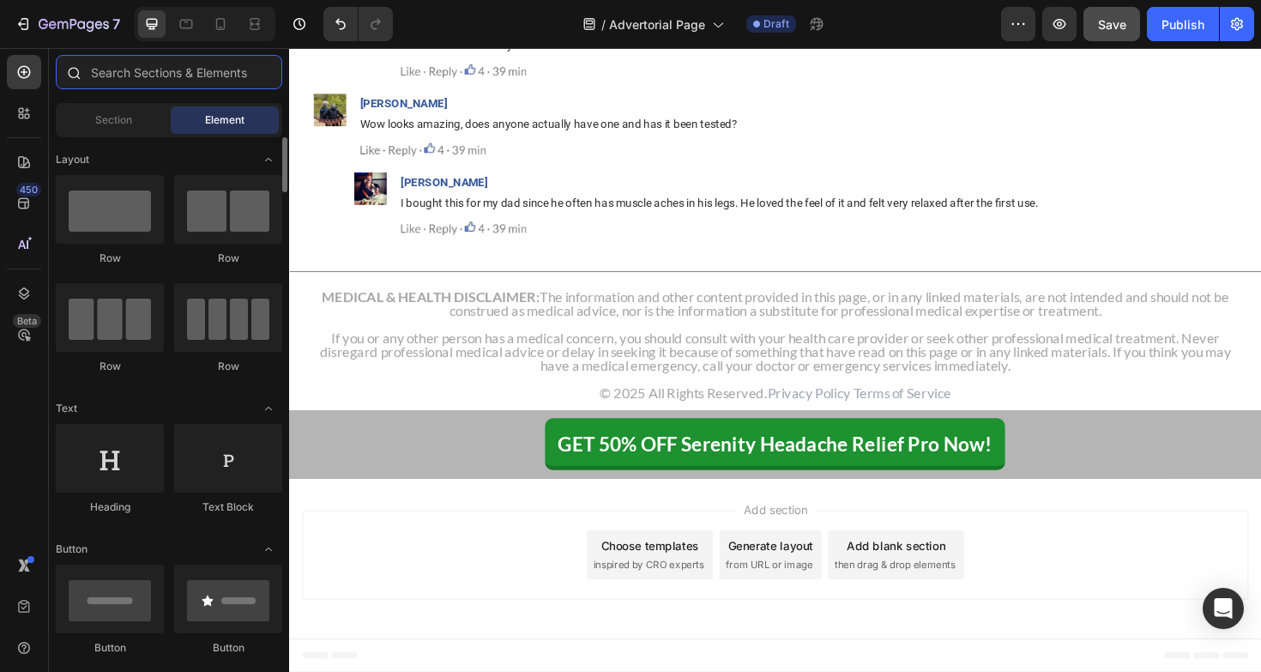
click at [184, 69] on input "text" at bounding box center [169, 72] width 226 height 34
type input "v"
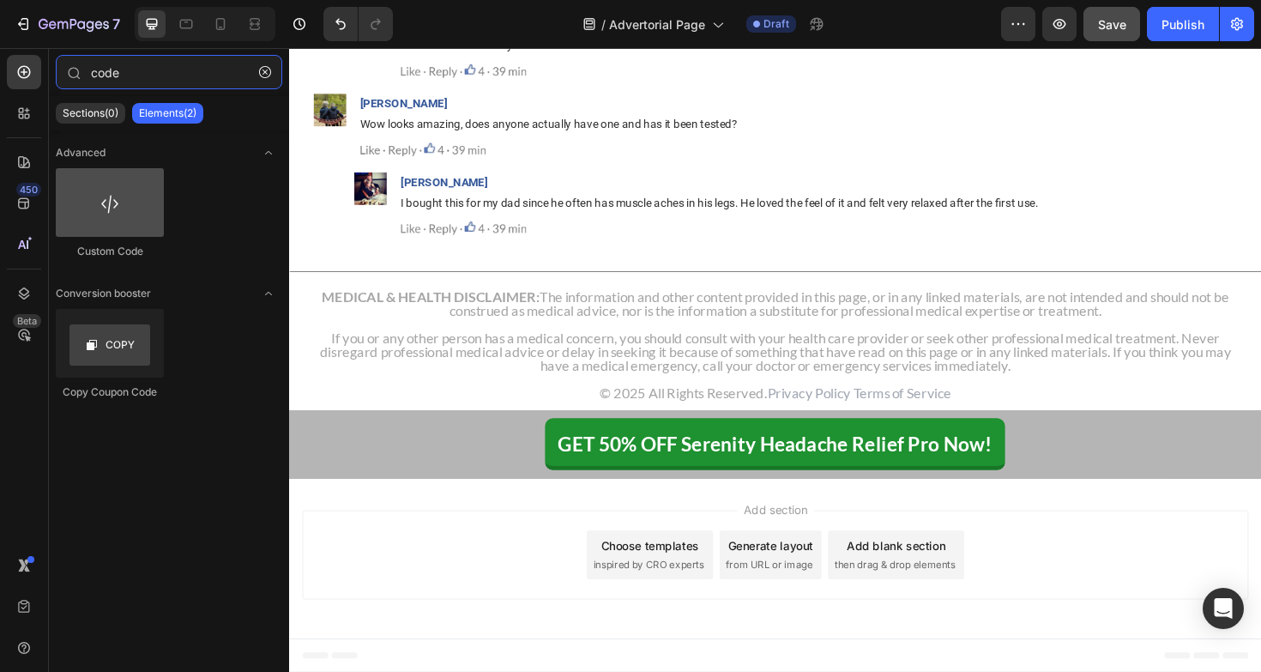
type input "code"
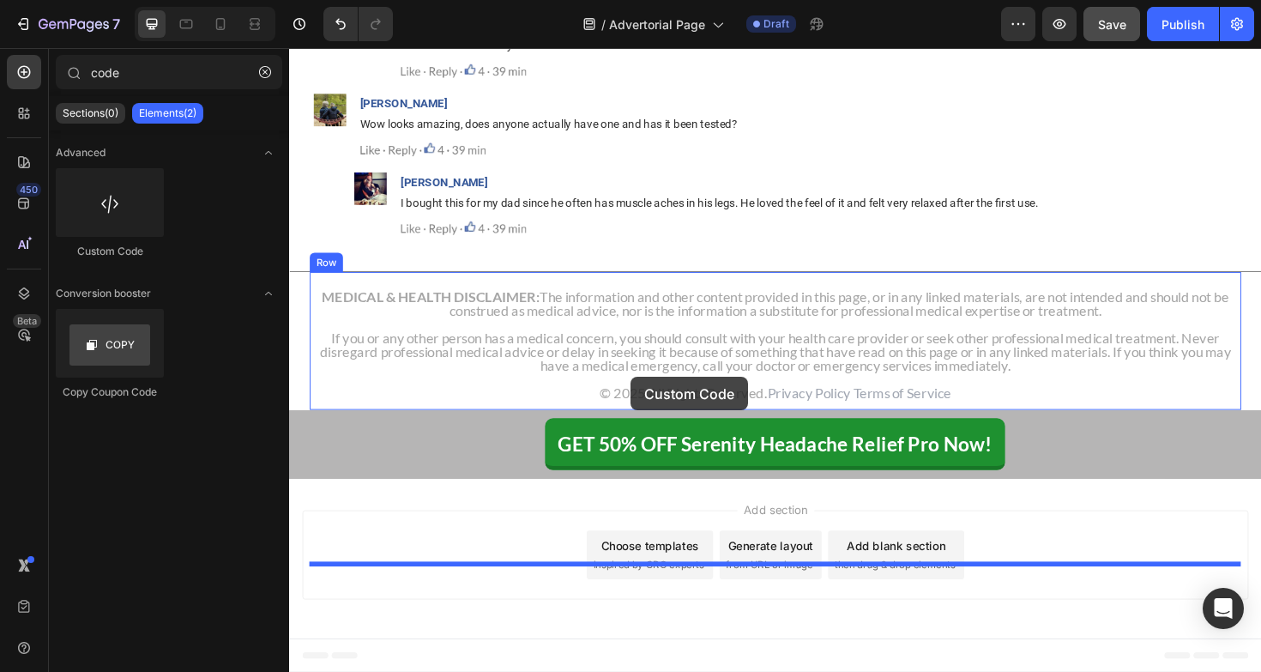
drag, startPoint x: 378, startPoint y: 256, endPoint x: 651, endPoint y: 395, distance: 306.5
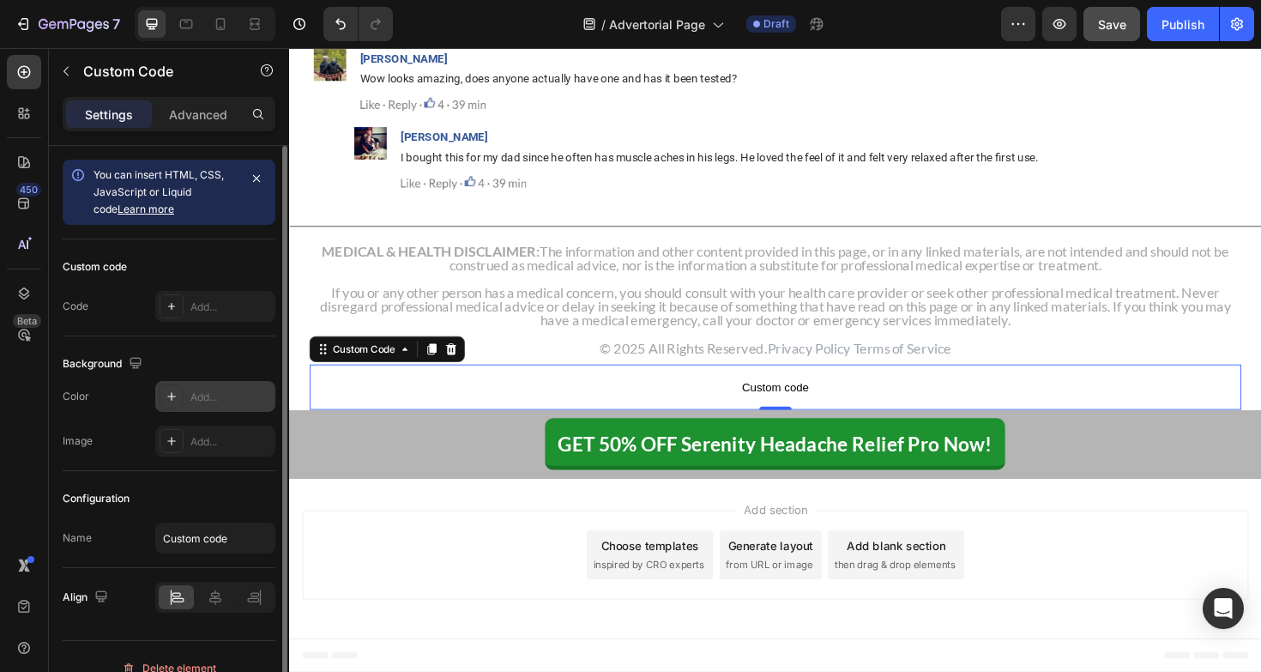
scroll to position [23, 0]
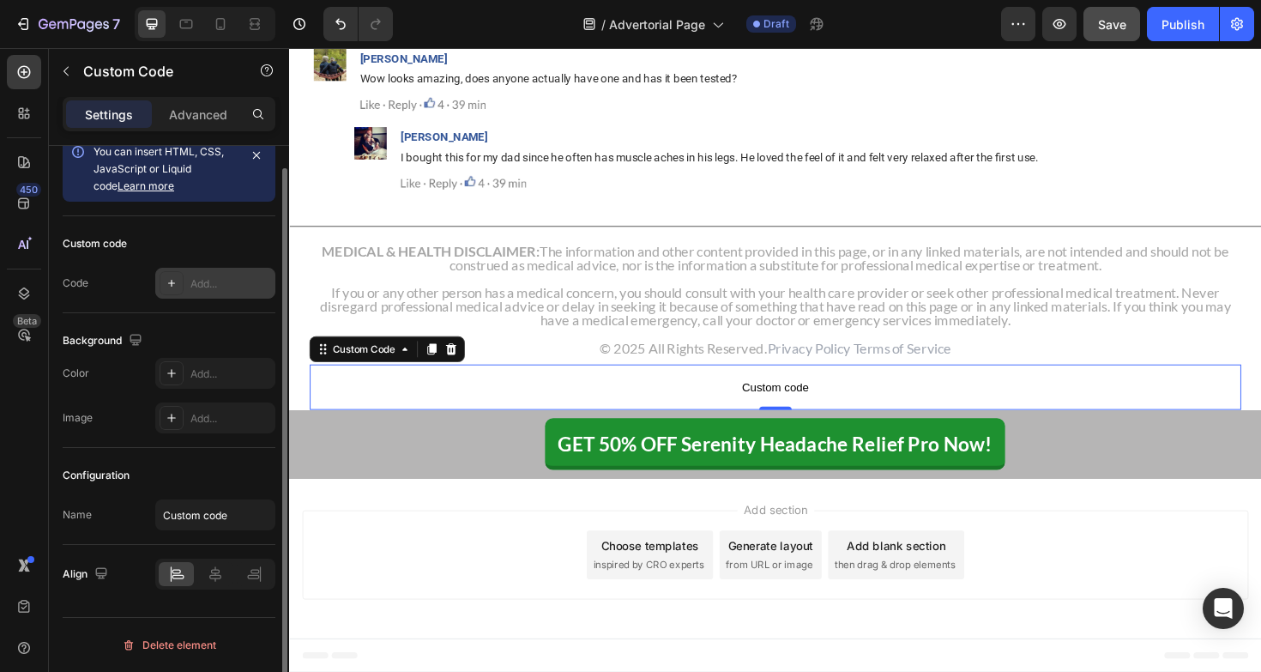
click at [207, 280] on div "Add..." at bounding box center [230, 283] width 81 height 15
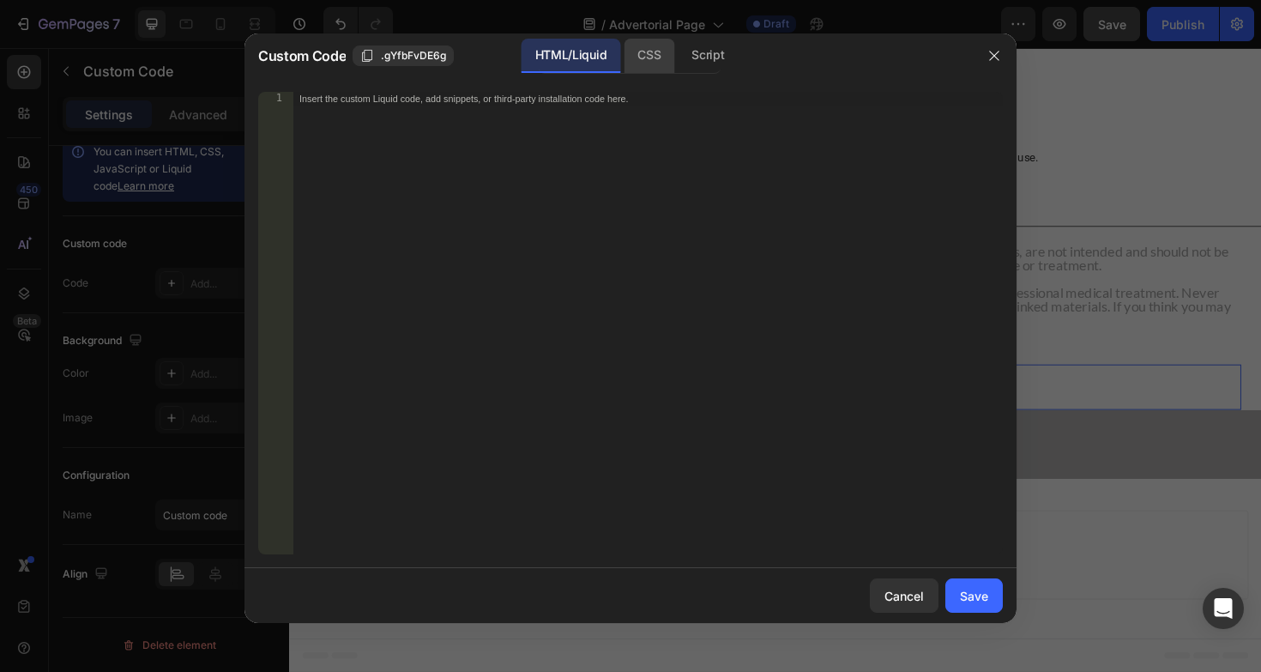
click at [656, 57] on div "CSS" at bounding box center [649, 56] width 51 height 34
click at [622, 130] on div "Insert the CSS code to style your content here." at bounding box center [647, 337] width 710 height 490
paste textarea "}"
type textarea "}"
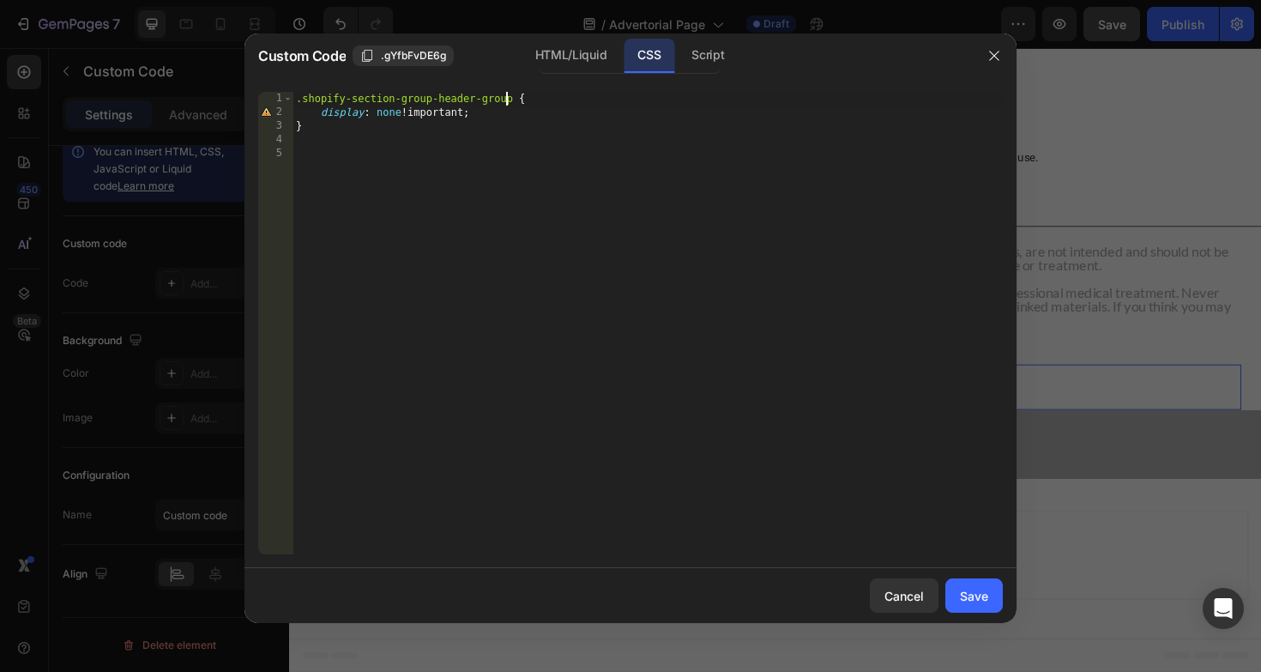
click at [507, 98] on div ".shopify-section-group-header-group { display : none !important ; }" at bounding box center [647, 337] width 710 height 490
paste textarea "footer.footer"
type textarea ".shopify-section-group-header-group, footer.footer {"
click at [967, 595] on div "Save" at bounding box center [974, 596] width 28 height 18
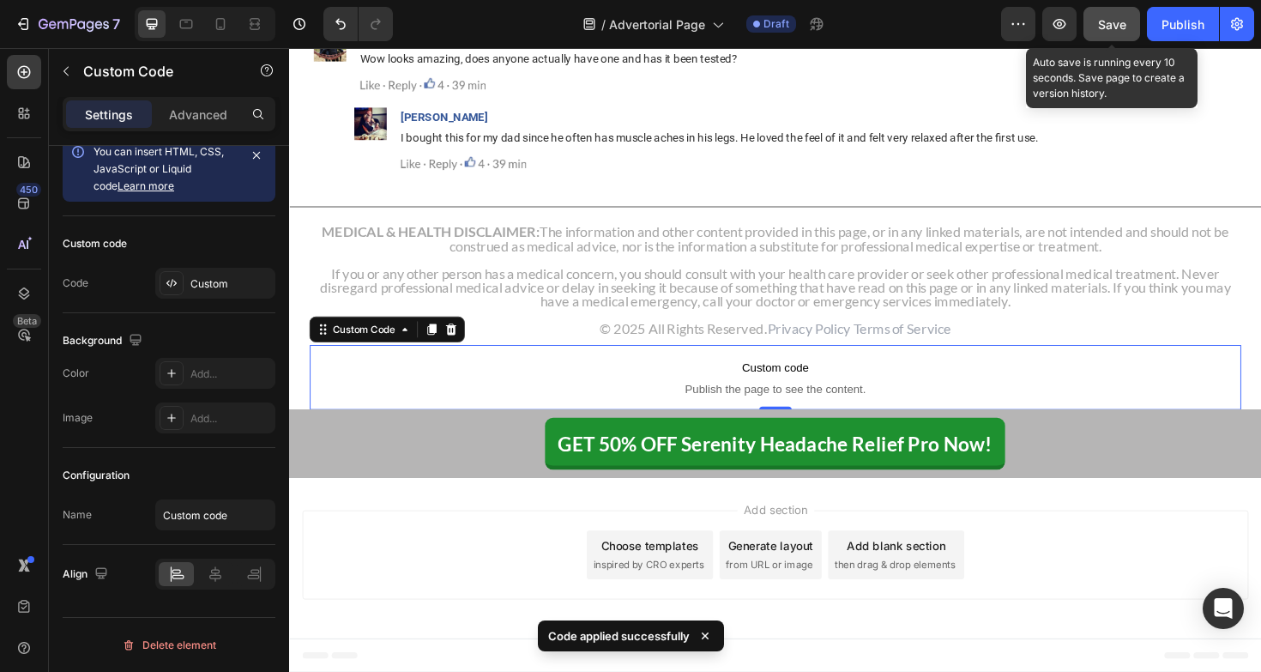
click at [1114, 31] on span "Save" at bounding box center [1112, 24] width 28 height 15
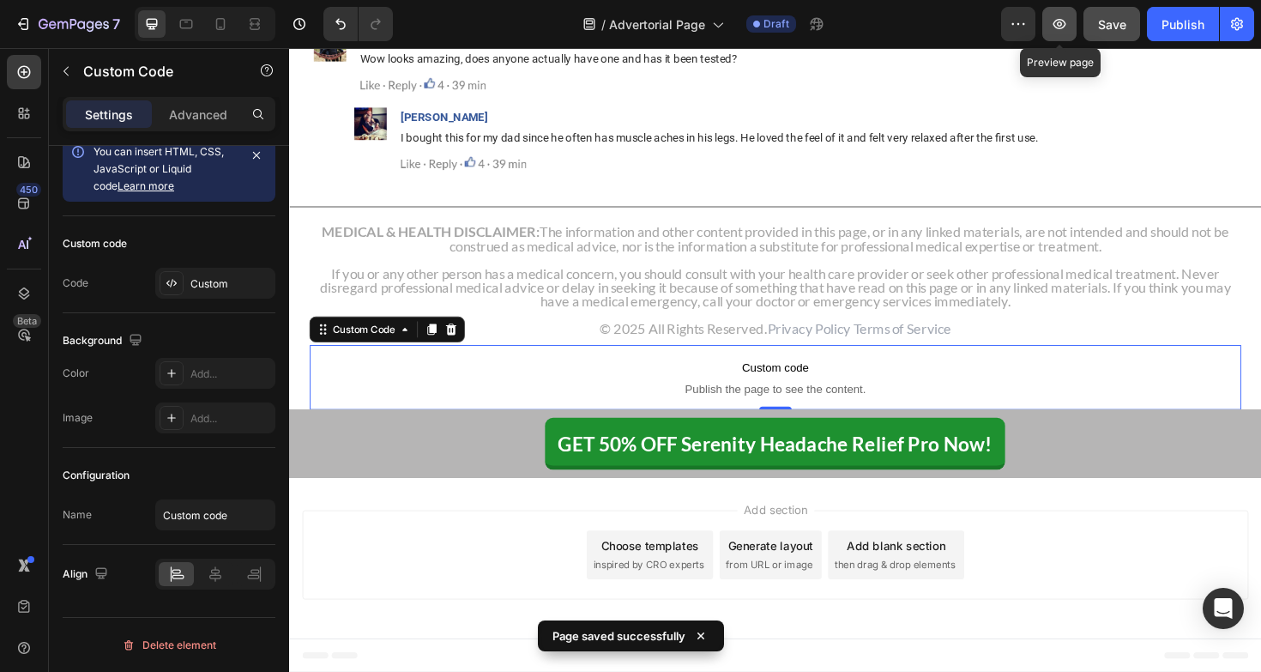
click at [1068, 28] on icon "button" at bounding box center [1059, 23] width 17 height 17
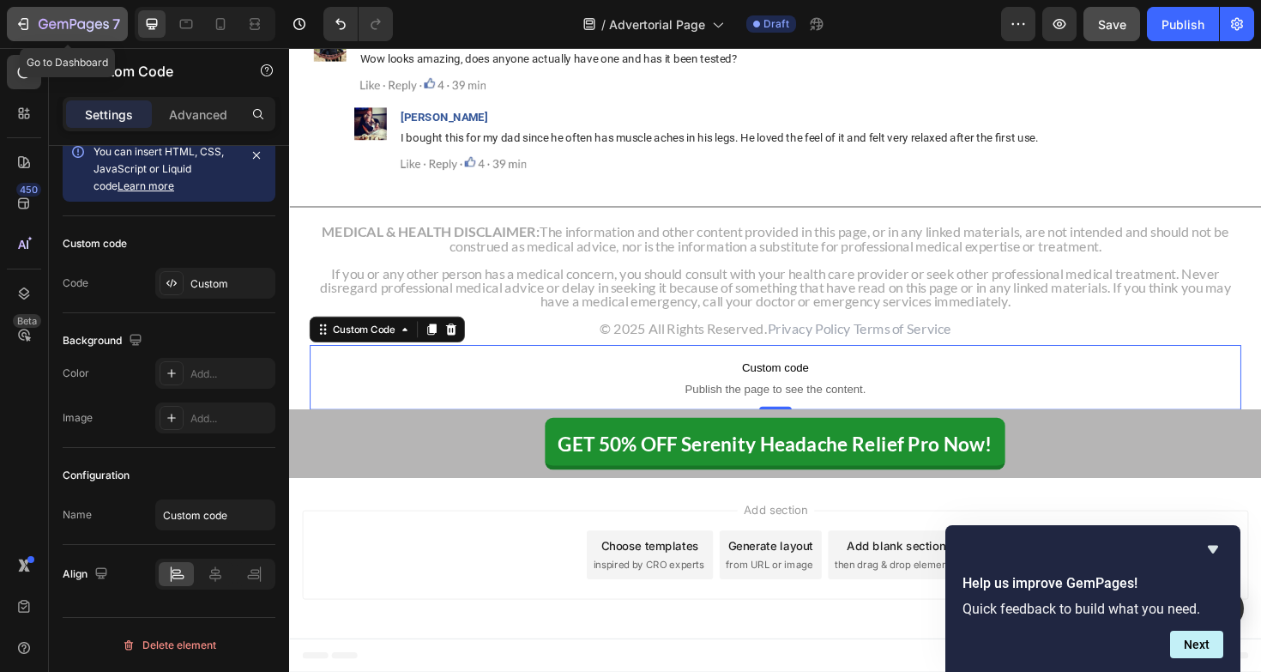
click at [22, 18] on icon "button" at bounding box center [25, 24] width 8 height 12
